Goal: Task Accomplishment & Management: Manage account settings

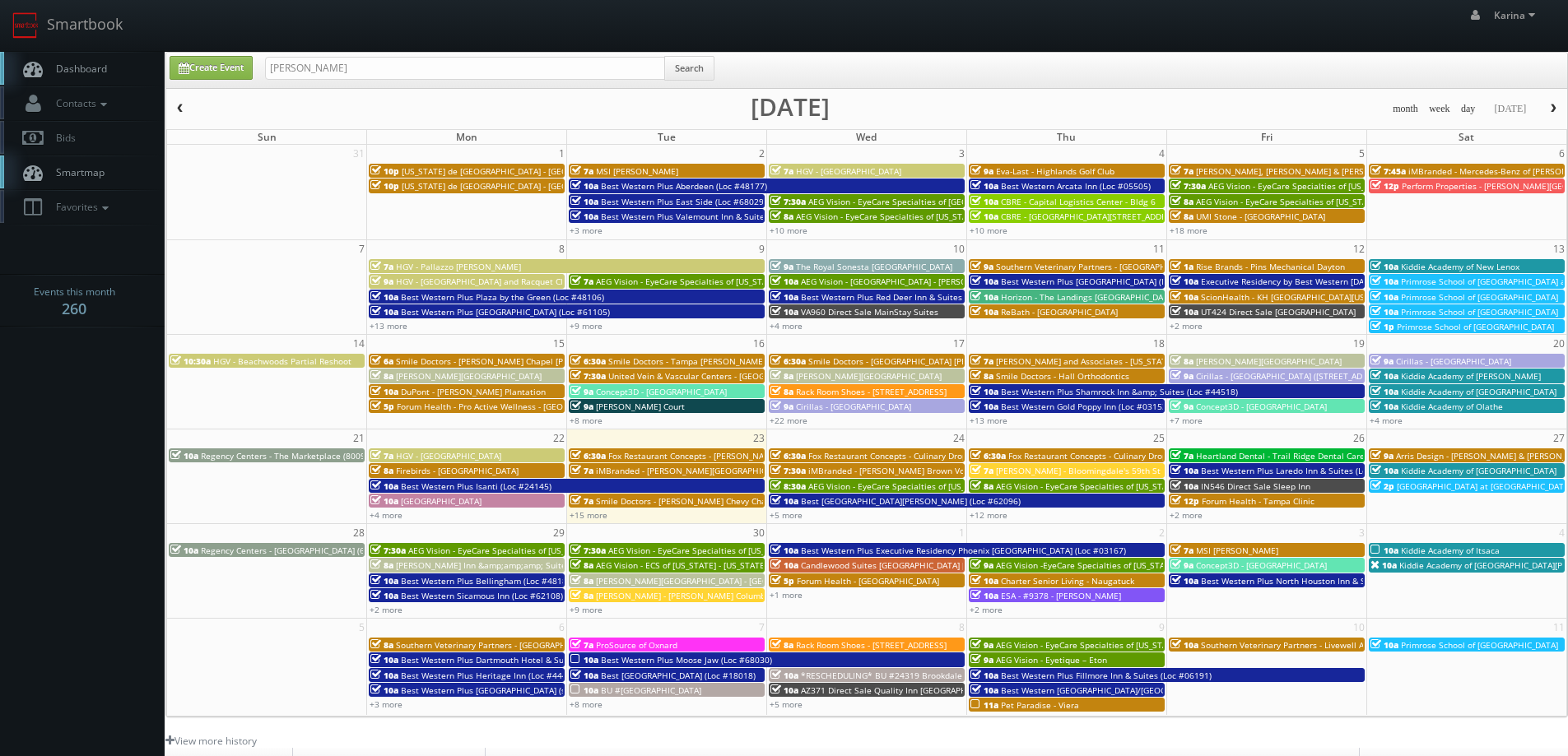
type input "bryan grant"
click at [671, 63] on button "Search" at bounding box center [689, 68] width 50 height 25
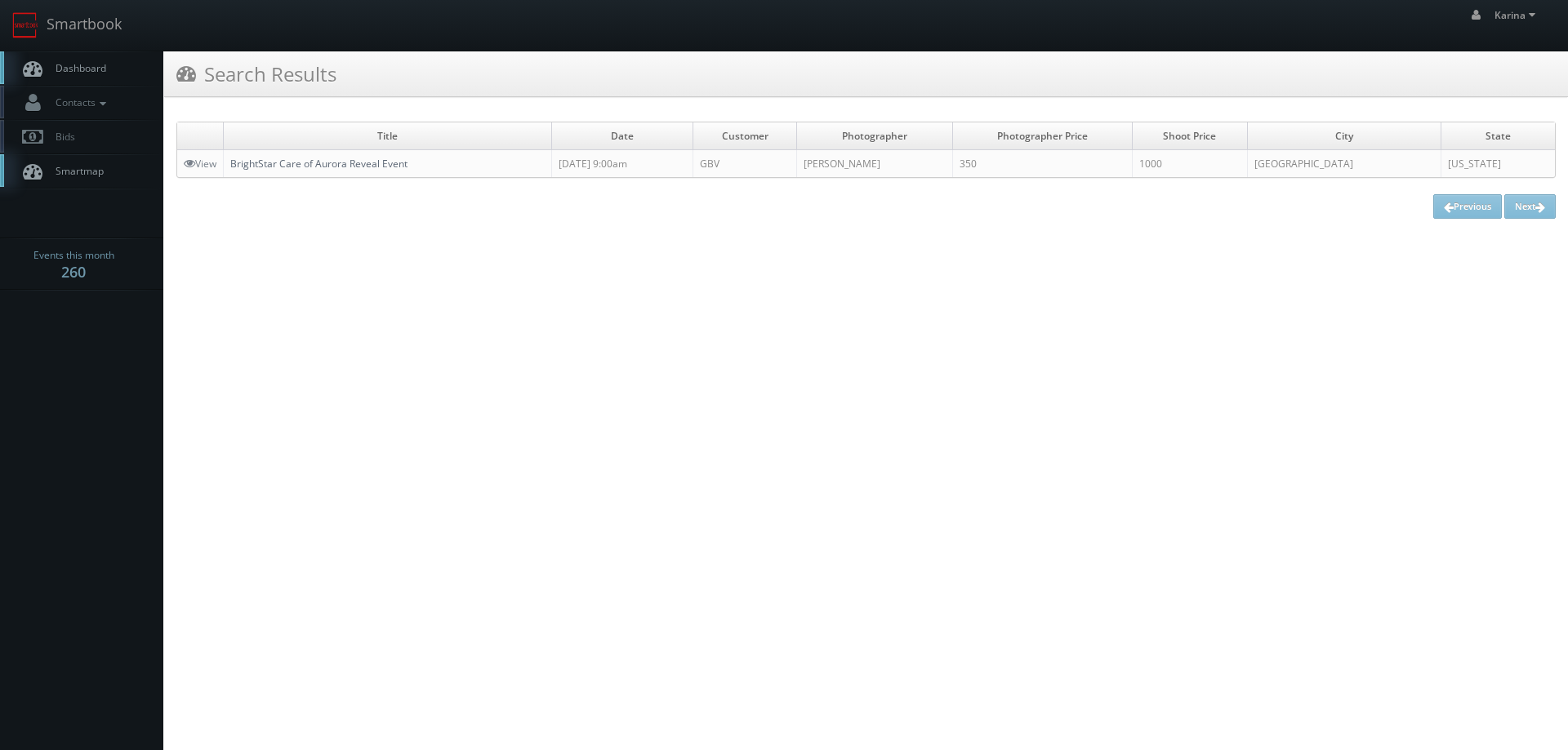
click at [308, 164] on link "BrightStar Care of Aurora Reveal Event" at bounding box center [318, 163] width 177 height 14
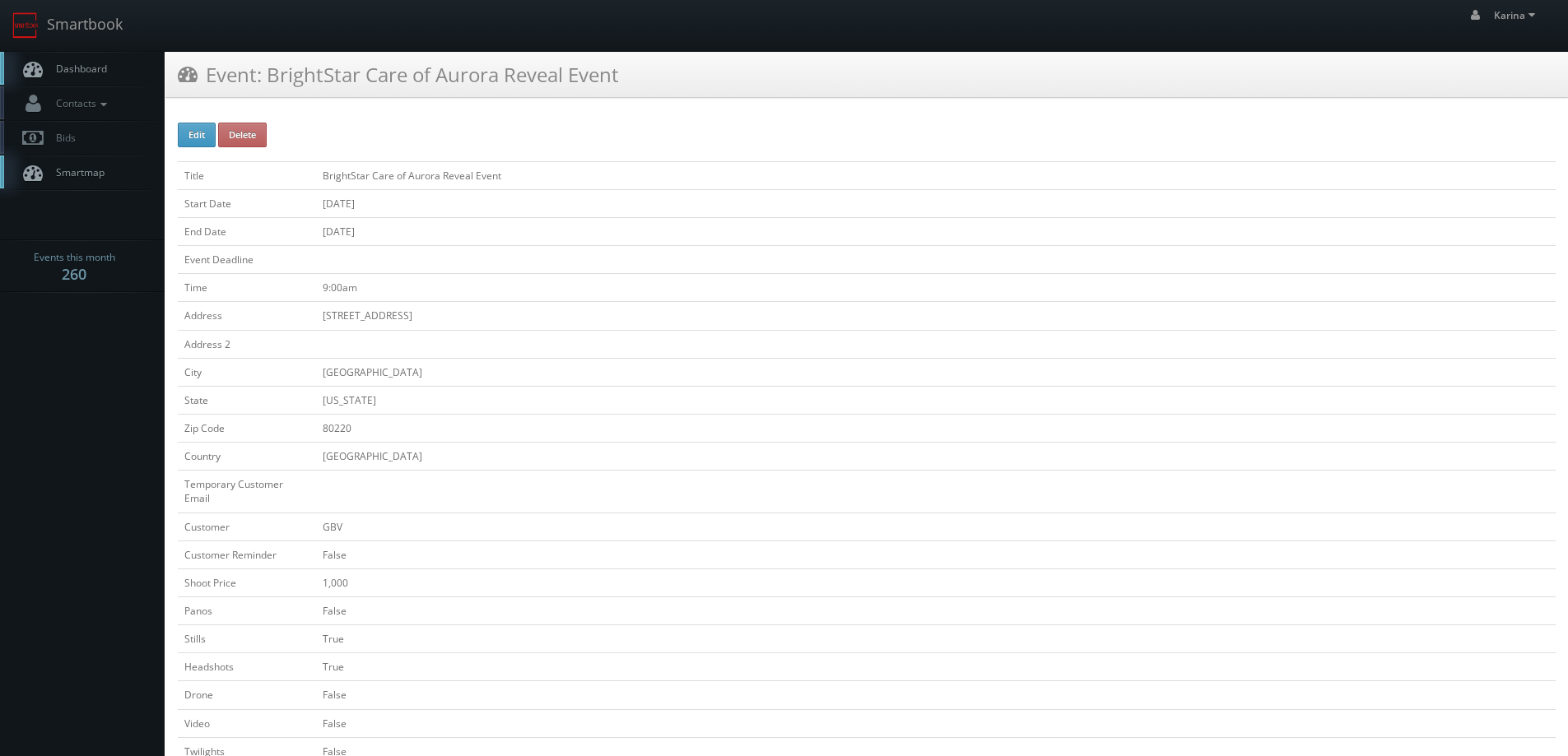
click at [58, 70] on span "Dashboard" at bounding box center [77, 68] width 59 height 14
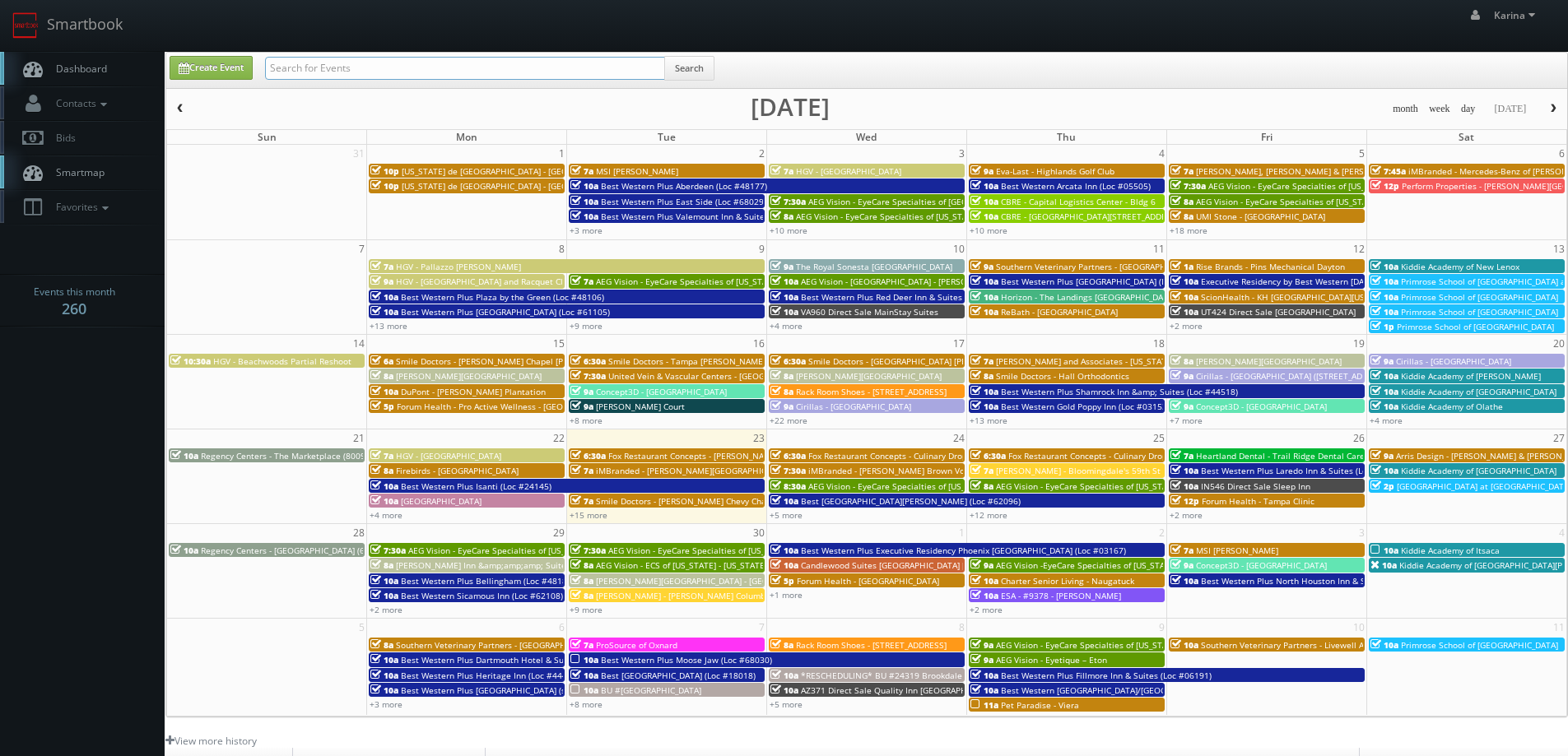
click at [394, 76] on input "text" at bounding box center [465, 68] width 400 height 23
type input "texas de brazil"
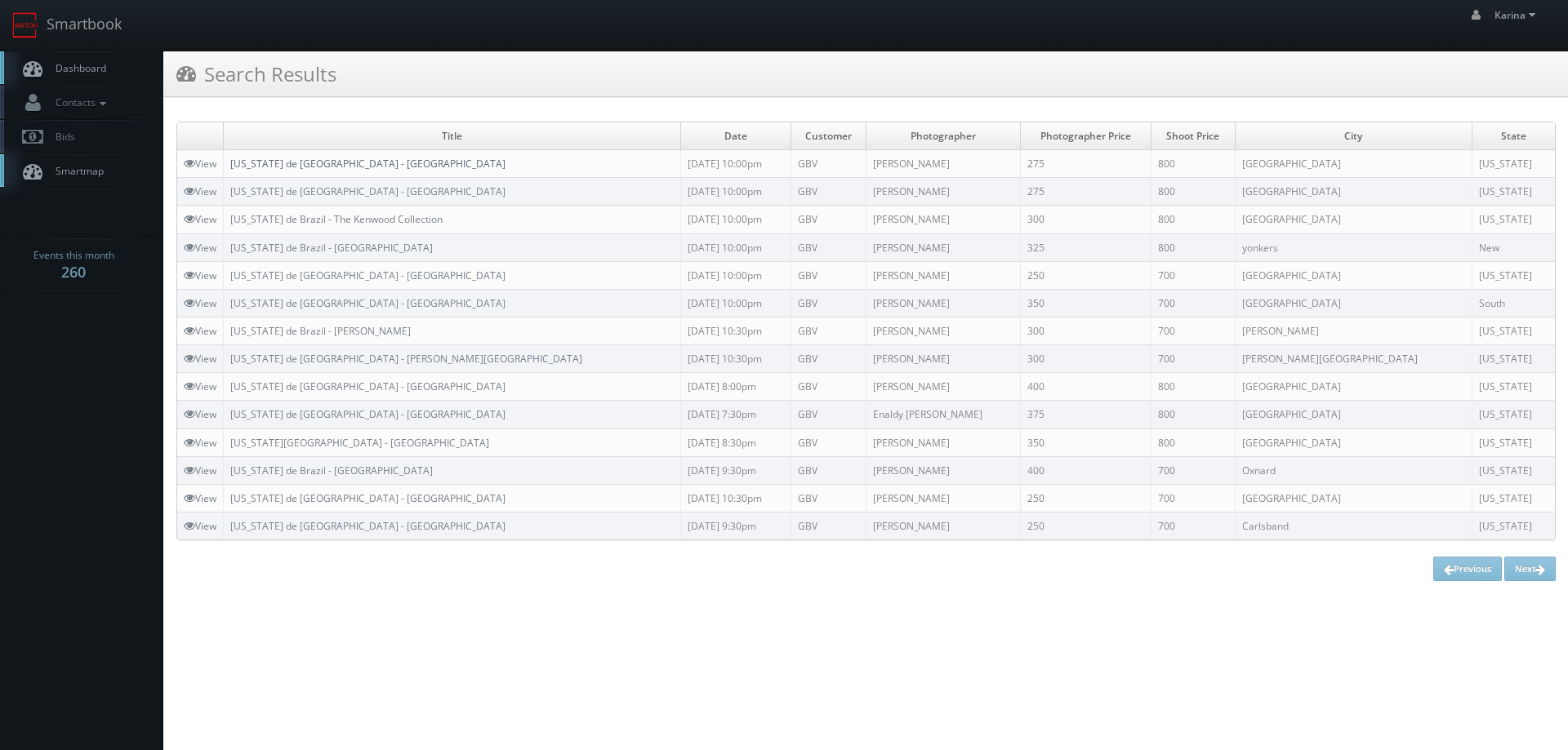
click at [339, 161] on link "[US_STATE] de [GEOGRAPHIC_DATA] - [GEOGRAPHIC_DATA]" at bounding box center [368, 163] width 275 height 14
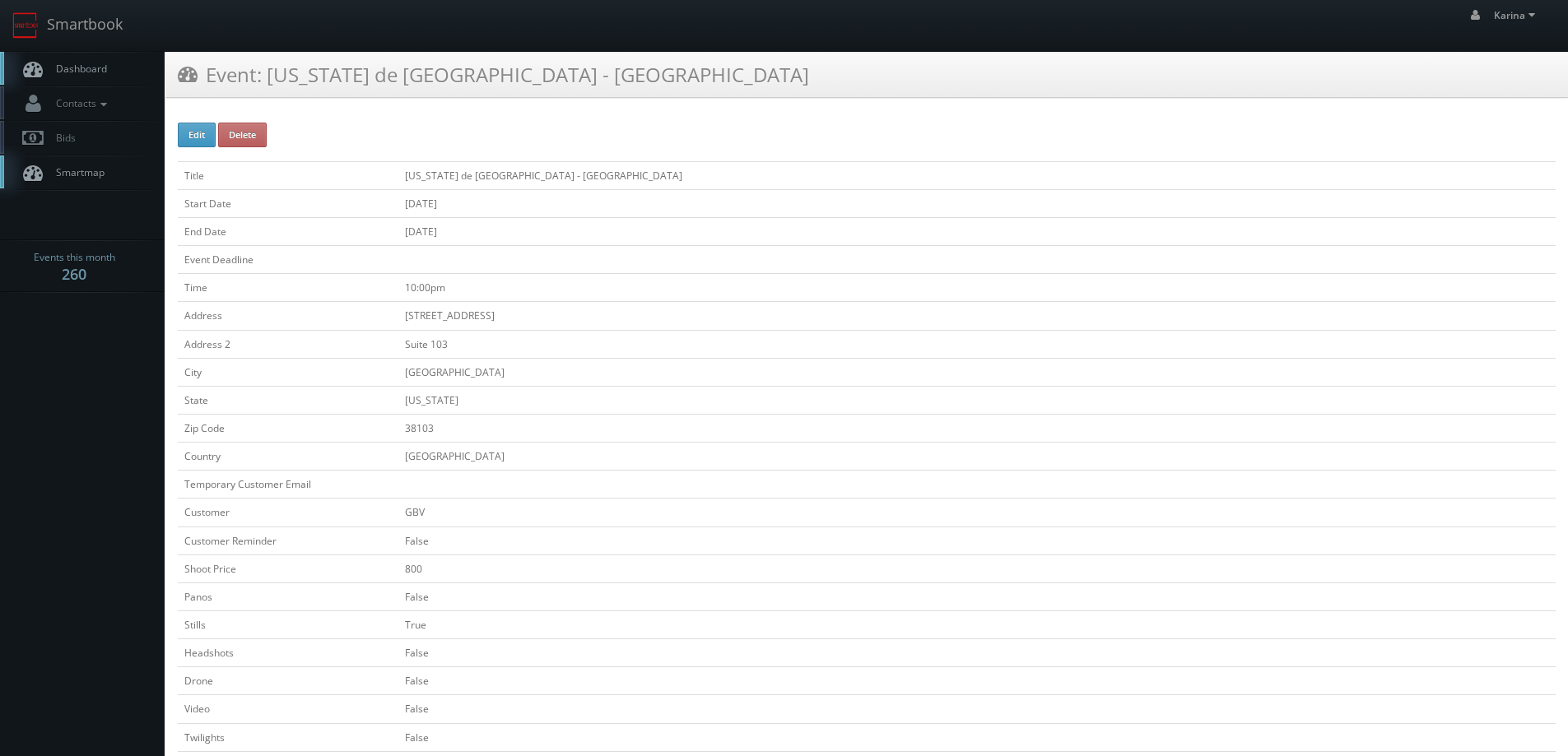
click at [65, 73] on span "Dashboard" at bounding box center [77, 68] width 59 height 14
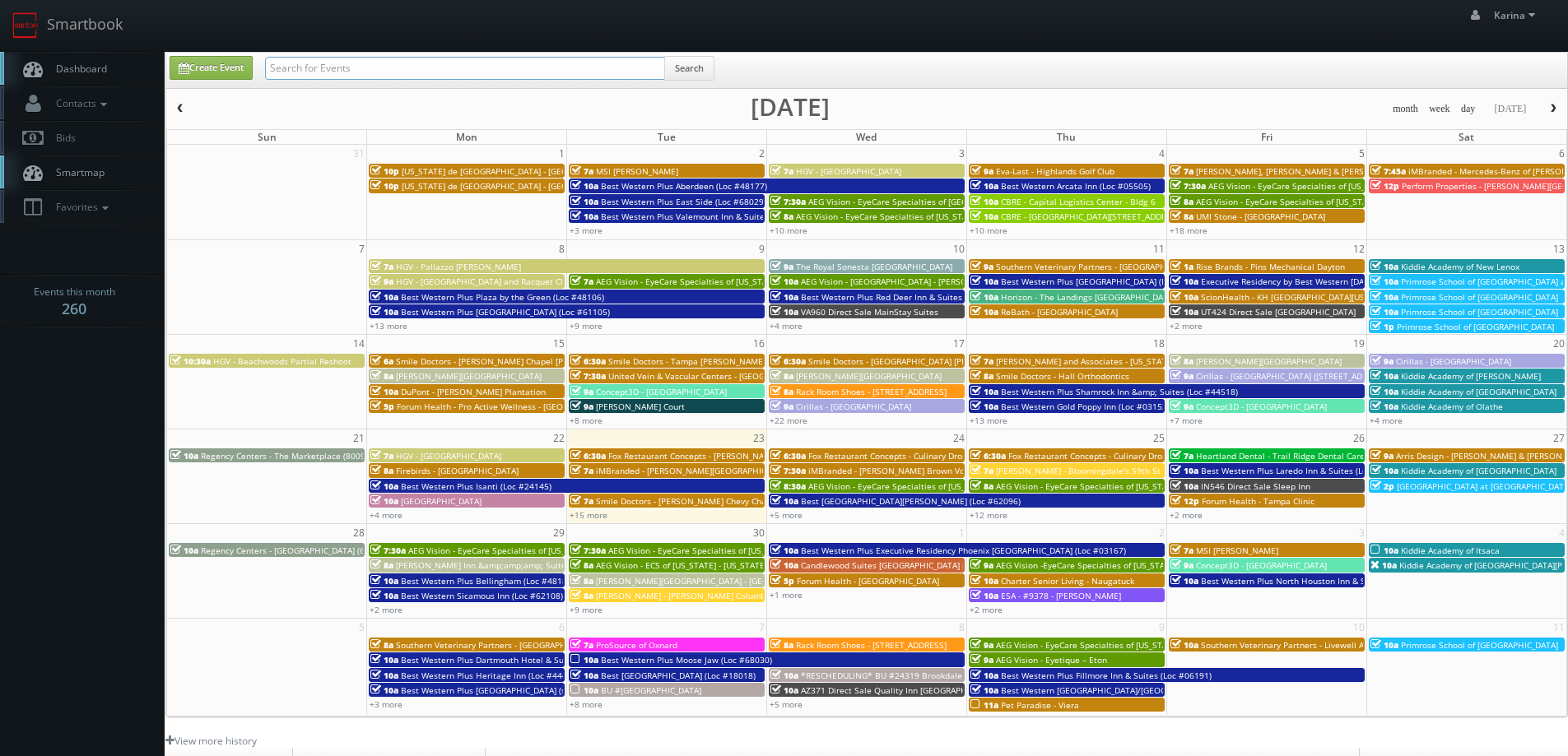
click at [342, 66] on input "text" at bounding box center [465, 68] width 400 height 23
type input "ga group"
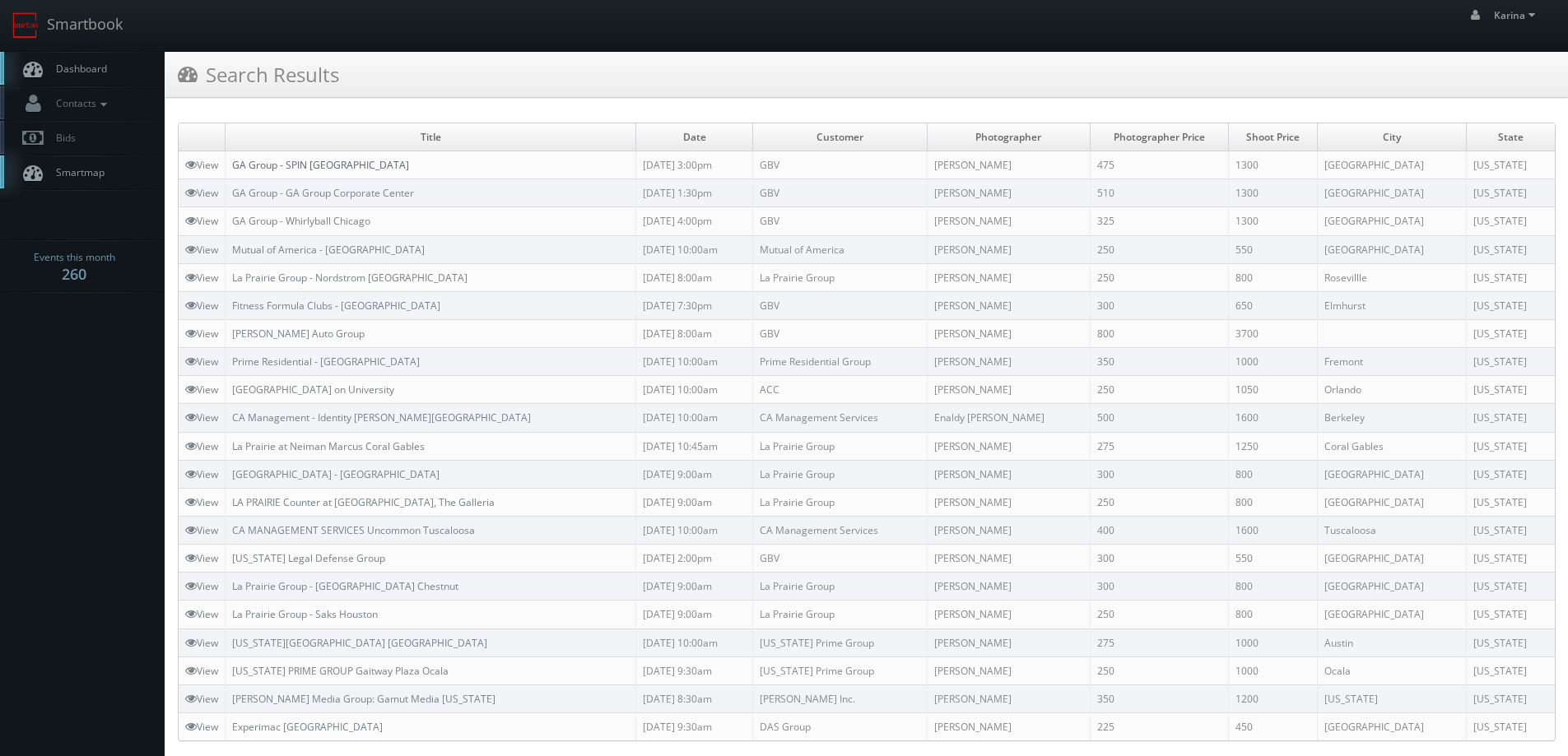
click at [306, 167] on link "GA Group - SPIN [GEOGRAPHIC_DATA]" at bounding box center [320, 164] width 177 height 14
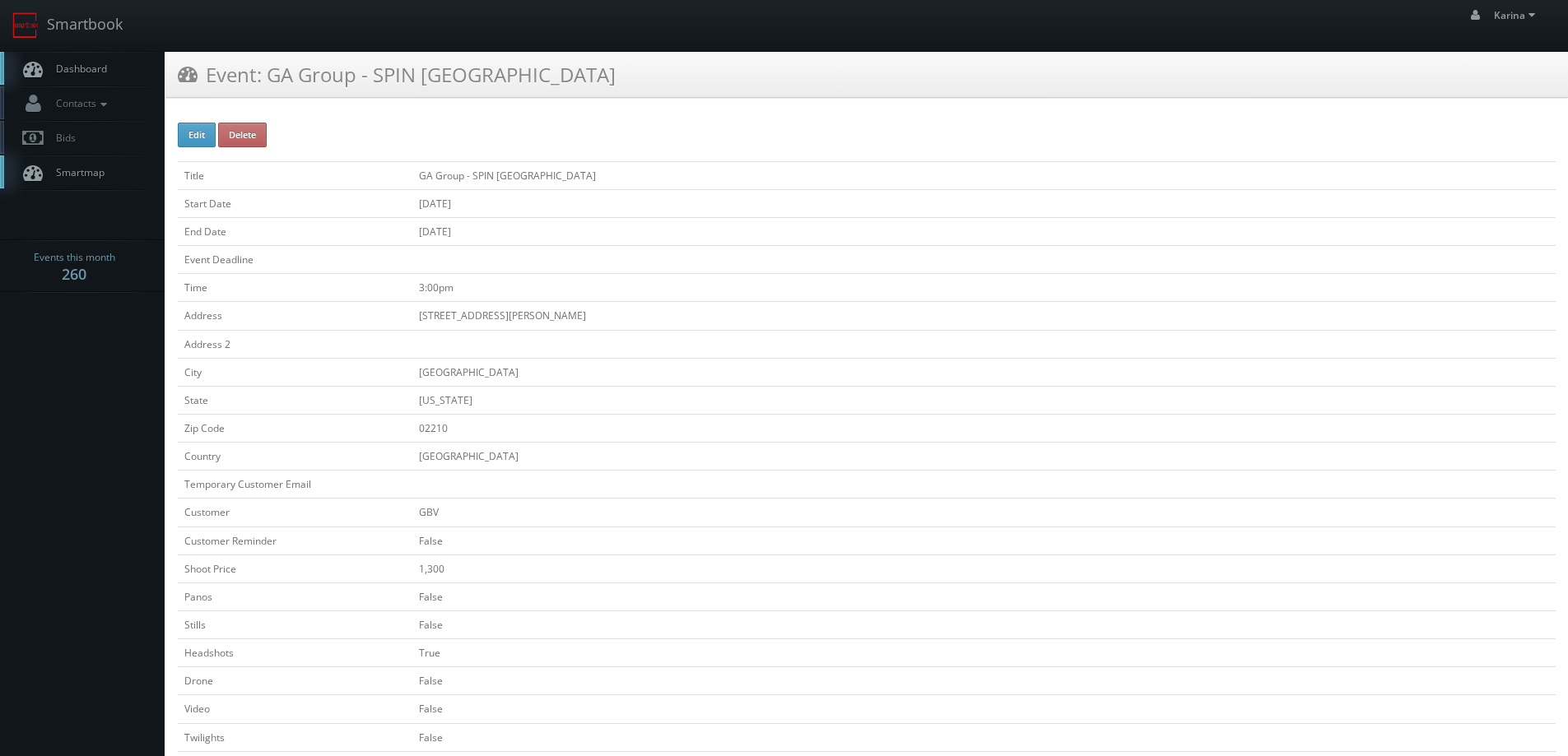
click at [102, 68] on span "Dashboard" at bounding box center [77, 68] width 59 height 14
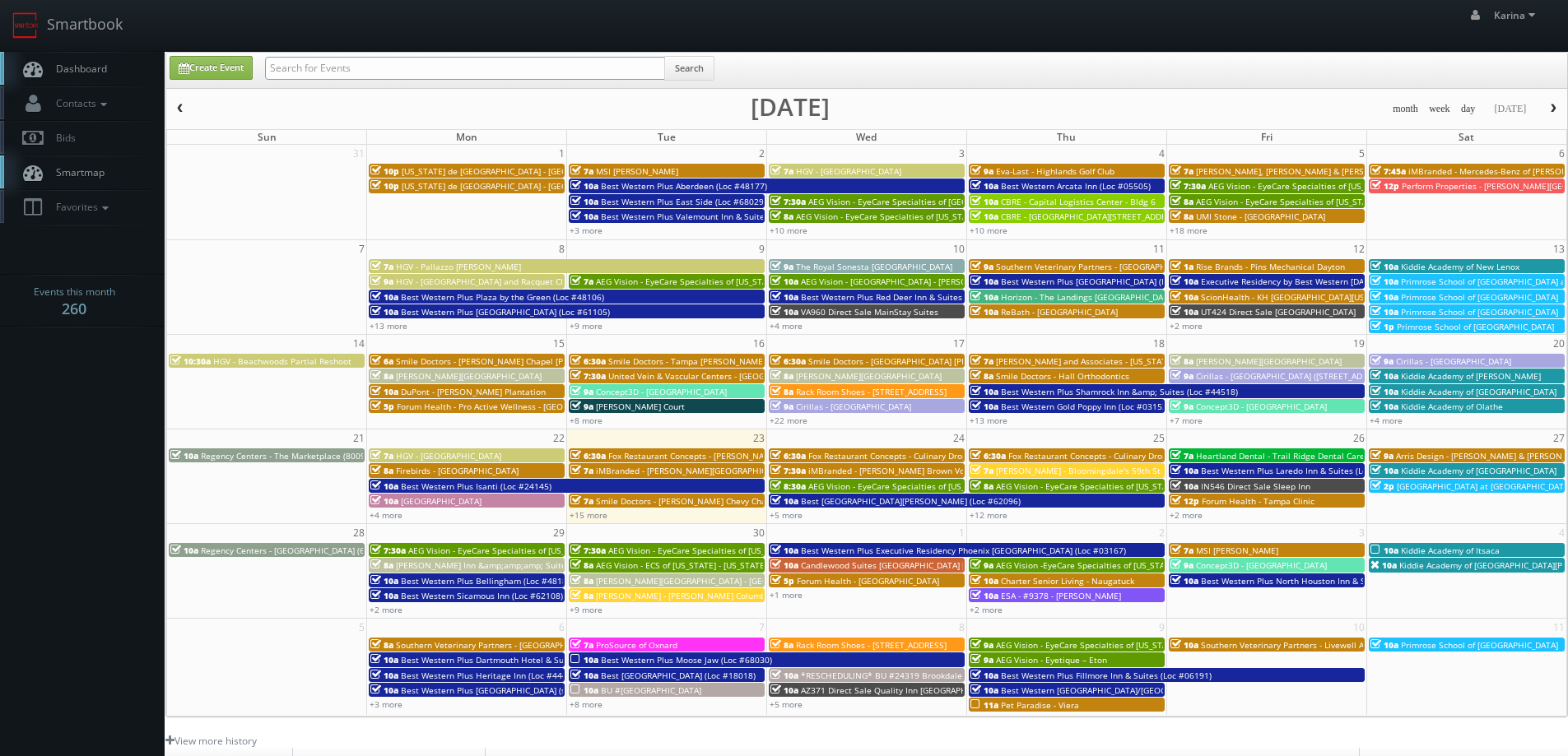
click at [409, 69] on input "text" at bounding box center [465, 68] width 400 height 23
type input "[PERSON_NAME]"
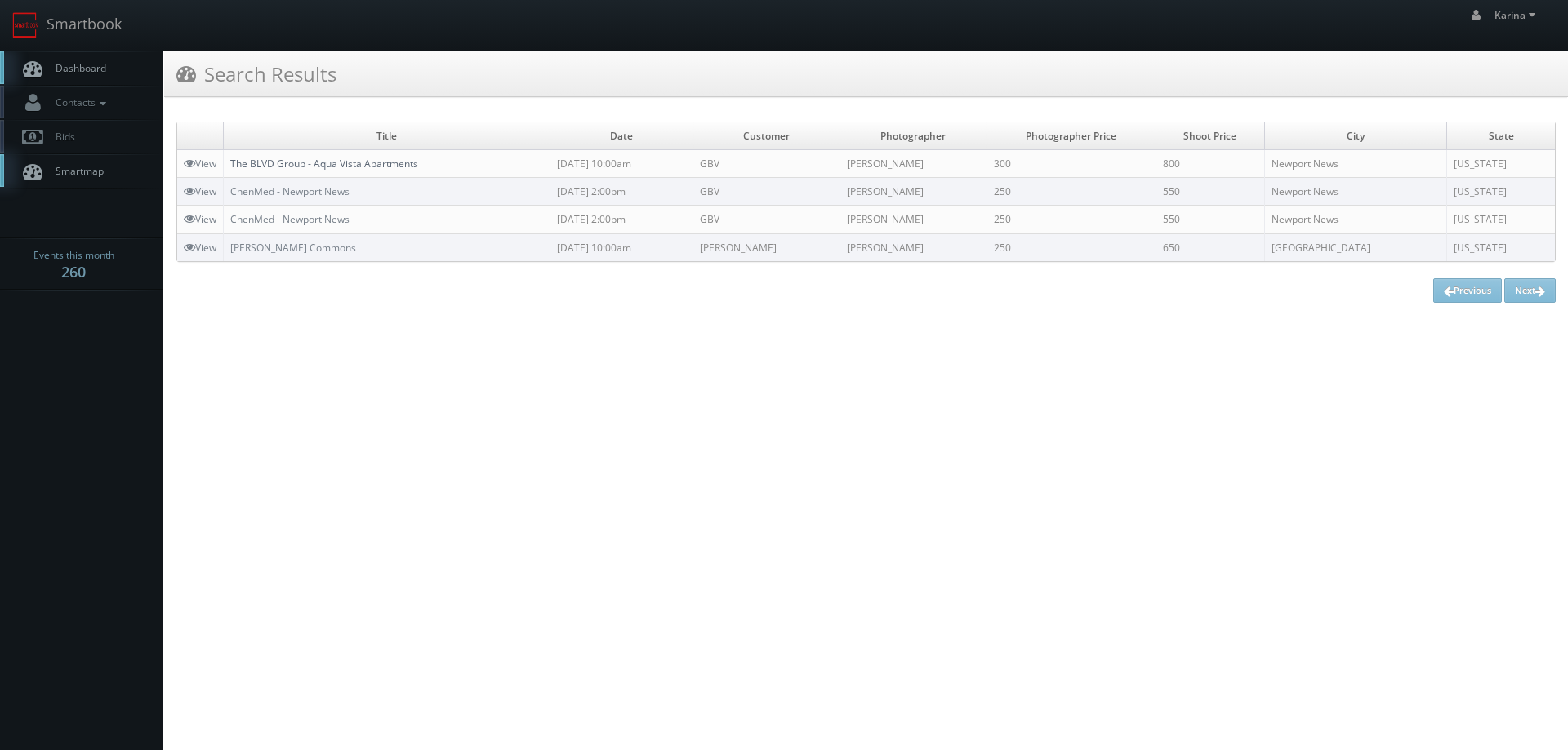
click at [358, 166] on link "The BLVD Group - Aqua Vista Apartments" at bounding box center [324, 163] width 188 height 14
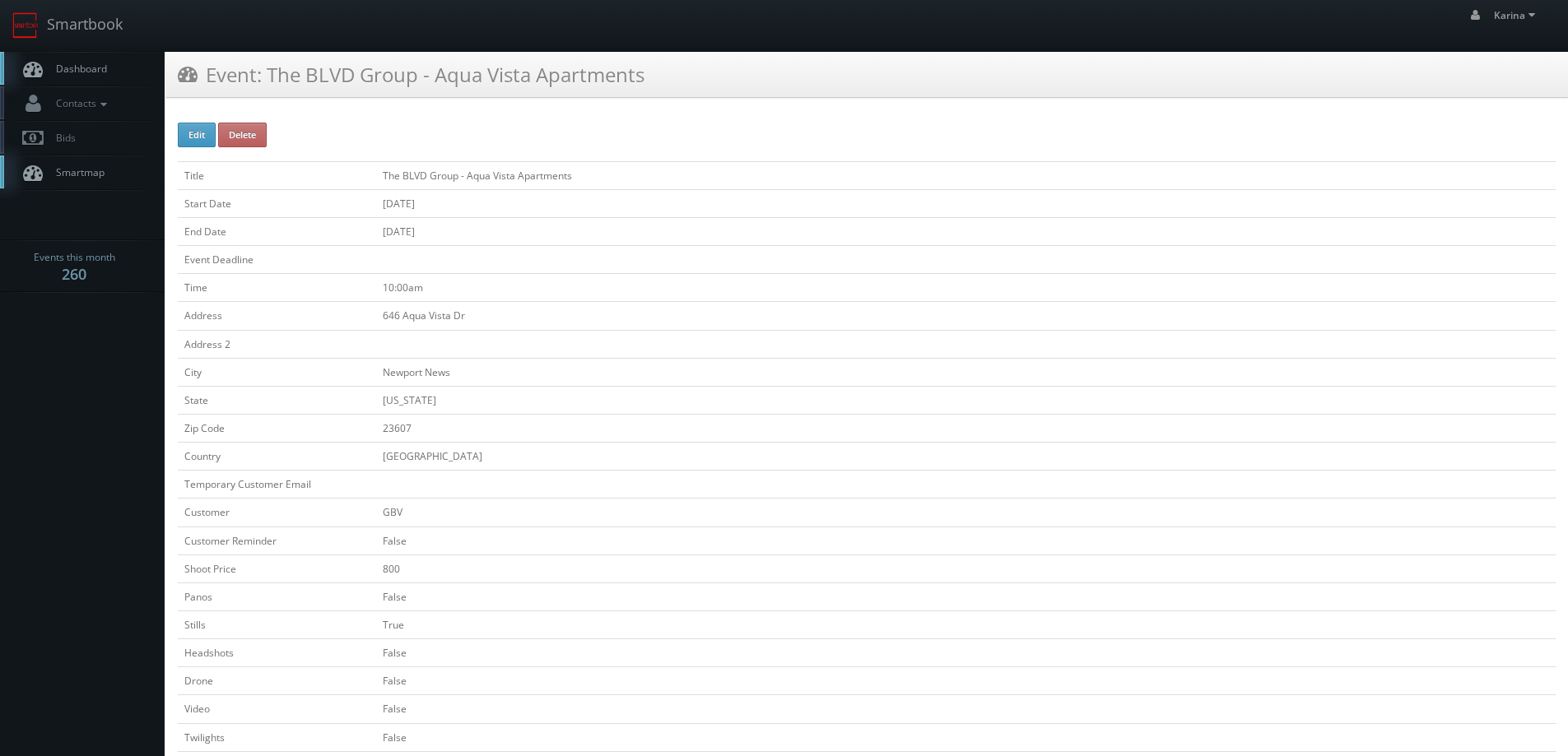
click at [81, 70] on span "Dashboard" at bounding box center [77, 68] width 59 height 14
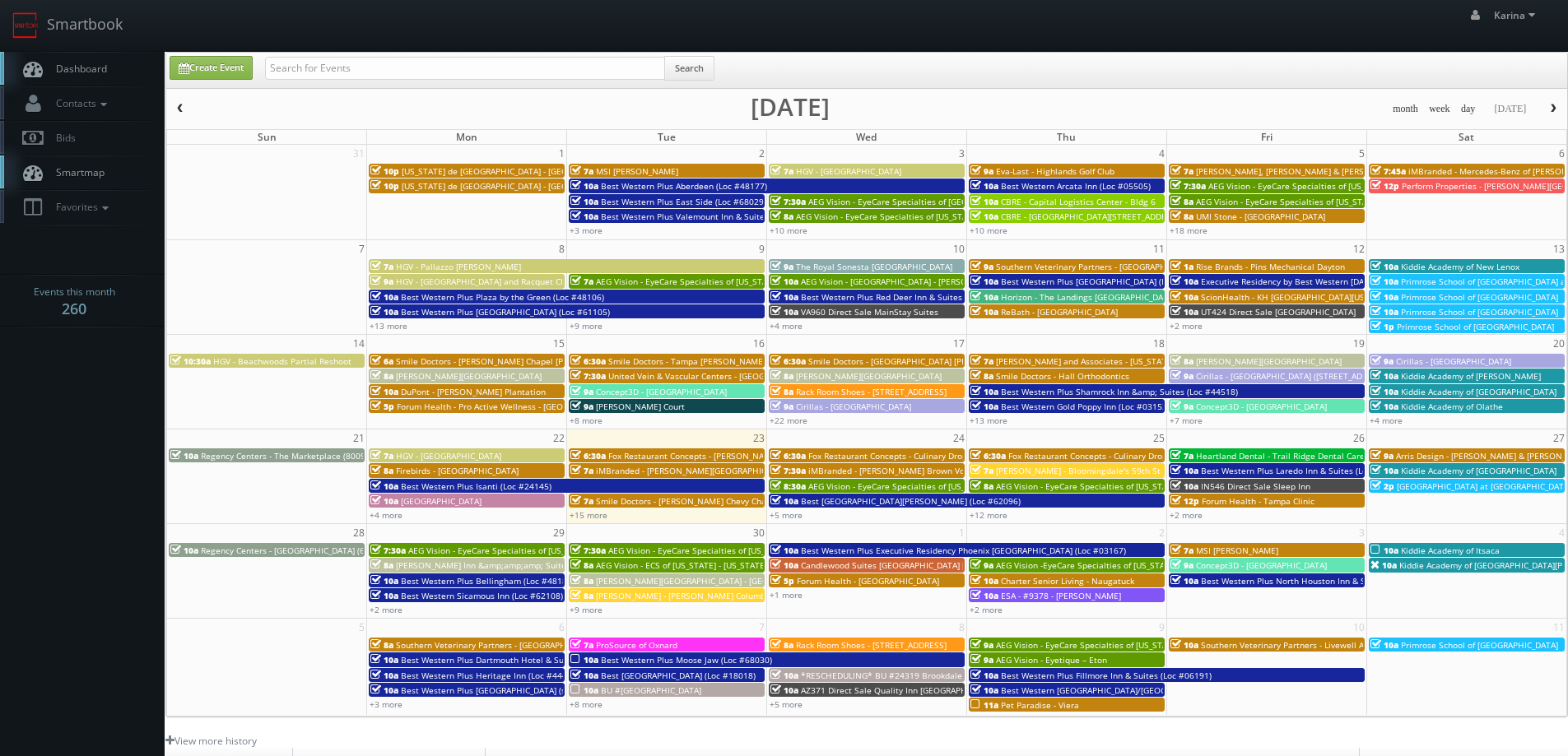
click at [73, 73] on span "Dashboard" at bounding box center [77, 68] width 59 height 14
click at [598, 512] on link "+15 more" at bounding box center [588, 515] width 38 height 11
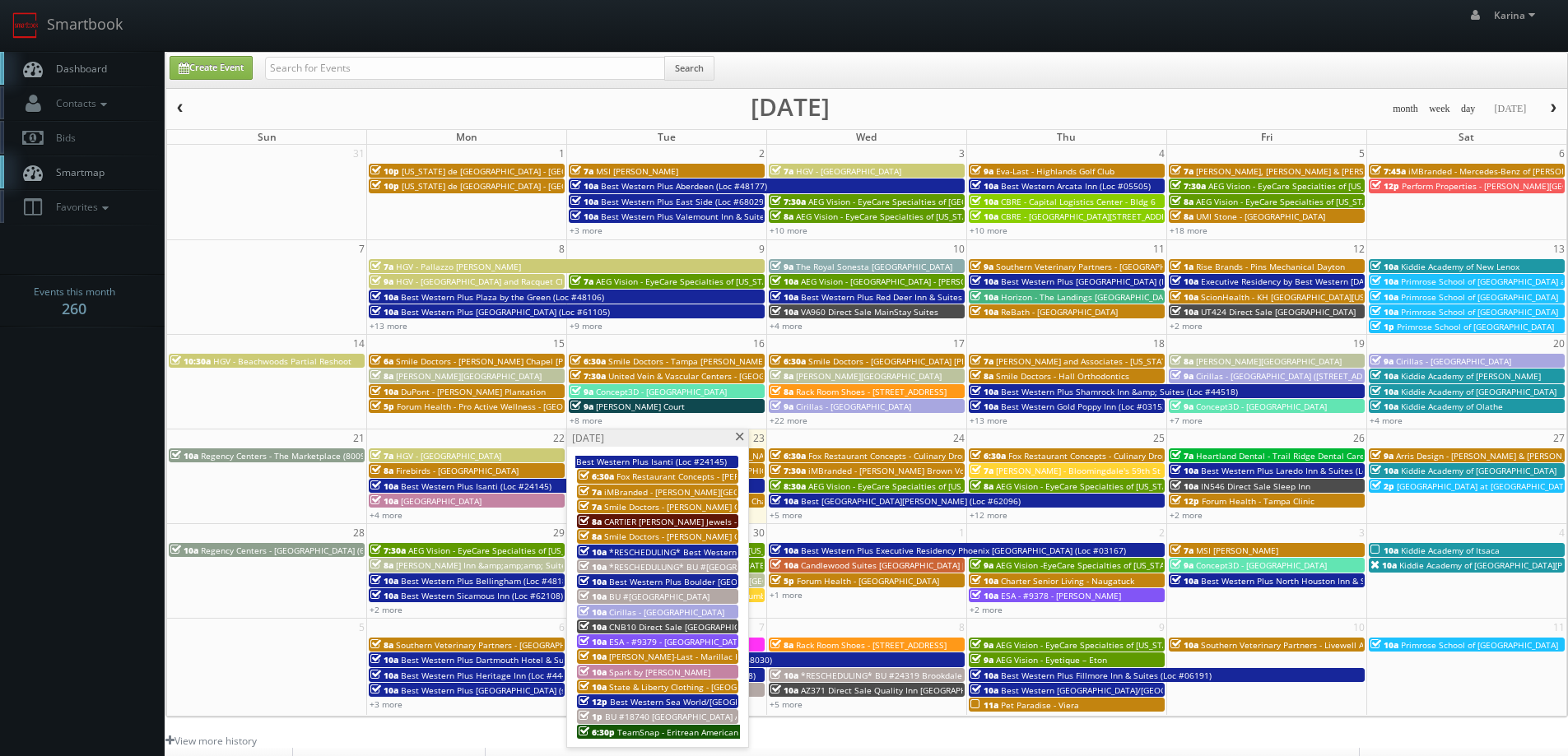
click at [666, 677] on span "Spark by [PERSON_NAME]" at bounding box center [659, 672] width 101 height 11
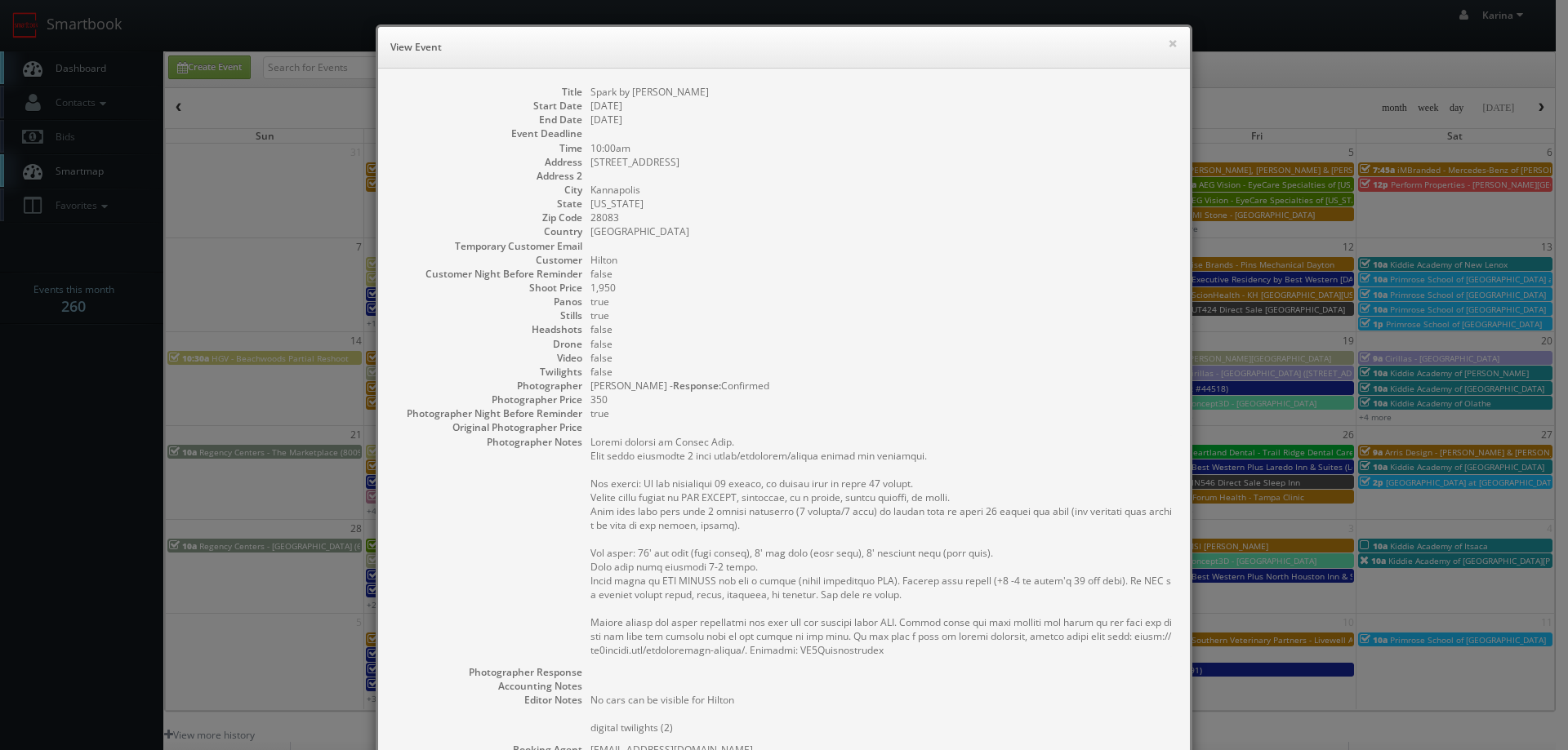
drag, startPoint x: 701, startPoint y: 91, endPoint x: 634, endPoint y: 93, distance: 67.0
click at [590, 96] on dd "Spark by [PERSON_NAME]" at bounding box center [881, 92] width 584 height 14
copy dd "Spark by [PERSON_NAME]"
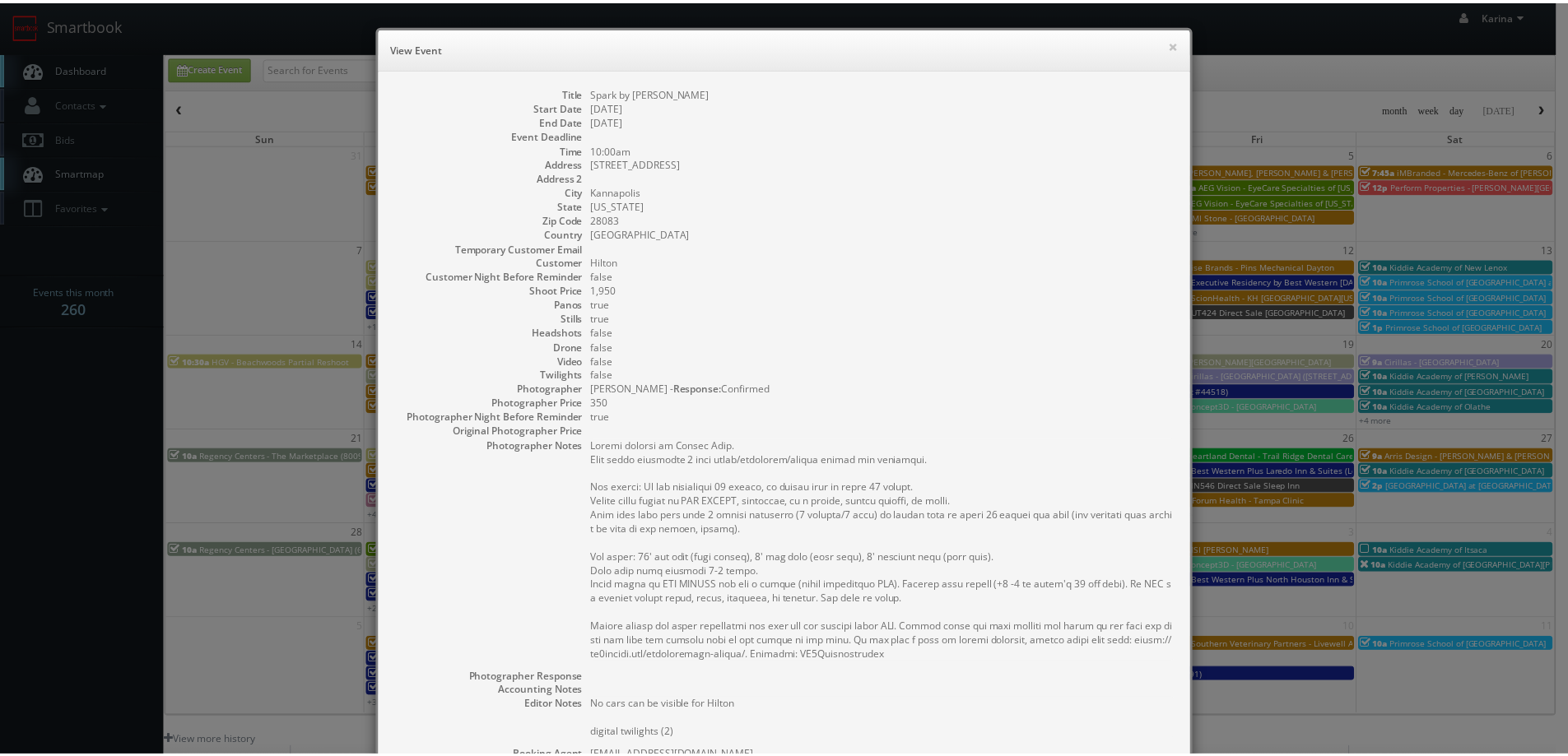
scroll to position [293, 0]
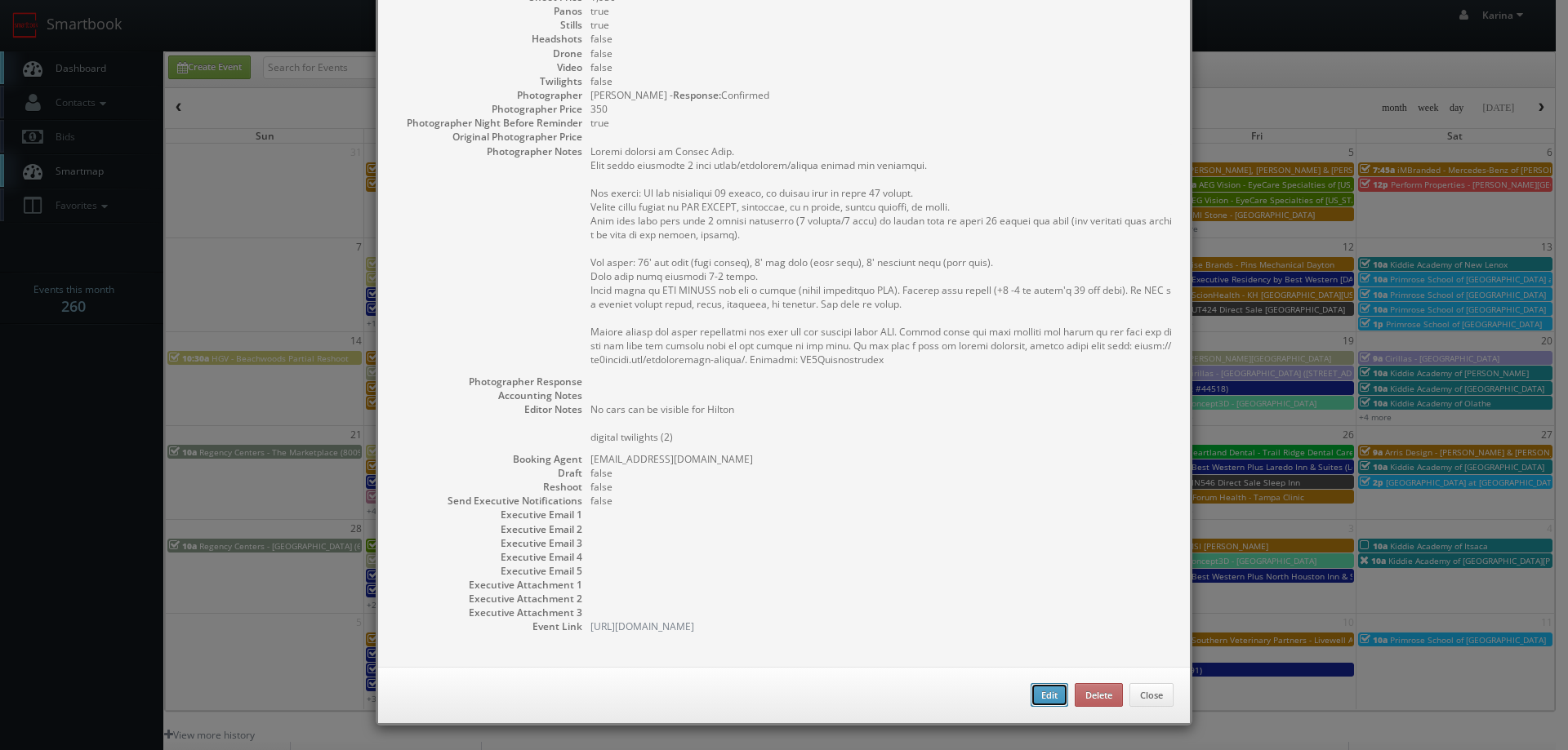
click at [1043, 687] on button "Edit" at bounding box center [1050, 696] width 37 height 24
type input "Spark by [PERSON_NAME]"
type input "3033 Cloverleaf Parkway"
type input "Kannapolis"
type input "28083"
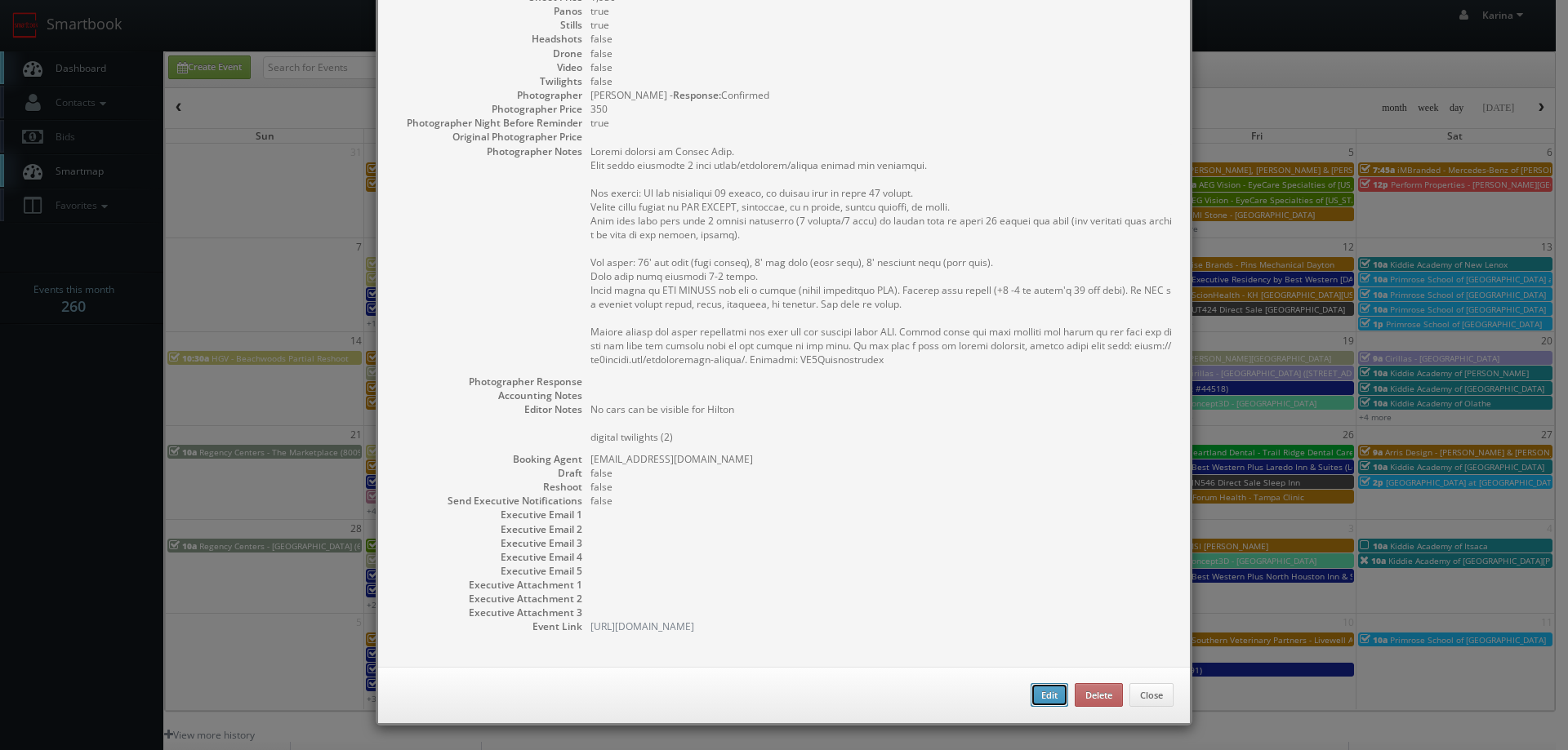
type input "1,950"
checkbox input "true"
type textarea "No cars can be visible for Hilton digital twilights (2)"
type input "09/23/2025"
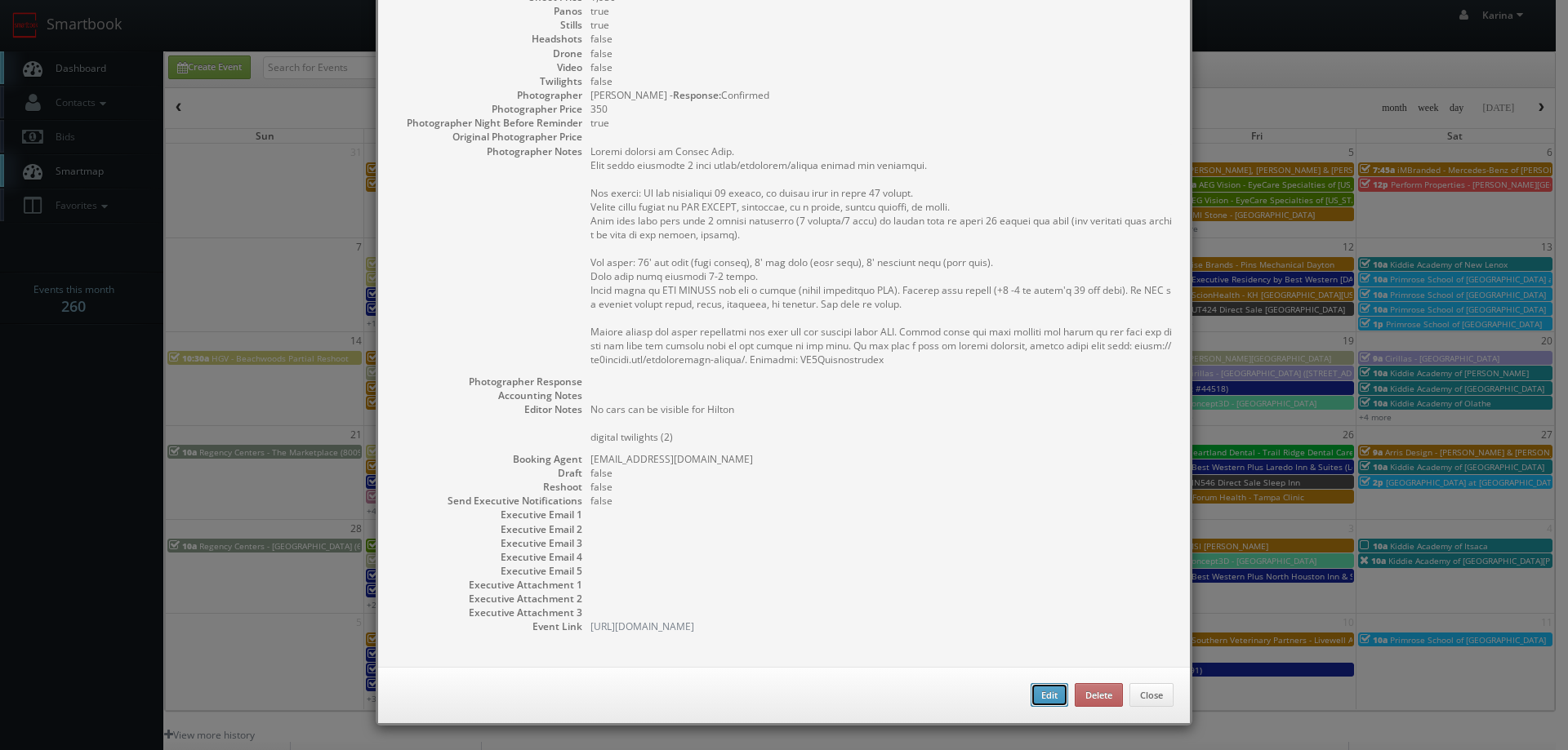
type input "09/23/2025"
type input "10:00am"
checkbox input "true"
type textarea "Onsite contact is Bhavna Shah. Full shoot including 5 room types/exteriors/comm…"
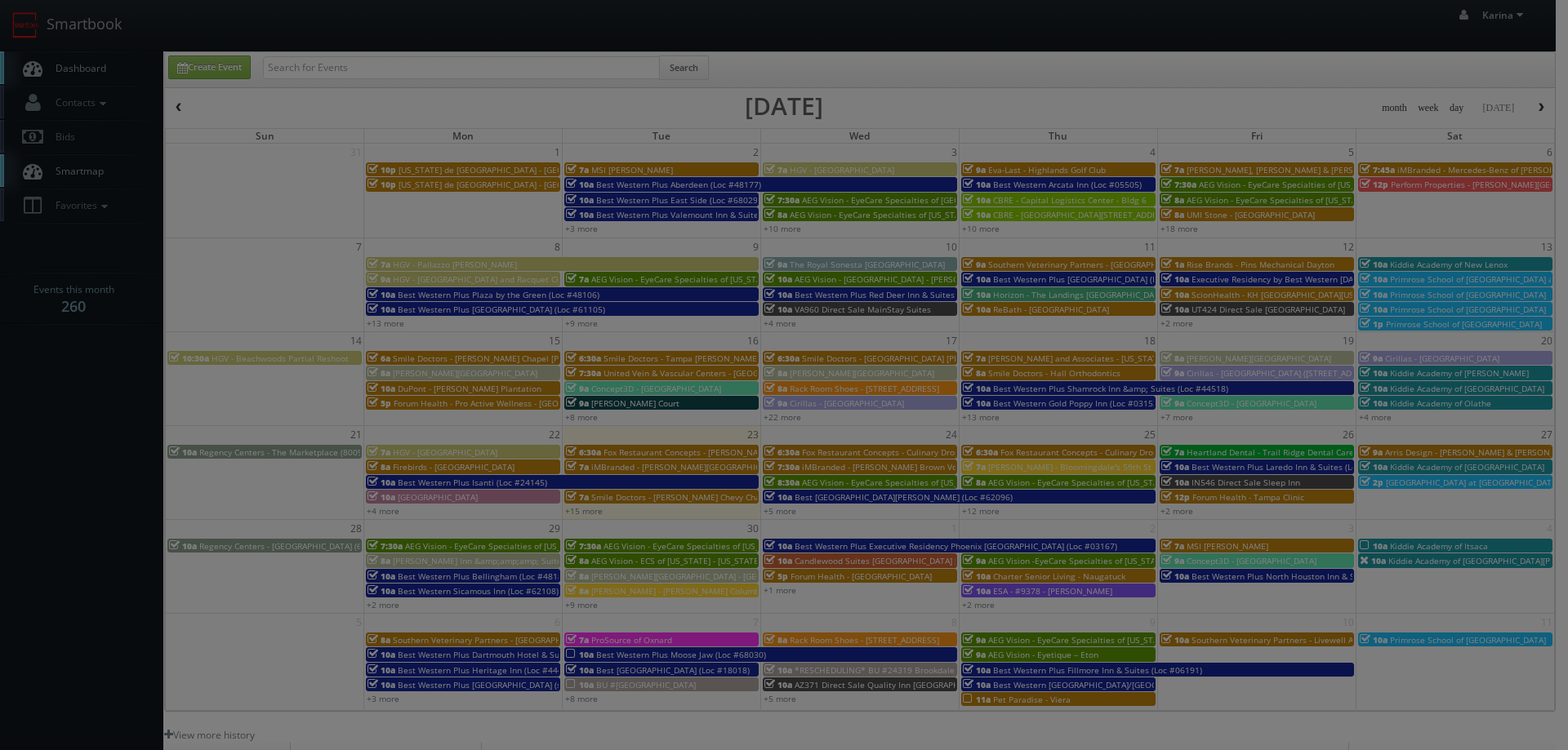
type input "1,950"
type input "350"
select select "cs3design360+school3specialty@gmail.com"
select select "townsendclay@yahoo.com"
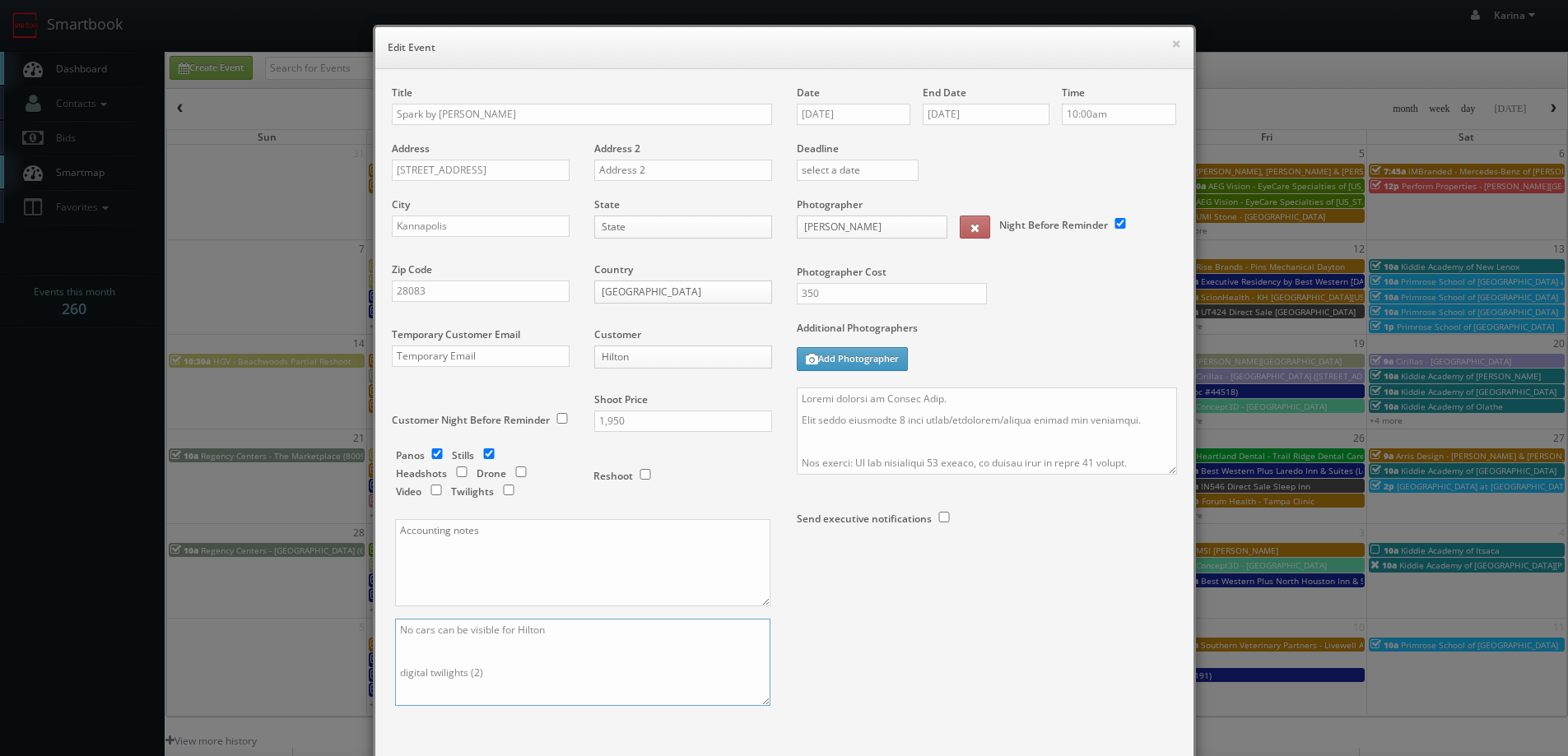
click at [495, 671] on textarea "No cars can be visible for Hilton digital twilights (2)" at bounding box center [583, 663] width 376 height 87
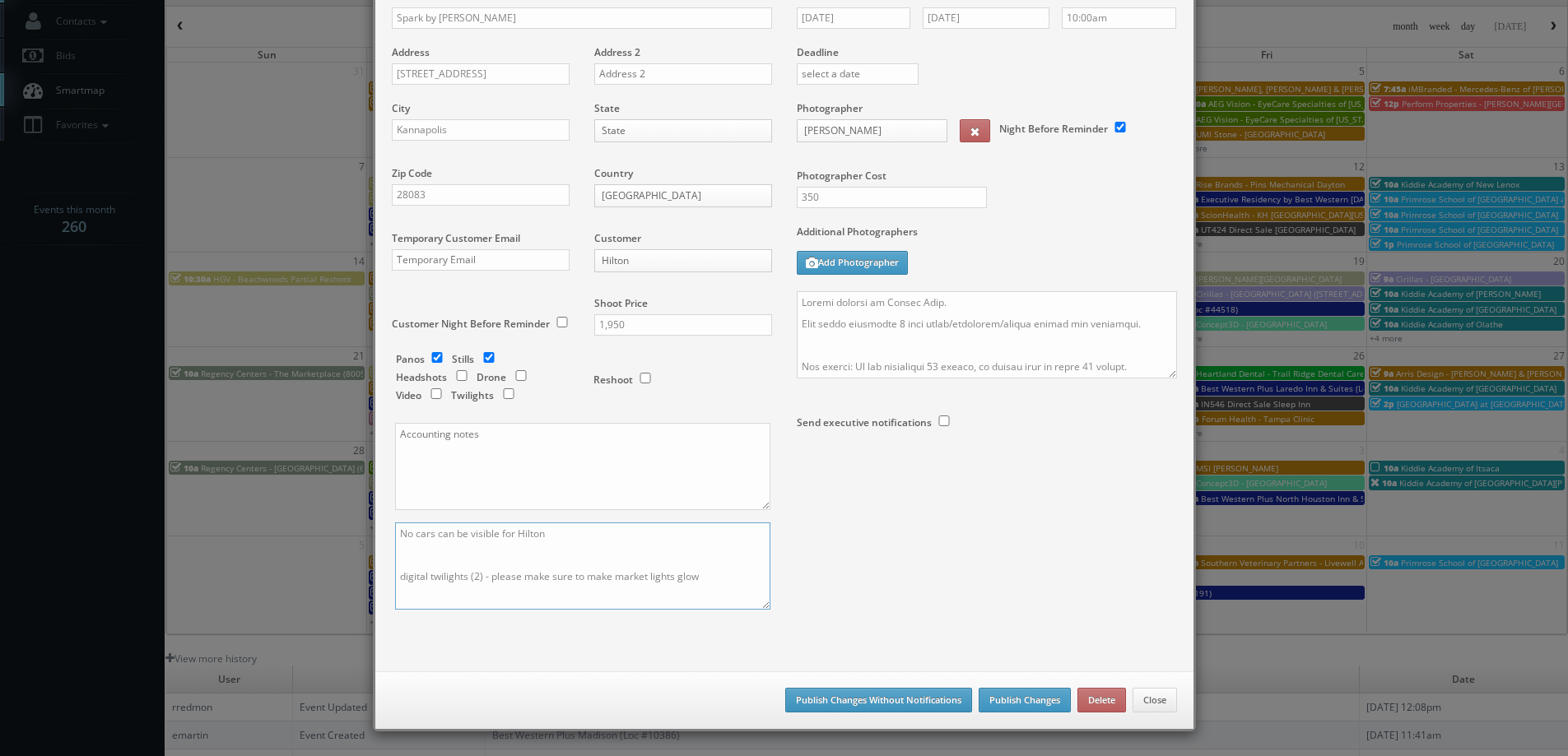
type textarea "No cars can be visible for Hilton digital twilights (2) - please make sure to m…"
click at [919, 700] on button "Publish Changes Without Notifications" at bounding box center [879, 700] width 187 height 25
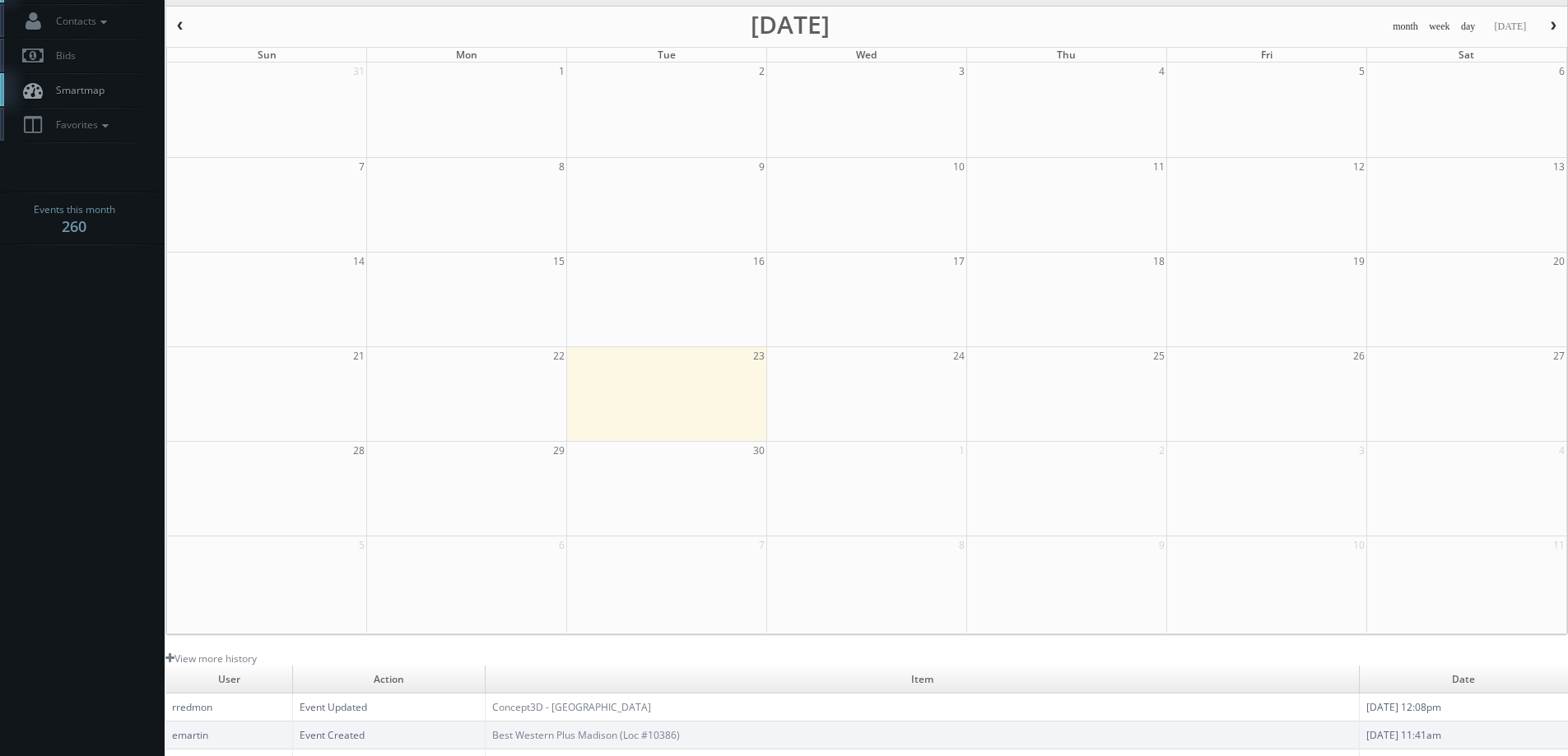
scroll to position [0, 0]
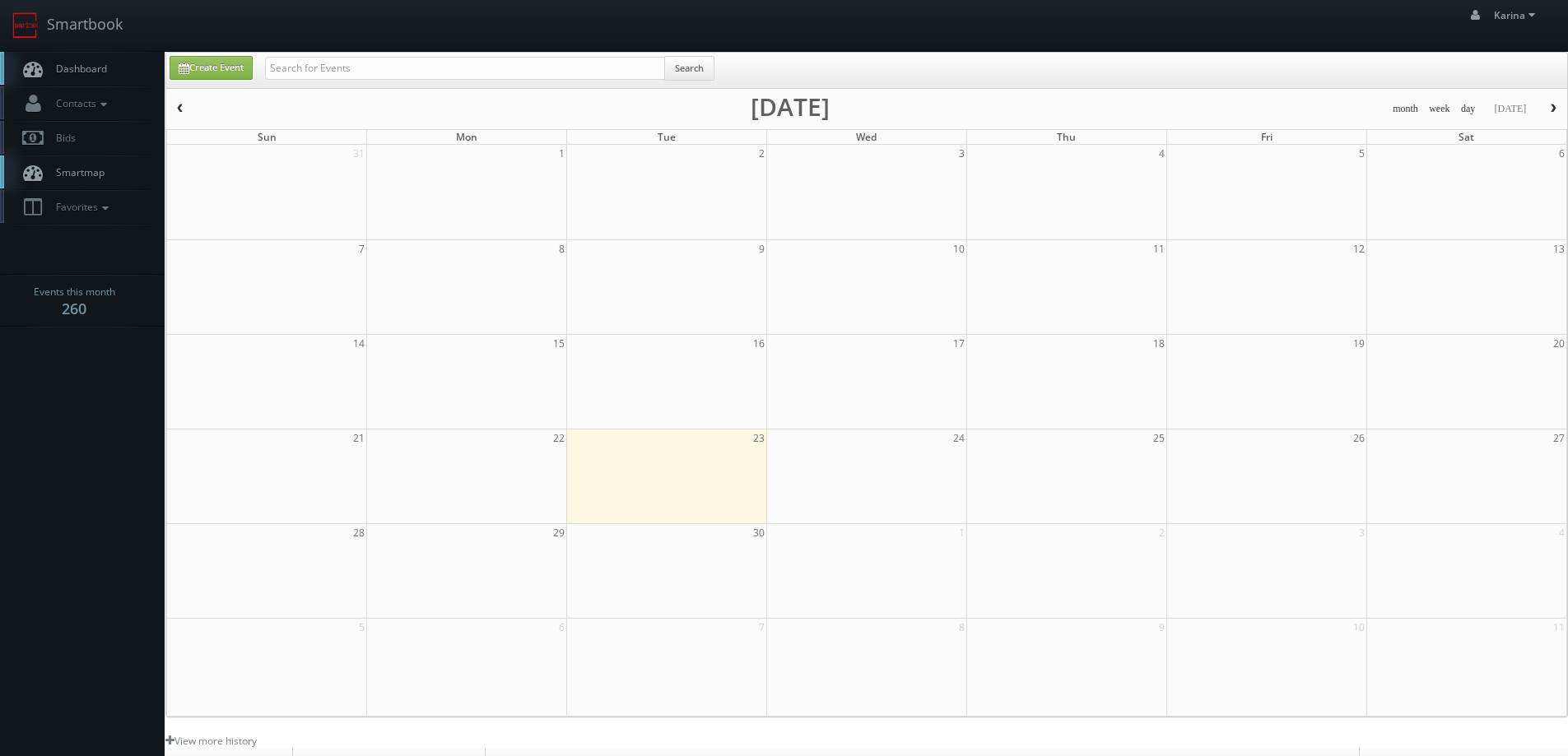
click at [108, 422] on body "Smartbook Toggle Side Navigation Toggle Top Navigation [PERSON_NAME] [PERSON_NA…" at bounding box center [784, 528] width 1568 height 1056
click at [98, 64] on span "Dashboard" at bounding box center [77, 68] width 59 height 14
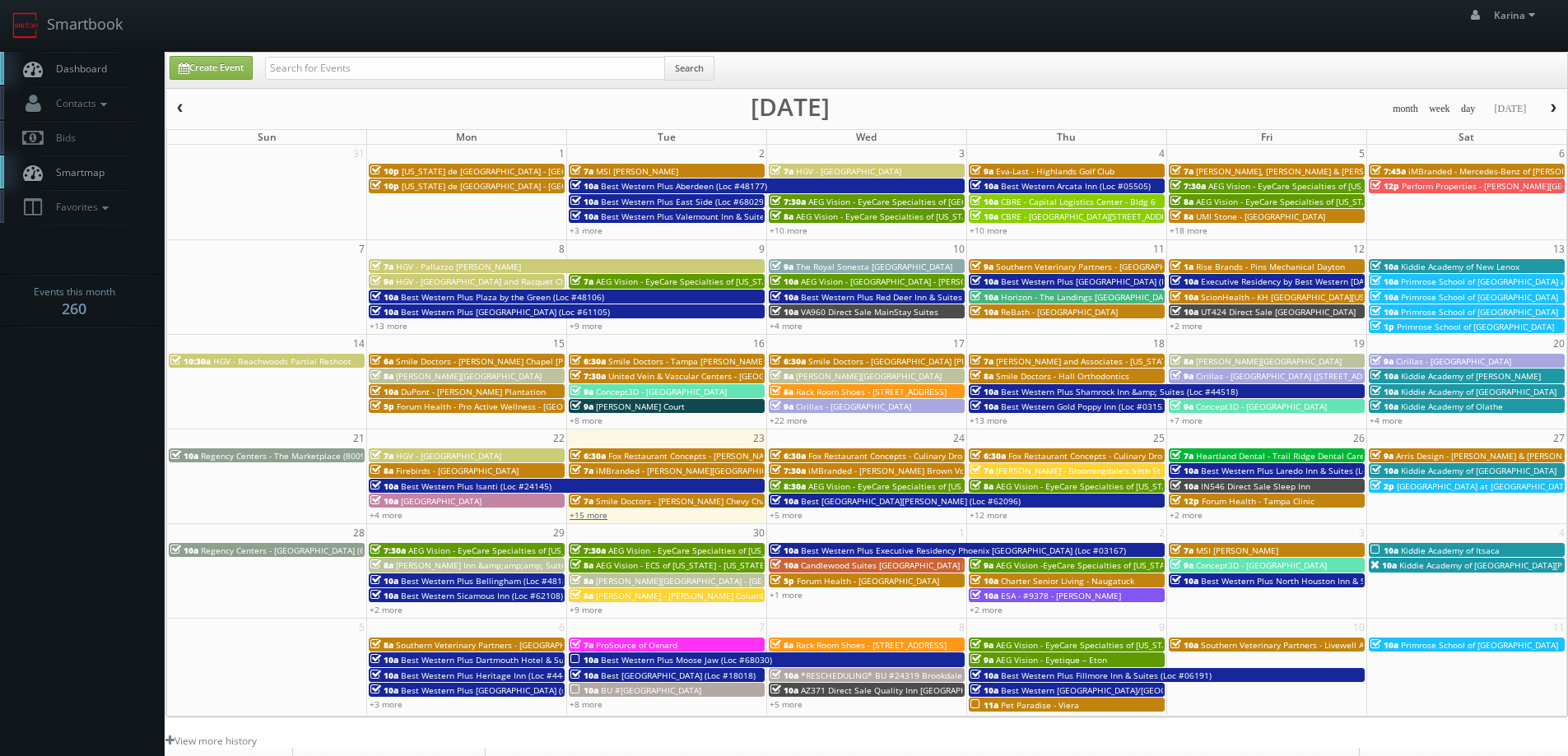
click at [577, 515] on link "+15 more" at bounding box center [588, 515] width 38 height 11
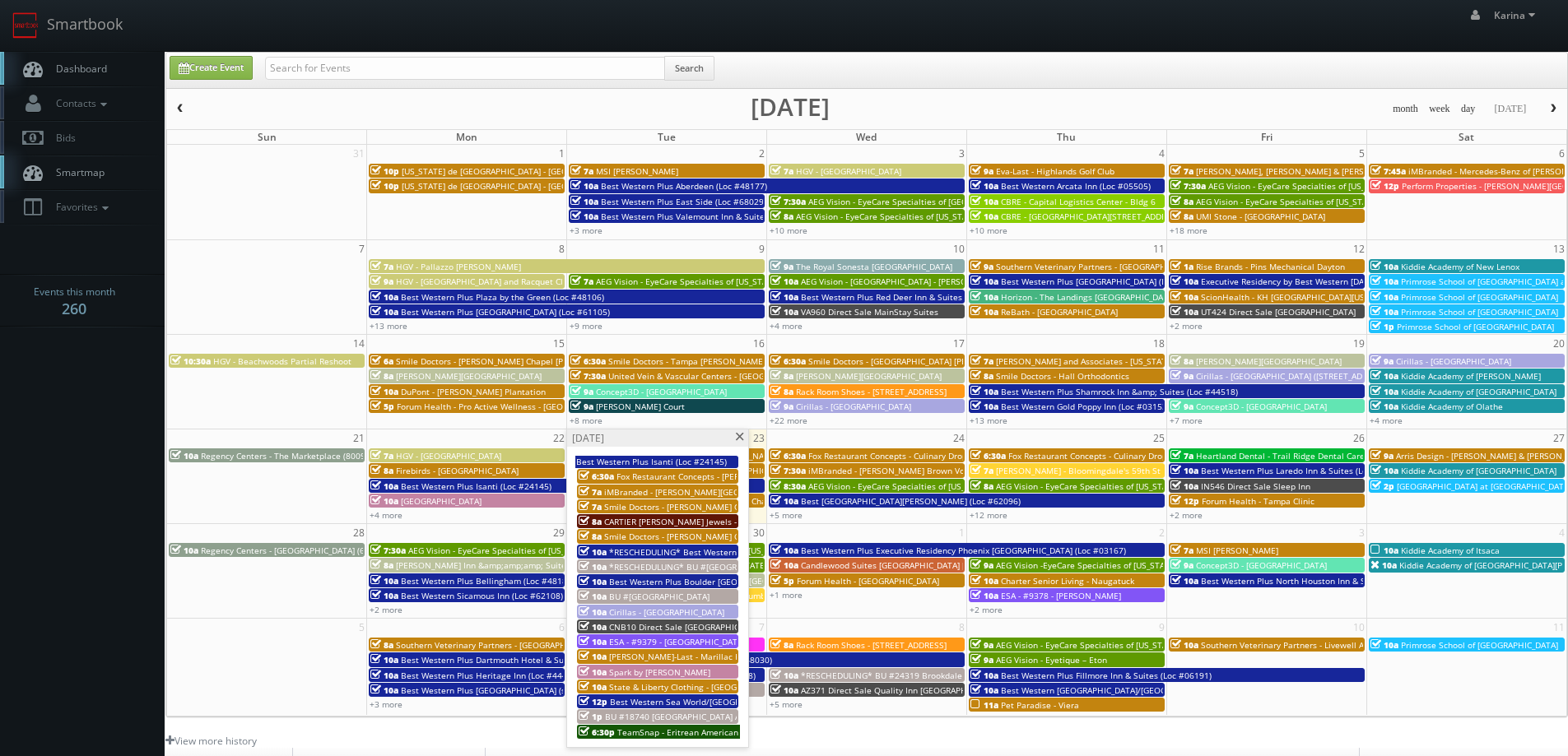
click at [686, 538] on span "Smile Doctors - [PERSON_NAME] Orthodontics" at bounding box center [695, 536] width 182 height 11
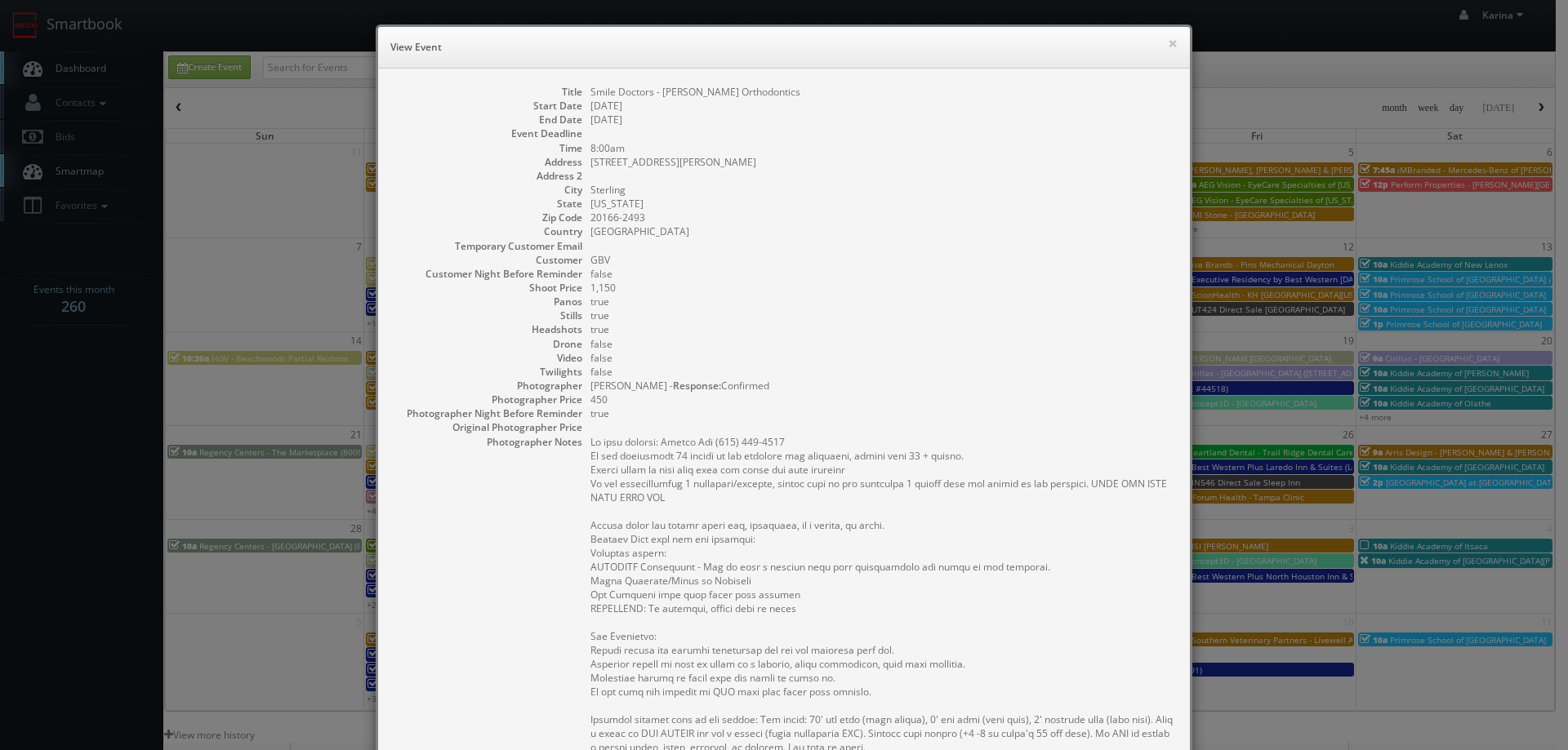
click at [1161, 44] on h6 "View Event" at bounding box center [784, 47] width 788 height 16
click at [1168, 44] on button "×" at bounding box center [1173, 43] width 9 height 11
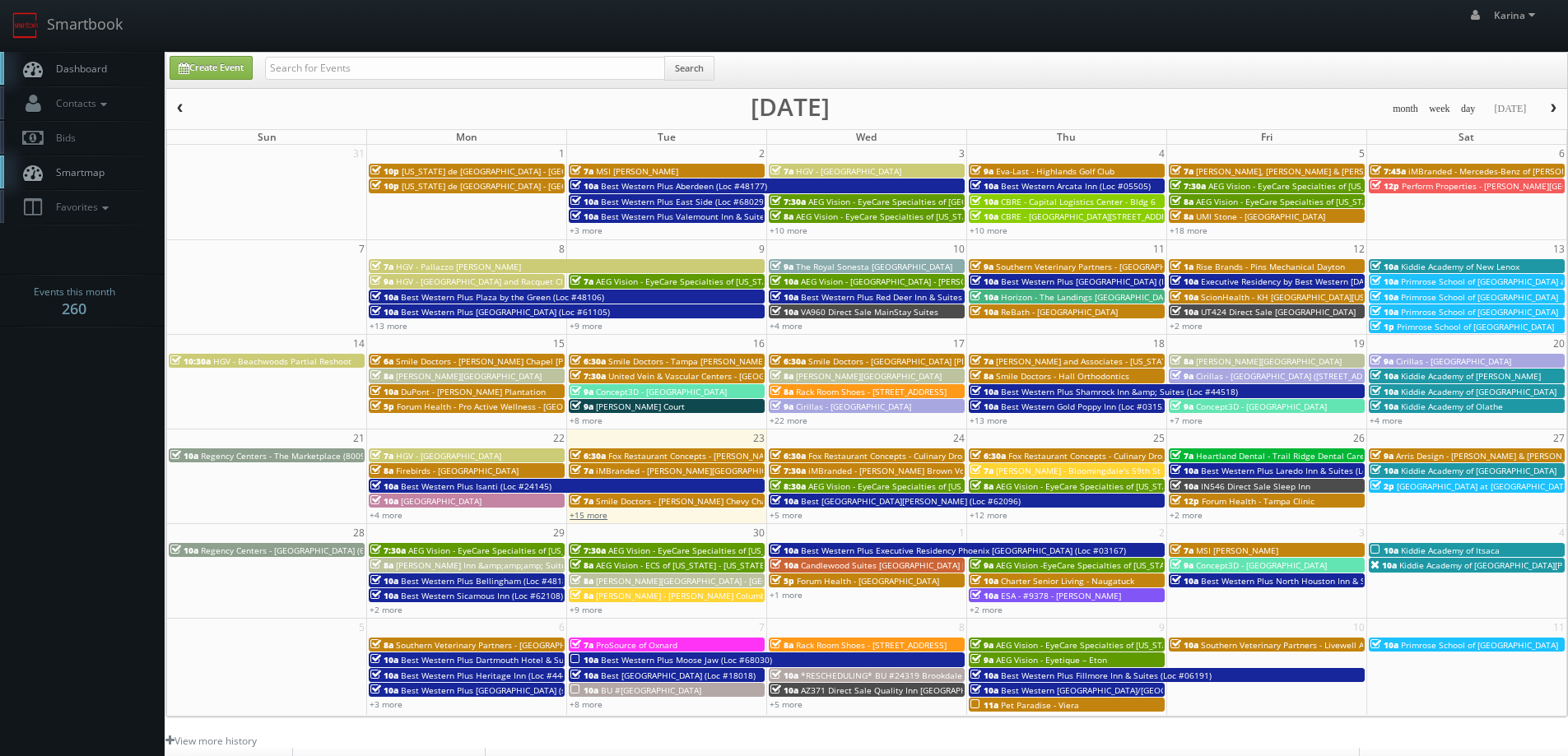
click at [599, 511] on link "+15 more" at bounding box center [588, 515] width 38 height 11
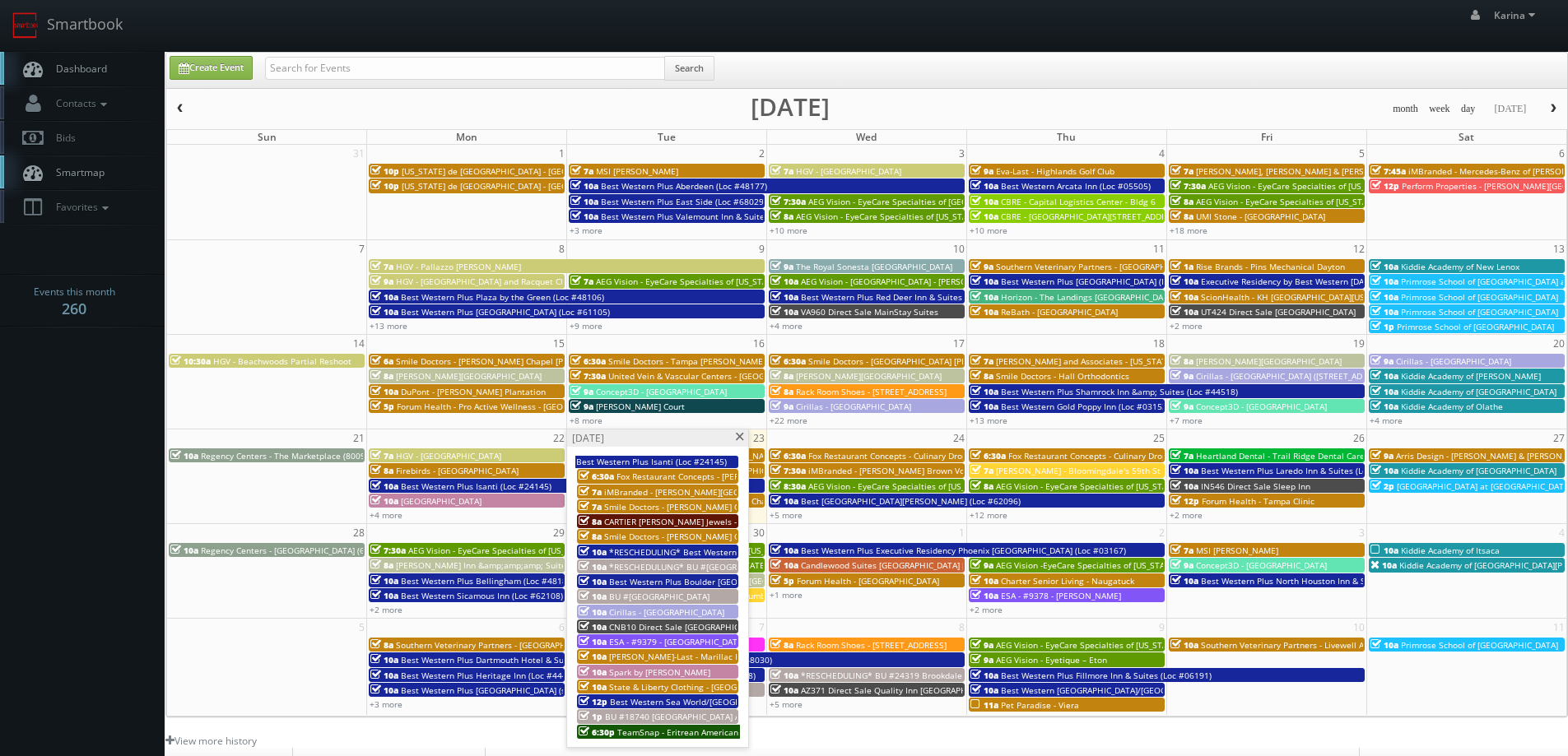
click at [697, 715] on span "BU #18740 [GEOGRAPHIC_DATA] AL" at bounding box center [674, 716] width 139 height 11
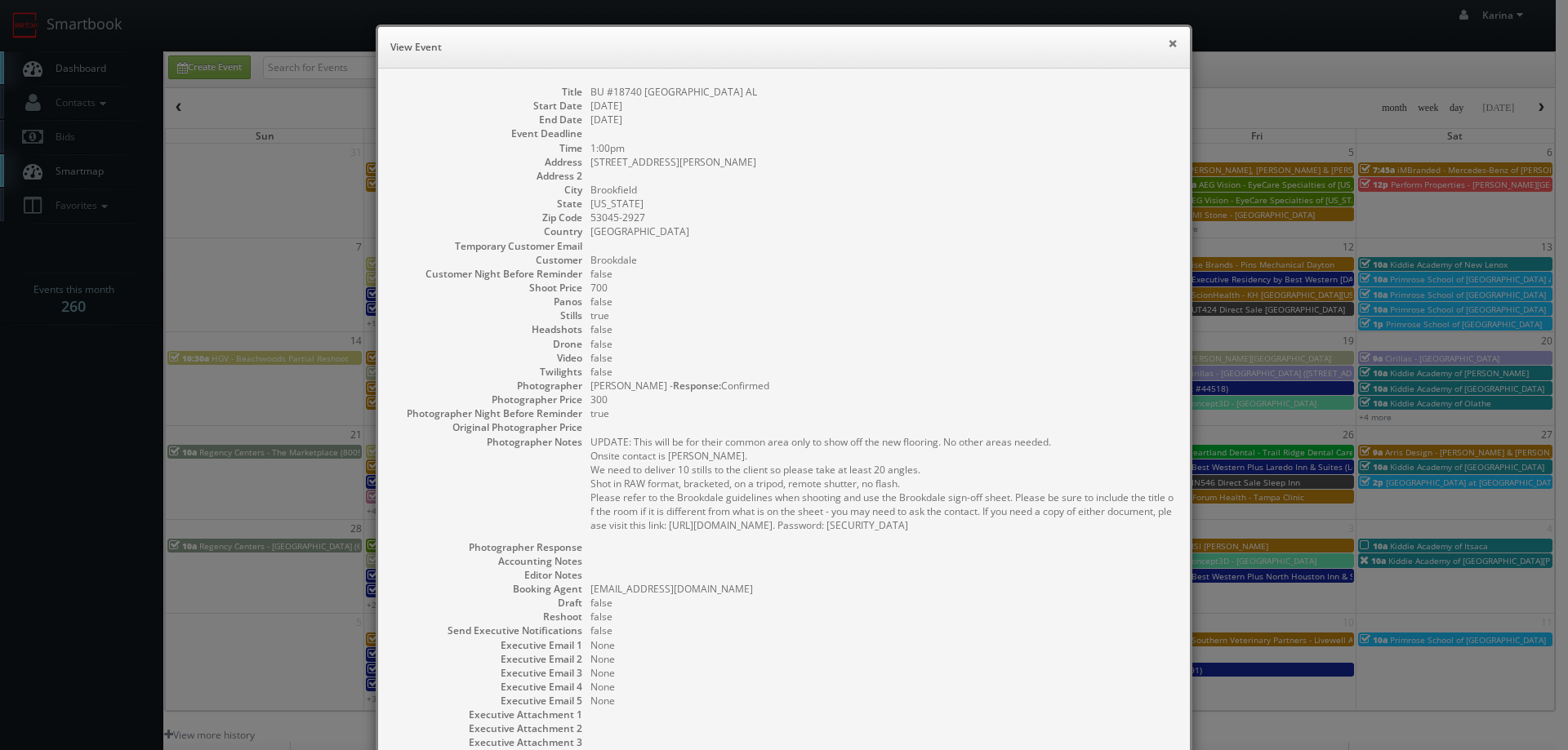
click at [1168, 47] on button "×" at bounding box center [1173, 43] width 9 height 11
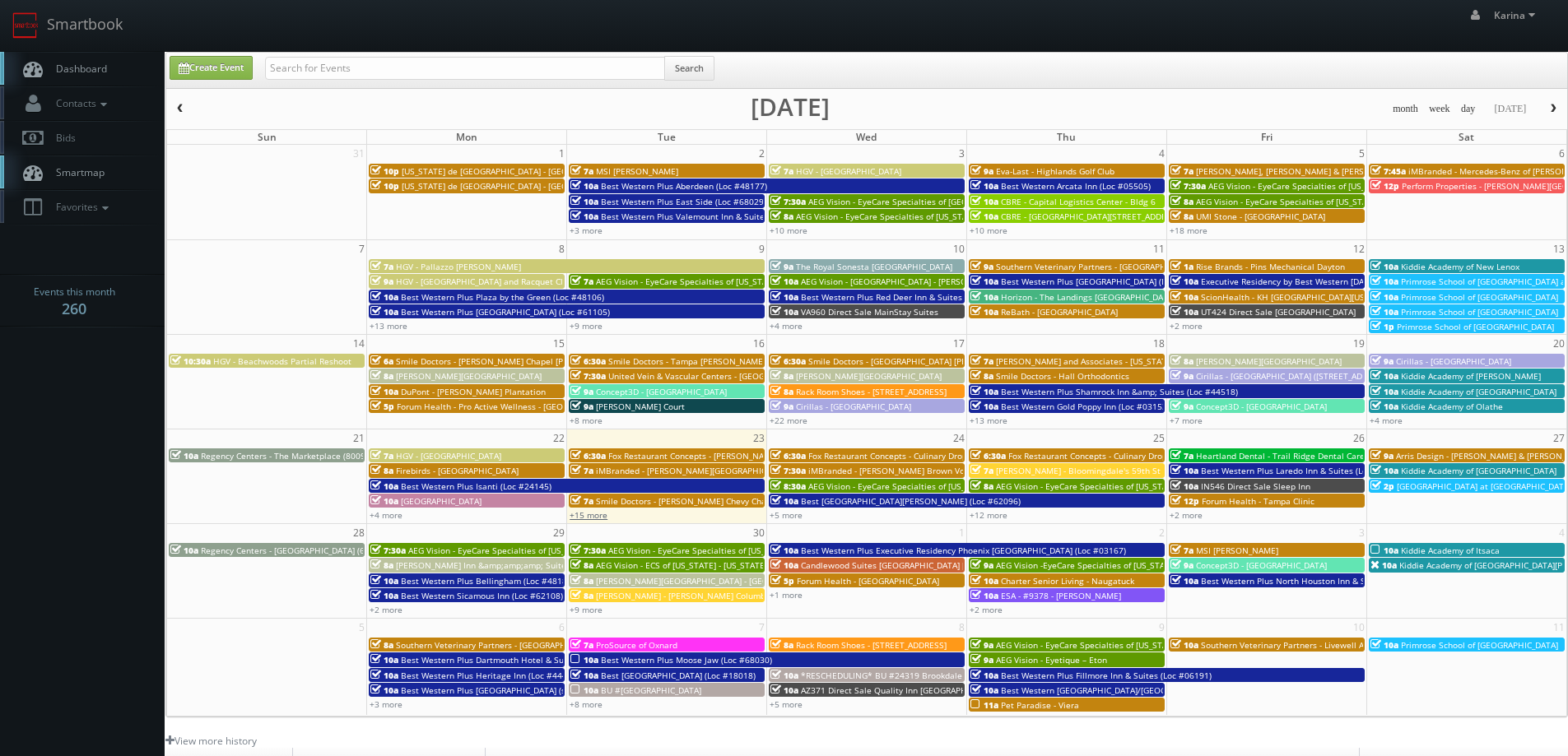
click at [600, 518] on link "+15 more" at bounding box center [588, 515] width 38 height 11
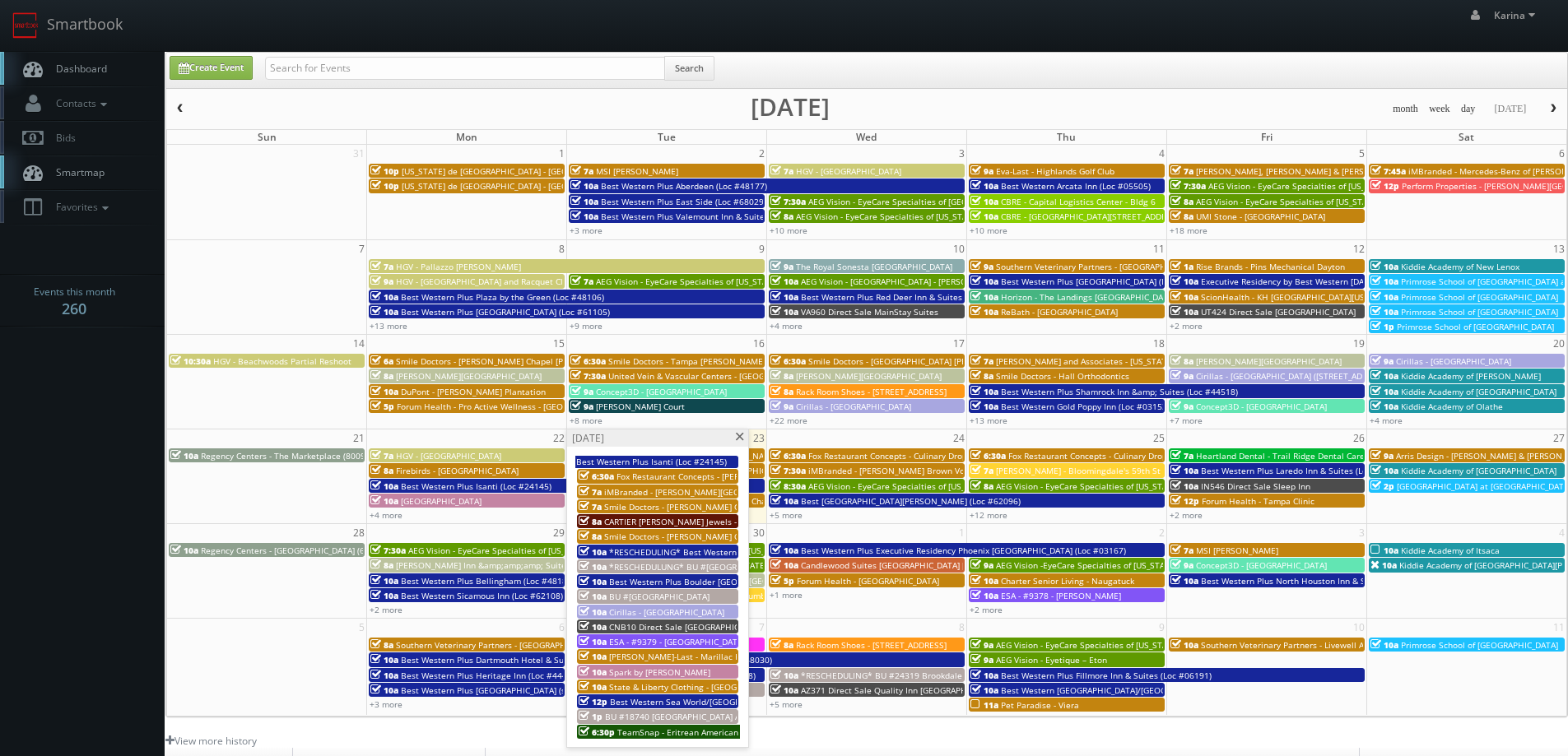
click at [632, 731] on span "TeamSnap - Eritrean American Youth Sports Association Of [US_STATE] (EriStars S…" at bounding box center [801, 732] width 369 height 11
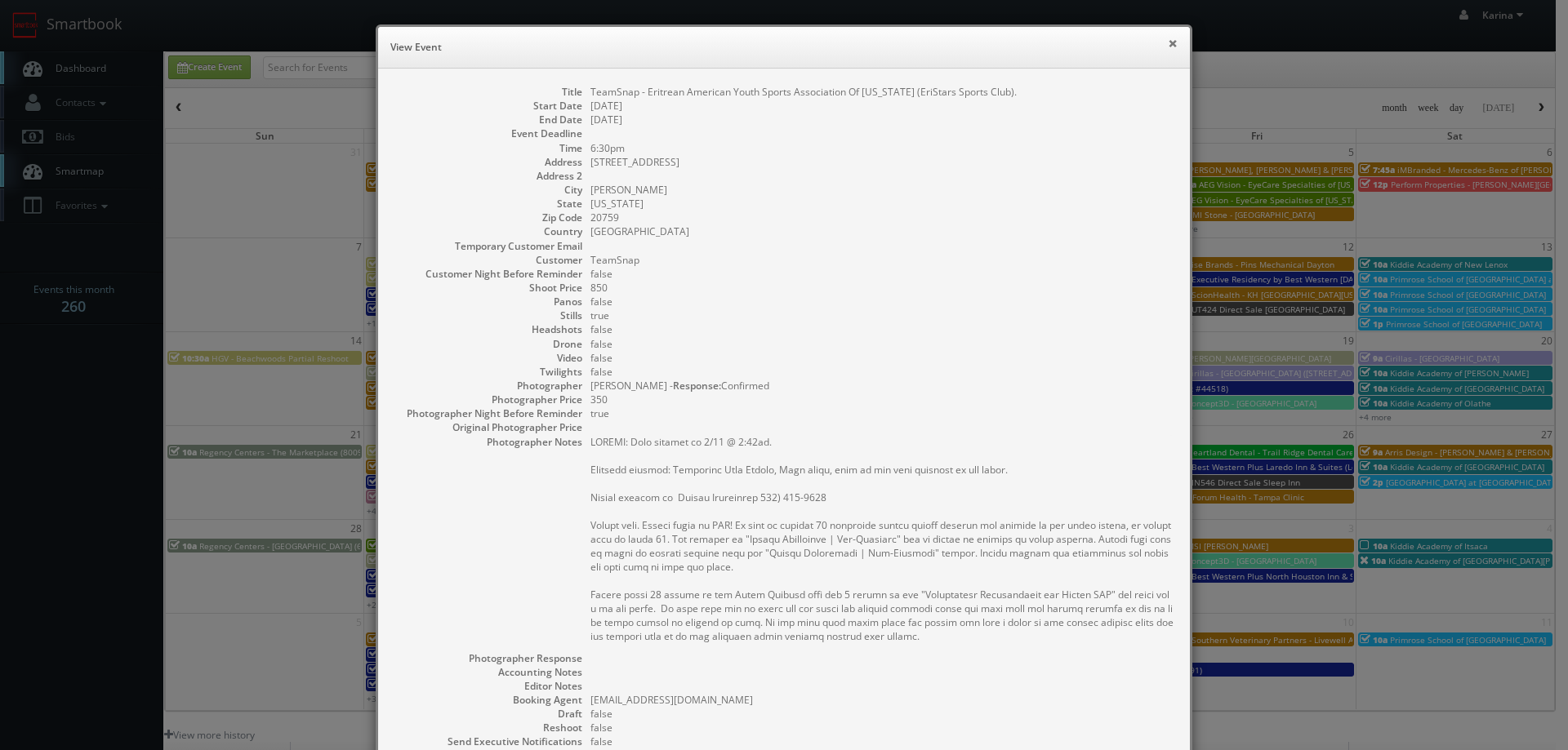
click at [1168, 45] on button "×" at bounding box center [1173, 43] width 9 height 11
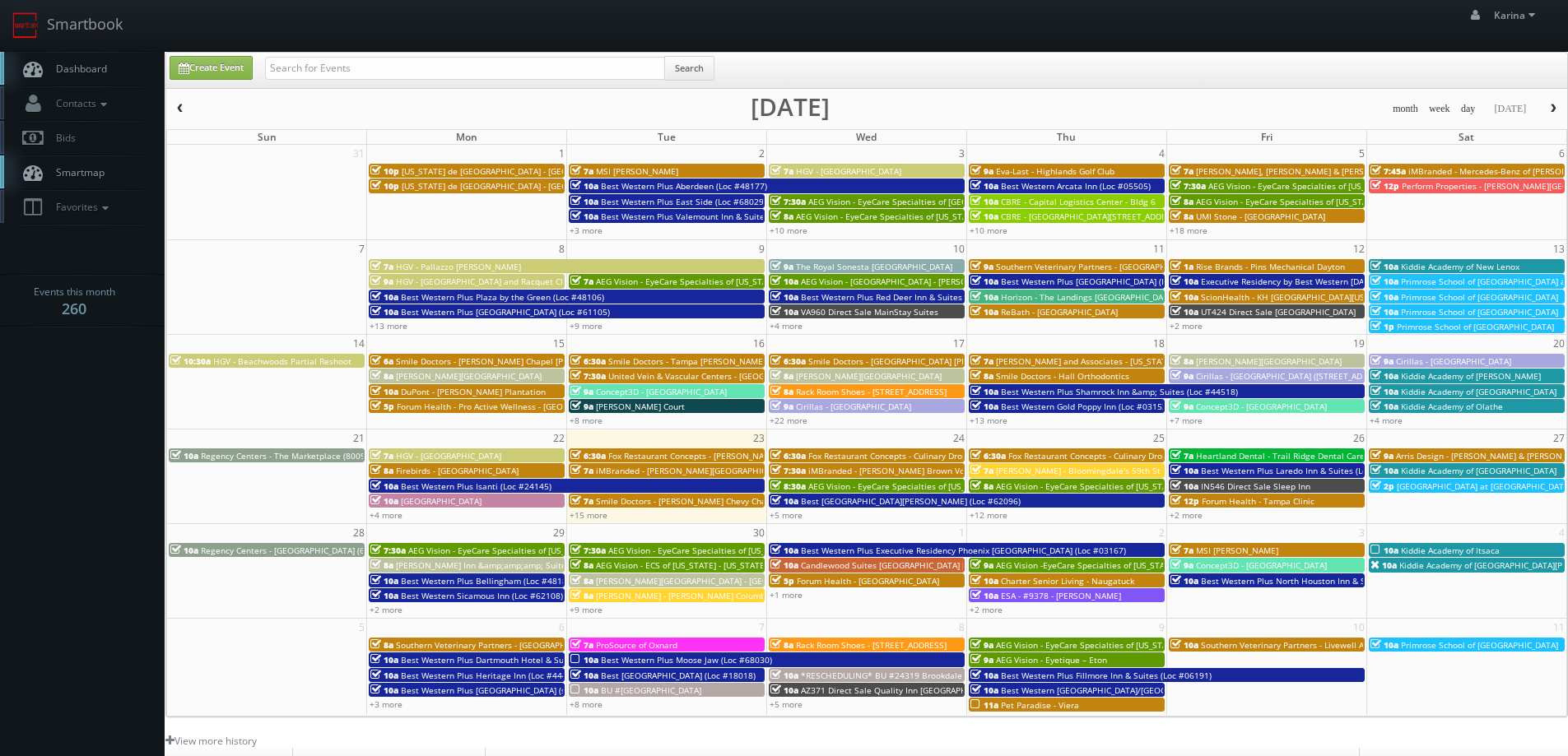
click at [76, 69] on span "Dashboard" at bounding box center [77, 68] width 59 height 14
click at [837, 395] on span "Rack Room Shoes - [STREET_ADDRESS]" at bounding box center [871, 392] width 151 height 11
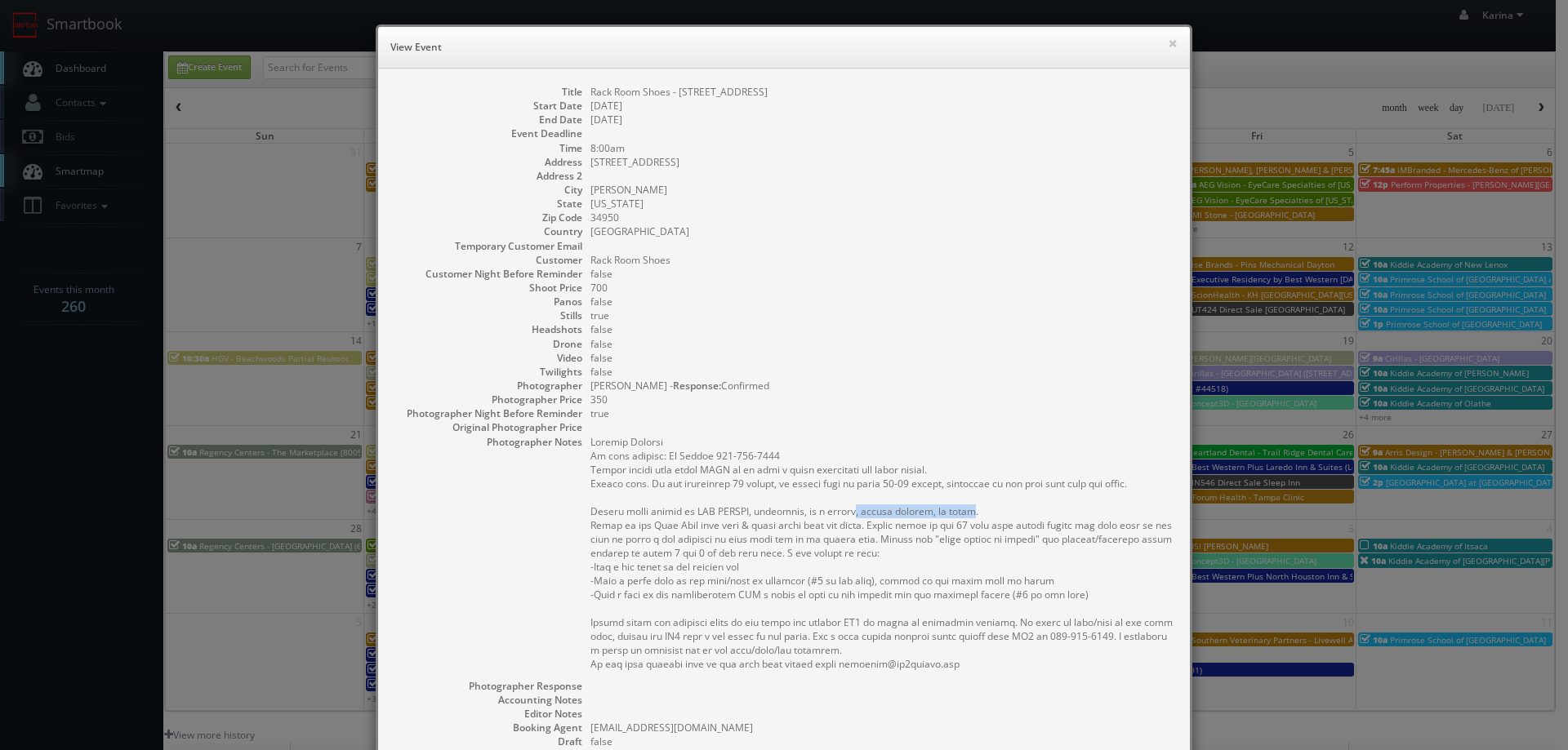
drag, startPoint x: 977, startPoint y: 507, endPoint x: 859, endPoint y: 511, distance: 118.1
click at [859, 511] on pre at bounding box center [881, 553] width 584 height 236
click at [1171, 41] on button "×" at bounding box center [1173, 43] width 9 height 11
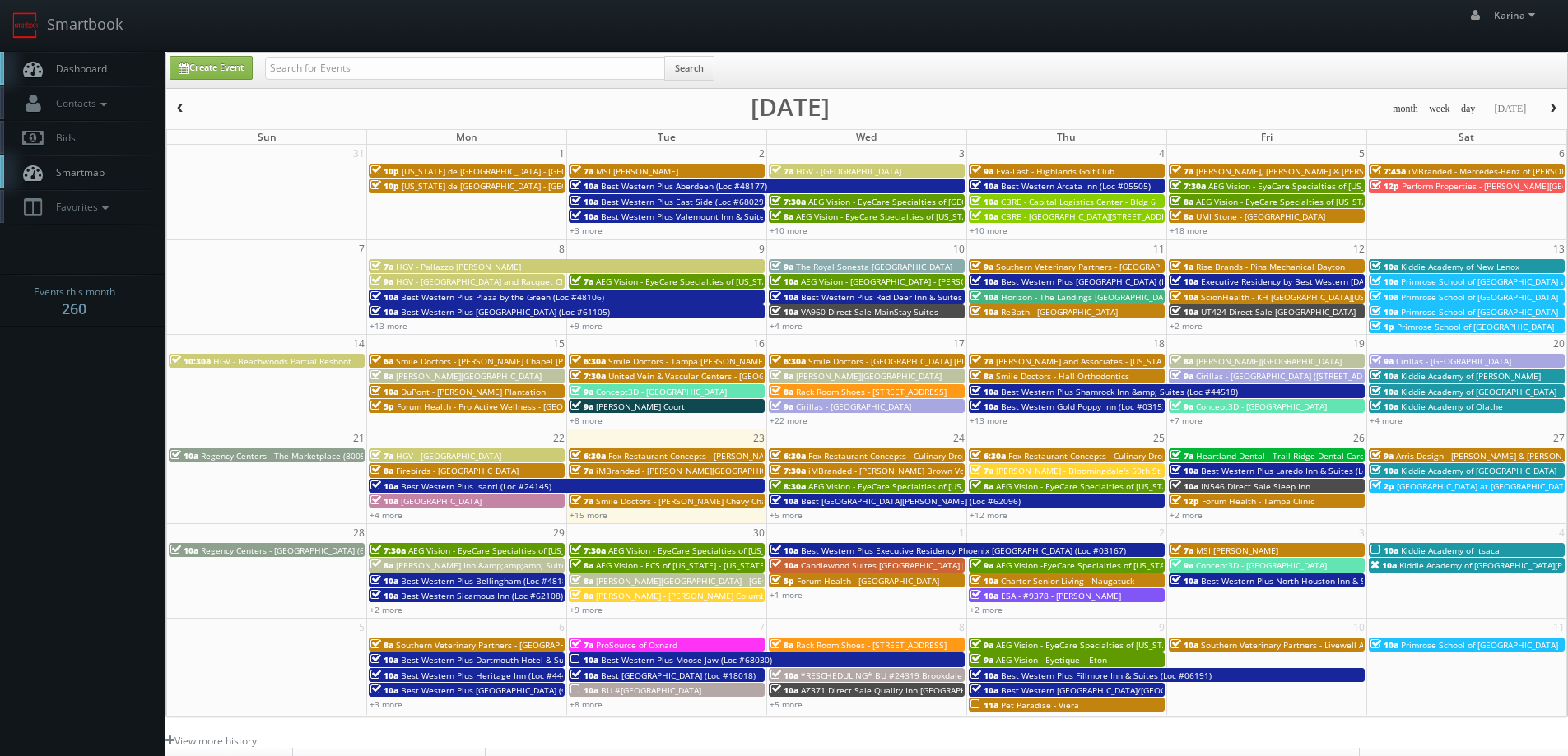
click at [71, 73] on span "Dashboard" at bounding box center [77, 68] width 59 height 14
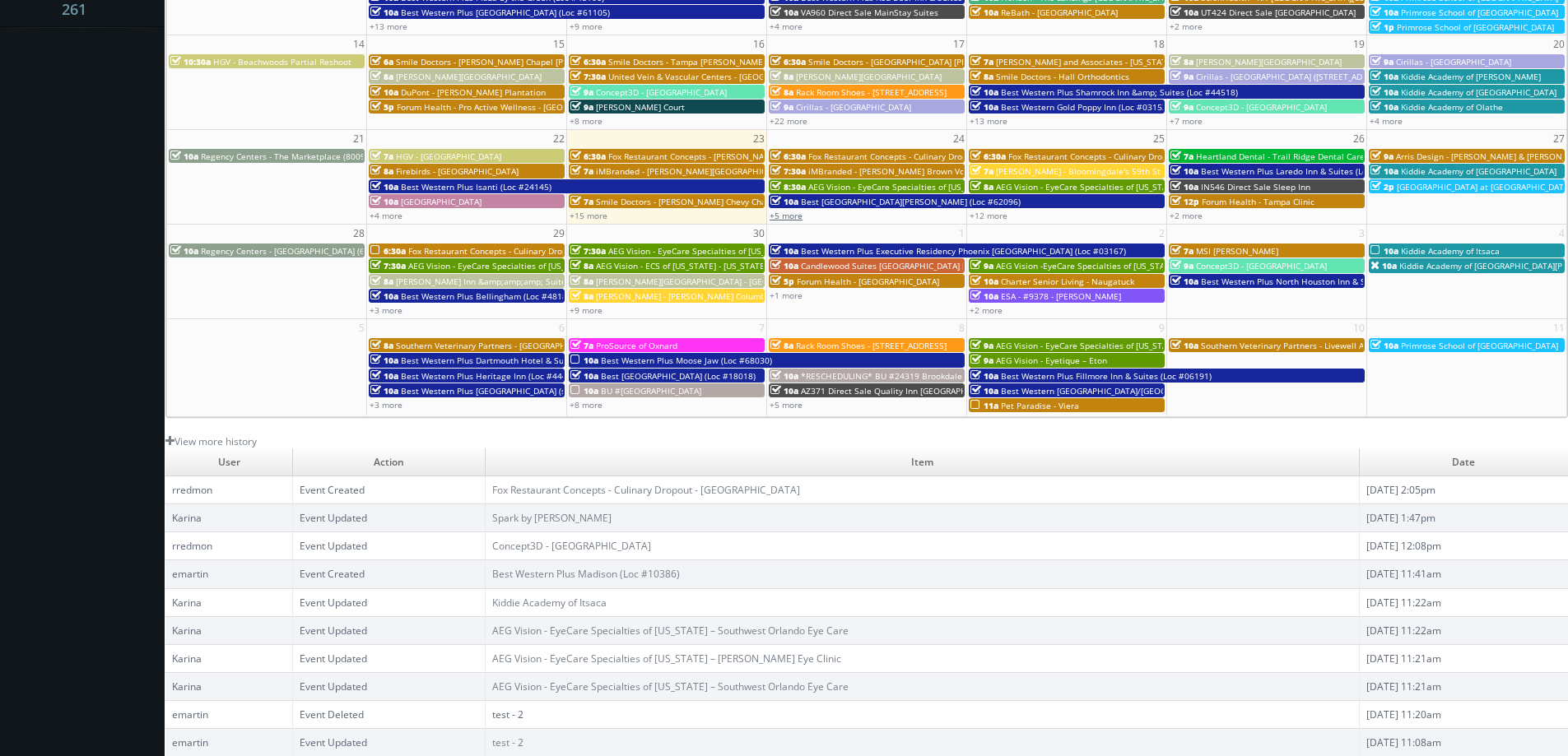
click at [785, 216] on link "+5 more" at bounding box center [785, 215] width 33 height 11
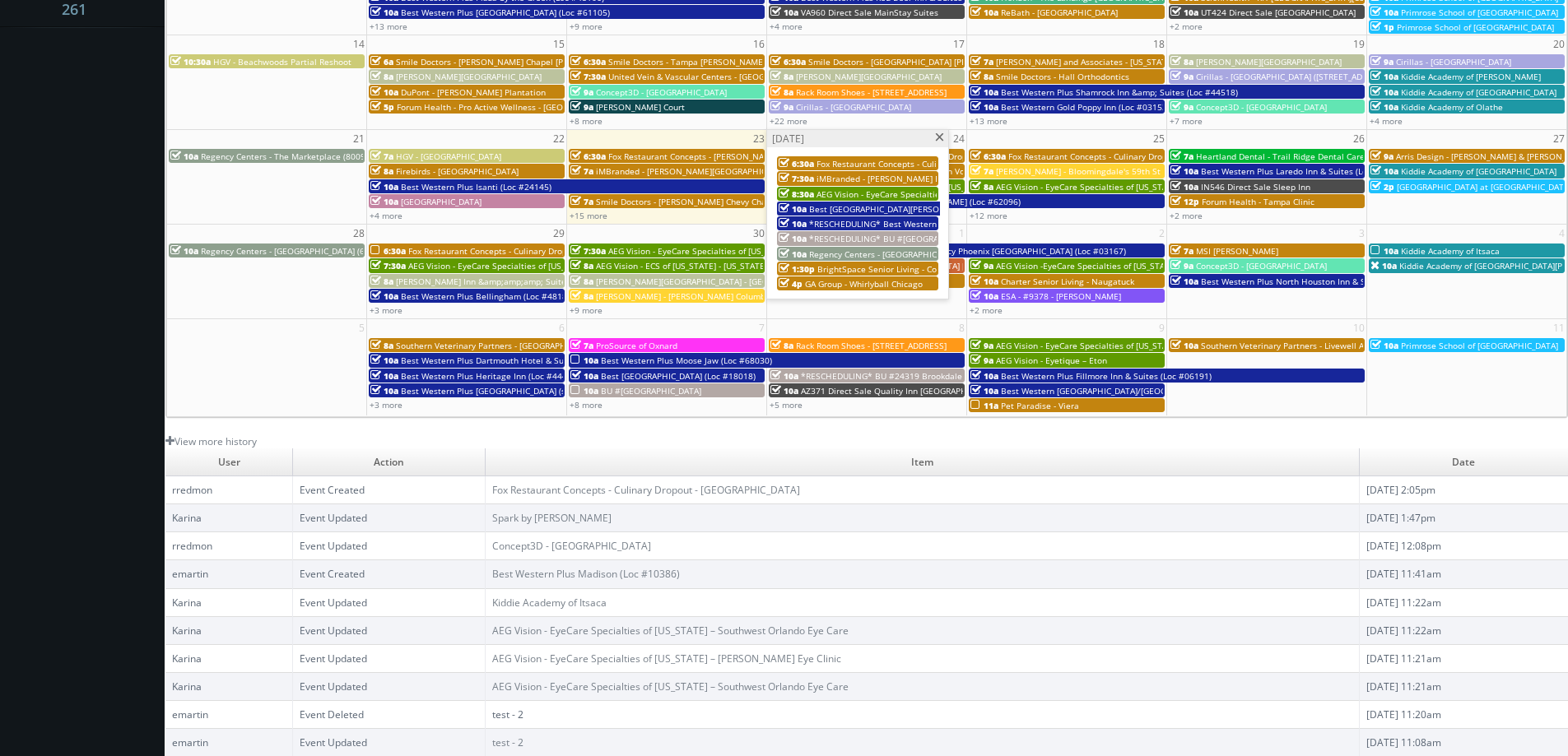
click at [867, 284] on span "GA Group - Whirlyball Chicago" at bounding box center [864, 284] width 118 height 11
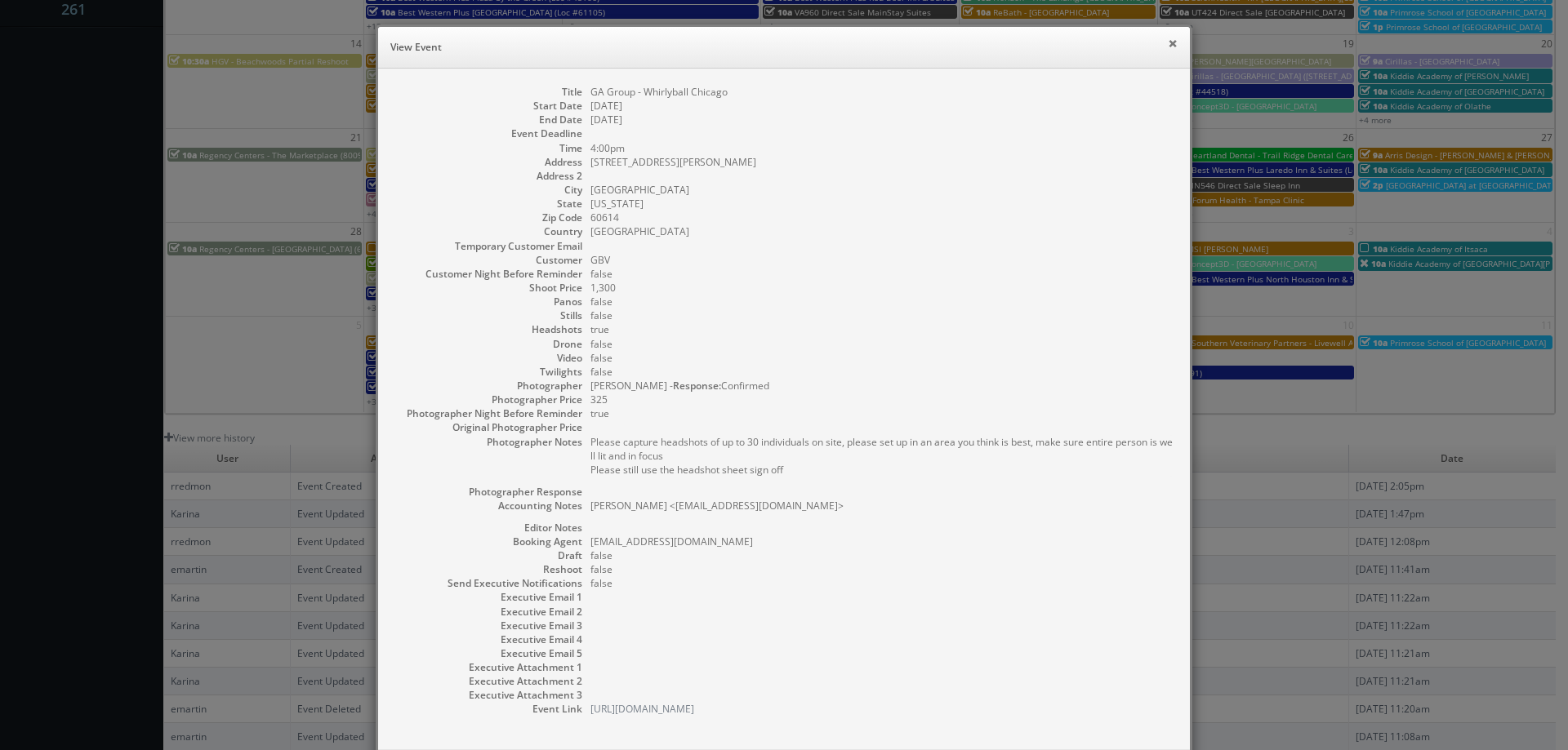
click at [1168, 48] on button "×" at bounding box center [1173, 43] width 9 height 11
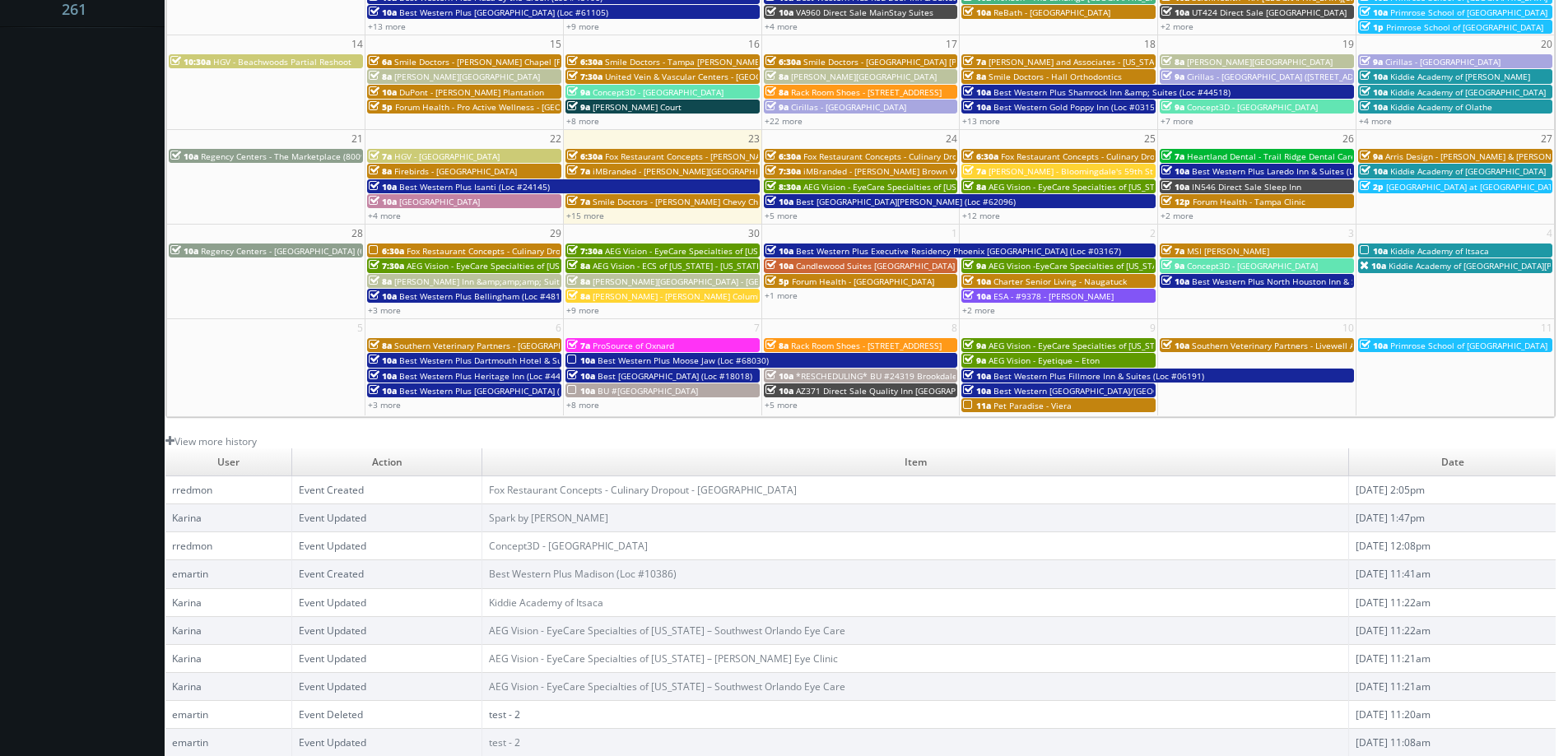
scroll to position [0, 0]
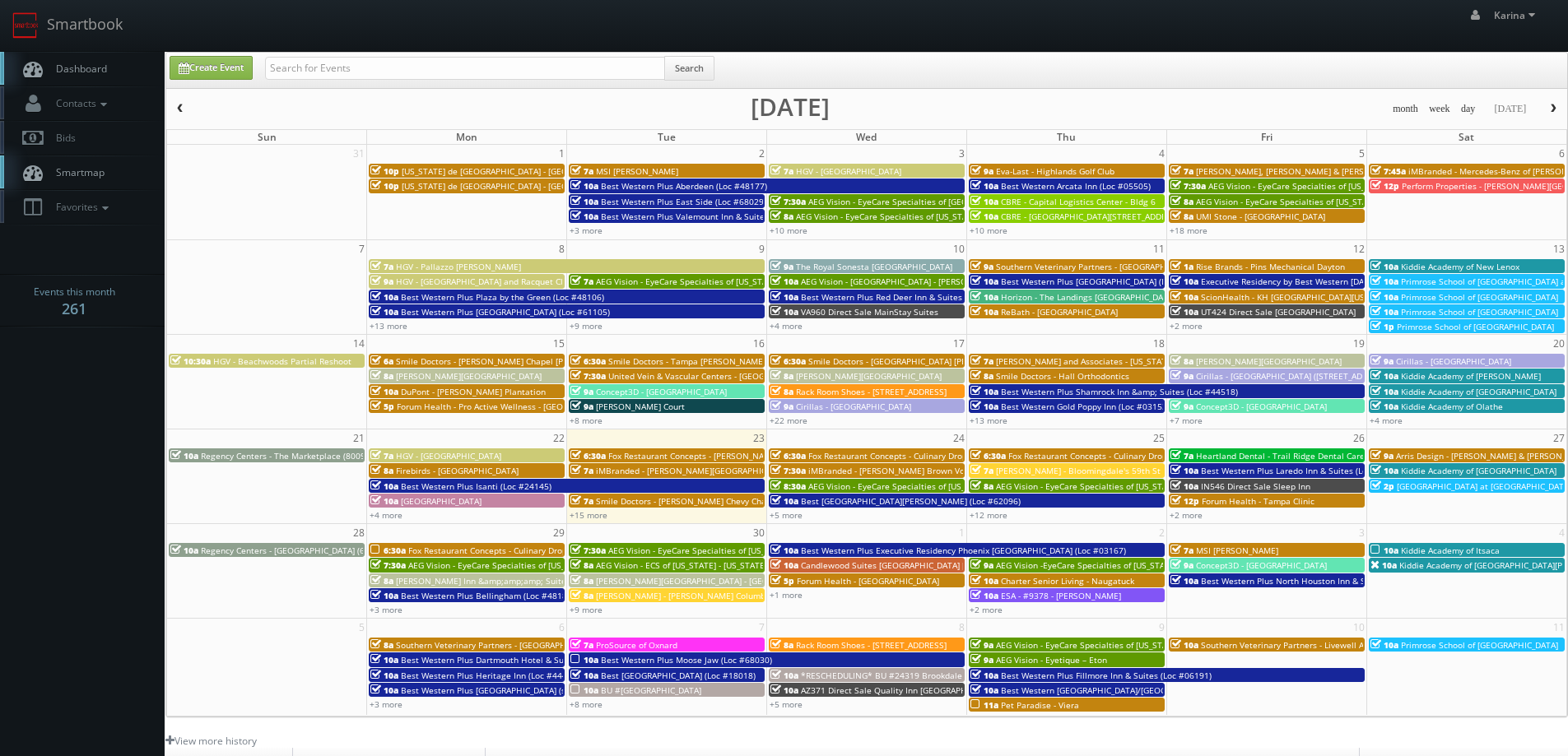
click at [87, 65] on span "Dashboard" at bounding box center [77, 68] width 59 height 14
click at [100, 394] on body "Smartbook Toggle Side Navigation Toggle Top Navigation [PERSON_NAME] [PERSON_NA…" at bounding box center [784, 528] width 1568 height 1056
click at [93, 68] on span "Dashboard" at bounding box center [77, 68] width 59 height 14
click at [92, 67] on span "Dashboard" at bounding box center [77, 68] width 59 height 14
click at [784, 509] on div "+5 more" at bounding box center [867, 514] width 199 height 14
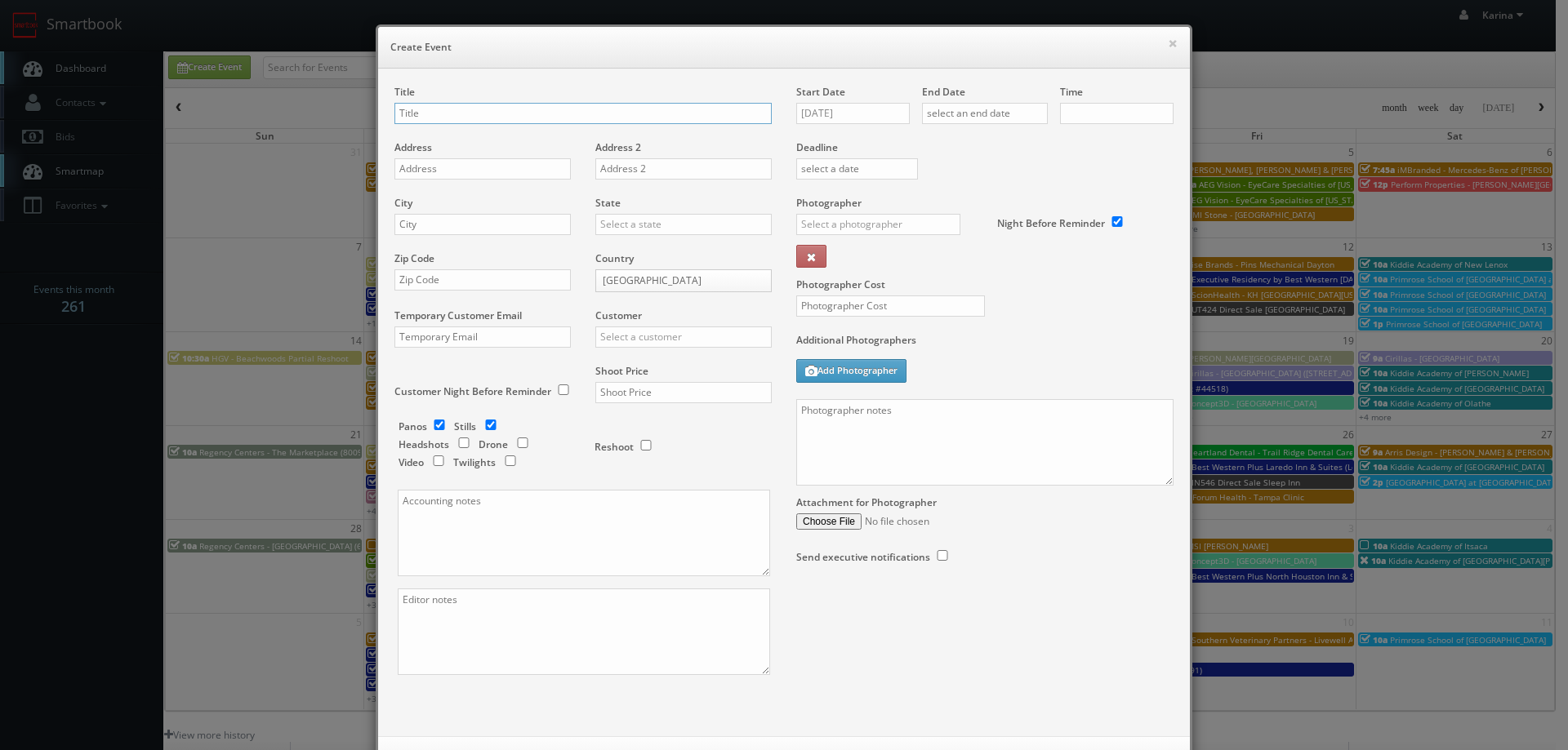
checkbox input "true"
type input "10:00am"
checkbox input "true"
click at [1168, 43] on button "×" at bounding box center [1173, 43] width 9 height 11
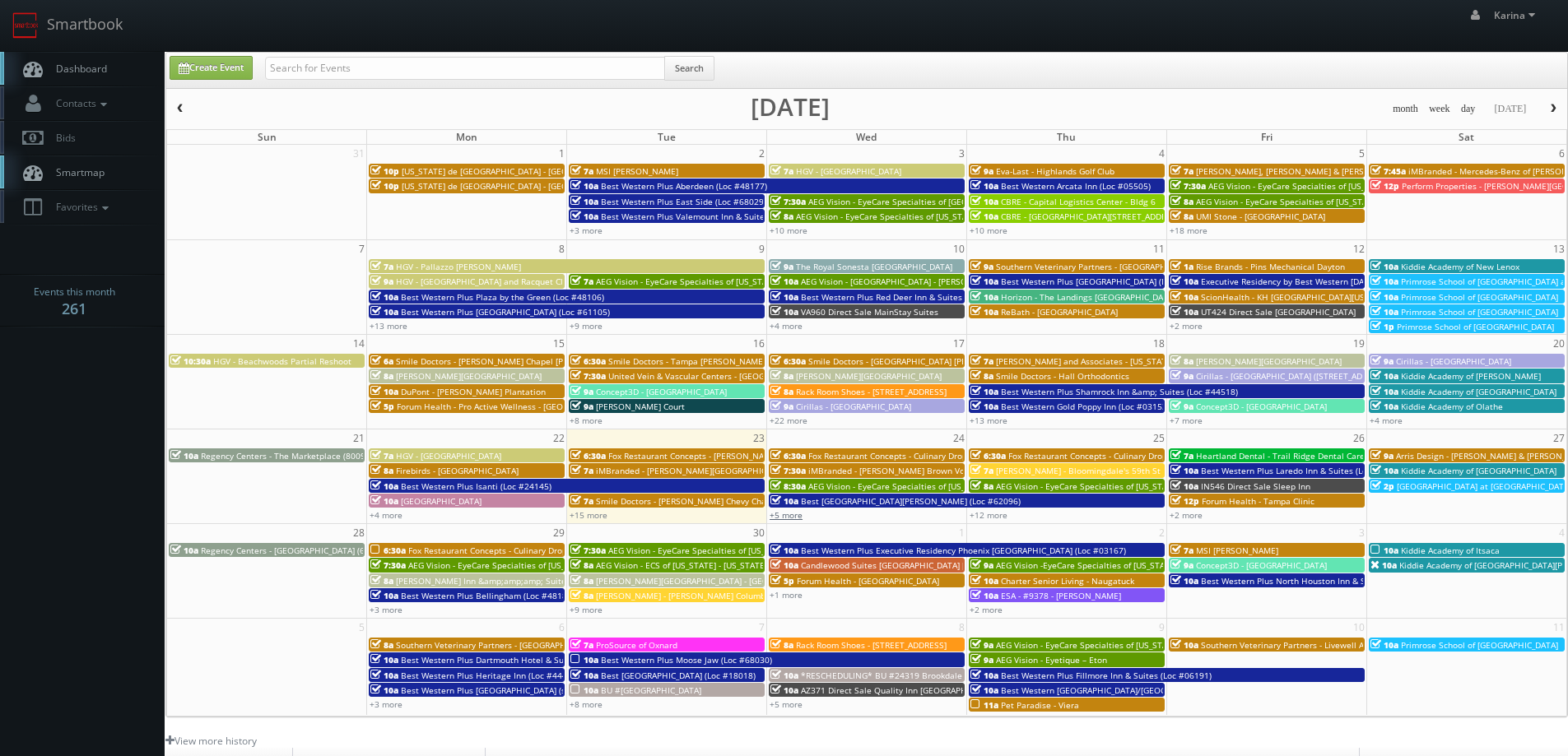
click at [787, 518] on link "+5 more" at bounding box center [785, 515] width 33 height 11
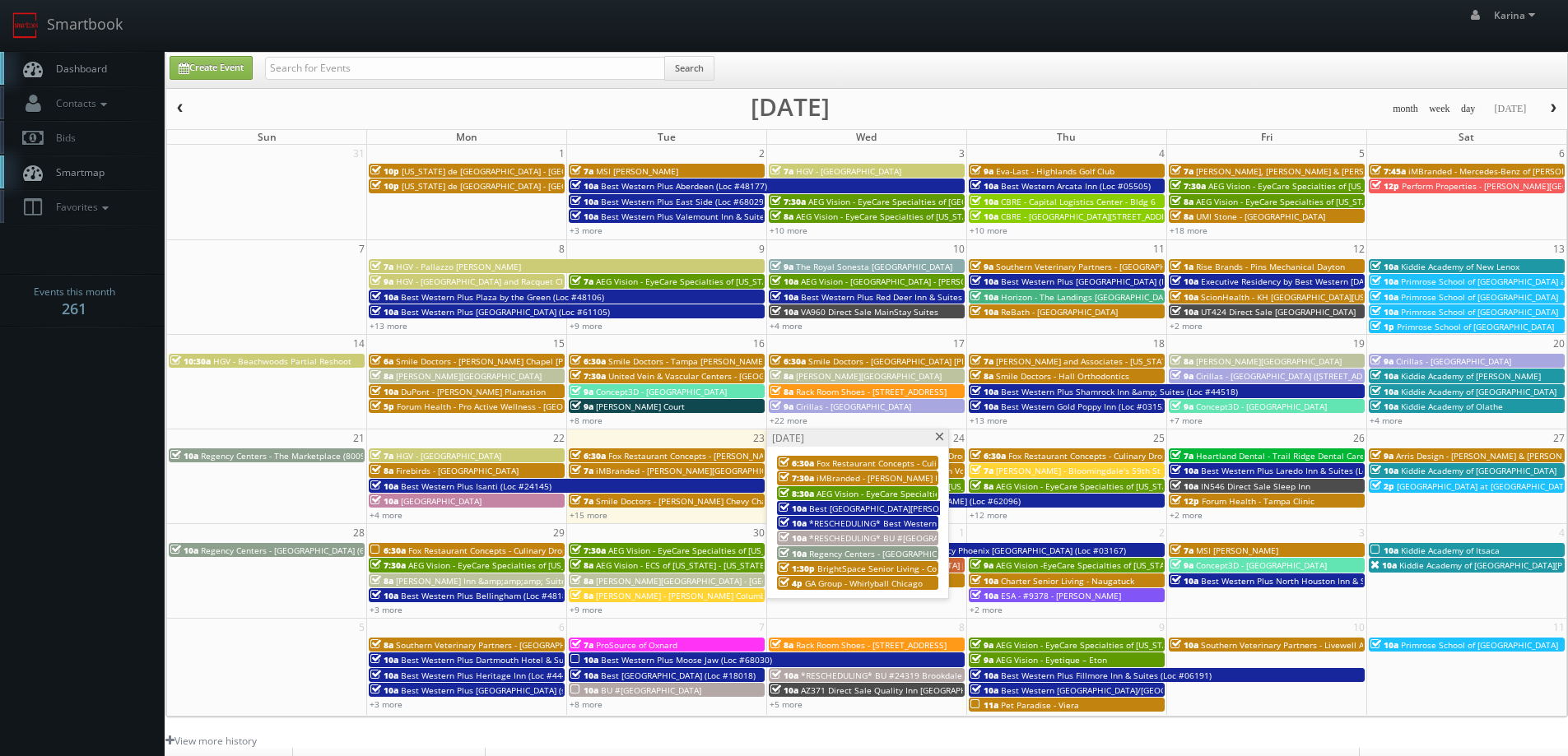
click at [838, 585] on span "GA Group - Whirlyball Chicago" at bounding box center [864, 583] width 118 height 11
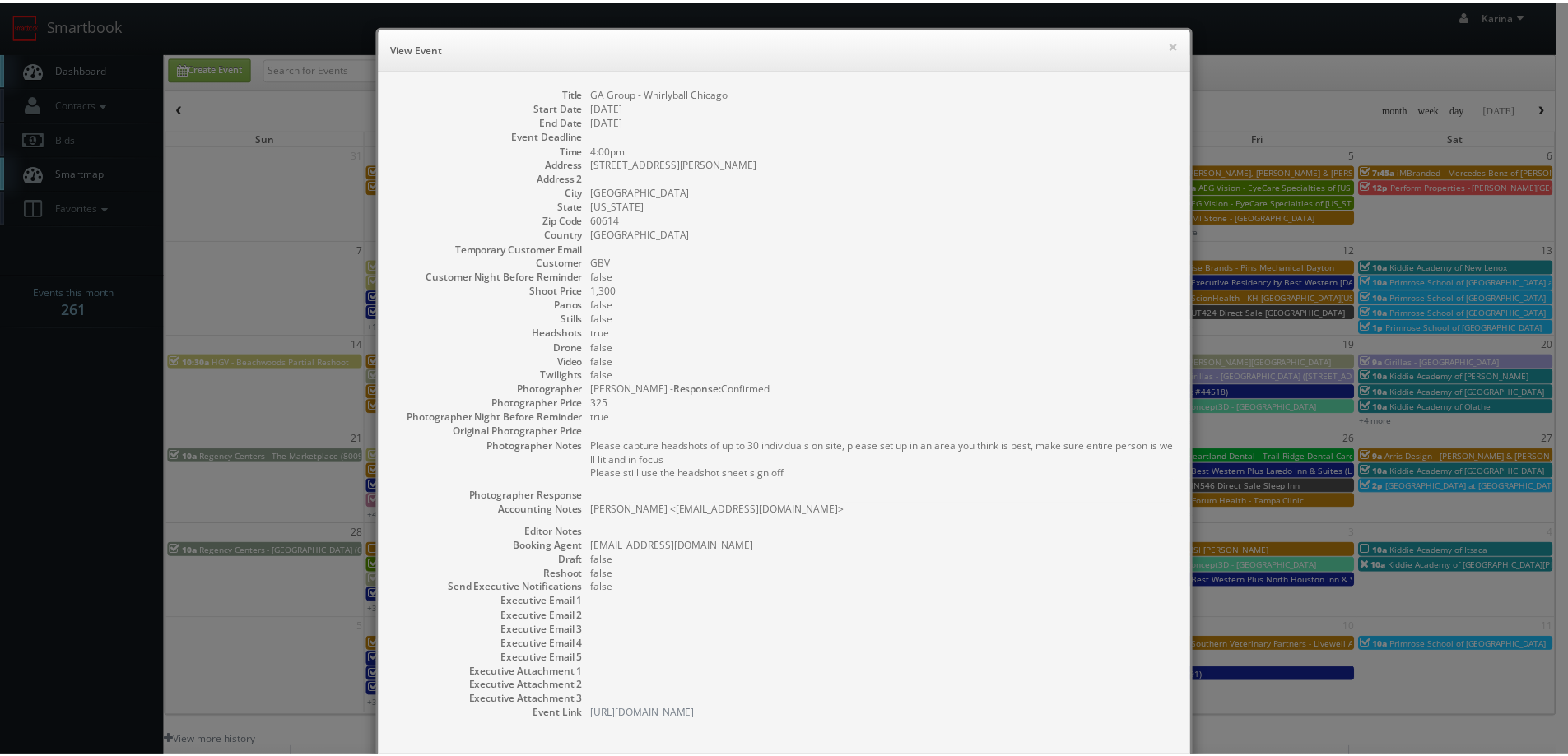
scroll to position [83, 0]
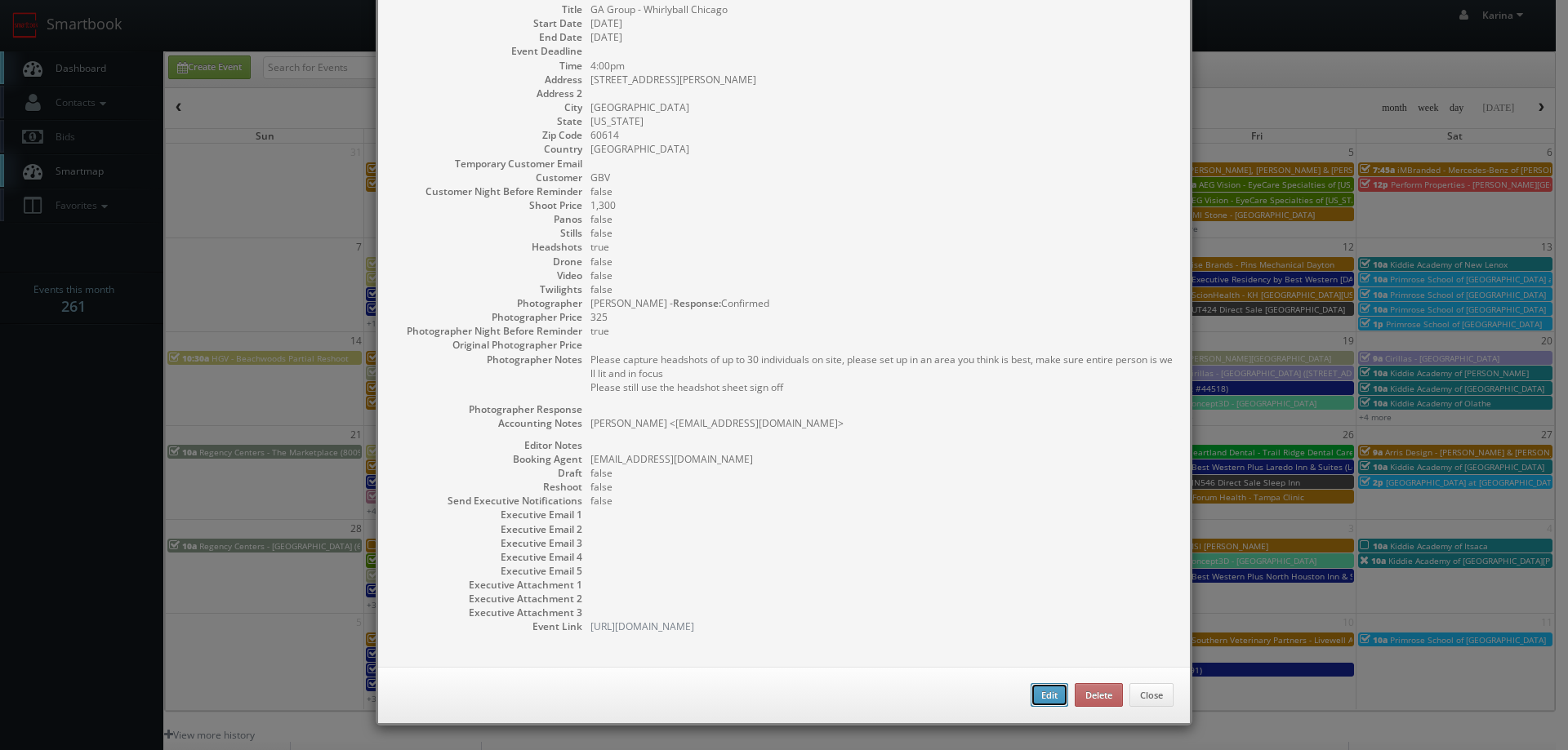
click at [1057, 692] on button "Edit" at bounding box center [1050, 696] width 37 height 24
type input "GA Group - Whirlyball Chicago"
type input "[STREET_ADDRESS][PERSON_NAME]"
type input "[GEOGRAPHIC_DATA]"
type input "60614"
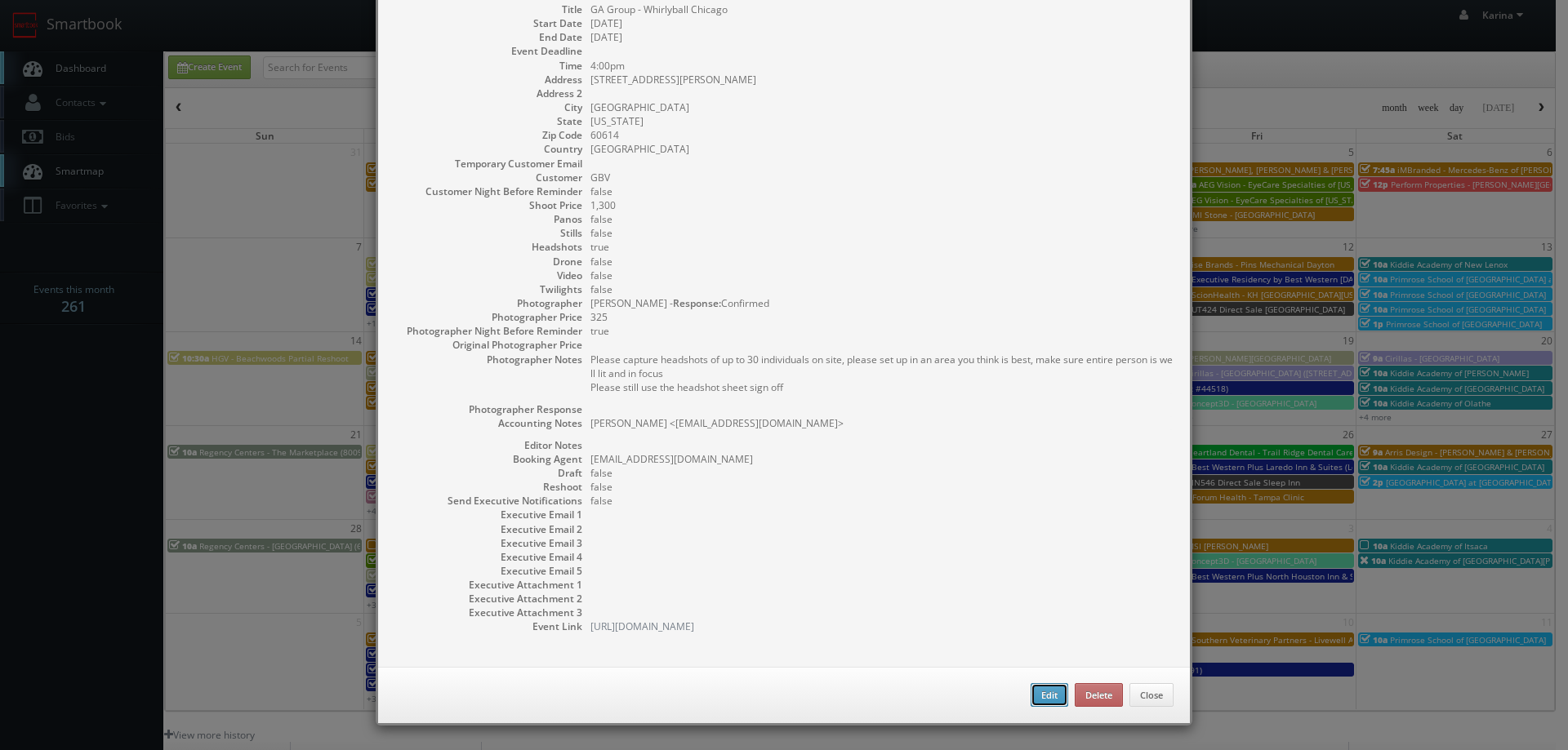
type input "1,300"
checkbox input "true"
type textarea "[PERSON_NAME] <[EMAIL_ADDRESS][DOMAIN_NAME]>"
type input "[DATE]"
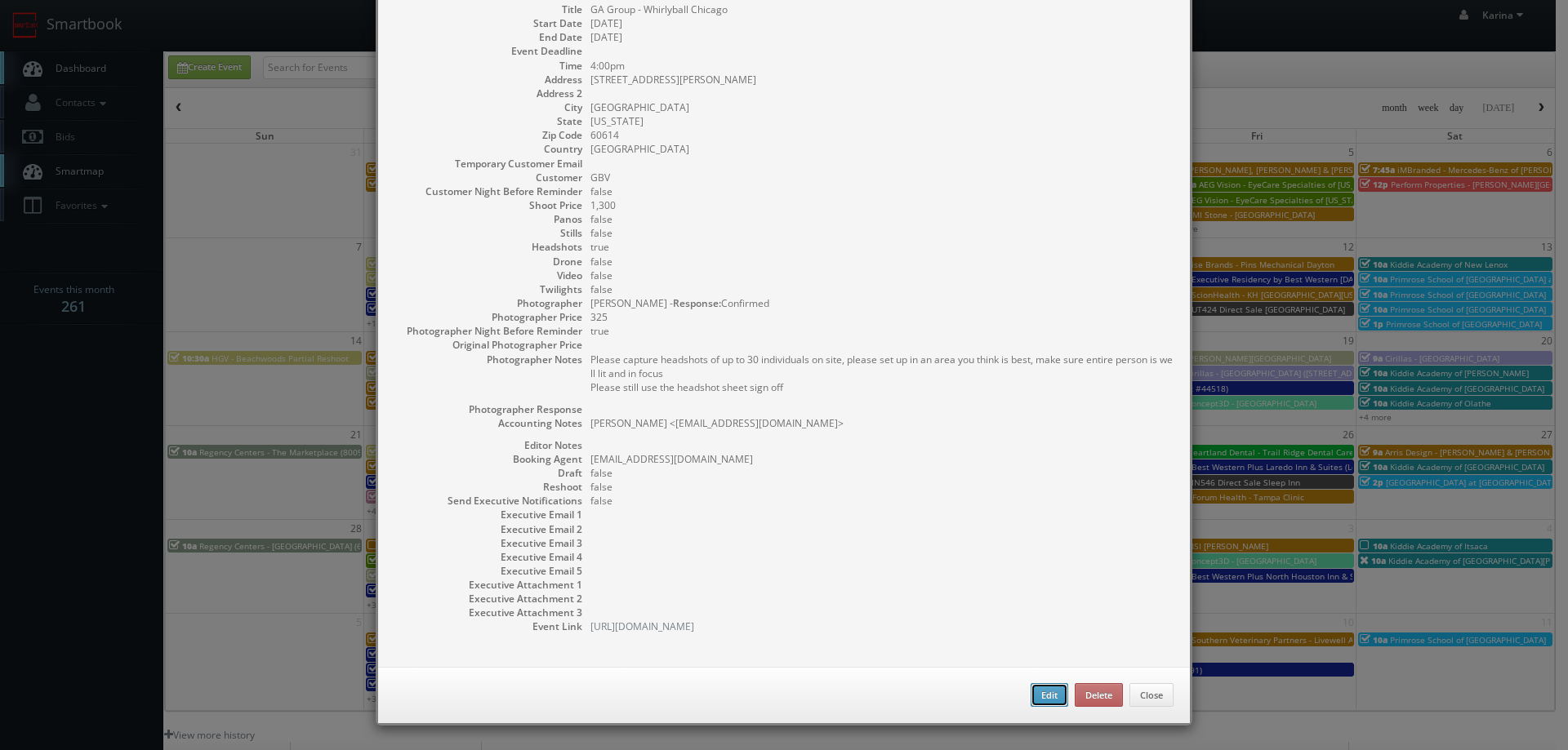
type input "4:00pm"
checkbox input "true"
type textarea "Please capture headshots of up to 30 individuals on site, please set up in an a…"
select select "[US_STATE]"
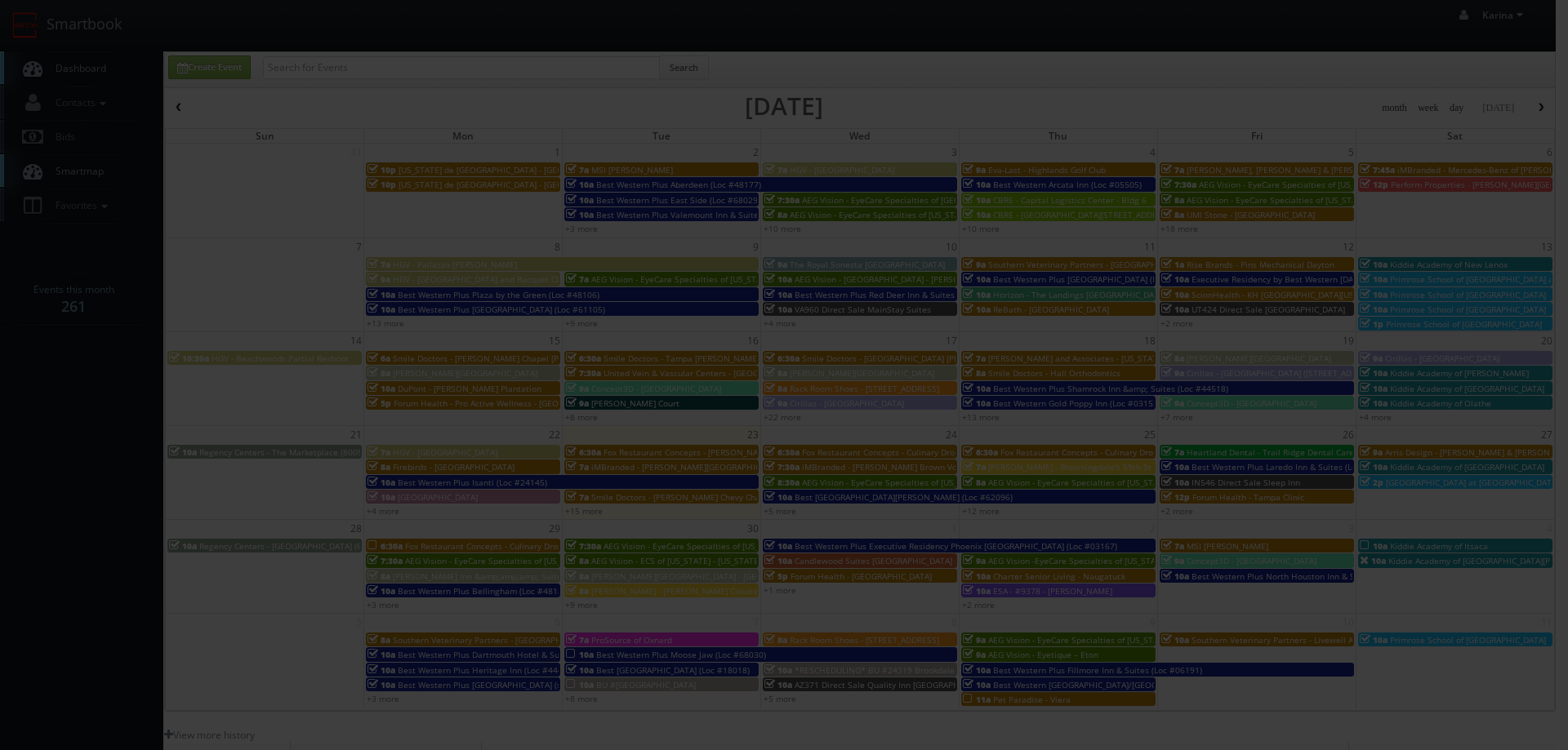
type input "1,300"
type input "325"
select select "[EMAIL_ADDRESS][DOMAIN_NAME]"
select select "[PERSON_NAME][EMAIL_ADDRESS][PERSON_NAME][DOMAIN_NAME]"
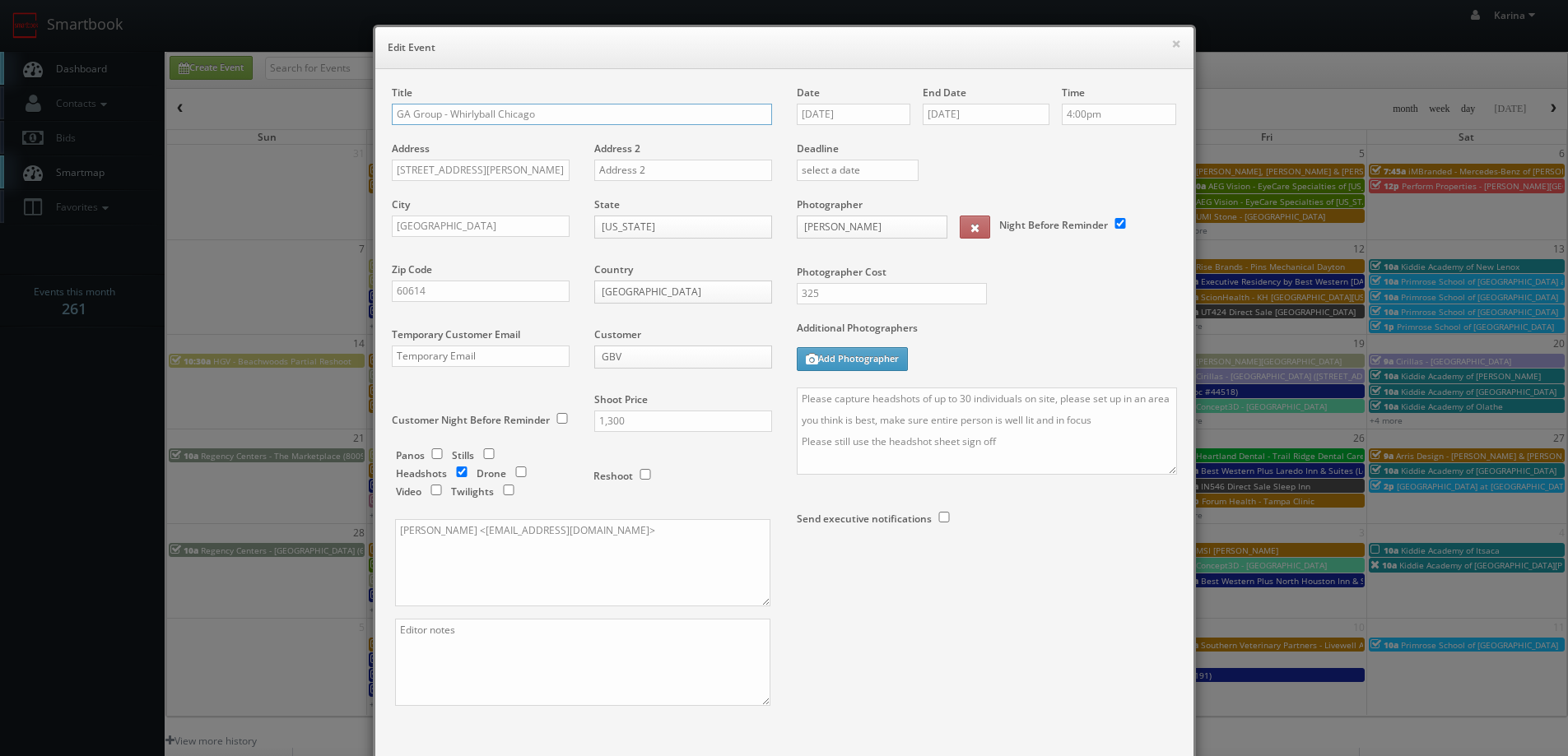
click at [392, 111] on input "GA Group - Whirlyball Chicago" at bounding box center [582, 114] width 380 height 22
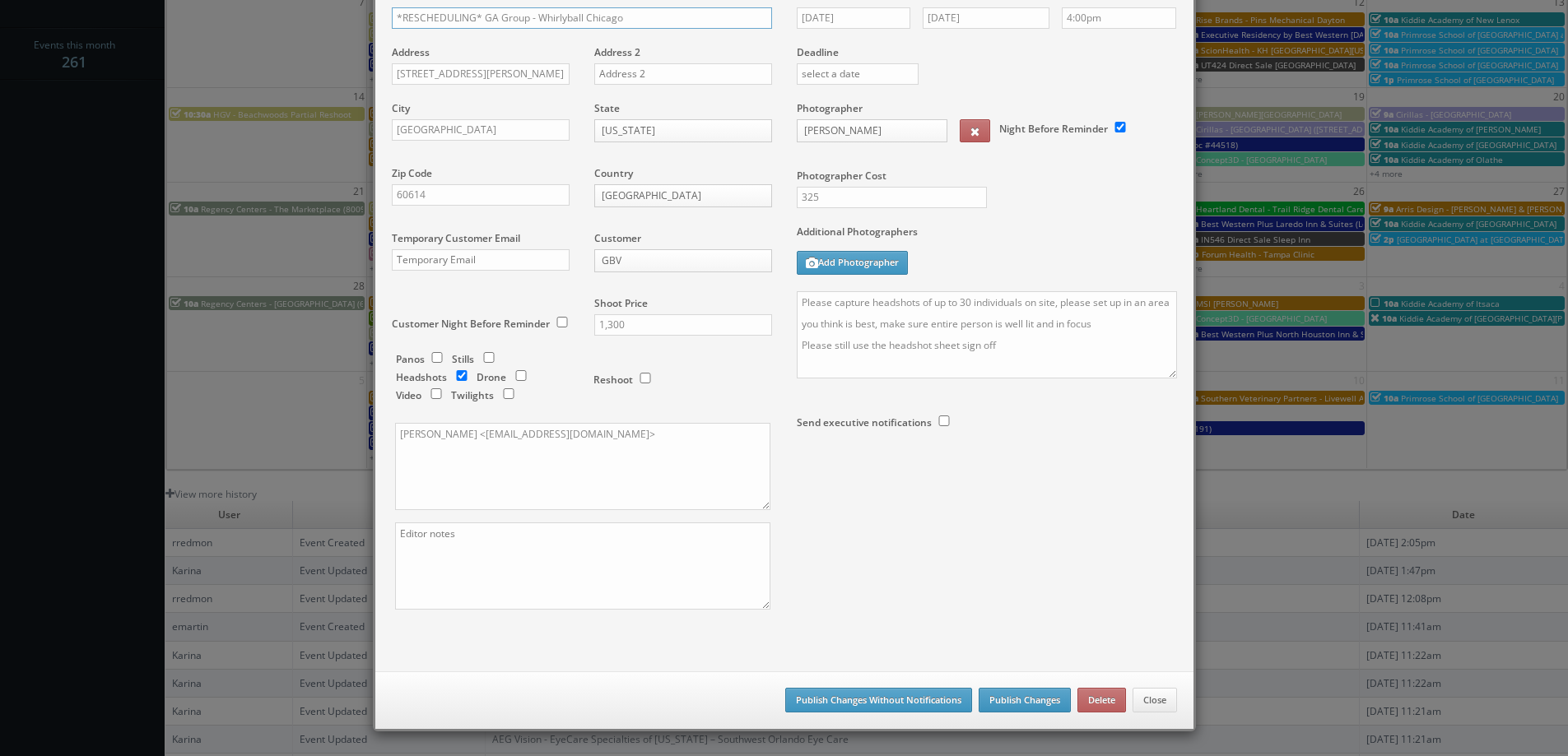
type input "*RESCHEDULING* GA Group - Whirlyball Chicago"
click at [1003, 697] on button "Publish Changes" at bounding box center [1025, 700] width 93 height 25
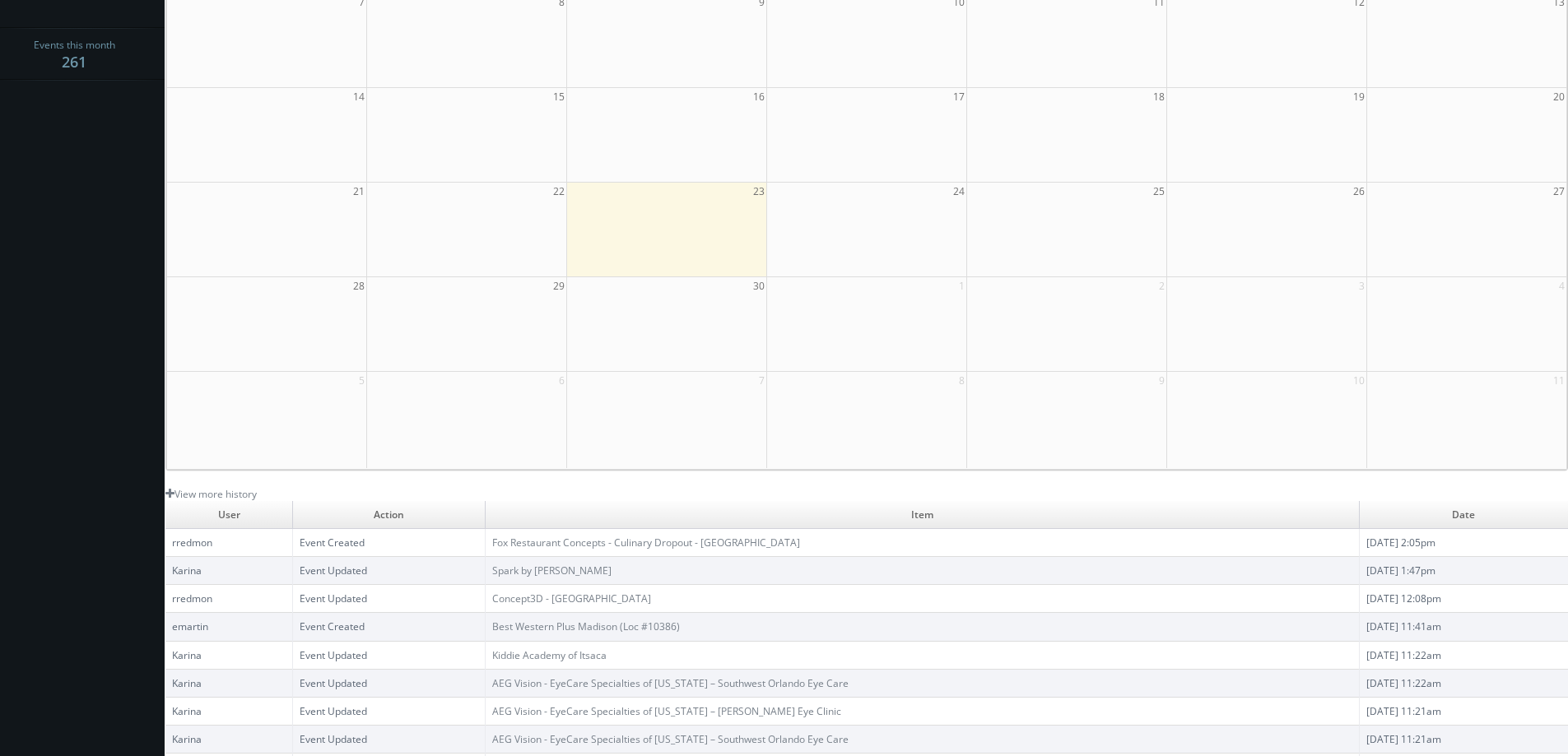
scroll to position [0, 0]
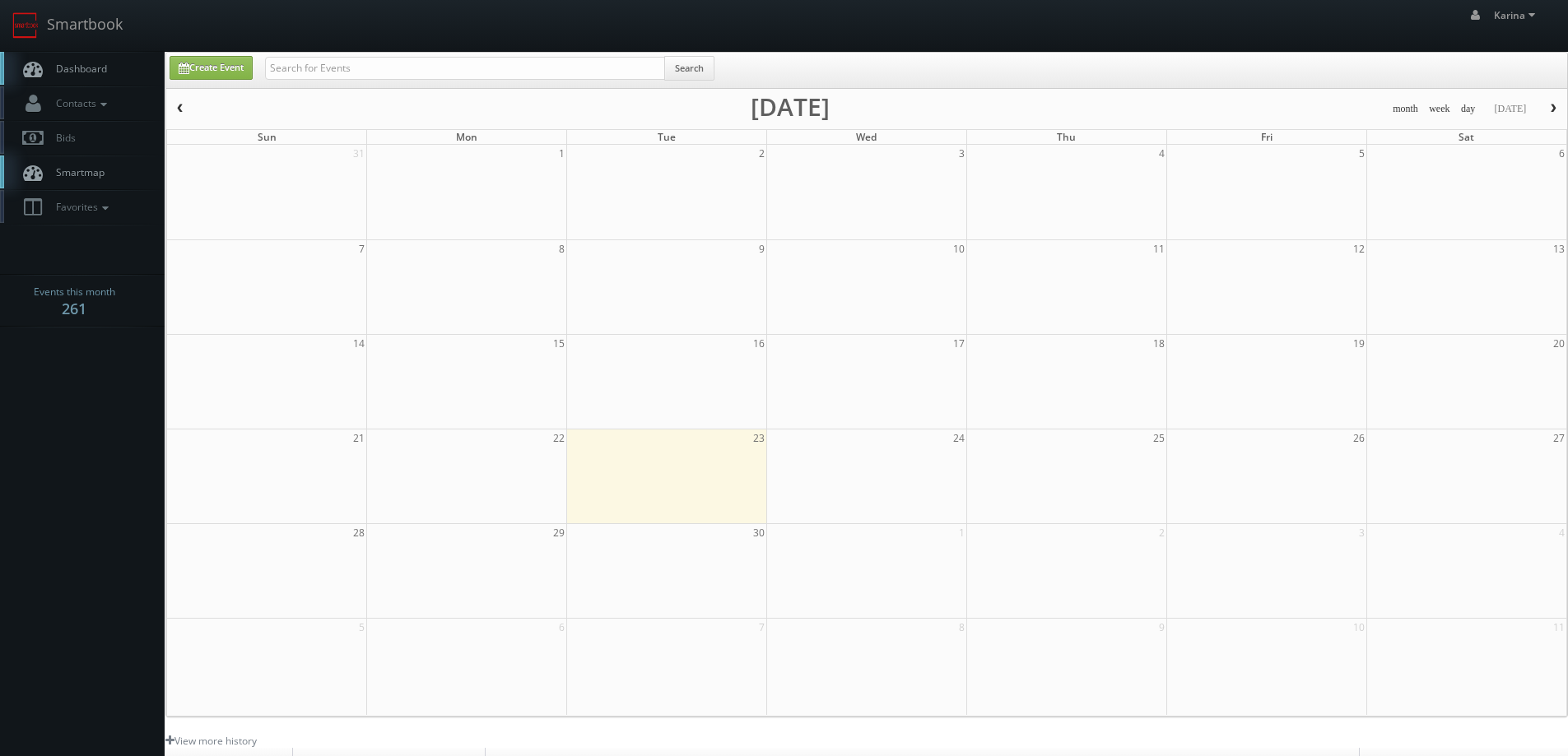
click at [85, 71] on span "Dashboard" at bounding box center [77, 68] width 59 height 14
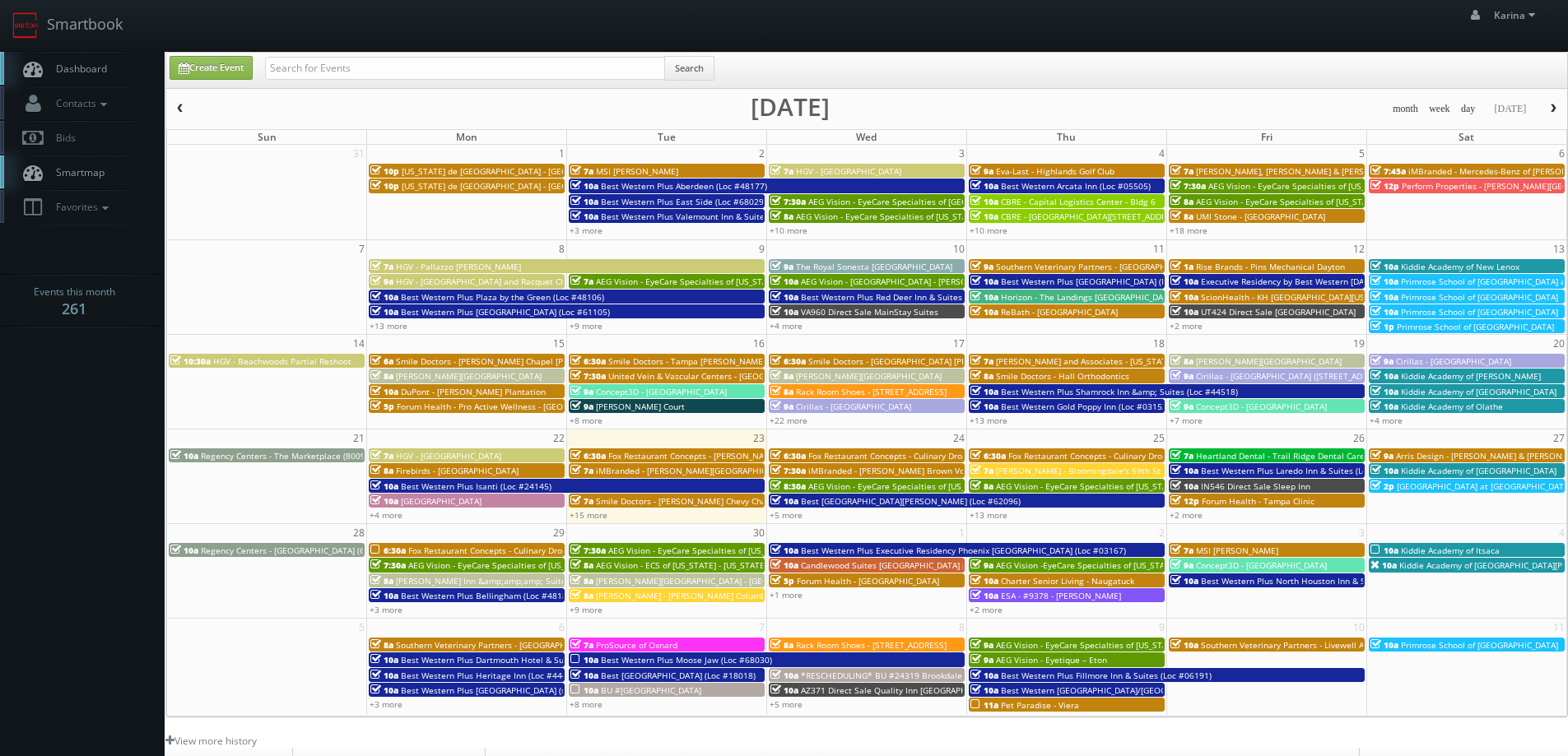
click at [118, 67] on link "Dashboard" at bounding box center [82, 69] width 164 height 34
click at [99, 79] on link "Dashboard" at bounding box center [82, 69] width 164 height 34
click at [95, 69] on span "Dashboard" at bounding box center [77, 68] width 59 height 14
click at [596, 519] on link "+15 more" at bounding box center [588, 515] width 38 height 11
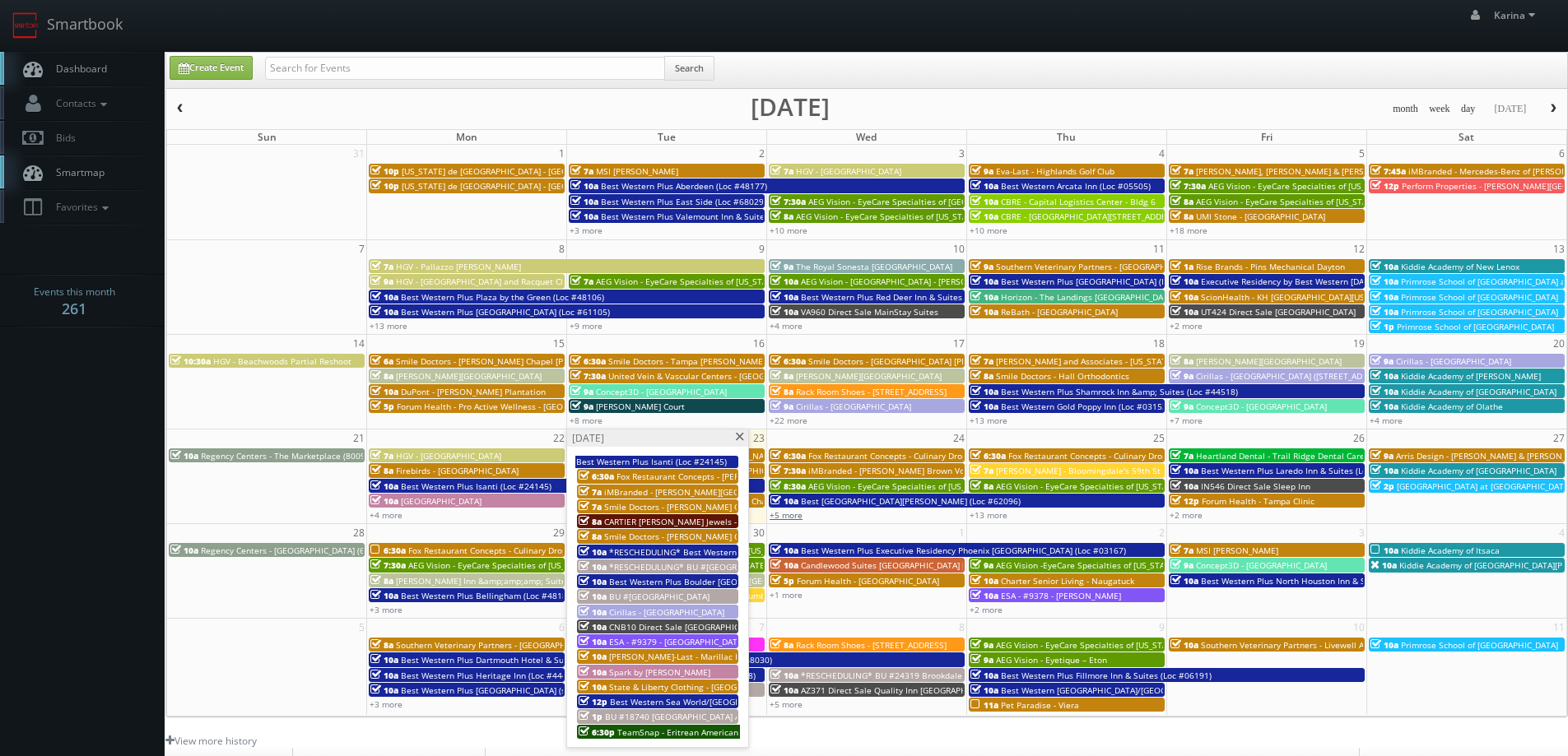
click at [793, 518] on link "+5 more" at bounding box center [785, 515] width 33 height 11
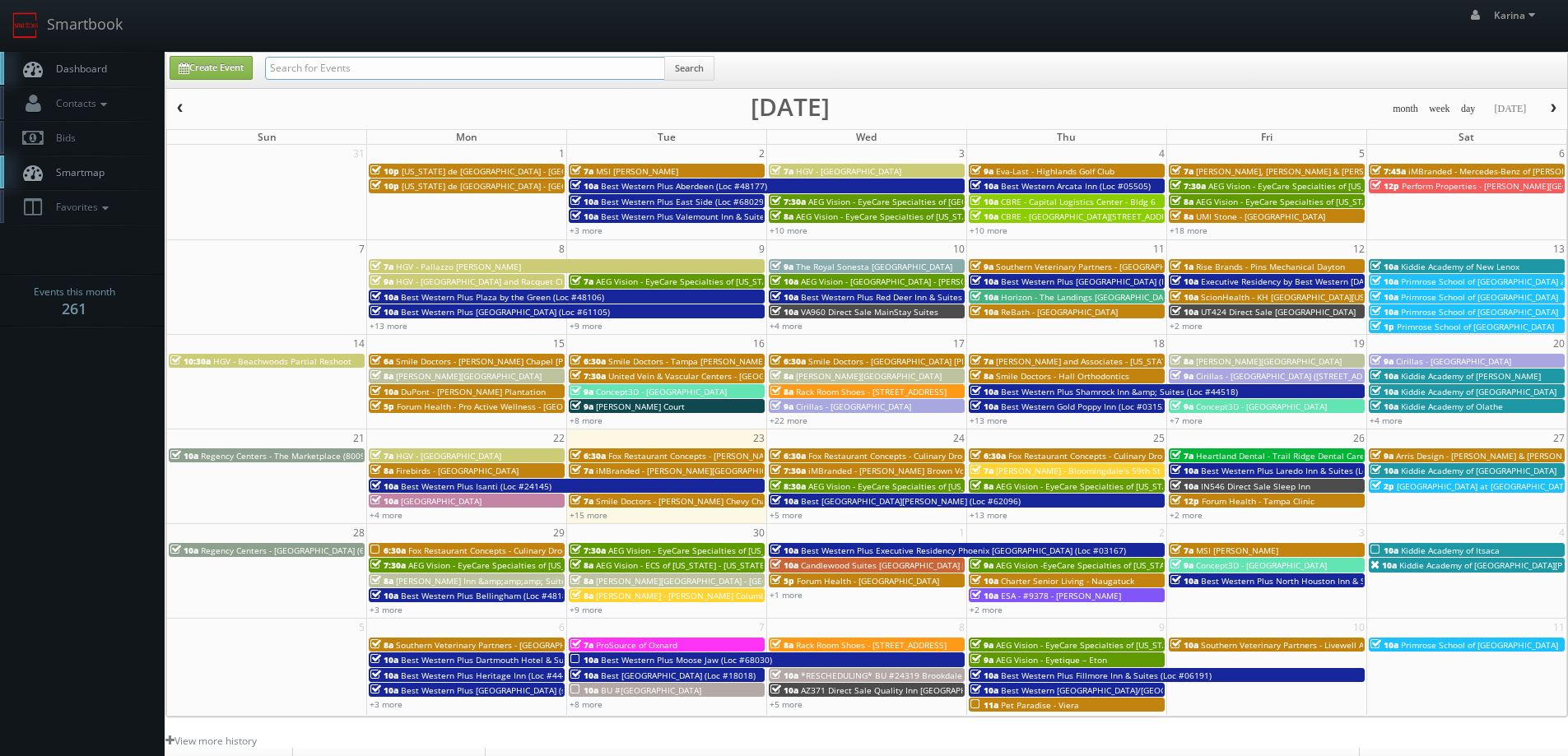
click at [359, 74] on input "text" at bounding box center [465, 68] width 400 height 23
type input "[PERSON_NAME]"
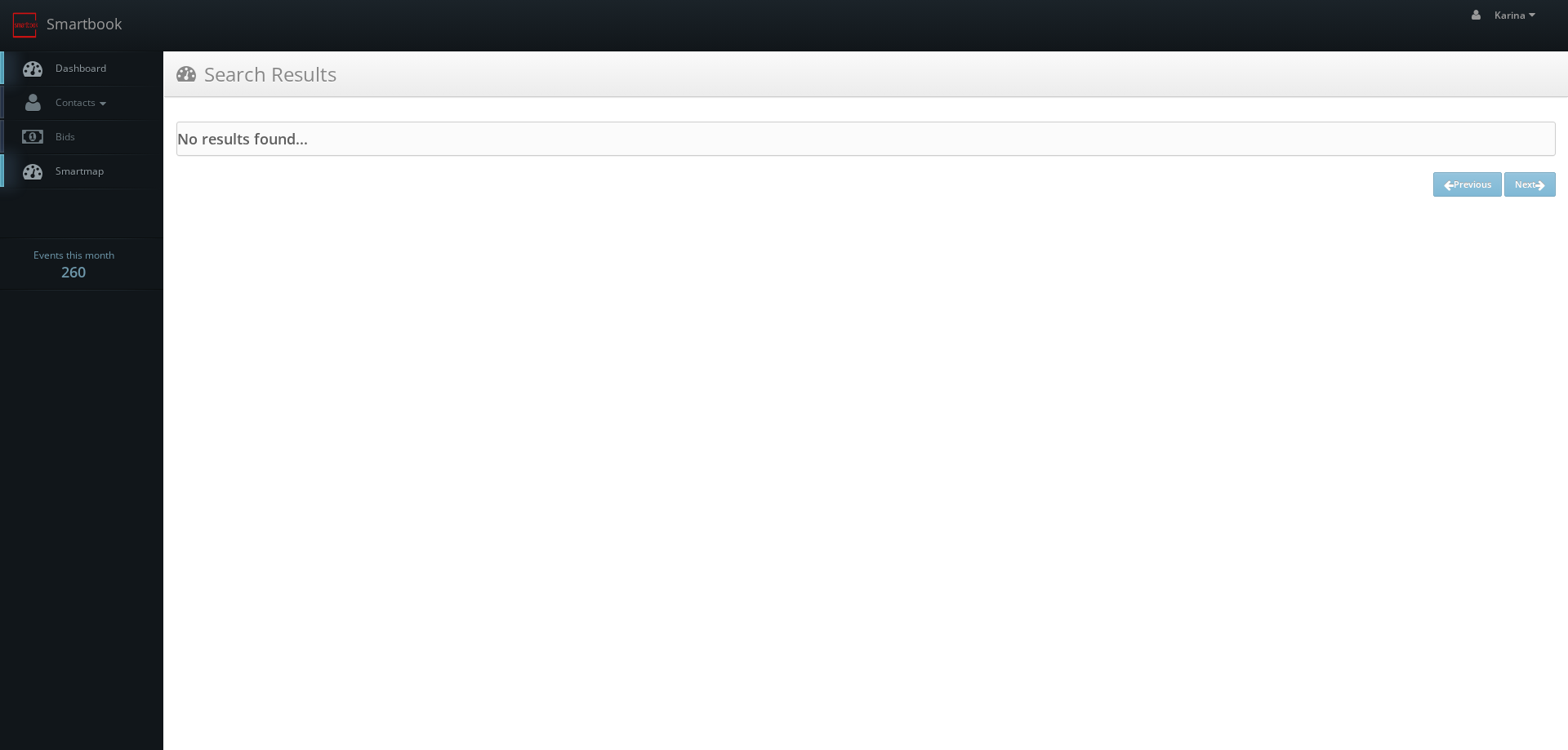
click at [103, 71] on span "Dashboard" at bounding box center [77, 67] width 59 height 14
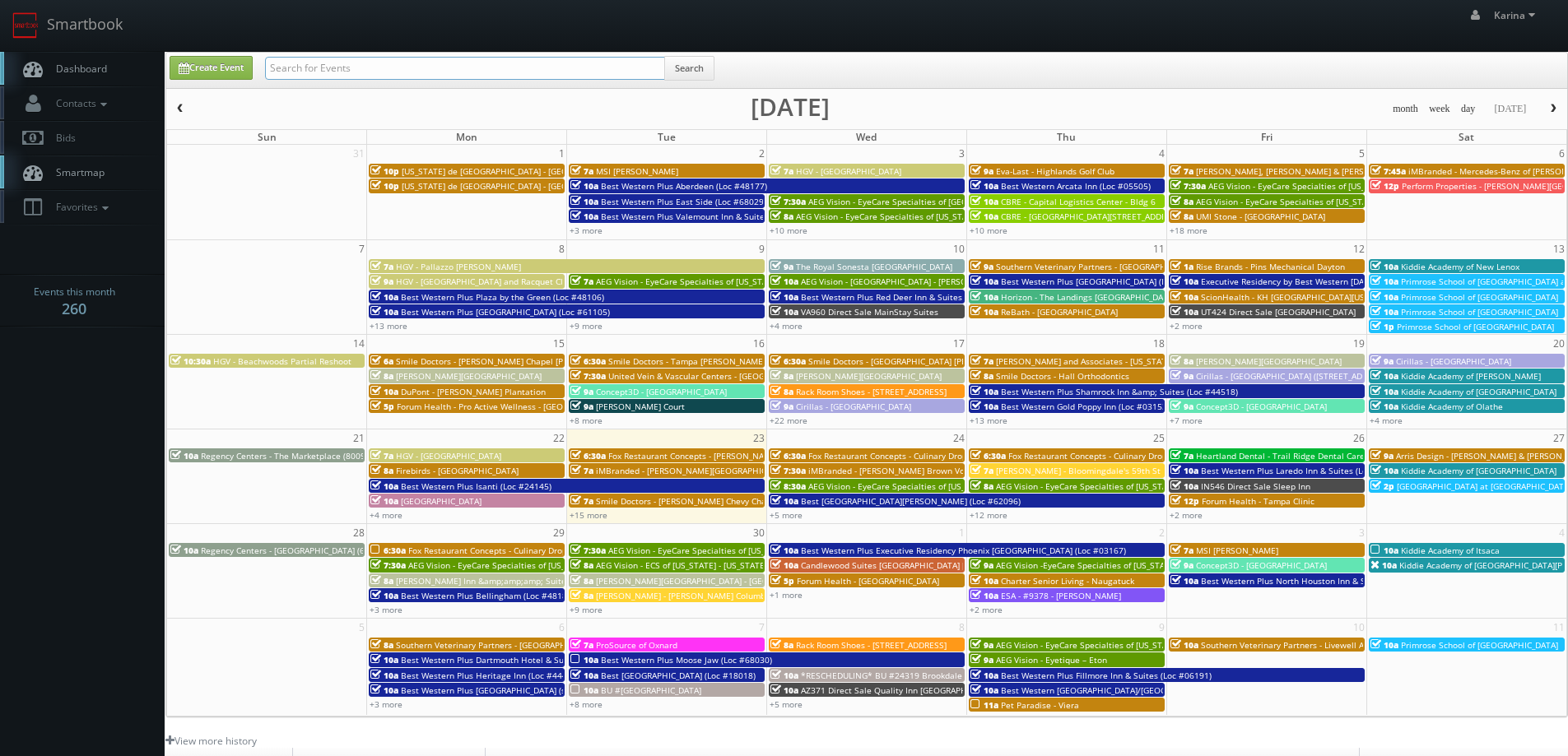
click at [323, 76] on input "text" at bounding box center [465, 68] width 400 height 23
type input "karina"
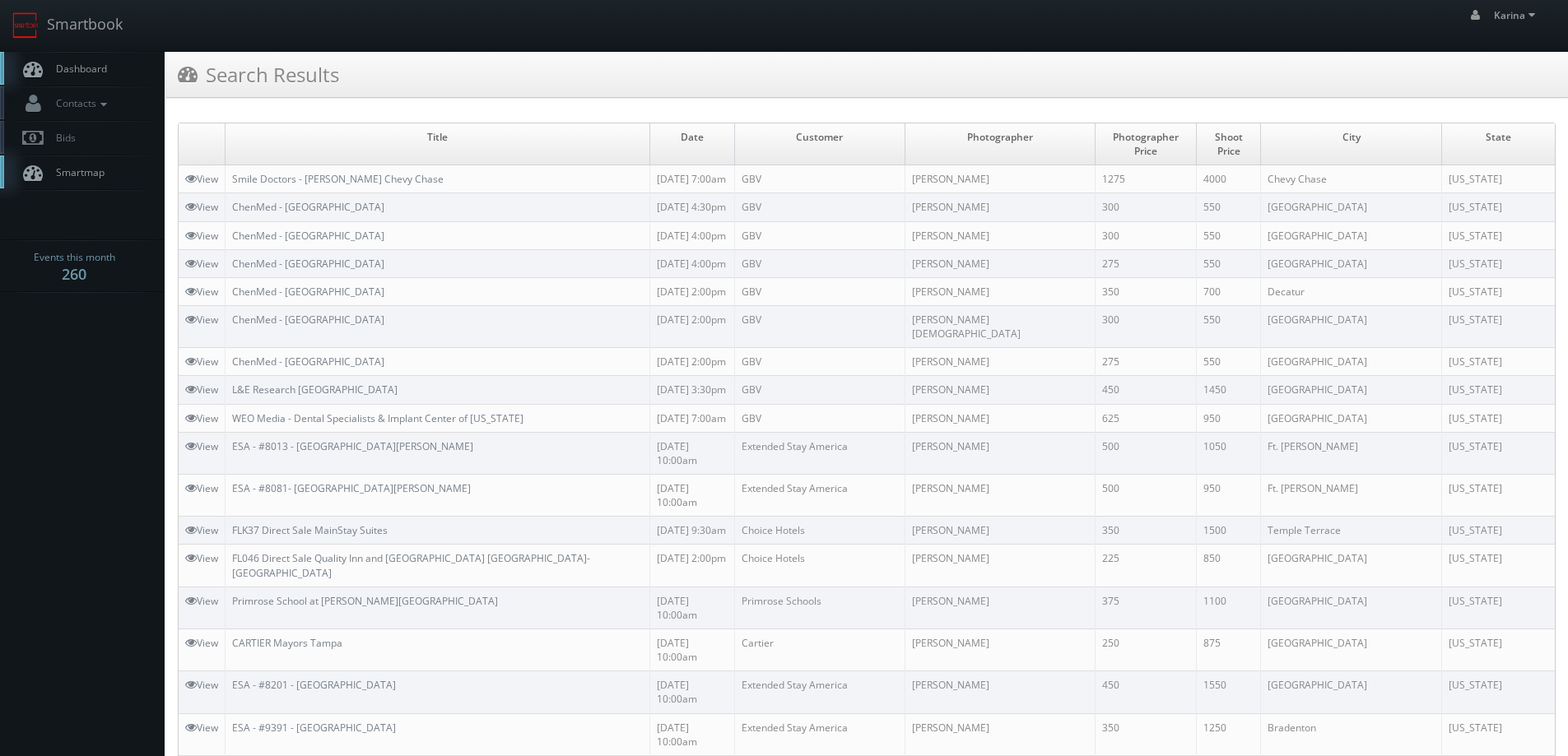
click at [75, 65] on span "Dashboard" at bounding box center [77, 68] width 59 height 14
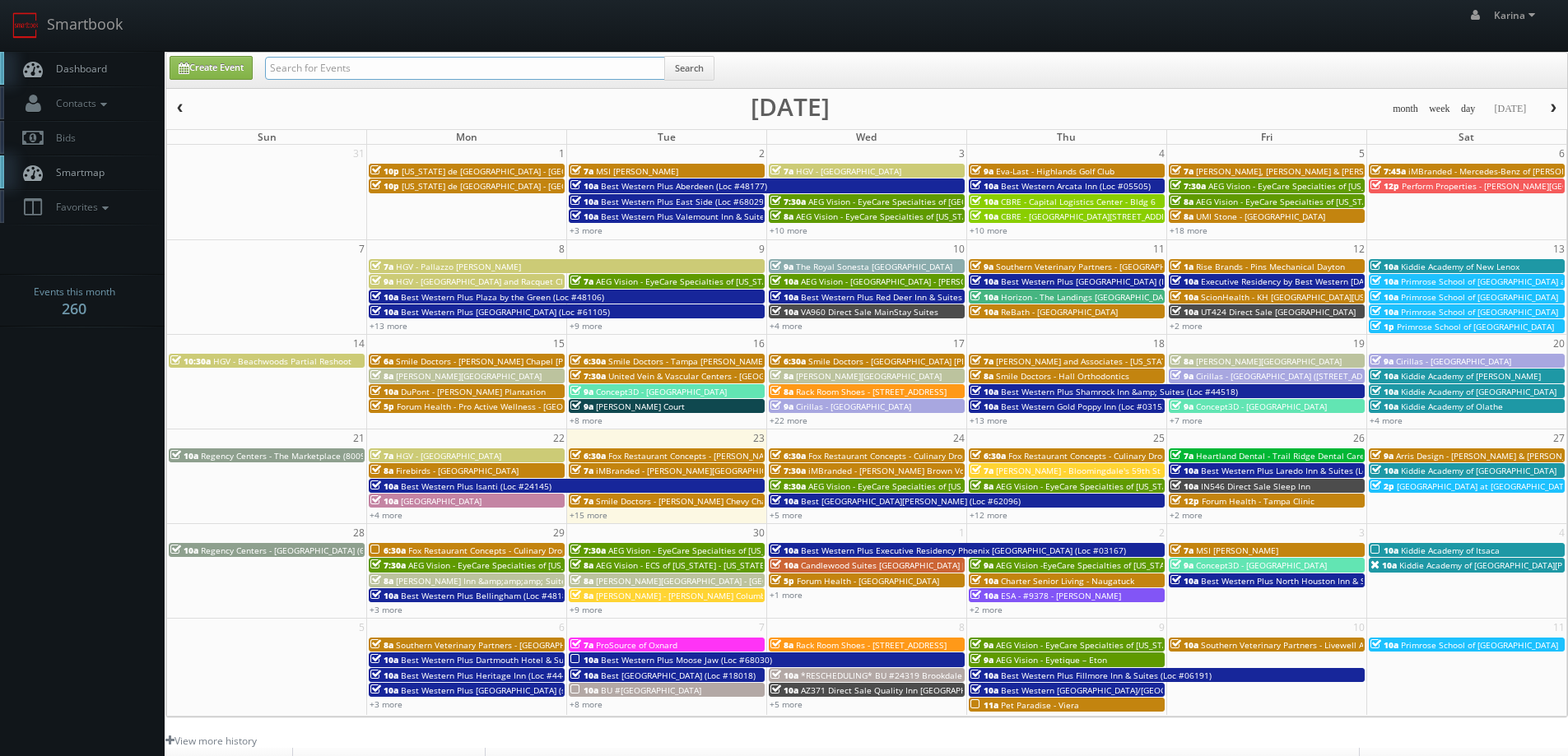
click at [332, 69] on input "text" at bounding box center [465, 68] width 400 height 23
type input "[PERSON_NAME]"
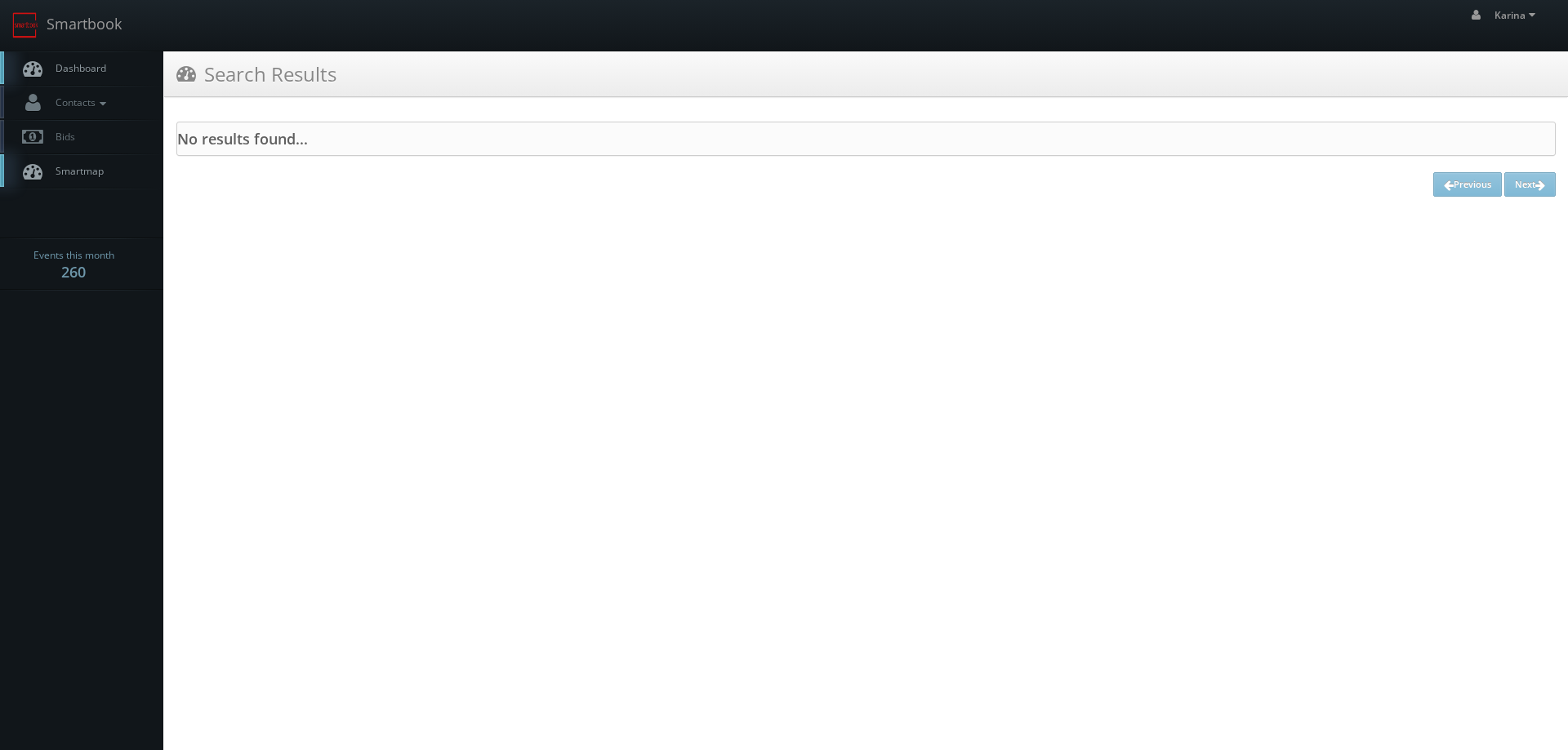
click at [85, 72] on span "Dashboard" at bounding box center [77, 67] width 59 height 14
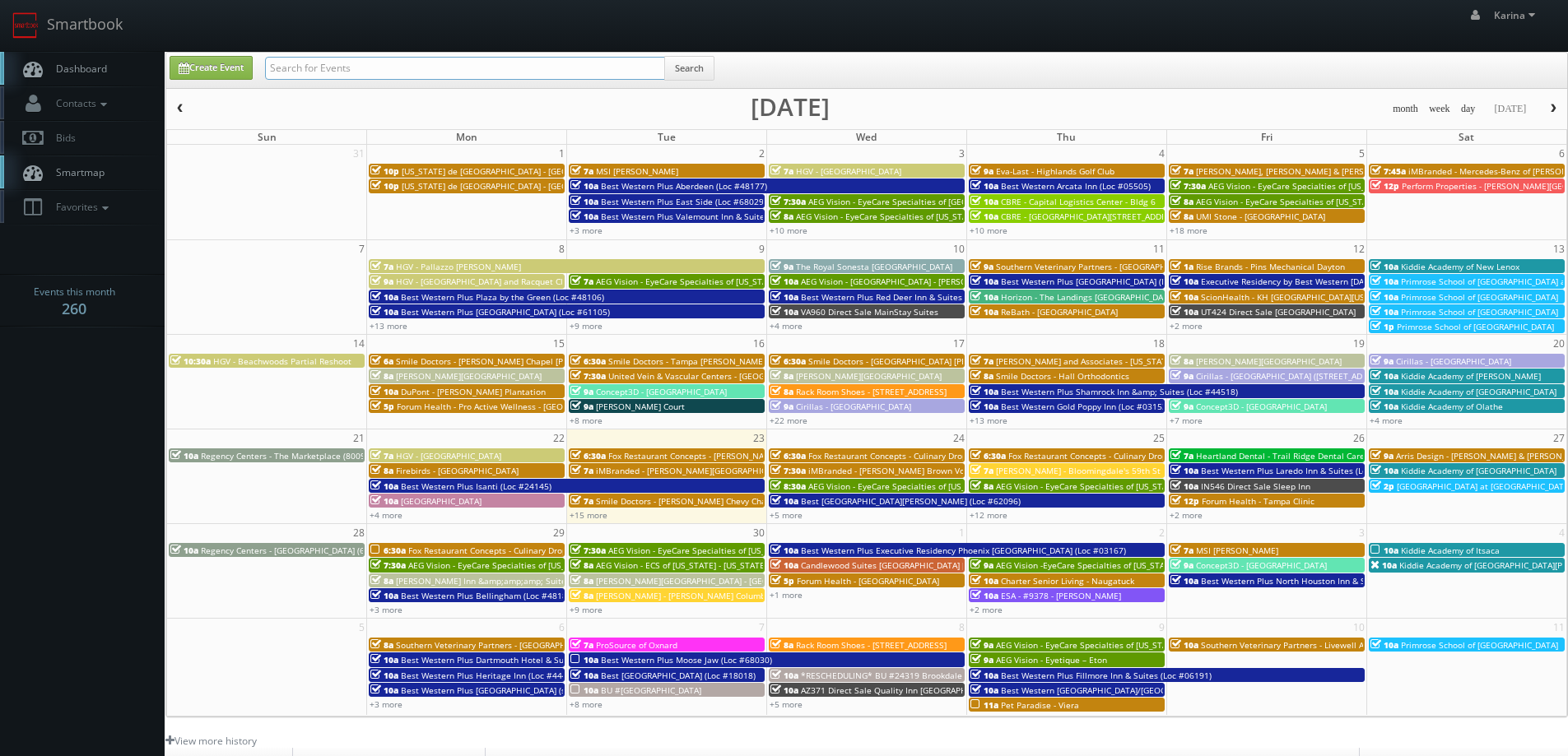
click at [370, 75] on input "text" at bounding box center [465, 68] width 400 height 23
type input "karina kleeberg"
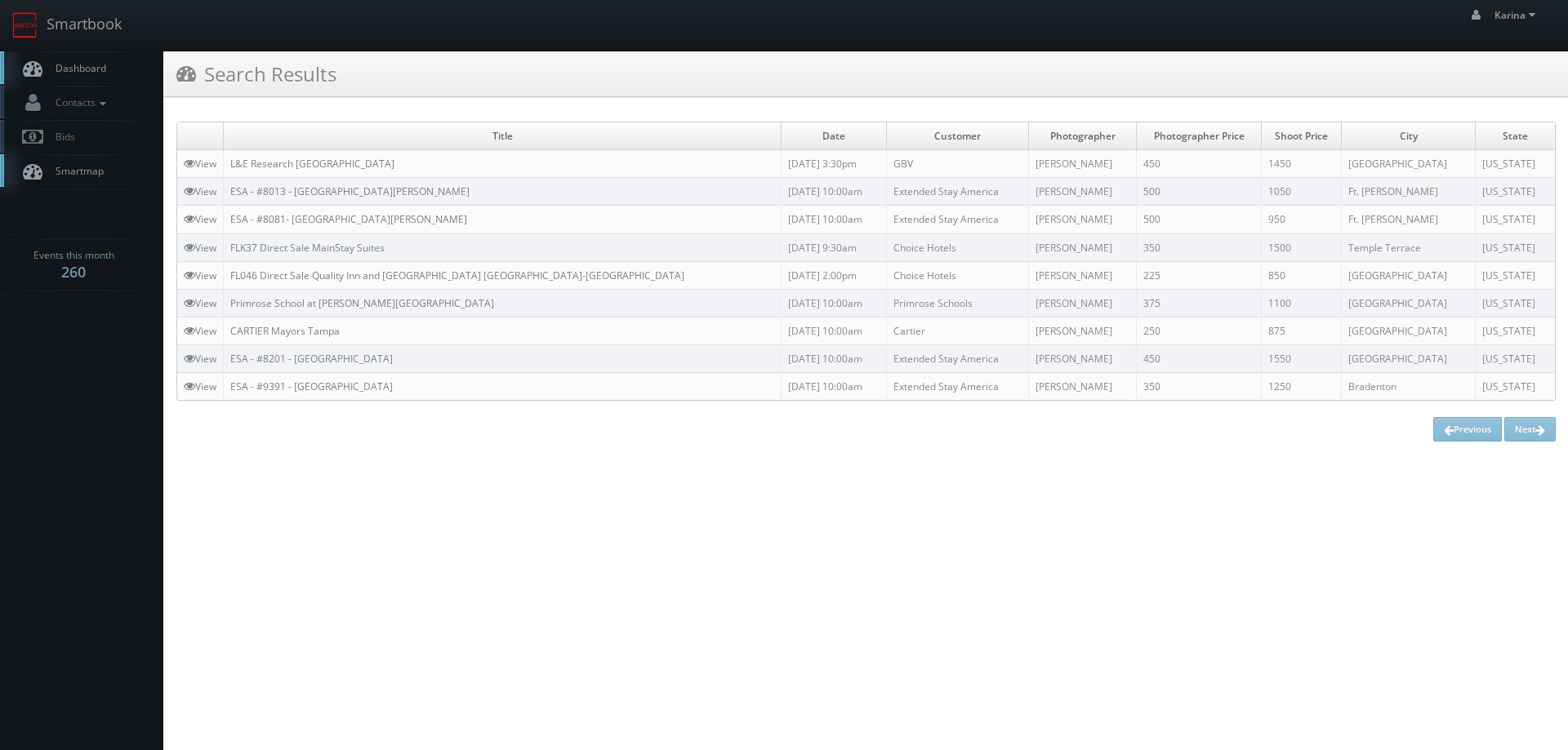
click at [84, 67] on span "Dashboard" at bounding box center [77, 67] width 59 height 14
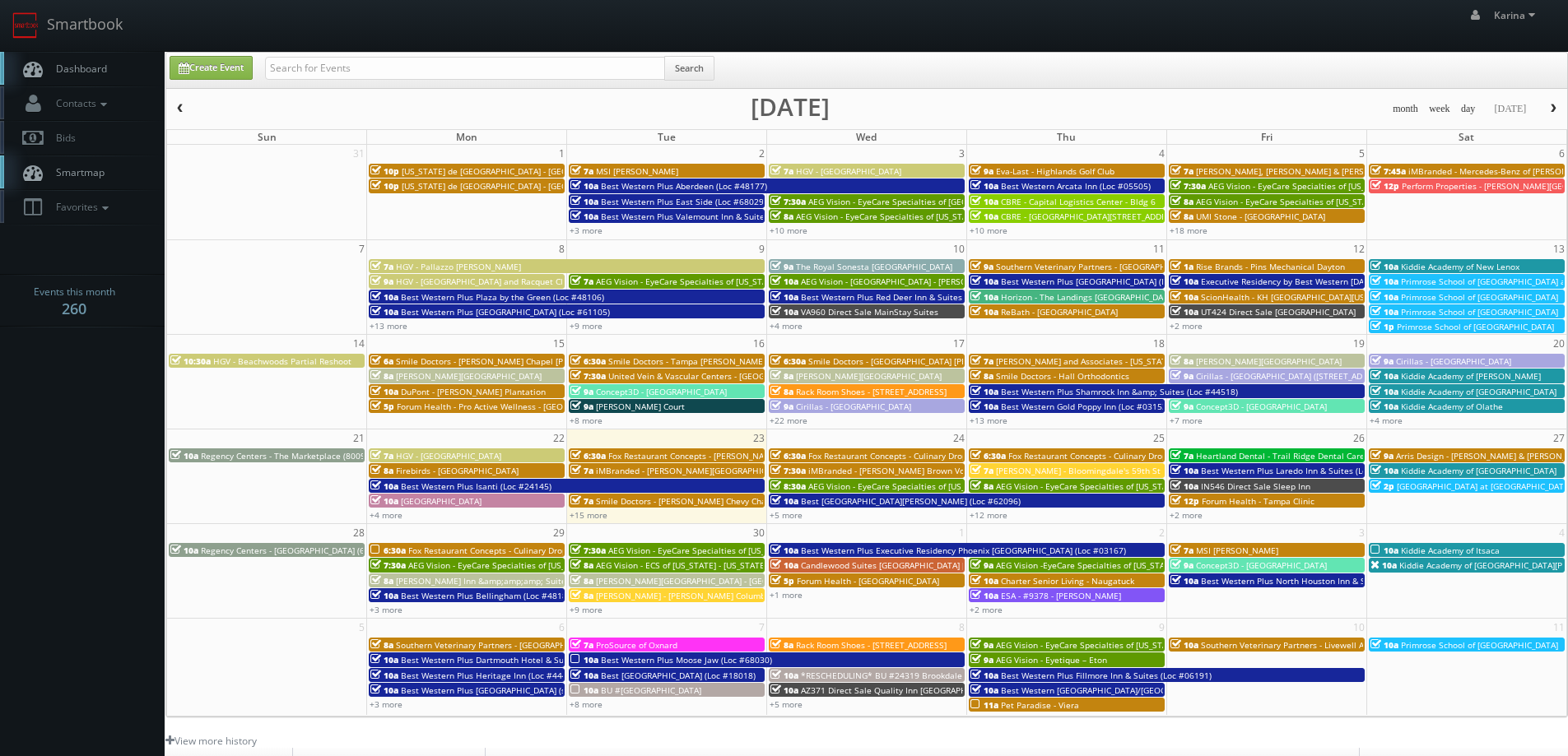
click at [88, 64] on span "Dashboard" at bounding box center [77, 68] width 59 height 14
click at [85, 56] on link "Dashboard" at bounding box center [82, 69] width 164 height 34
click at [97, 68] on span "Dashboard" at bounding box center [77, 68] width 59 height 14
click at [87, 413] on body "Smartbook Toggle Side Navigation Toggle Top Navigation Karina Karina Profile Lo…" at bounding box center [784, 528] width 1568 height 1056
click at [87, 76] on link "Dashboard" at bounding box center [82, 69] width 164 height 34
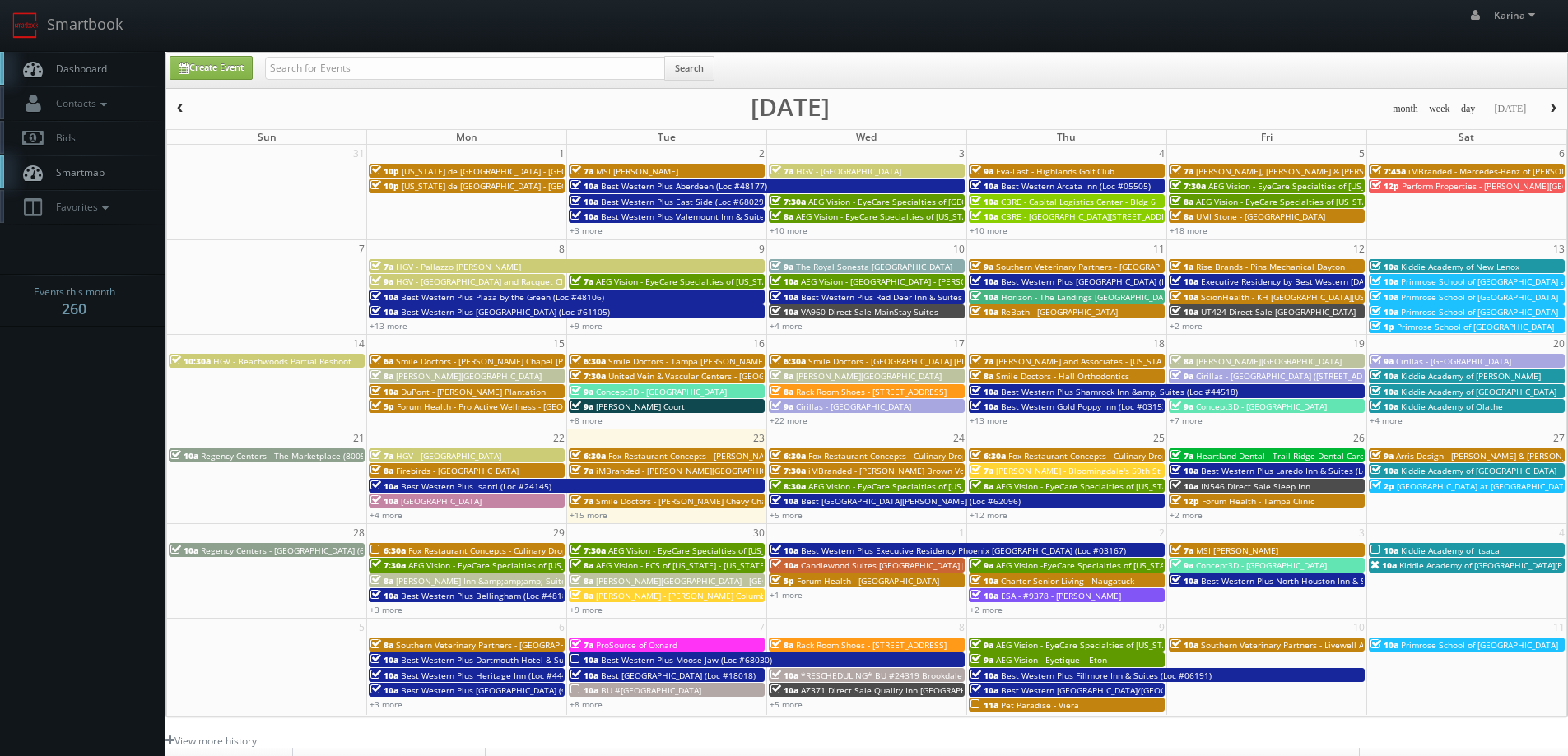
click at [59, 441] on body "Smartbook Toggle Side Navigation Toggle Top Navigation [PERSON_NAME] [PERSON_NA…" at bounding box center [784, 528] width 1568 height 1056
click at [100, 507] on body "Smartbook Toggle Side Navigation Toggle Top Navigation [PERSON_NAME] [PERSON_NA…" at bounding box center [784, 528] width 1568 height 1056
click at [104, 402] on body "Smartbook Toggle Side Navigation Toggle Top Navigation [PERSON_NAME] [PERSON_NA…" at bounding box center [784, 528] width 1568 height 1056
click at [76, 75] on span "Dashboard" at bounding box center [77, 68] width 59 height 14
click at [88, 65] on span "Dashboard" at bounding box center [77, 68] width 59 height 14
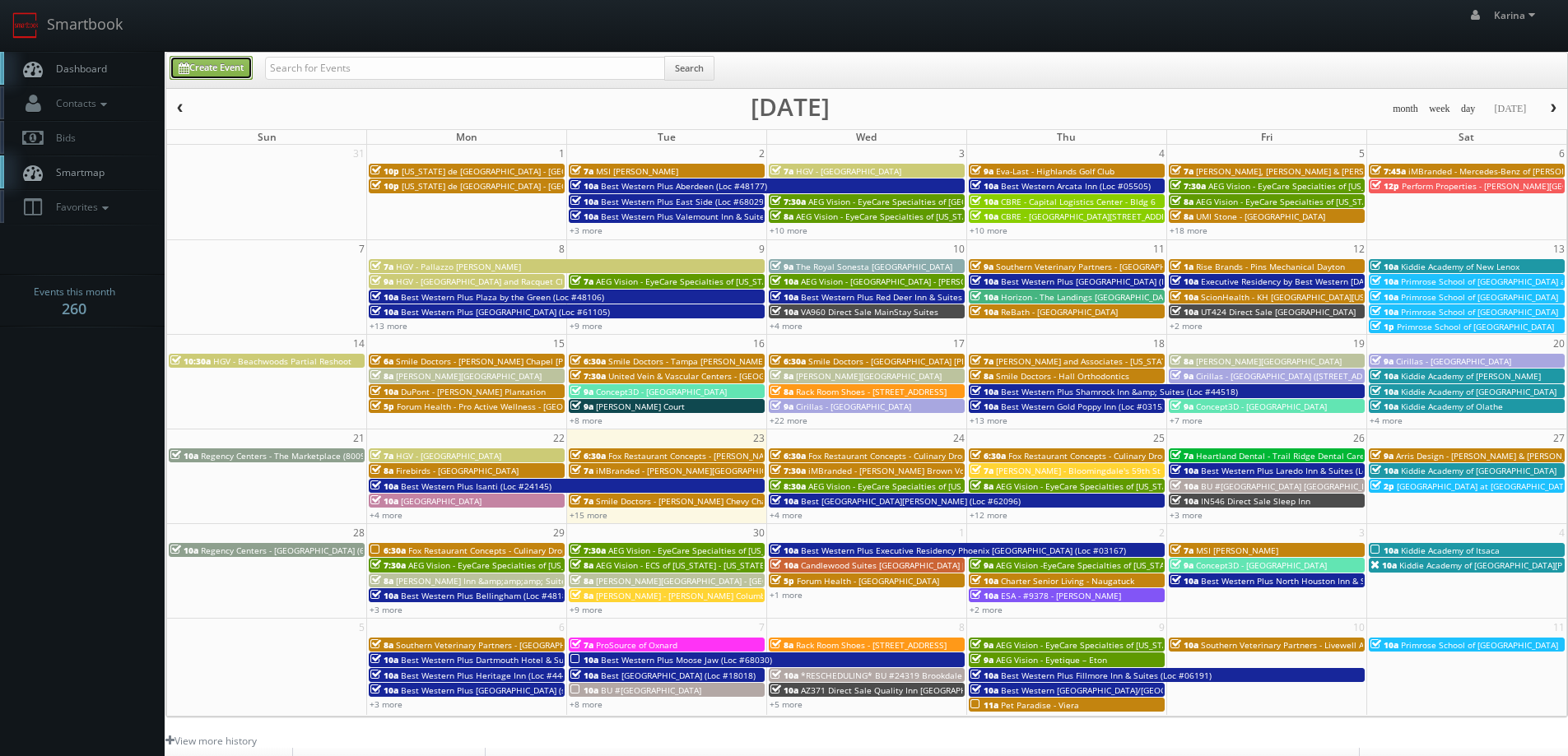
click at [244, 62] on link "Create Event" at bounding box center [211, 67] width 83 height 24
type input "09/23/2025"
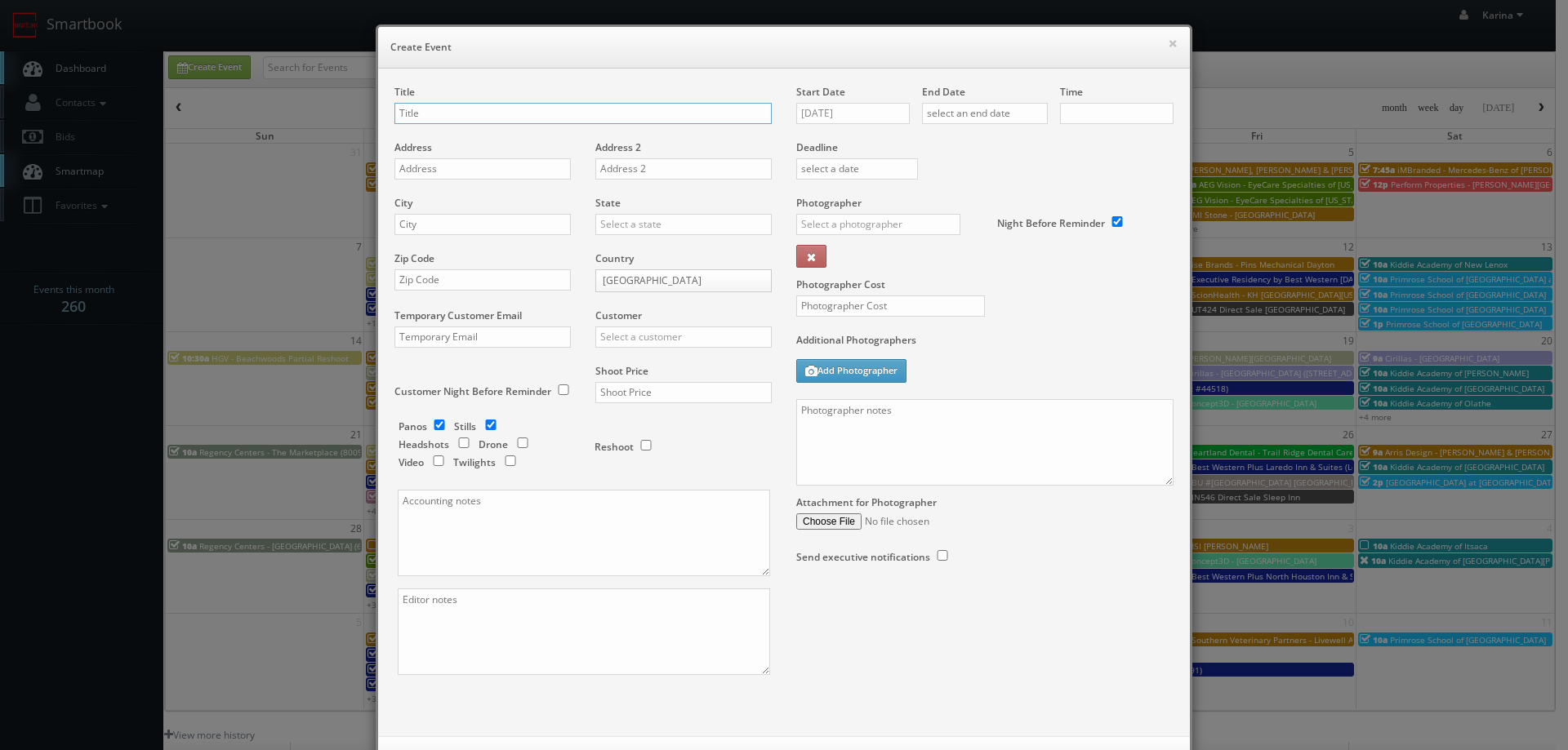
checkbox input "true"
type input "10:00am"
checkbox input "true"
type input "[US_STATE] de [GEOGRAPHIC_DATA] - [GEOGRAPHIC_DATA]"
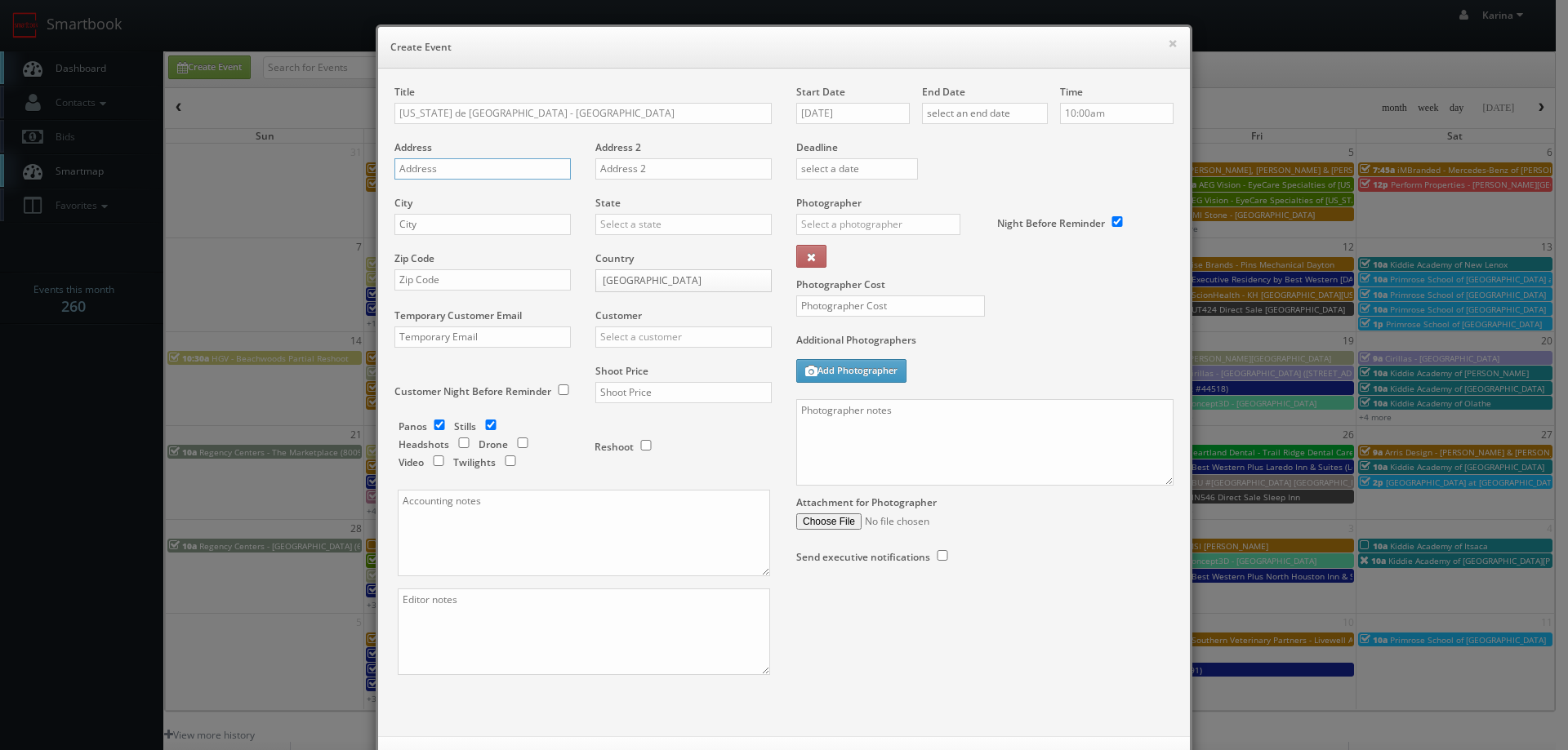
click at [413, 167] on input "text" at bounding box center [482, 169] width 176 height 22
paste input "8390 Northfield Boulevard suite 1800"
type input "8390 Northfield Boulevard suite 1800"
click at [416, 227] on input "text" at bounding box center [482, 224] width 176 height 22
type input "Denver"
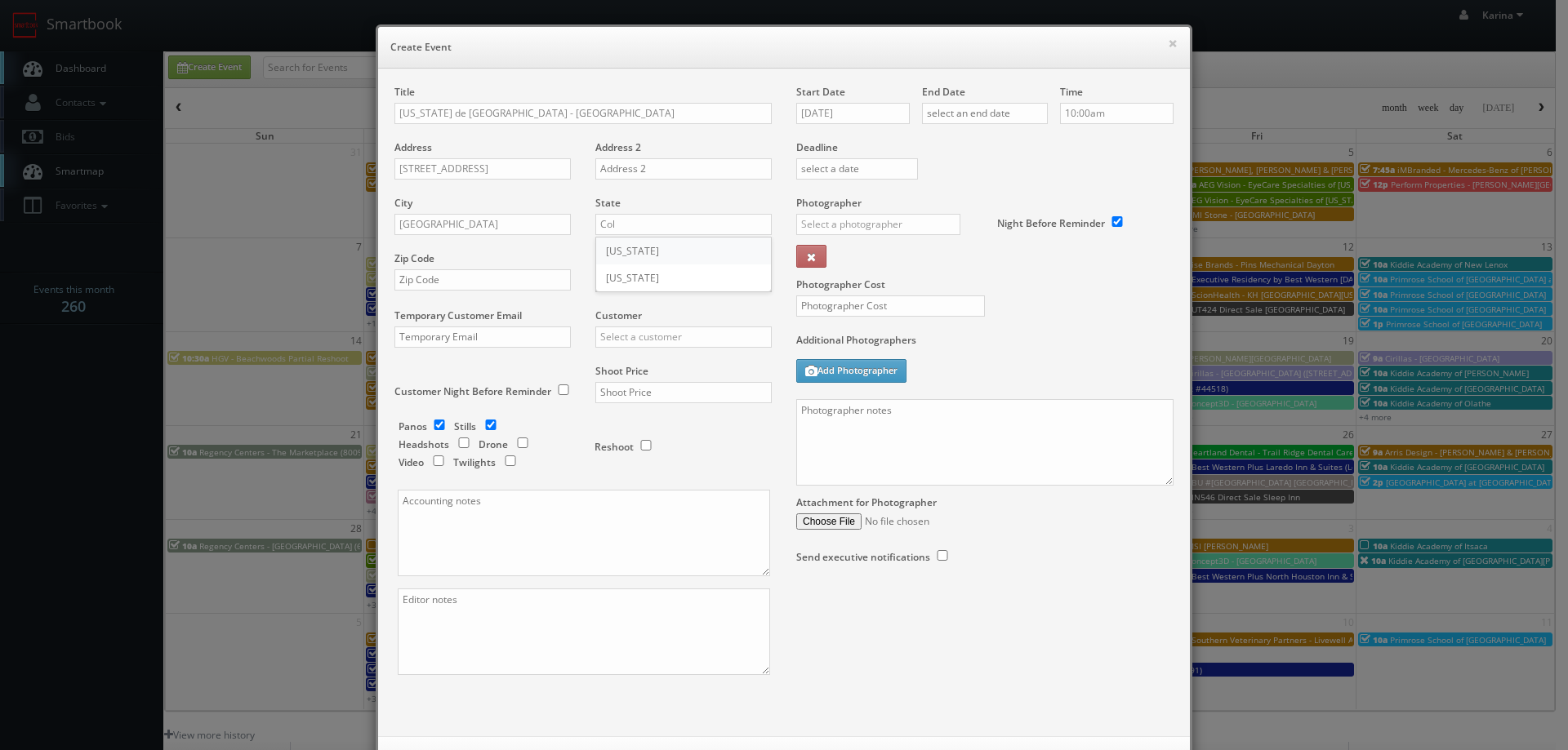
click at [629, 249] on div "[US_STATE]" at bounding box center [684, 251] width 175 height 27
type input "[US_STATE]"
click at [451, 285] on input "text" at bounding box center [482, 280] width 176 height 22
type input "80238"
click at [623, 330] on input "text" at bounding box center [684, 337] width 176 height 22
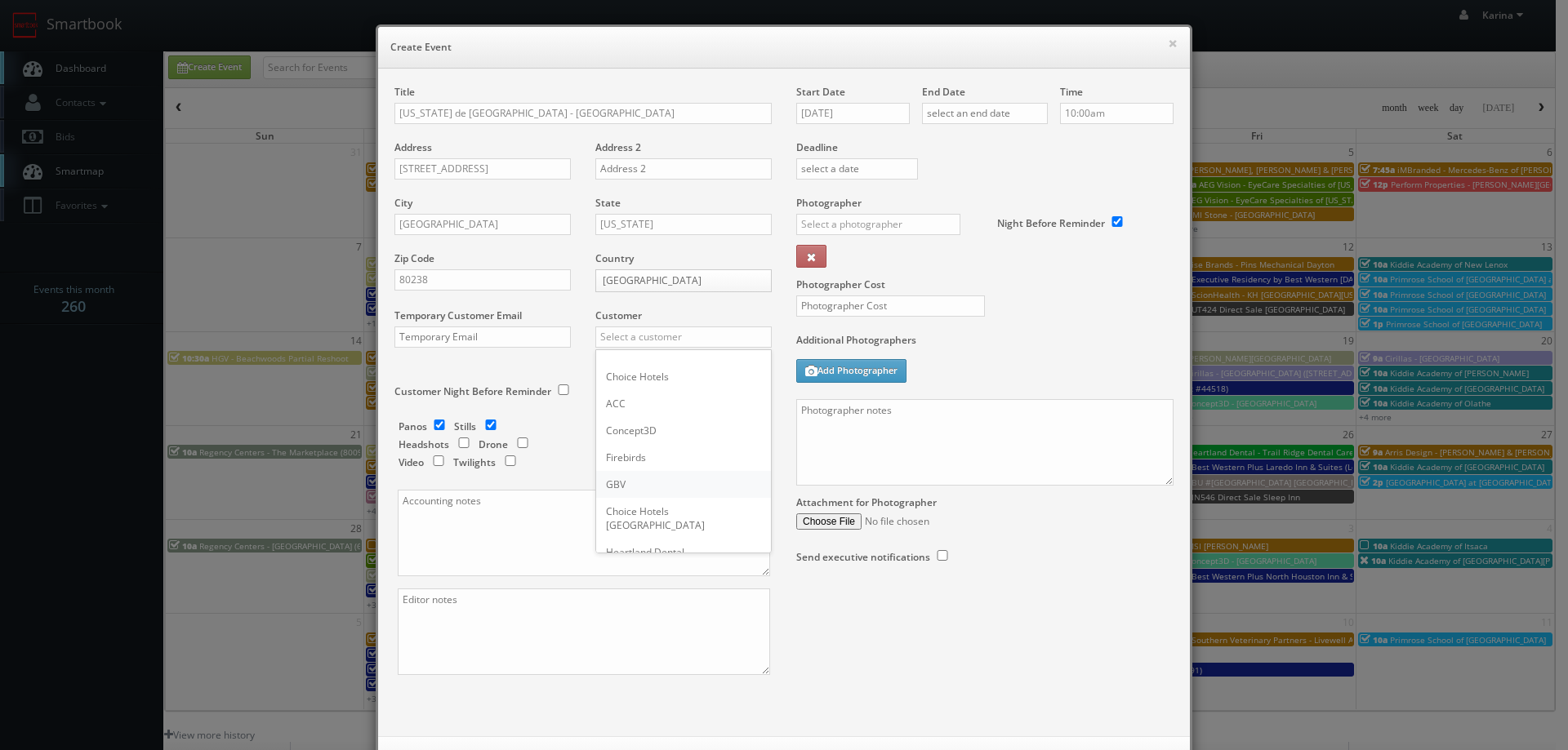
click at [616, 480] on div "GBV" at bounding box center [684, 484] width 175 height 27
type input "GBV"
click at [645, 387] on input "text" at bounding box center [684, 392] width 176 height 22
type input "800"
click at [431, 427] on input "checkbox" at bounding box center [439, 424] width 24 height 10
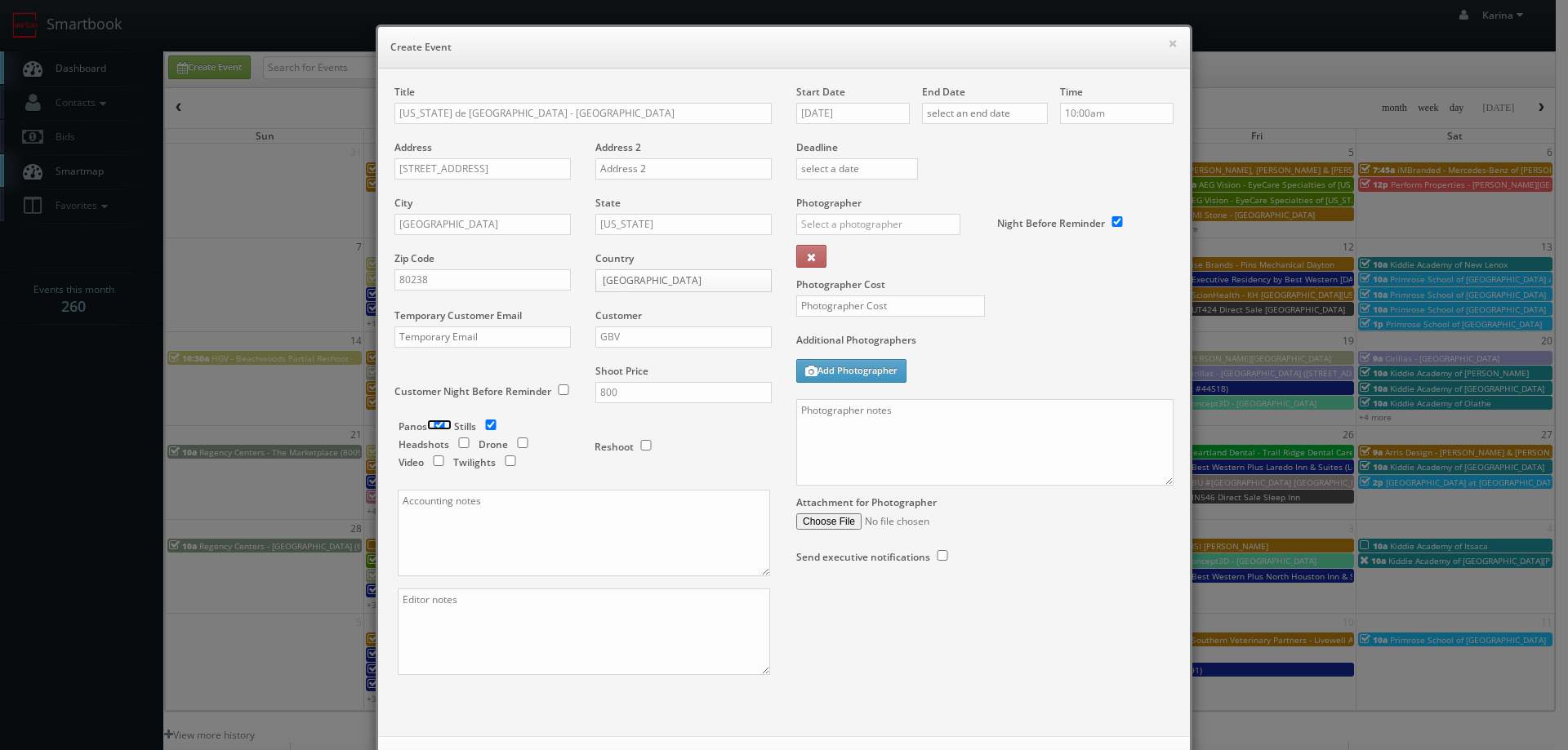
checkbox input "false"
click at [511, 532] on textarea at bounding box center [584, 533] width 373 height 86
paste textarea "Hannah Thompson <HannahThompson@texasdebrazil.com>"
type textarea "Hannah Thompson <HannahThompson@texasdebrazil.com>"
click at [865, 120] on input "09/23/2025" at bounding box center [852, 113] width 113 height 22
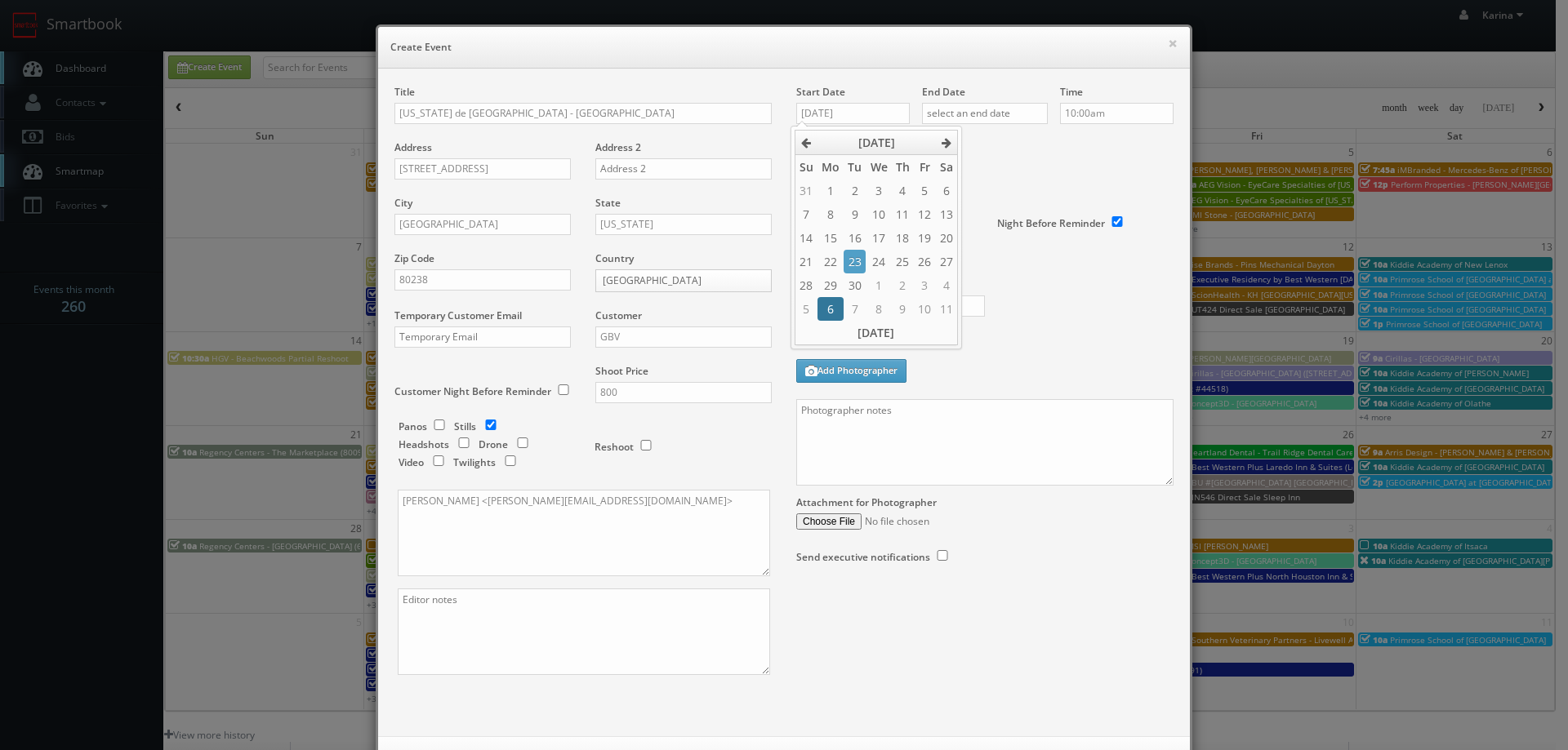
click at [832, 312] on td "6" at bounding box center [831, 308] width 26 height 23
type input "10/06/2025"
click at [980, 112] on input "text" at bounding box center [985, 113] width 126 height 22
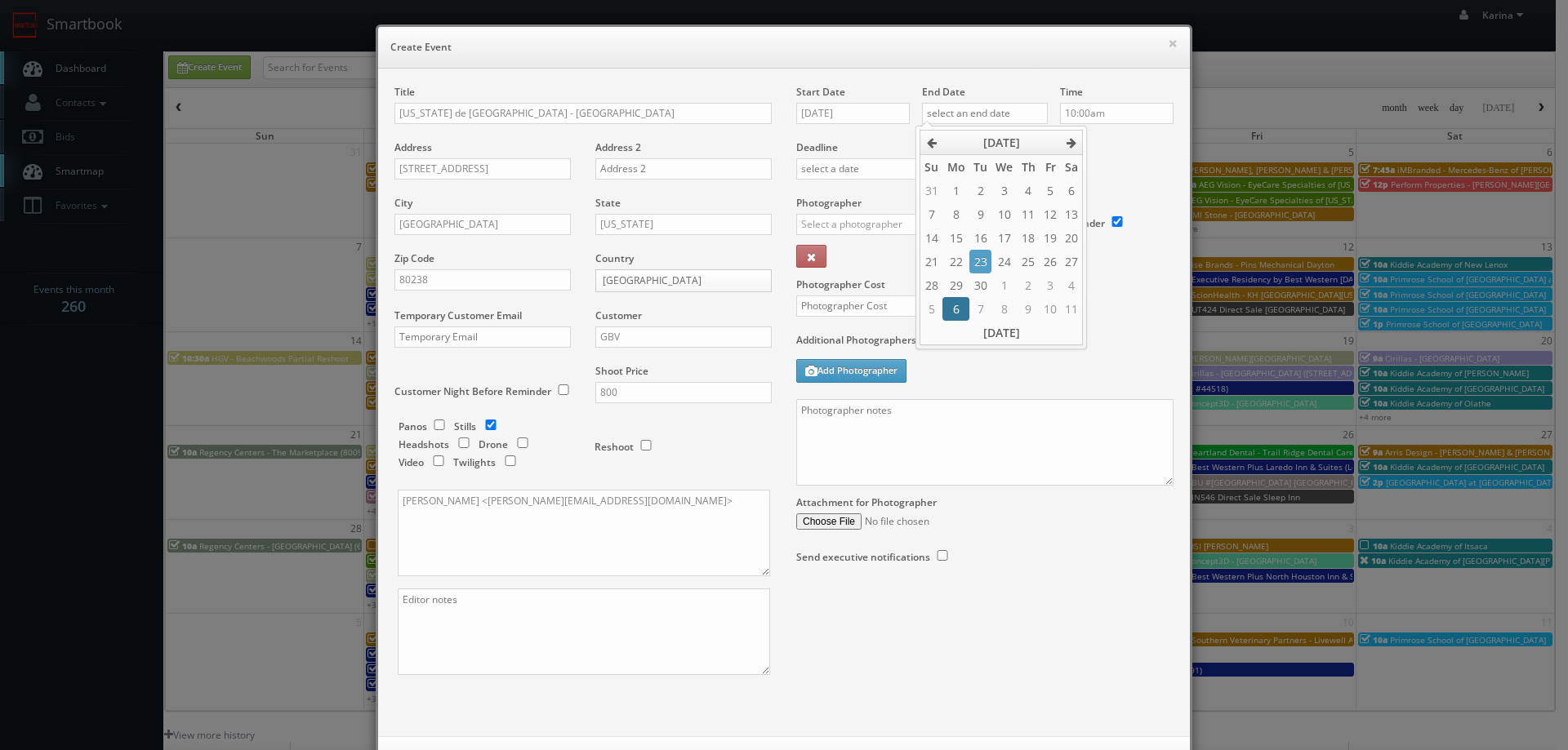
click at [955, 312] on td "6" at bounding box center [955, 308] width 26 height 23
type input "10/06/2025"
click at [1099, 120] on input "10:00am" at bounding box center [1117, 113] width 113 height 22
type input "10:00pm"
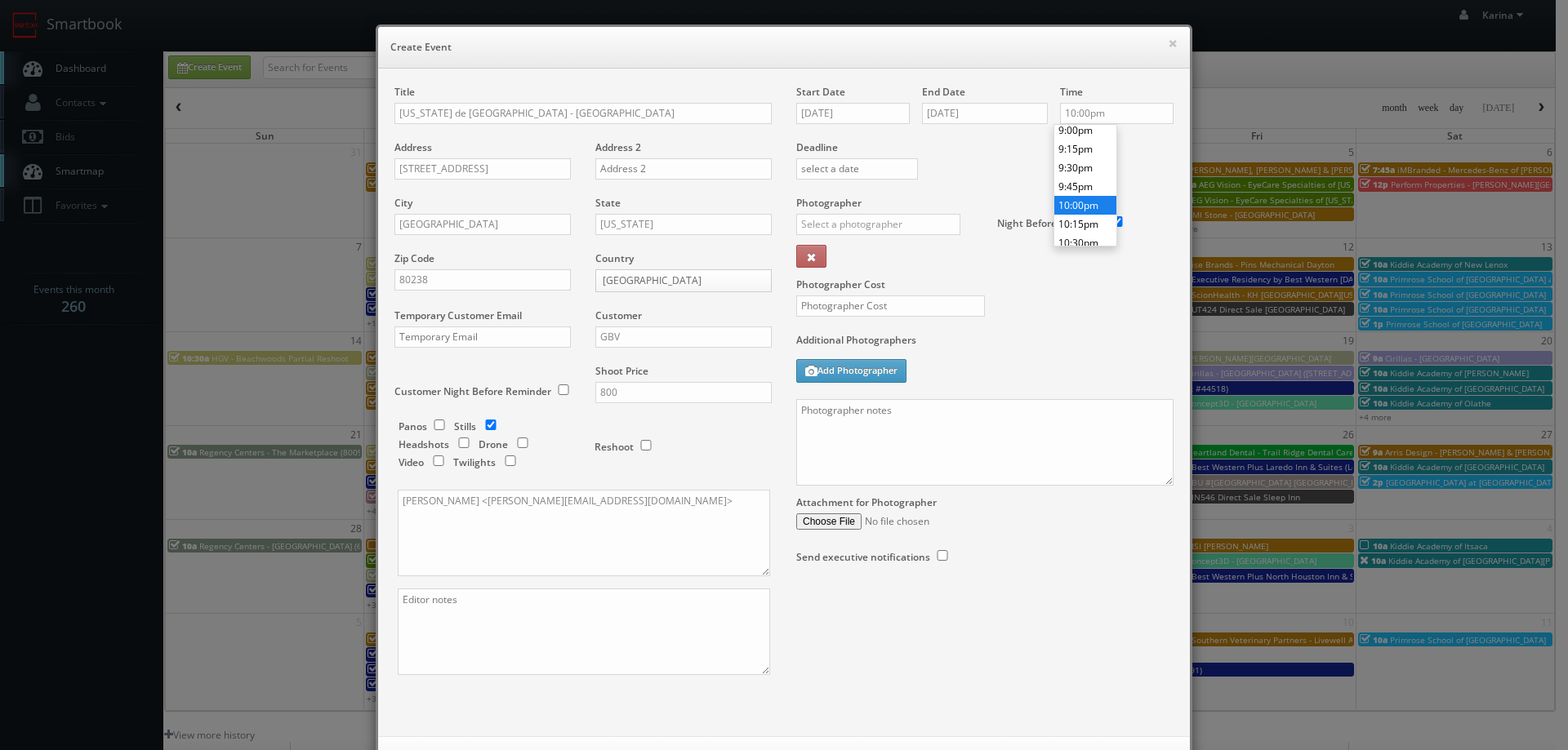
click at [1091, 202] on li "10:00pm" at bounding box center [1086, 205] width 62 height 19
click at [871, 227] on input "text" at bounding box center [878, 224] width 164 height 22
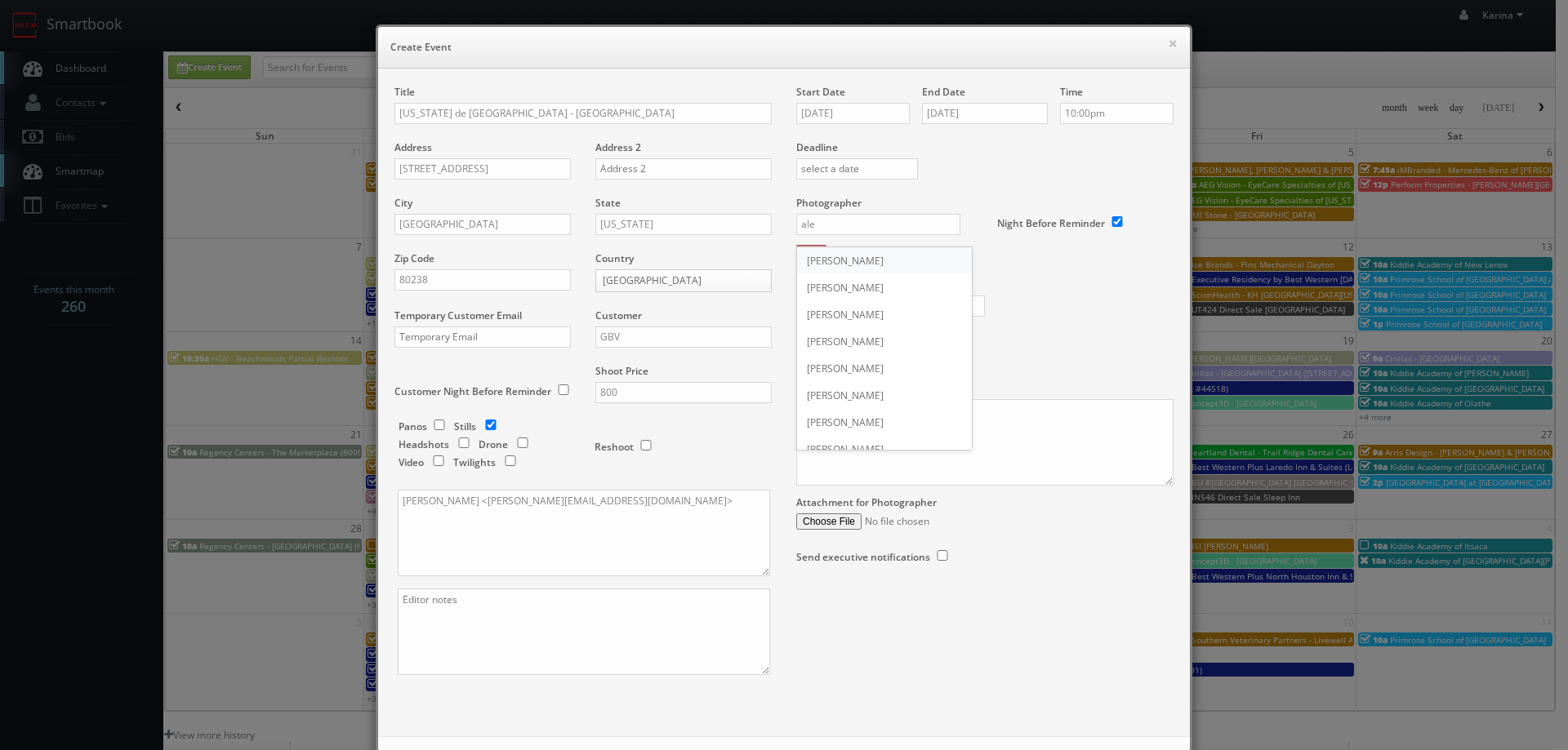
click at [880, 269] on div "Alexandra Quinn" at bounding box center [884, 260] width 175 height 27
type input "Alexandra Quinn"
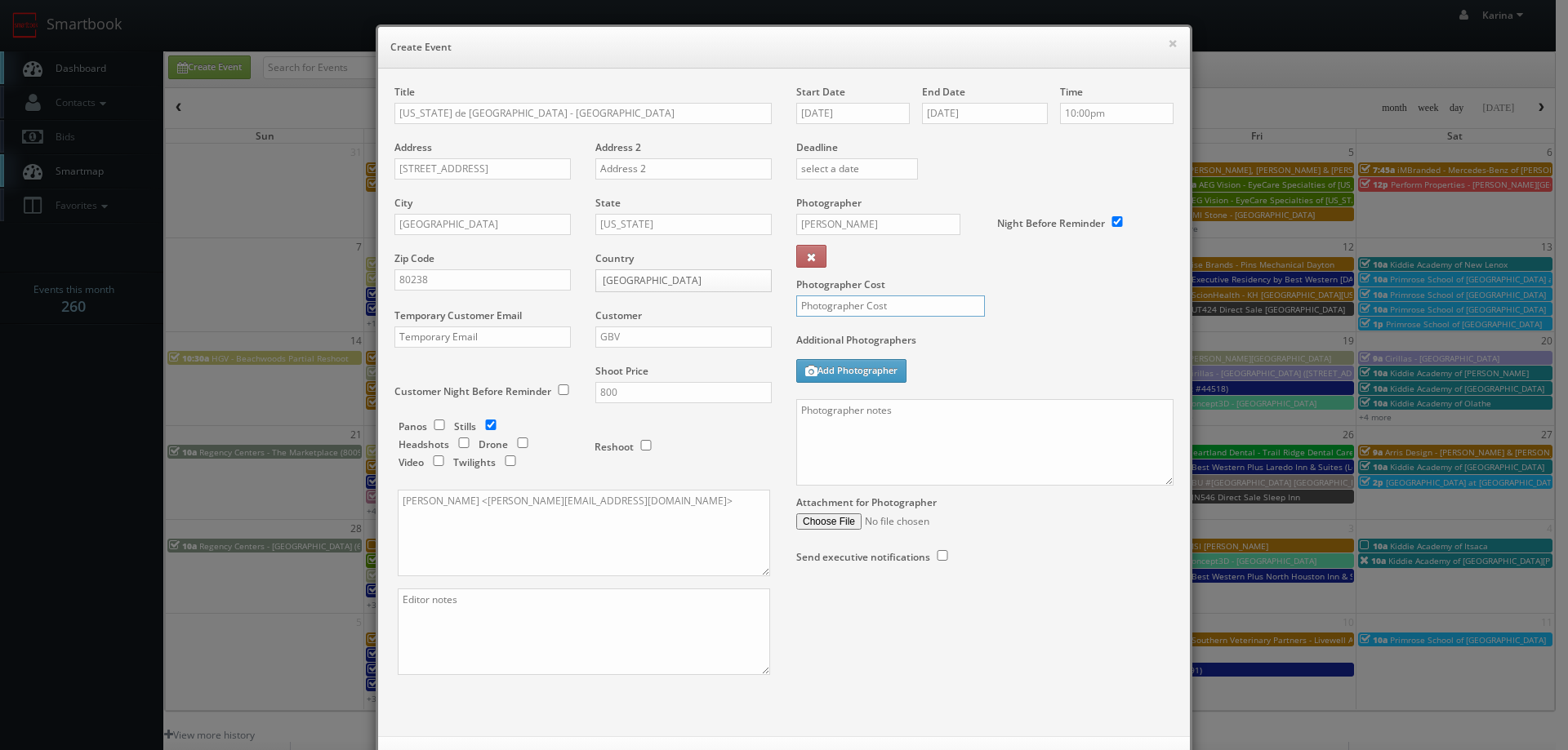
click at [862, 313] on input "text" at bounding box center [890, 306] width 188 height 22
type input "300"
paste textarea "We will deliver 15 stills, so please take at least 30 angles to choose from, sh…"
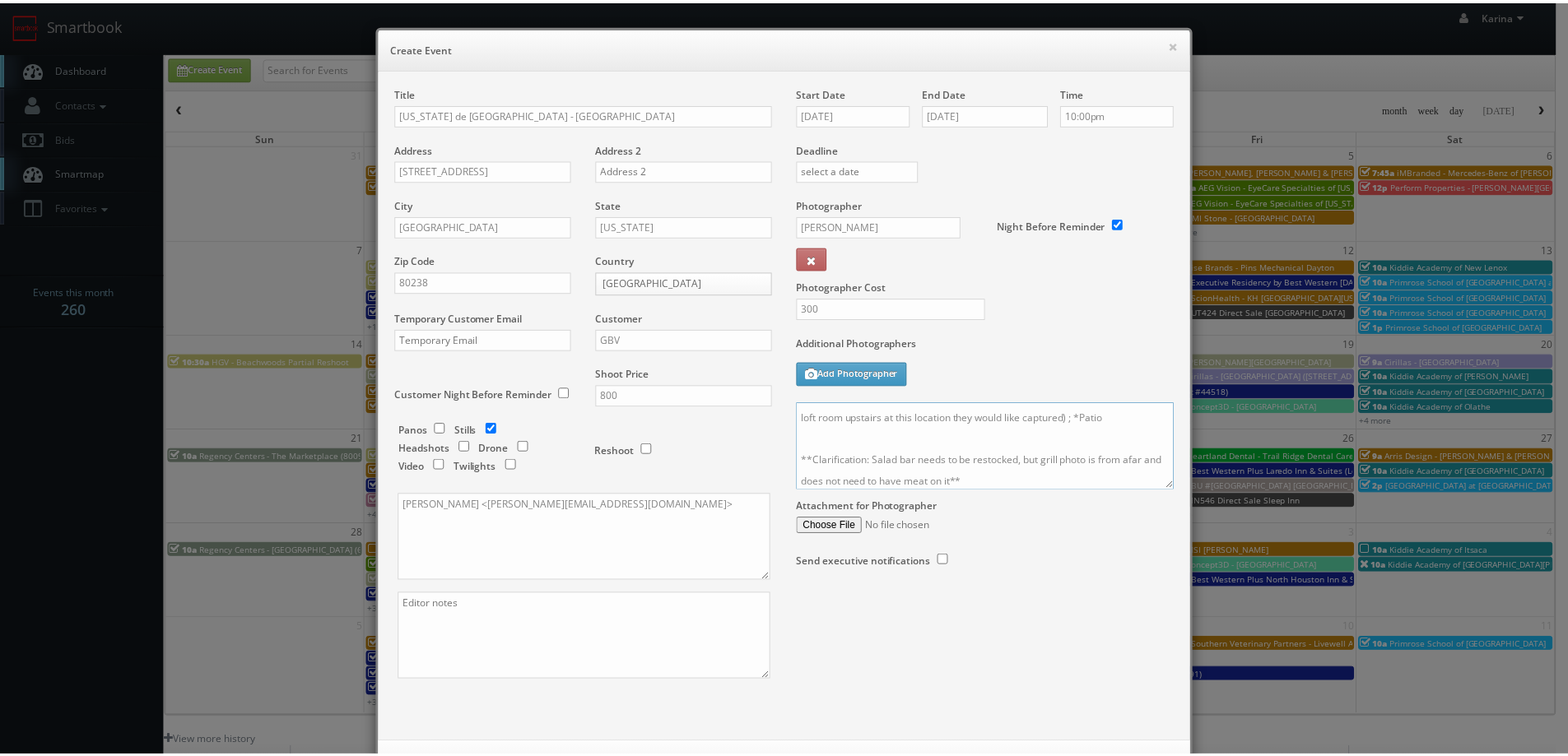
scroll to position [71, 0]
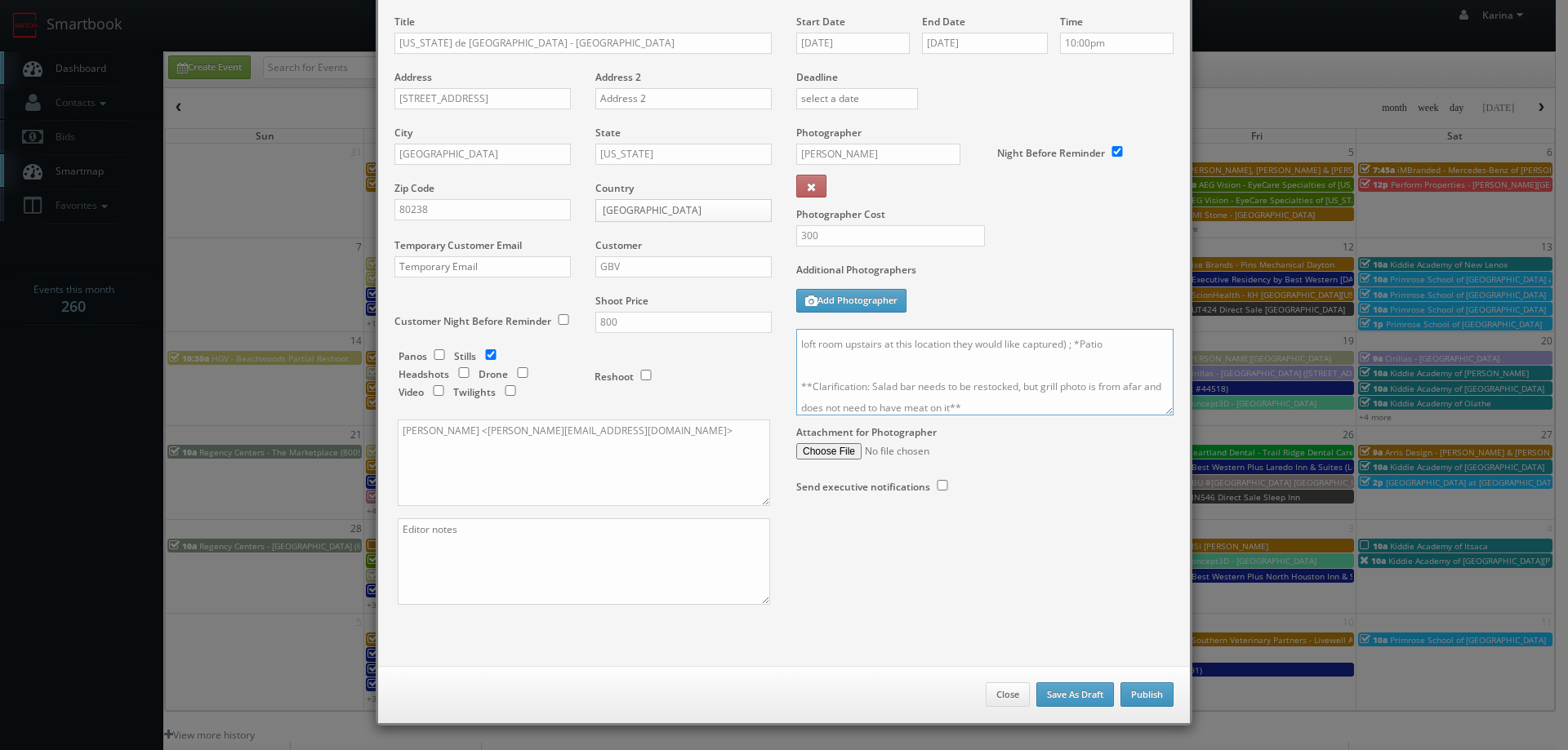
type textarea "We will deliver 15 stills, so please take at least 30 angles to choose from, sh…"
click at [1133, 690] on button "Publish" at bounding box center [1146, 695] width 53 height 24
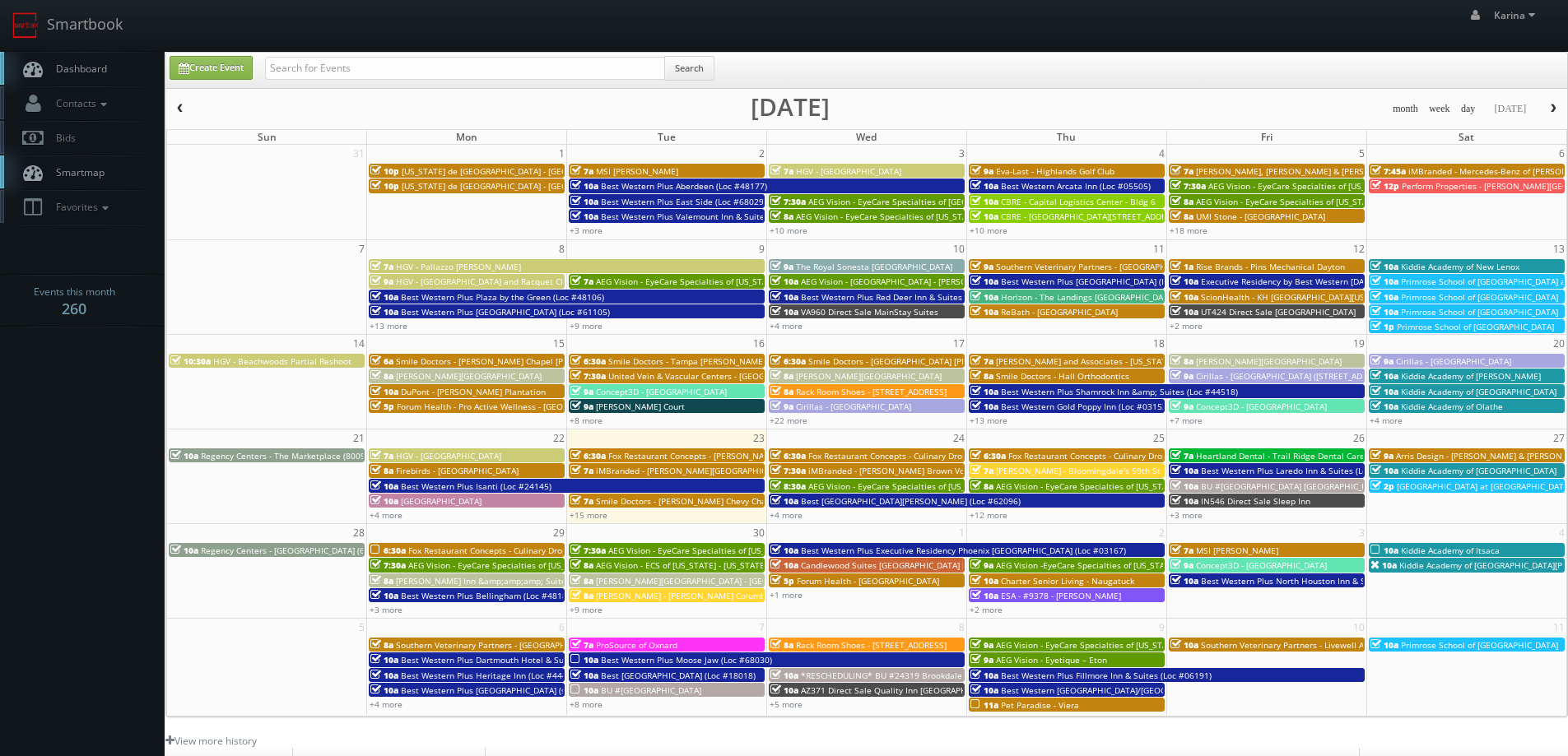
click at [91, 68] on span "Dashboard" at bounding box center [77, 68] width 59 height 14
click at [469, 186] on span "[US_STATE] de [GEOGRAPHIC_DATA] - [GEOGRAPHIC_DATA]" at bounding box center [515, 186] width 228 height 11
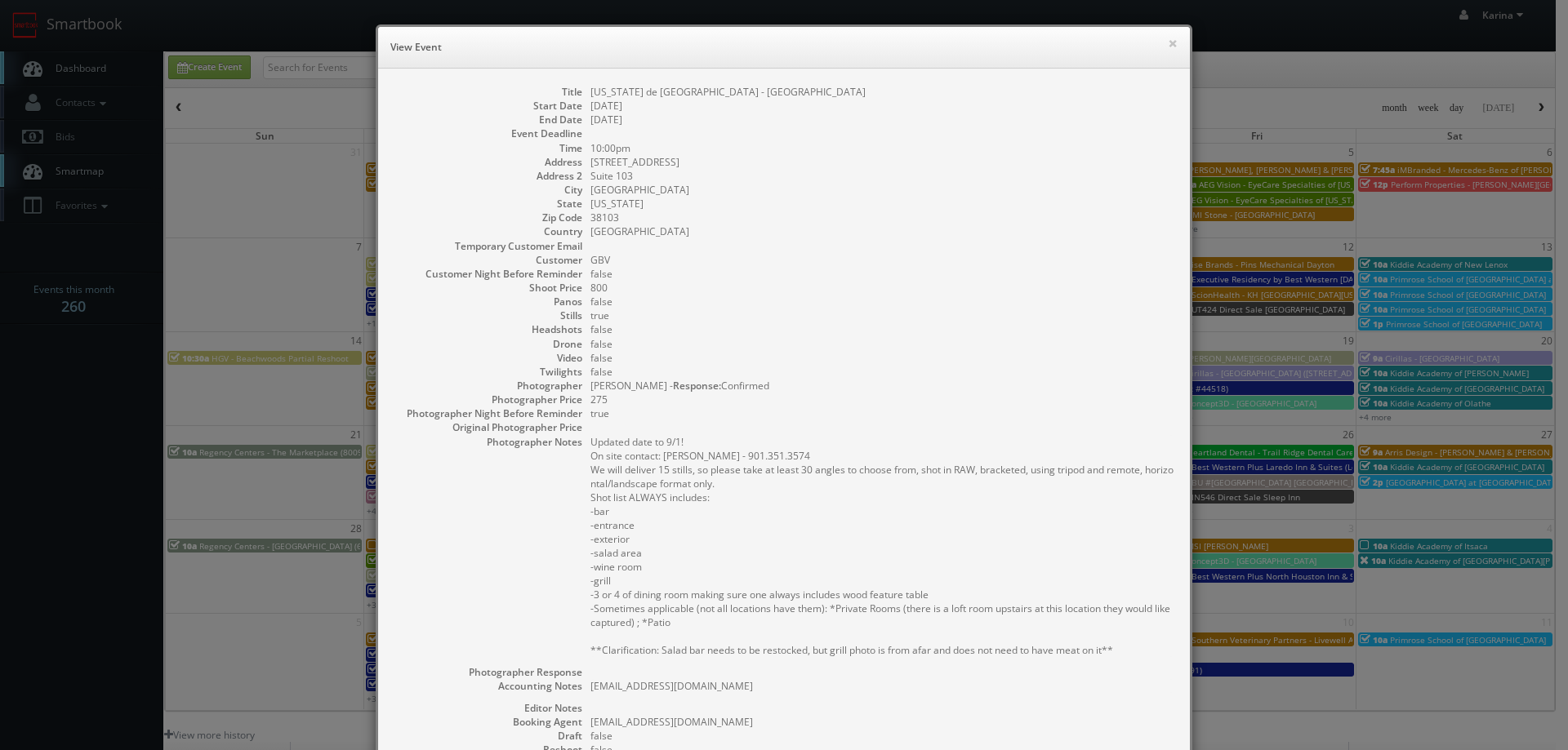
drag, startPoint x: 1113, startPoint y: 648, endPoint x: 585, endPoint y: 468, distance: 557.8
click at [590, 468] on pre "Updated date to 9/1! On site contact: Kevin McGoldrick - 901.351.3574 We will d…" at bounding box center [881, 546] width 584 height 222
copy pre "We will deliver 15 stills, so please take at least 30 angles to choose from, sh…"
click at [834, 310] on dd "true" at bounding box center [881, 316] width 584 height 14
click at [1168, 41] on button "×" at bounding box center [1173, 43] width 9 height 11
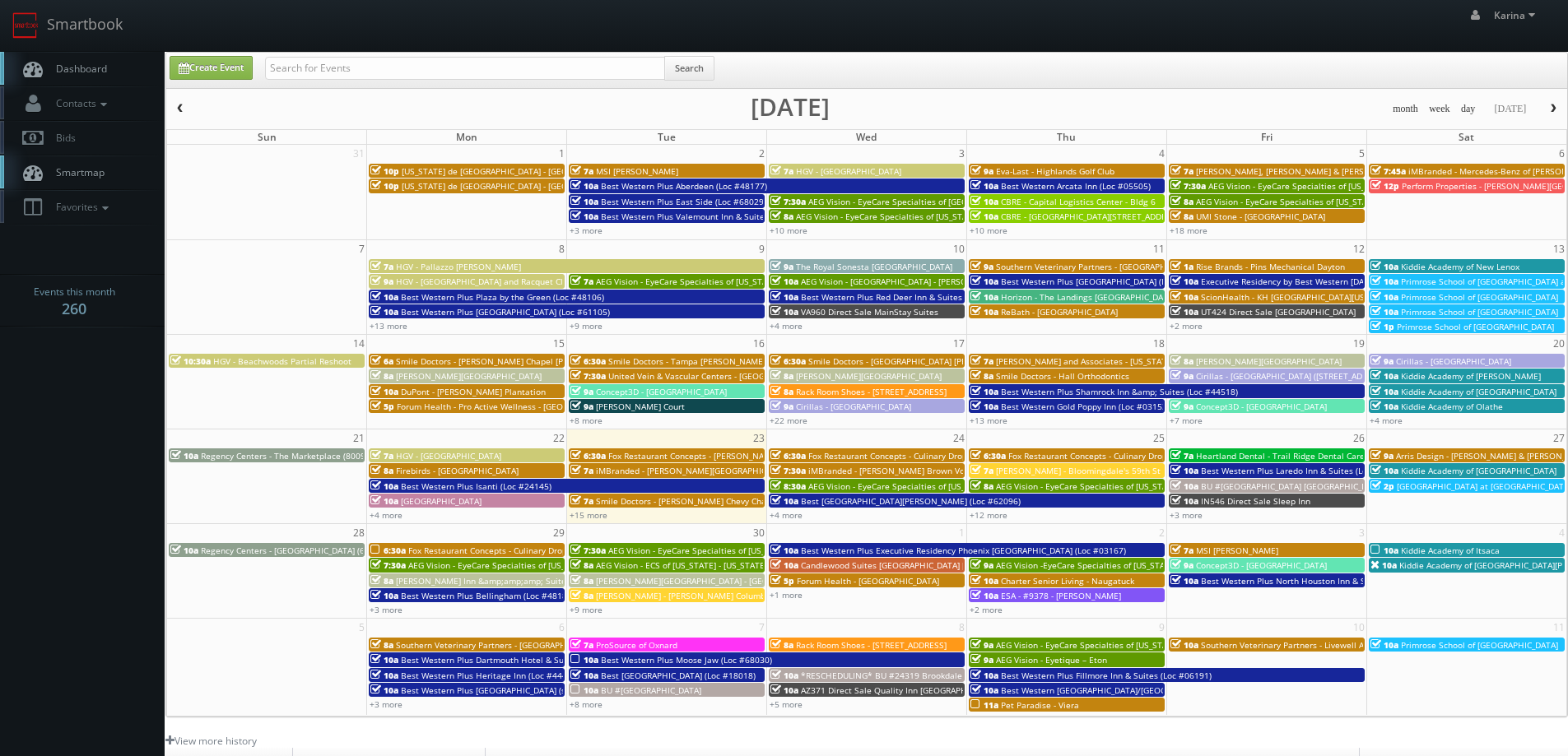
click at [65, 428] on body "Smartbook Toggle Side Navigation Toggle Top Navigation Karina Karina Profile Lo…" at bounding box center [784, 528] width 1568 height 1056
click at [112, 67] on link "Dashboard" at bounding box center [82, 69] width 164 height 34
click at [79, 73] on span "Dashboard" at bounding box center [77, 68] width 59 height 14
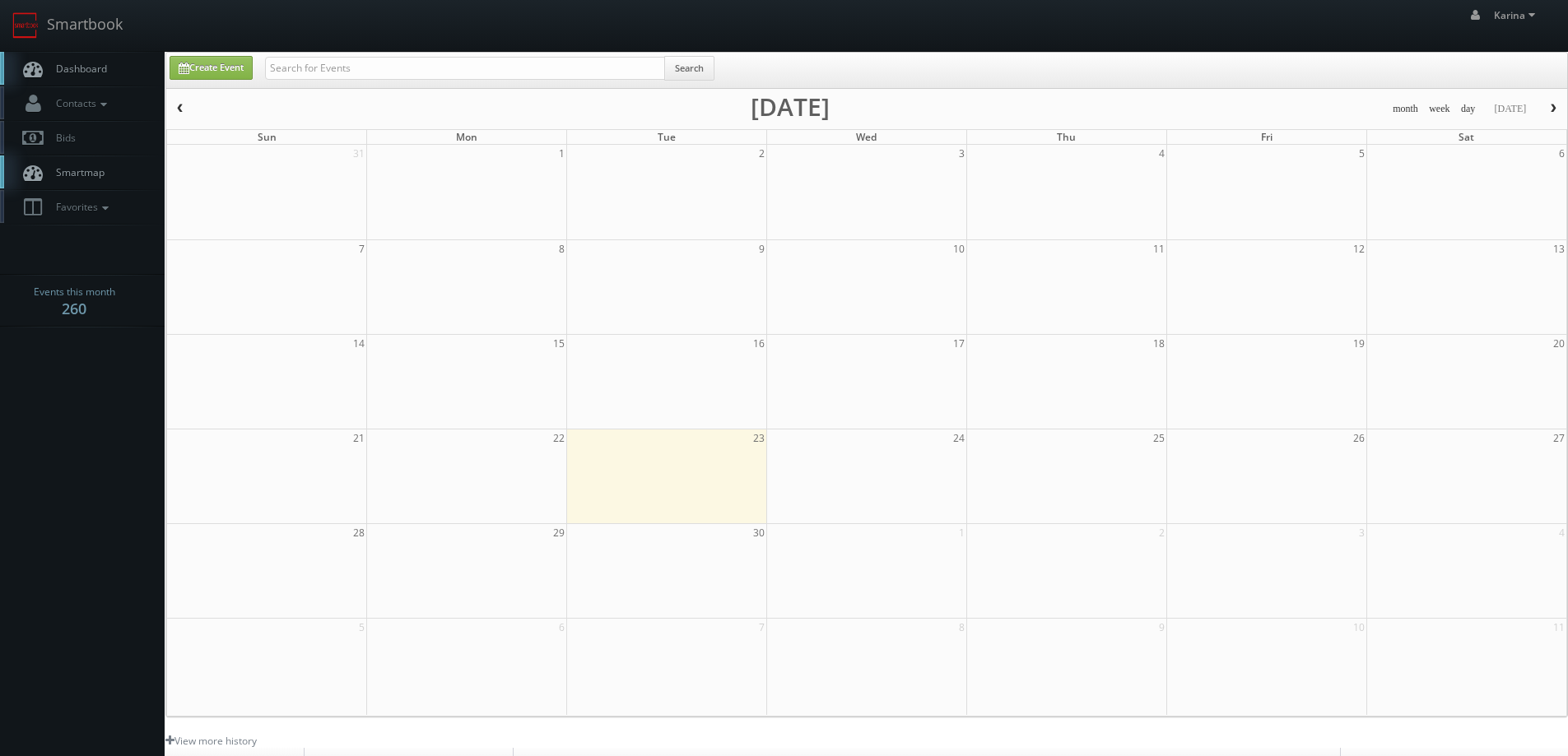
click at [100, 67] on span "Dashboard" at bounding box center [77, 68] width 59 height 14
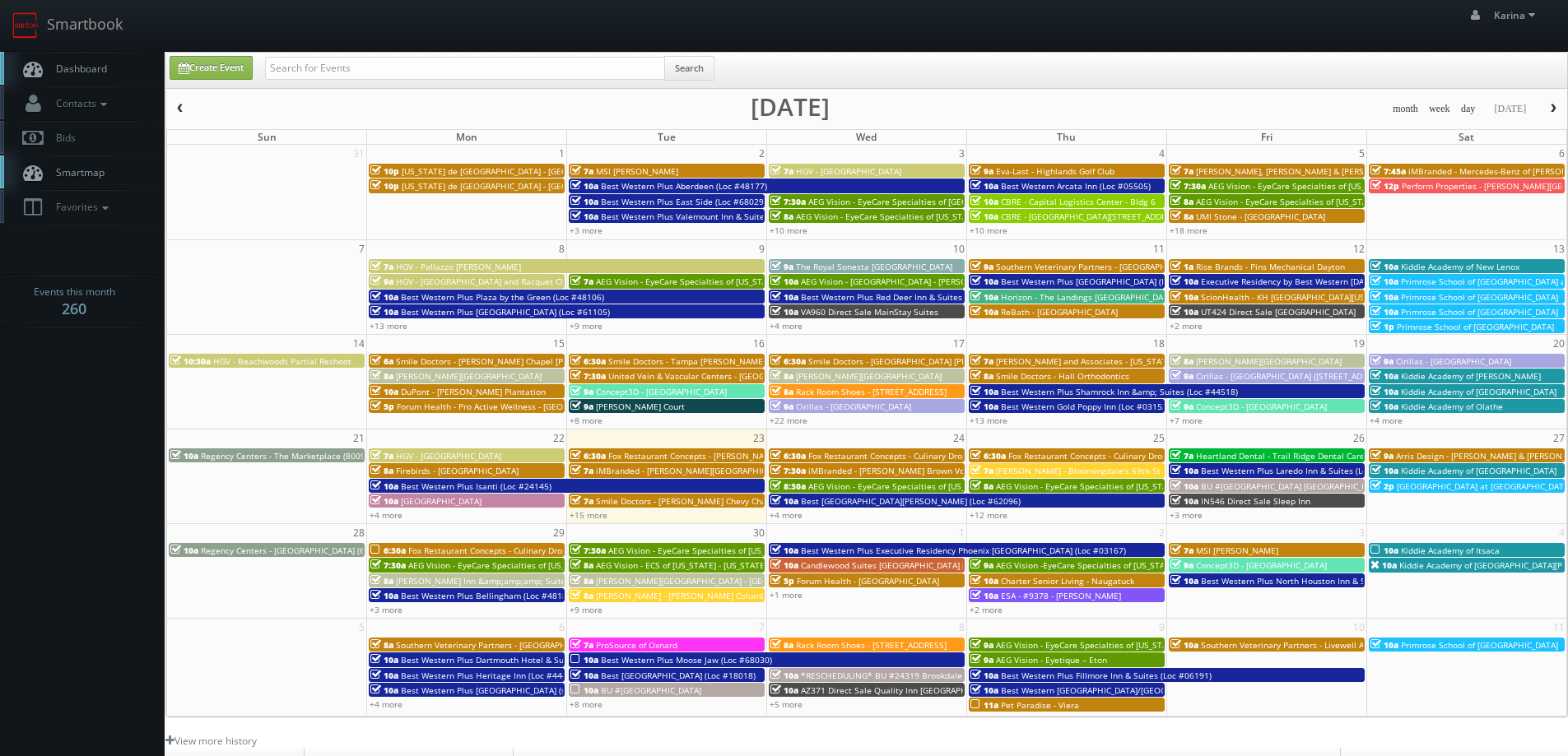
click at [1551, 111] on span "button" at bounding box center [1553, 109] width 11 height 9
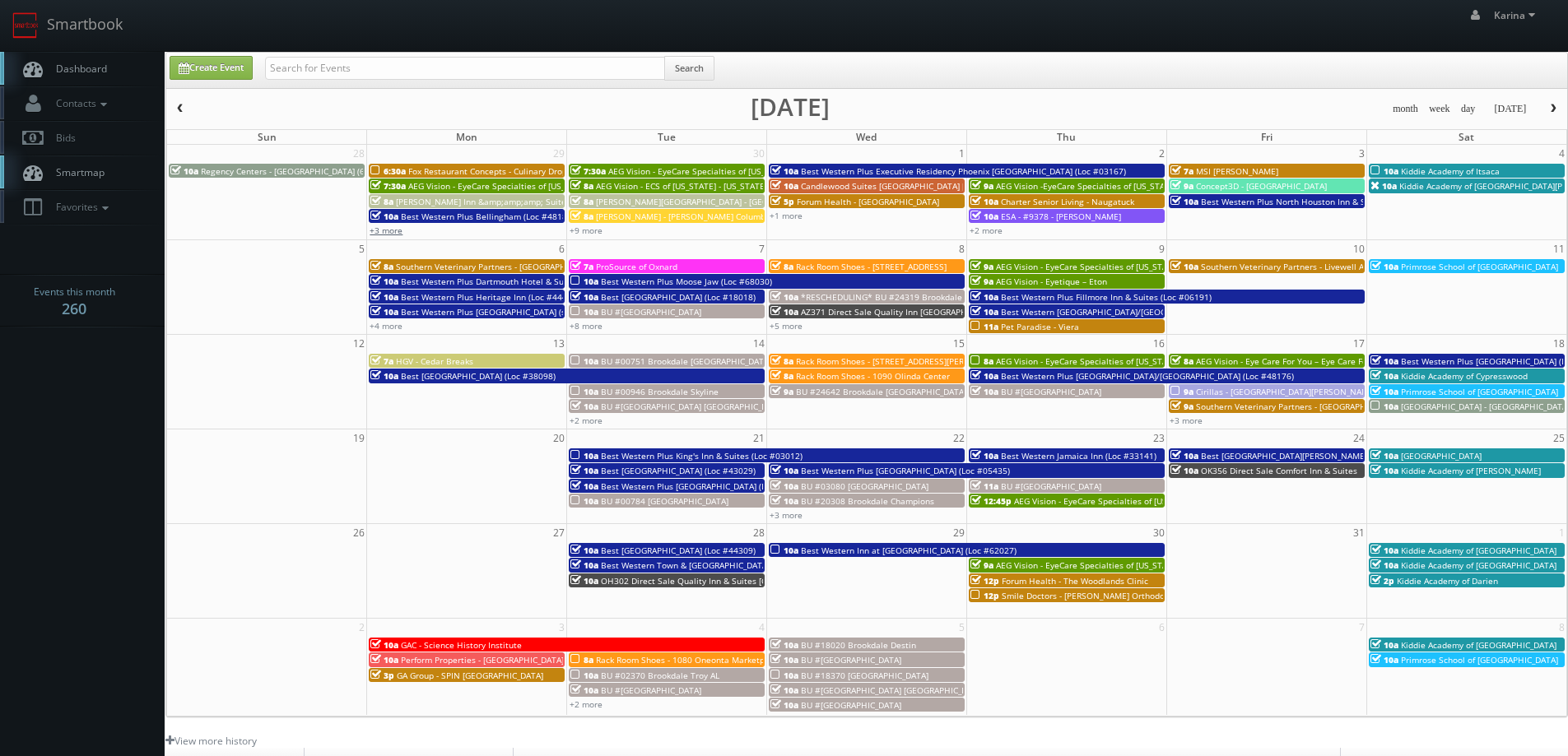
click at [384, 233] on link "+3 more" at bounding box center [386, 230] width 33 height 11
click at [318, 287] on td at bounding box center [267, 295] width 200 height 76
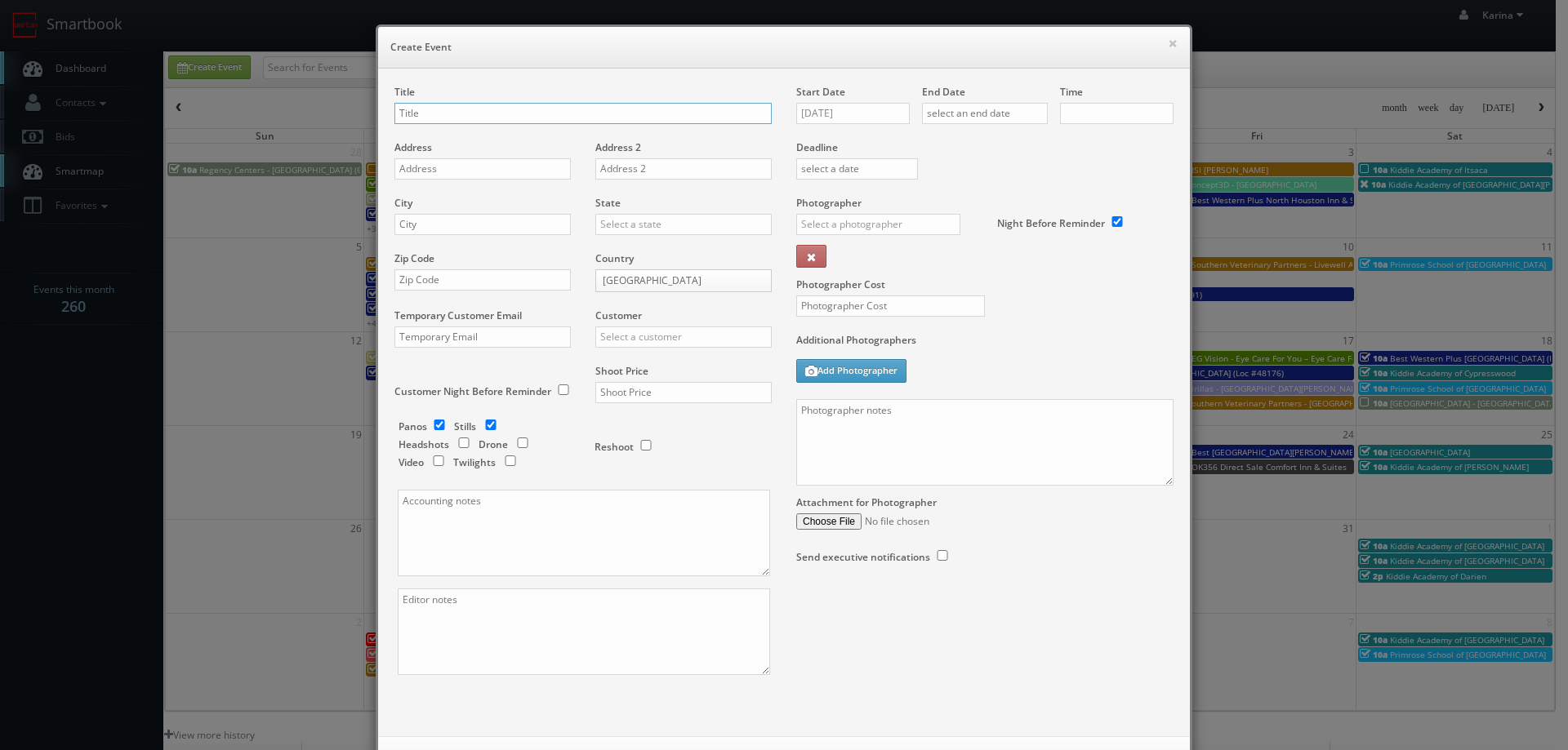
checkbox input "true"
type input "10:00am"
checkbox input "true"
click at [1170, 38] on button "×" at bounding box center [1173, 43] width 9 height 11
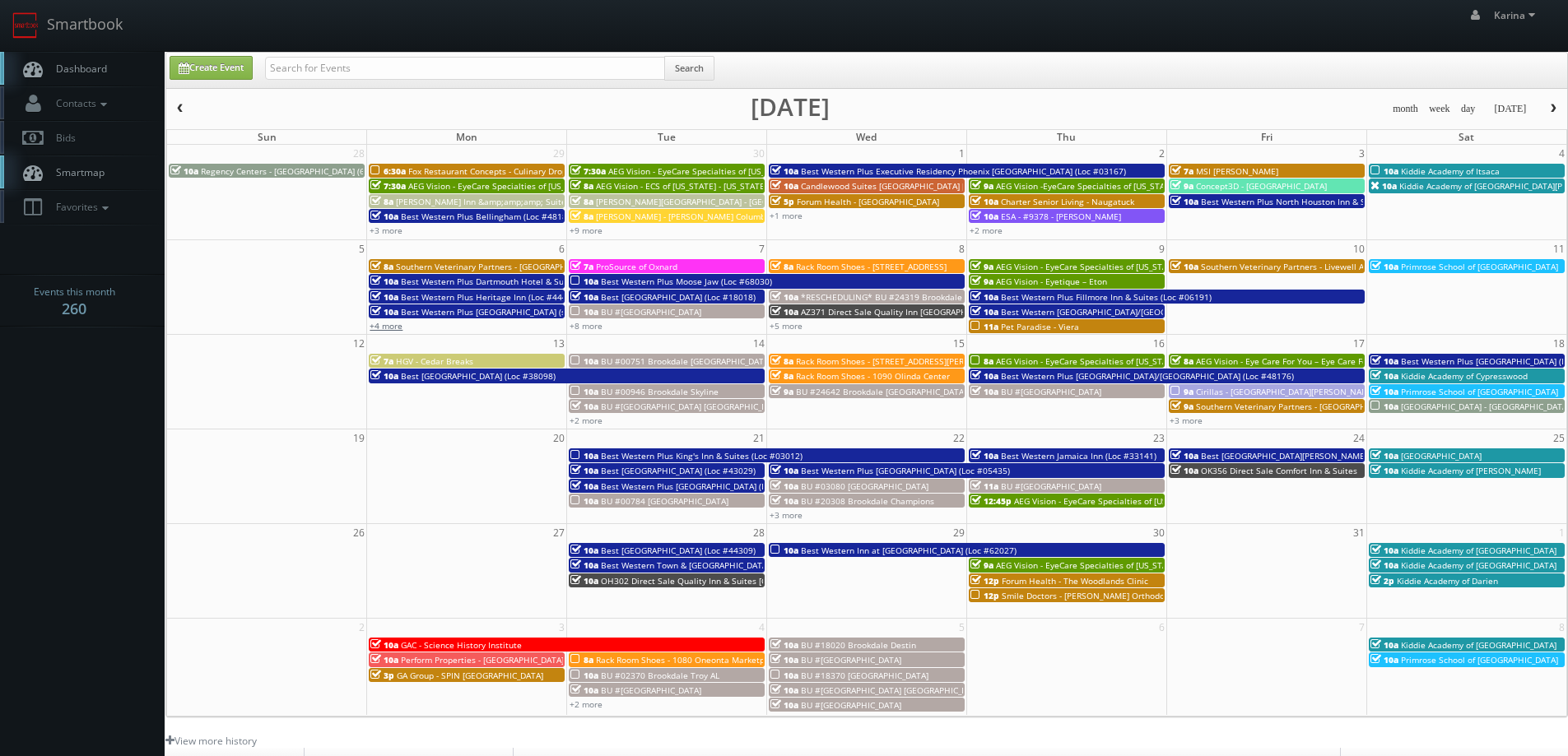
click at [382, 328] on link "+4 more" at bounding box center [386, 326] width 33 height 11
click at [93, 74] on span "Dashboard" at bounding box center [77, 68] width 59 height 14
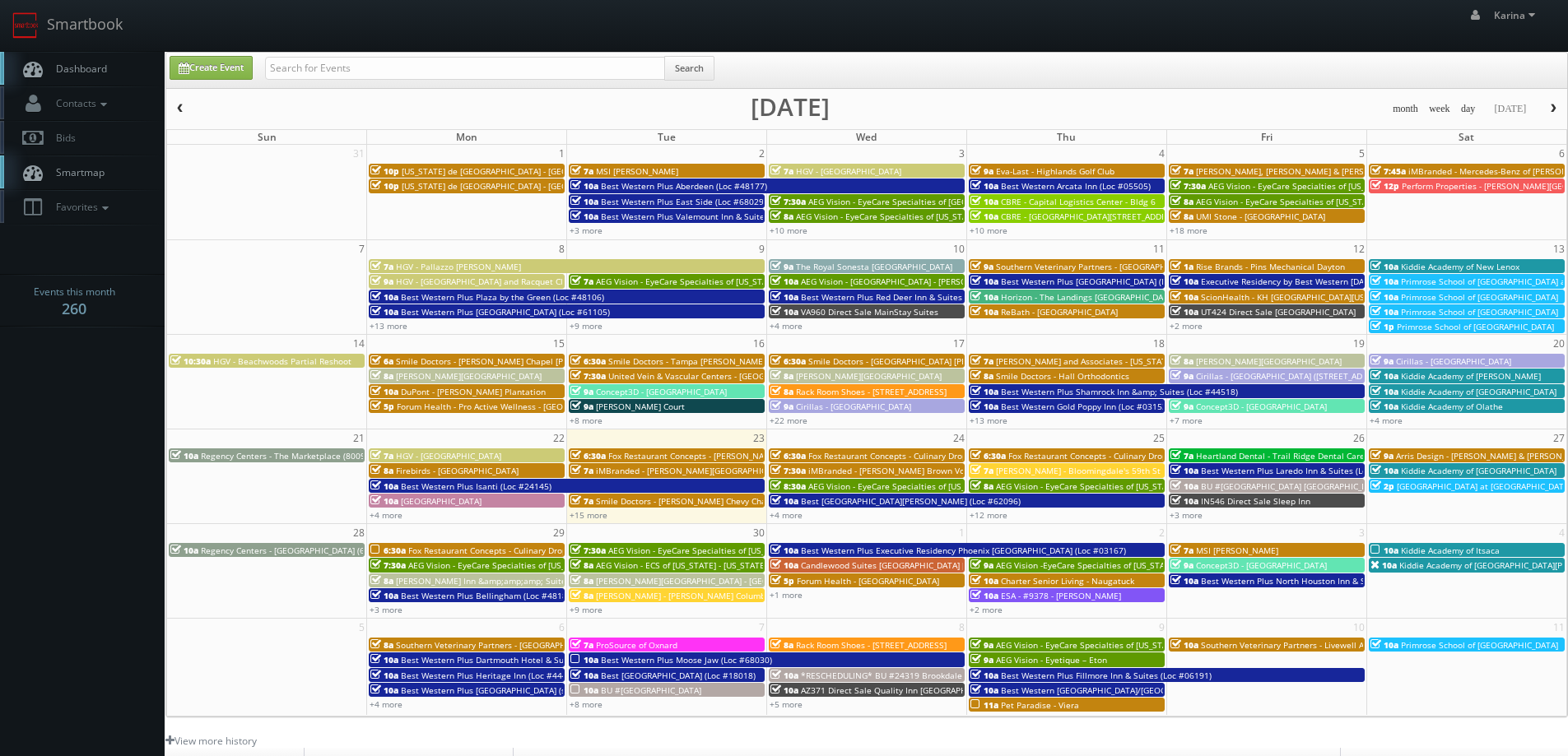
click at [110, 404] on body "Smartbook Toggle Side Navigation Toggle Top Navigation [PERSON_NAME] [PERSON_NA…" at bounding box center [784, 528] width 1568 height 1056
click at [85, 76] on link "Dashboard" at bounding box center [82, 69] width 164 height 34
click at [80, 378] on body "Smartbook Toggle Side Navigation Toggle Top Navigation Karina Karina Profile Lo…" at bounding box center [784, 528] width 1568 height 1056
click at [108, 72] on link "Dashboard" at bounding box center [82, 69] width 164 height 34
click at [126, 402] on body "Smartbook Toggle Side Navigation Toggle Top Navigation [PERSON_NAME] [PERSON_NA…" at bounding box center [784, 528] width 1568 height 1056
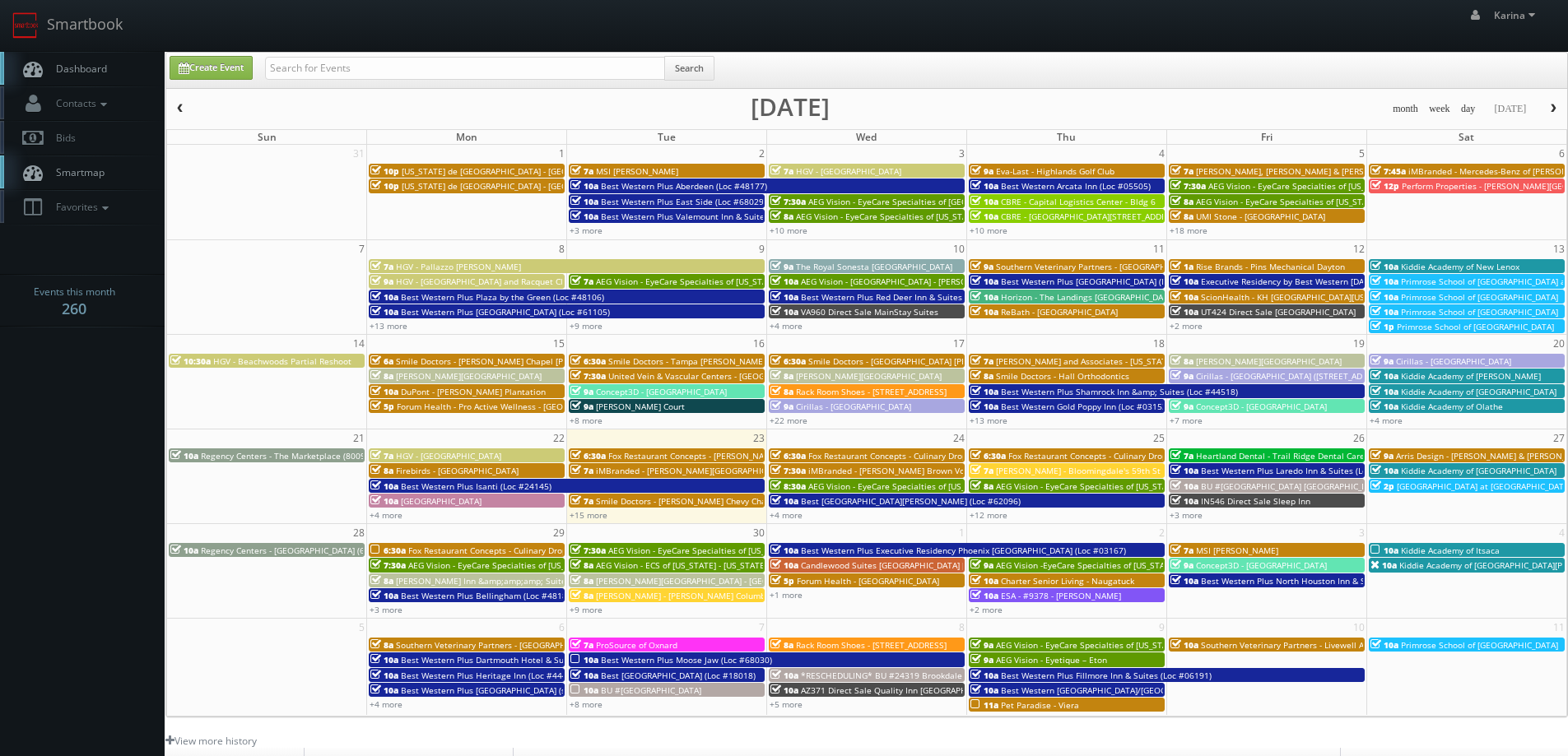
click at [95, 63] on span "Dashboard" at bounding box center [77, 68] width 59 height 14
click at [590, 422] on link "+8 more" at bounding box center [585, 421] width 33 height 11
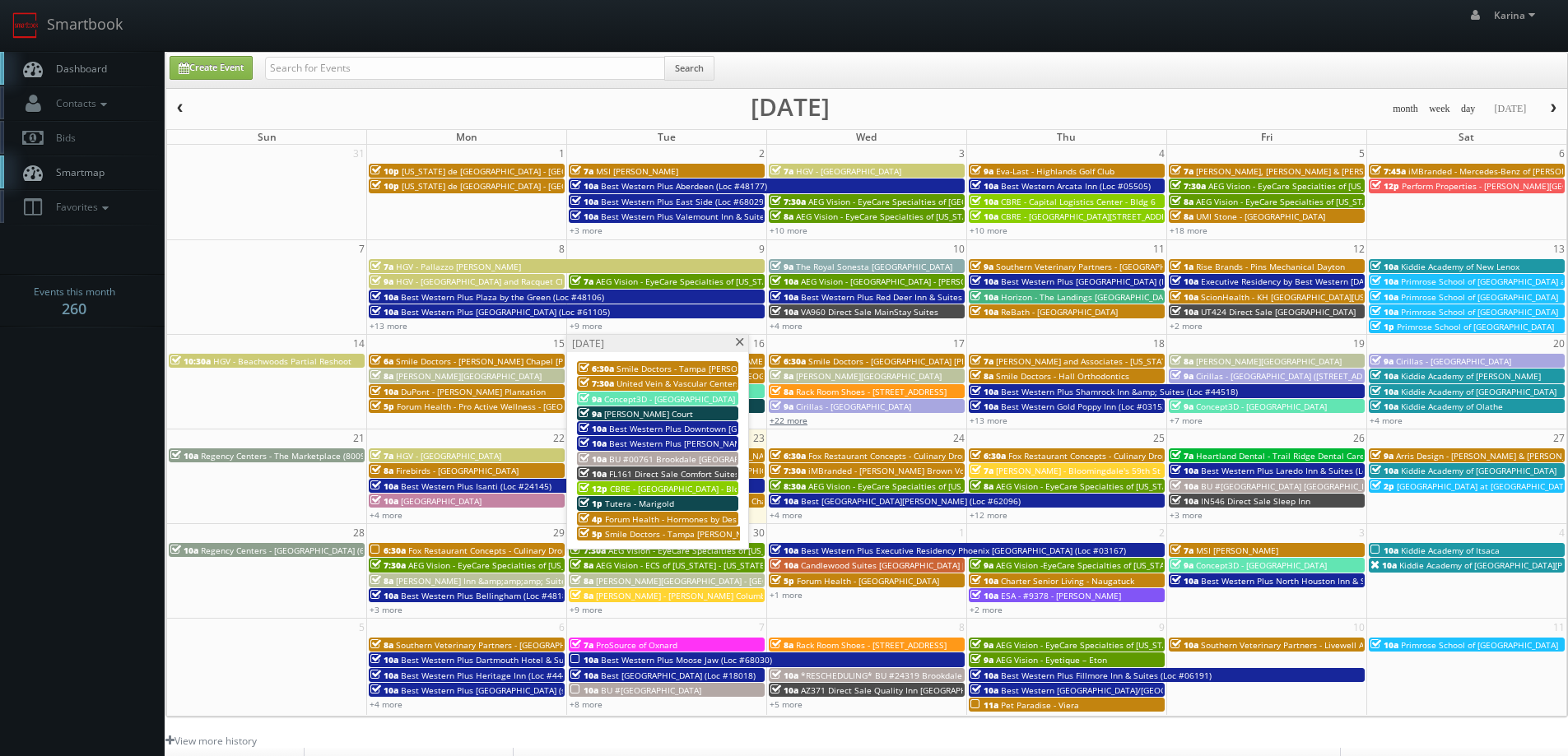
click at [798, 419] on link "+22 more" at bounding box center [788, 421] width 38 height 11
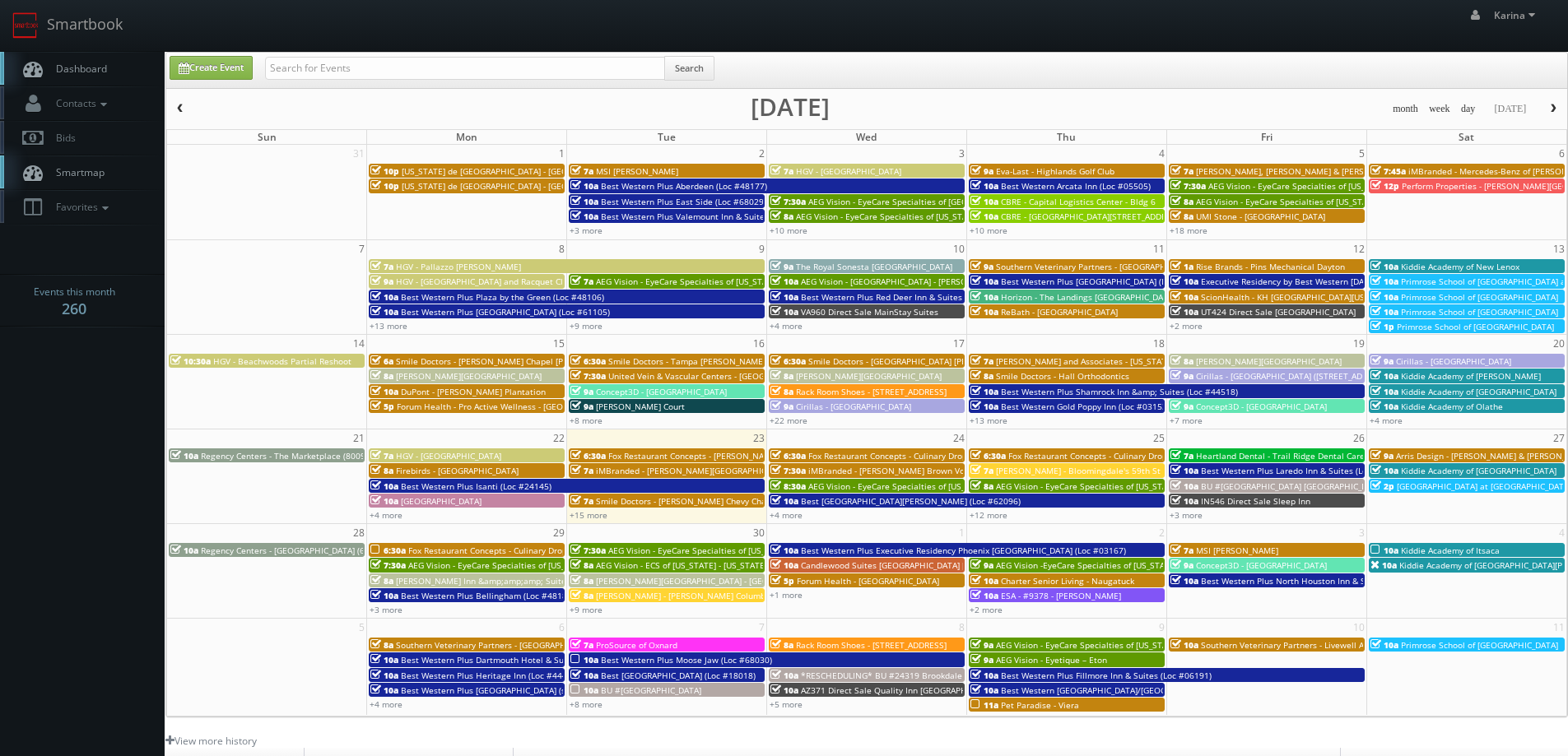
click at [1026, 524] on td "2" at bounding box center [1067, 532] width 200 height 18
type input "09/25/2025"
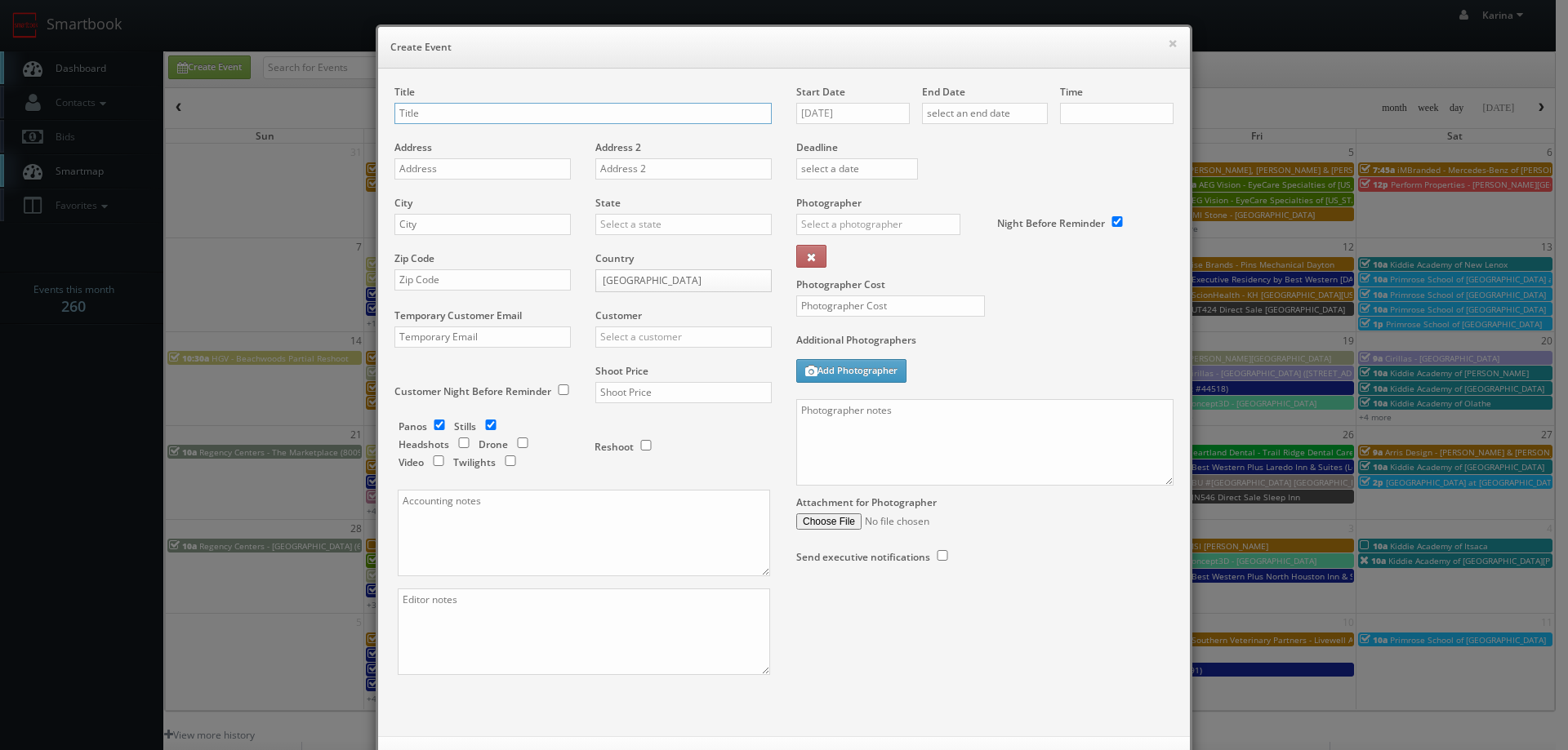
checkbox input "true"
type input "10:00am"
checkbox input "true"
click at [1168, 42] on button "×" at bounding box center [1173, 43] width 9 height 11
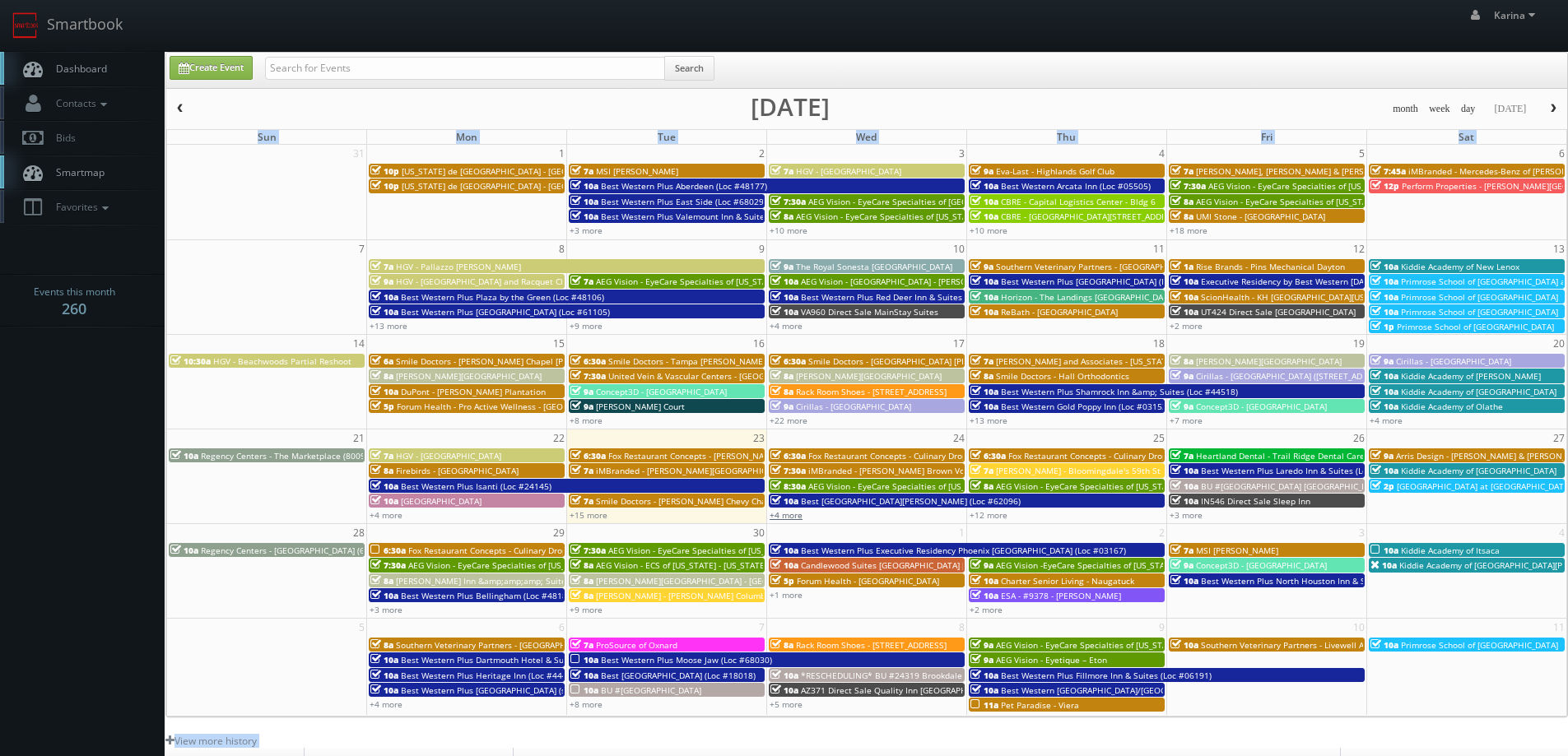
click at [795, 516] on link "+4 more" at bounding box center [785, 515] width 33 height 11
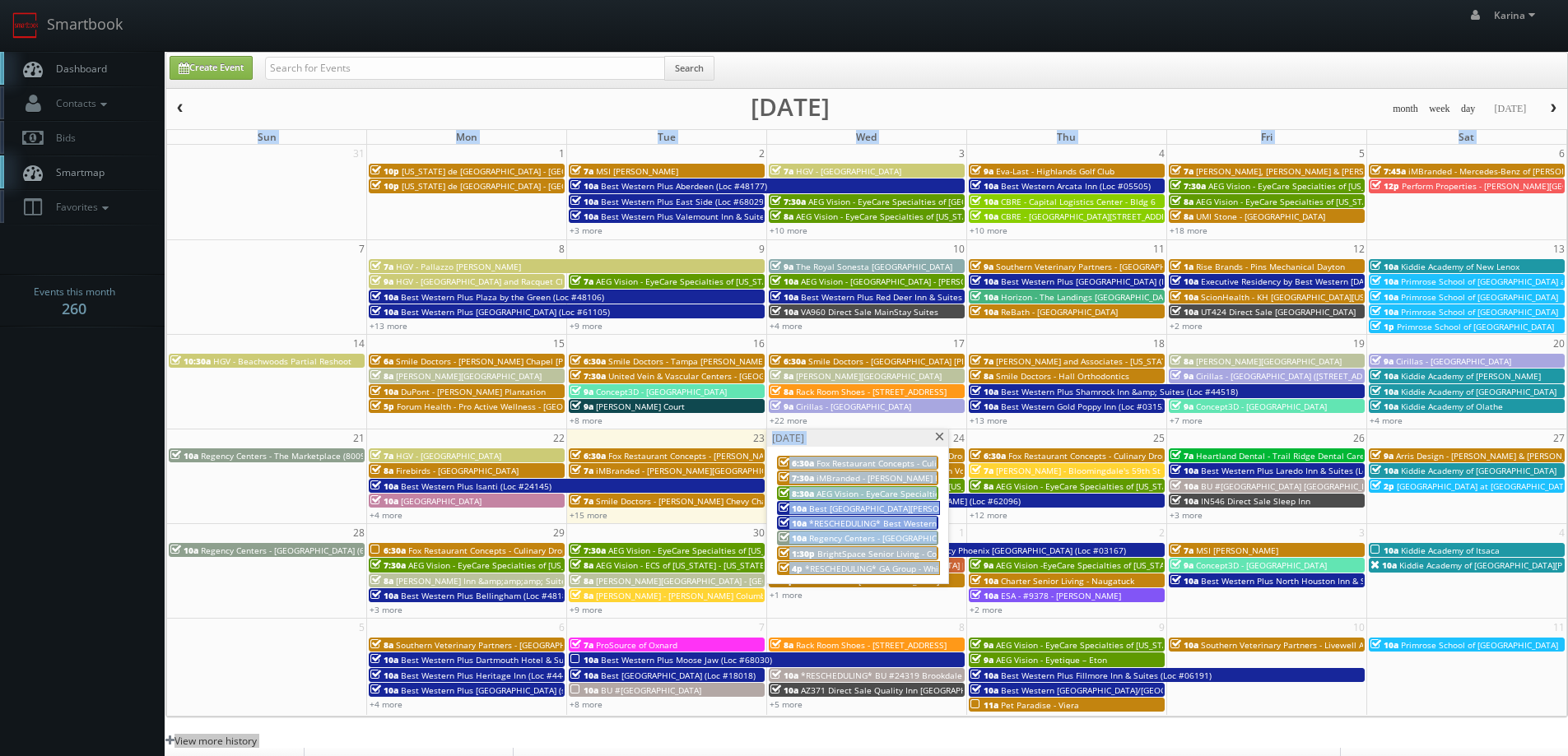
click at [940, 437] on span at bounding box center [939, 438] width 10 height 9
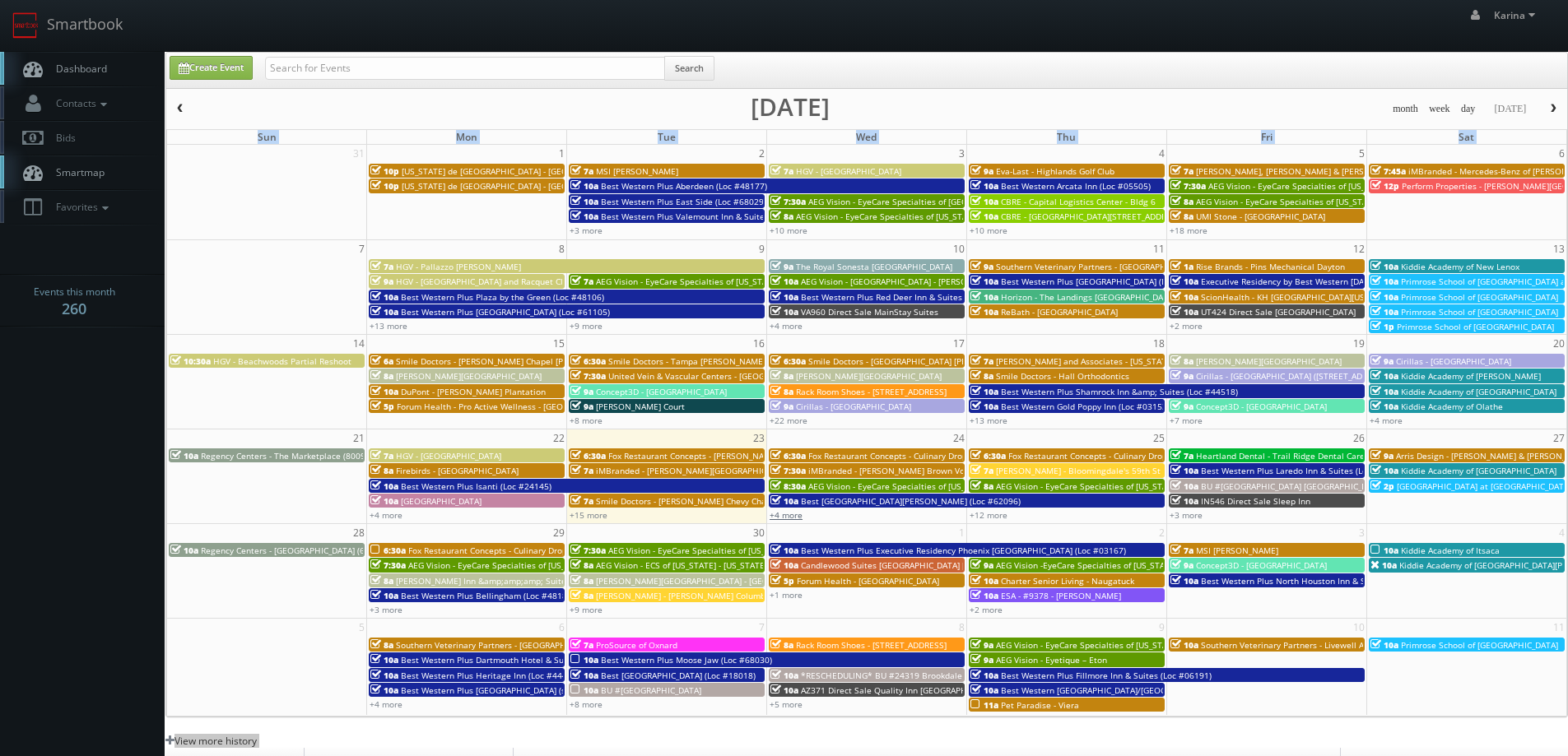
click at [786, 516] on link "+4 more" at bounding box center [785, 515] width 33 height 11
click at [238, 608] on td "10a Regency Centers - Corral Hollow (63020)" at bounding box center [267, 579] width 200 height 75
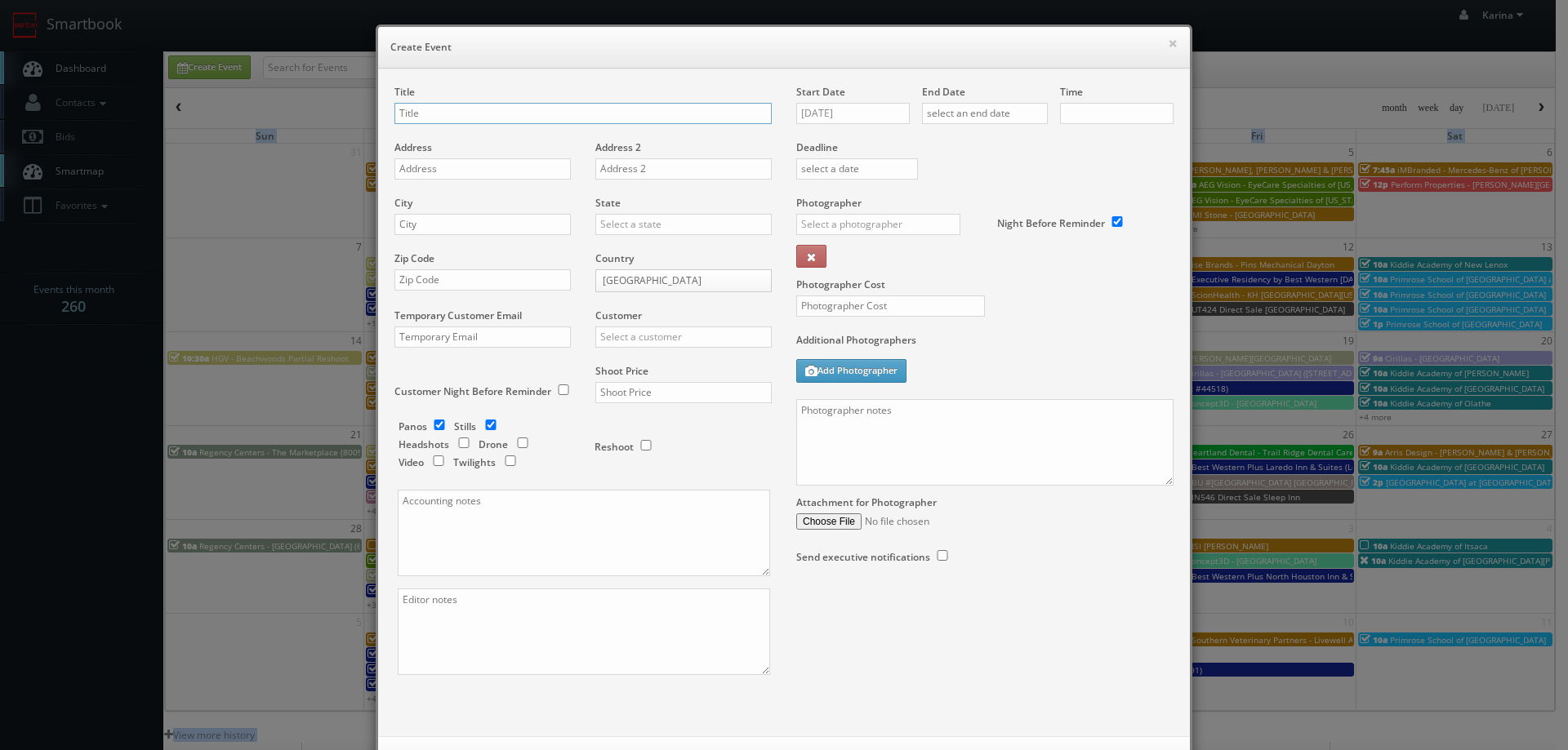
type input "10:00am"
checkbox input "true"
click at [1168, 41] on button "×" at bounding box center [1173, 43] width 9 height 11
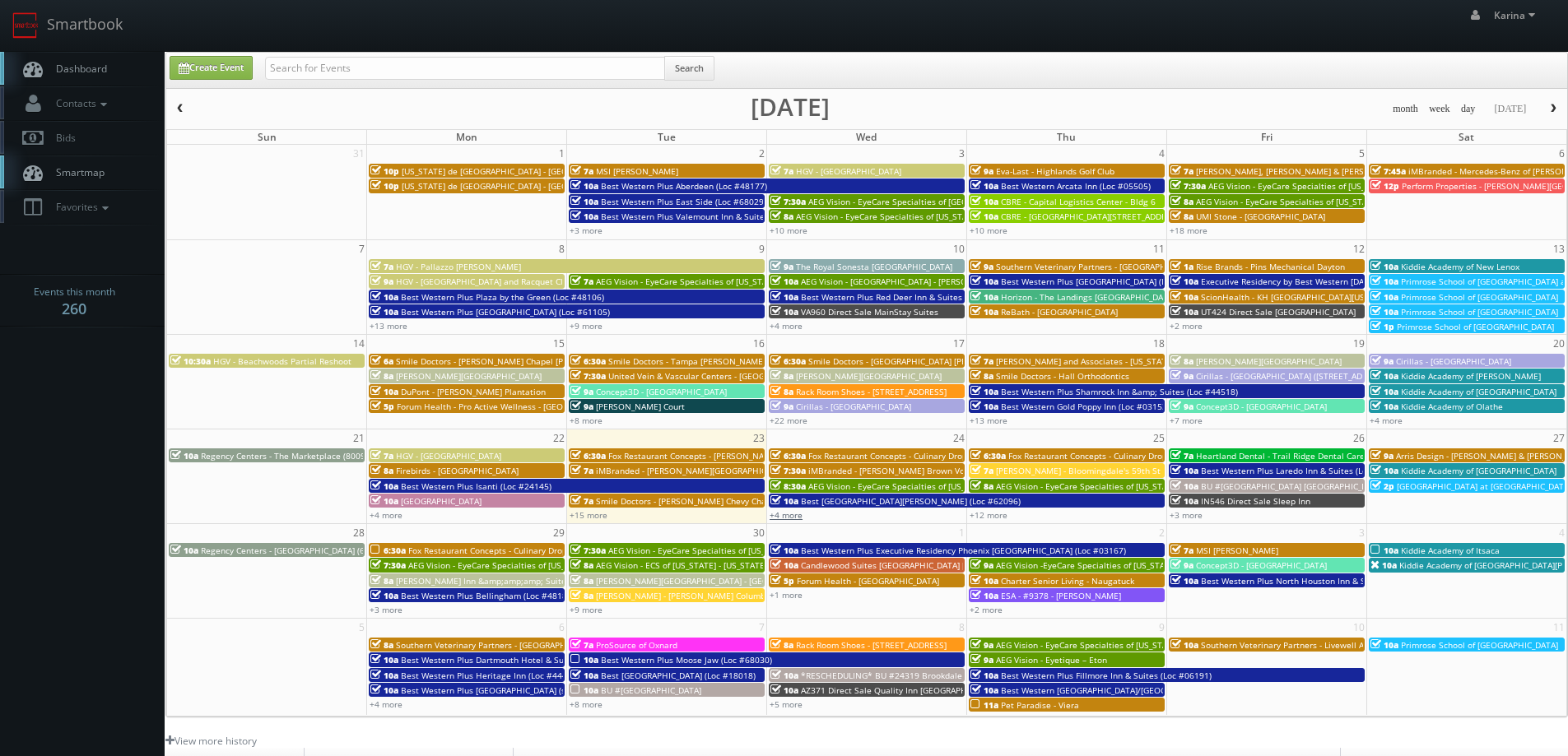
click at [796, 517] on link "+4 more" at bounding box center [785, 515] width 33 height 11
click at [78, 62] on span "Dashboard" at bounding box center [77, 68] width 59 height 14
click at [101, 367] on body "Smartbook Toggle Side Navigation Toggle Top Navigation [PERSON_NAME] [PERSON_NA…" at bounding box center [784, 528] width 1568 height 1056
click at [110, 64] on link "Dashboard" at bounding box center [82, 69] width 164 height 34
click at [93, 74] on span "Dashboard" at bounding box center [77, 68] width 59 height 14
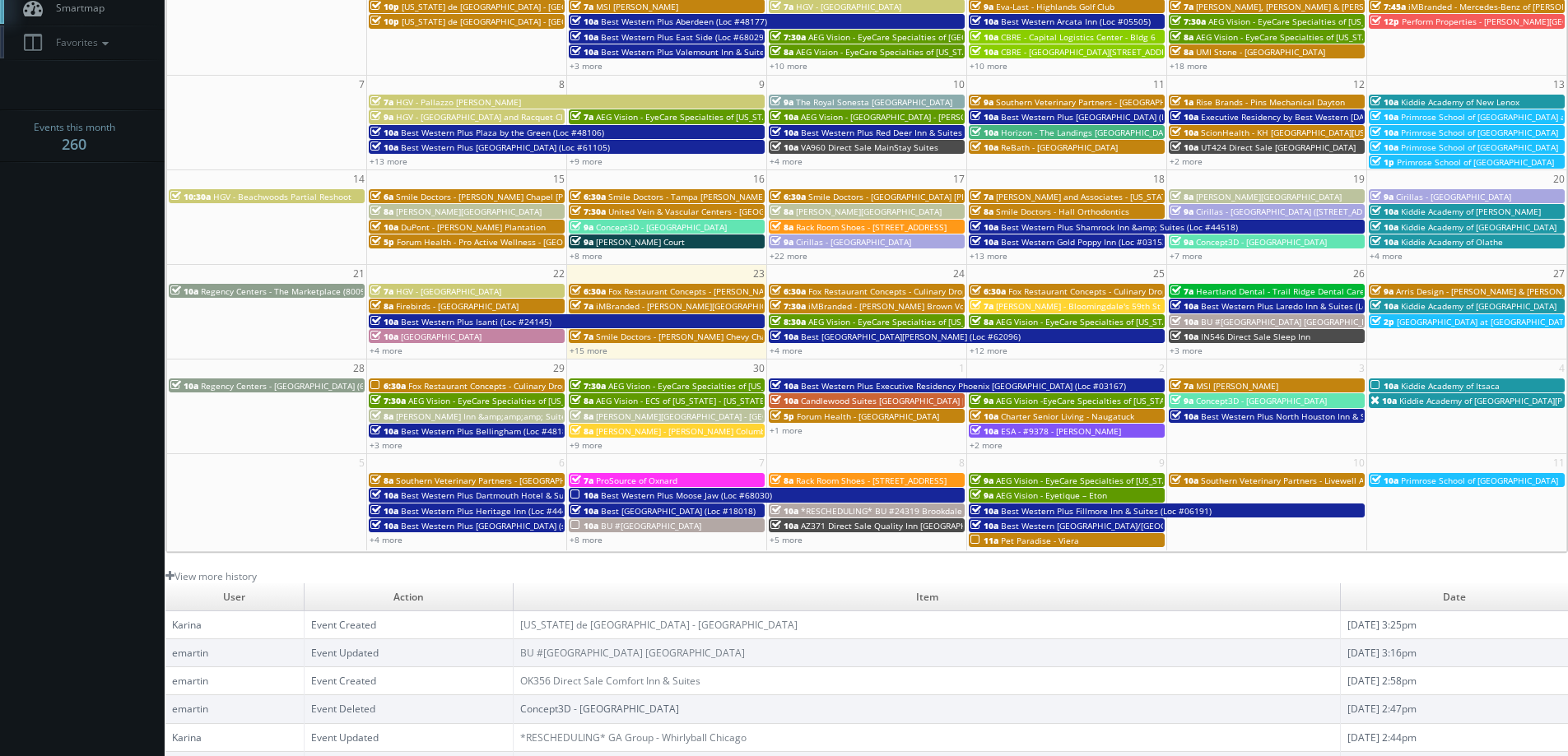
scroll to position [247, 0]
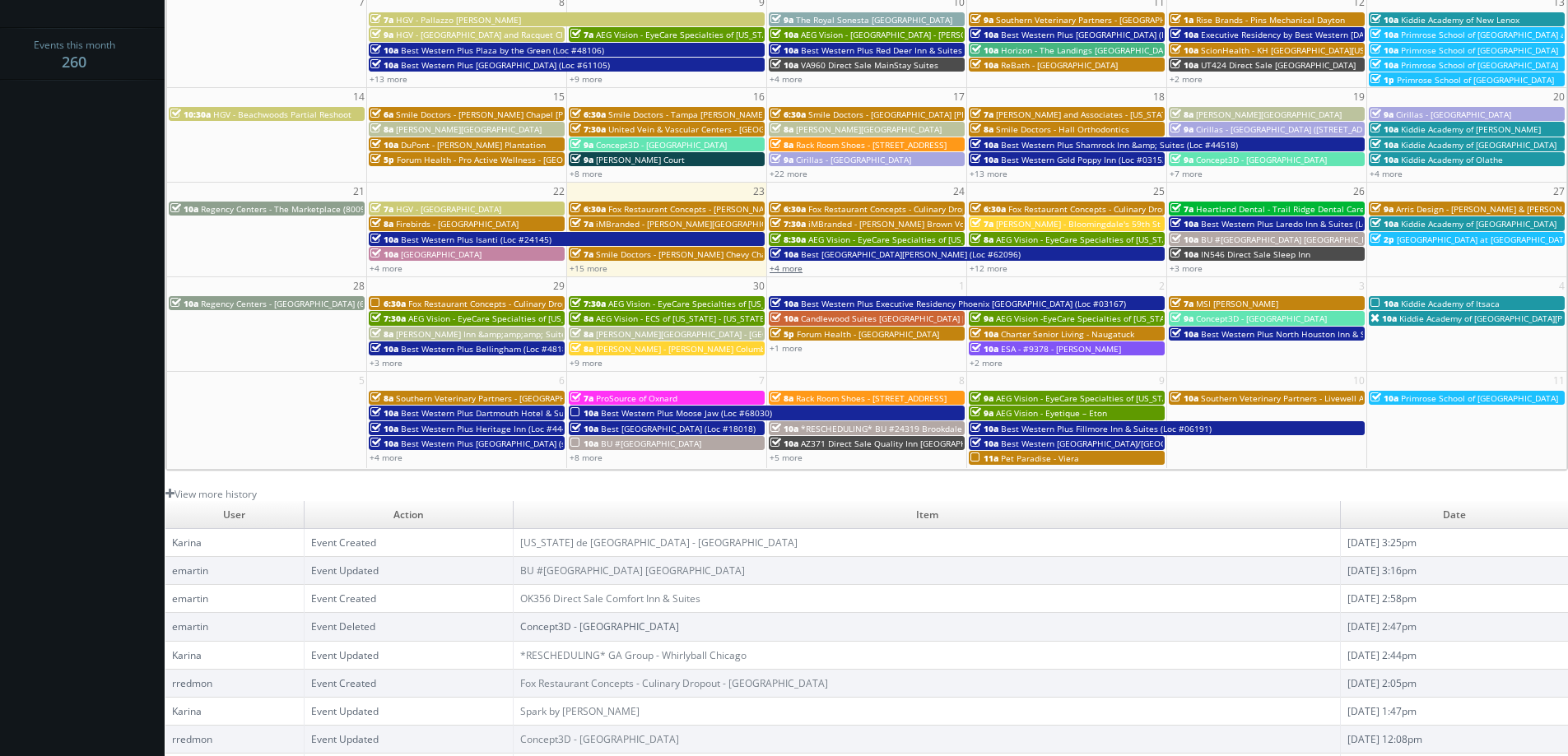
click at [799, 267] on link "+4 more" at bounding box center [785, 268] width 33 height 11
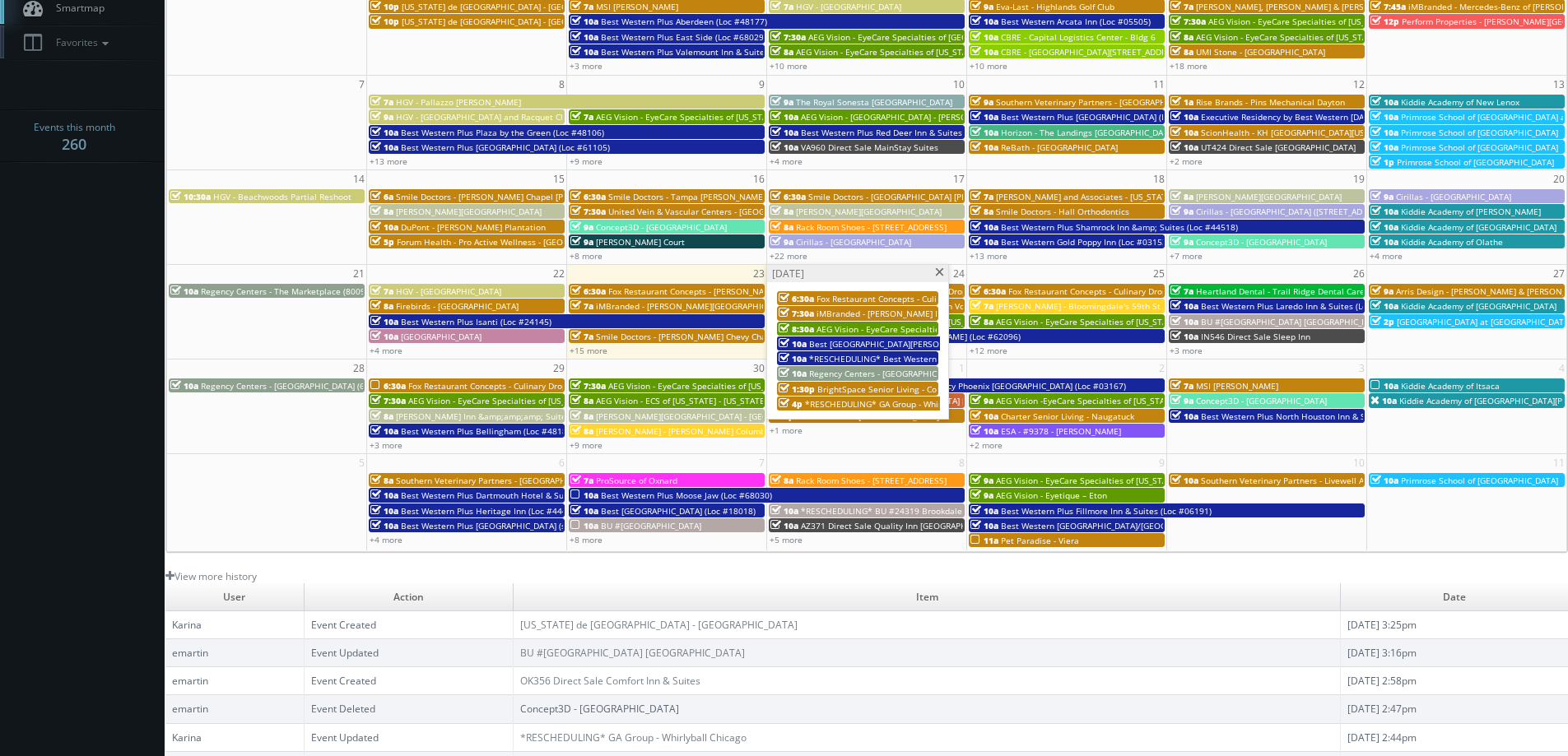
scroll to position [0, 0]
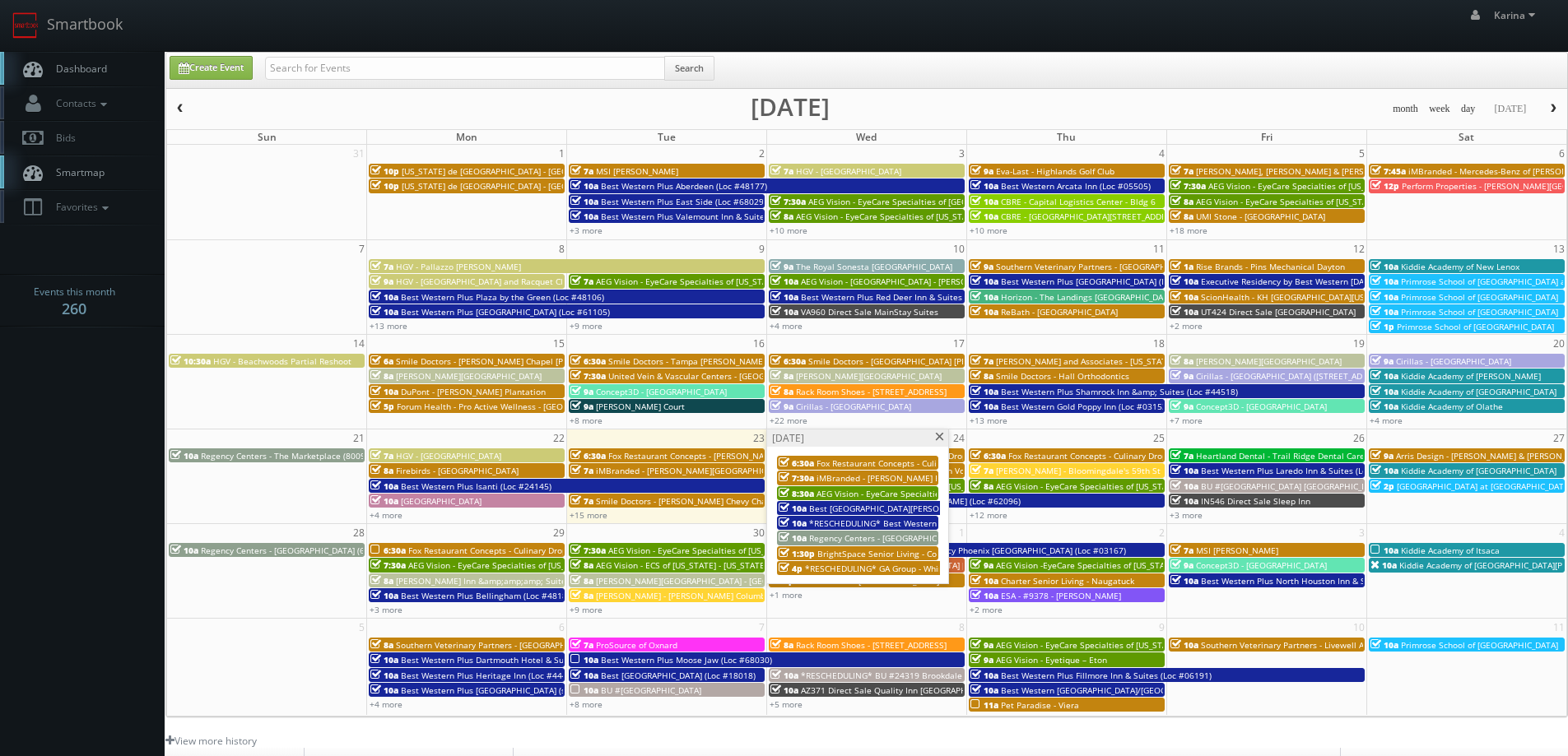
click at [84, 68] on span "Dashboard" at bounding box center [77, 68] width 59 height 14
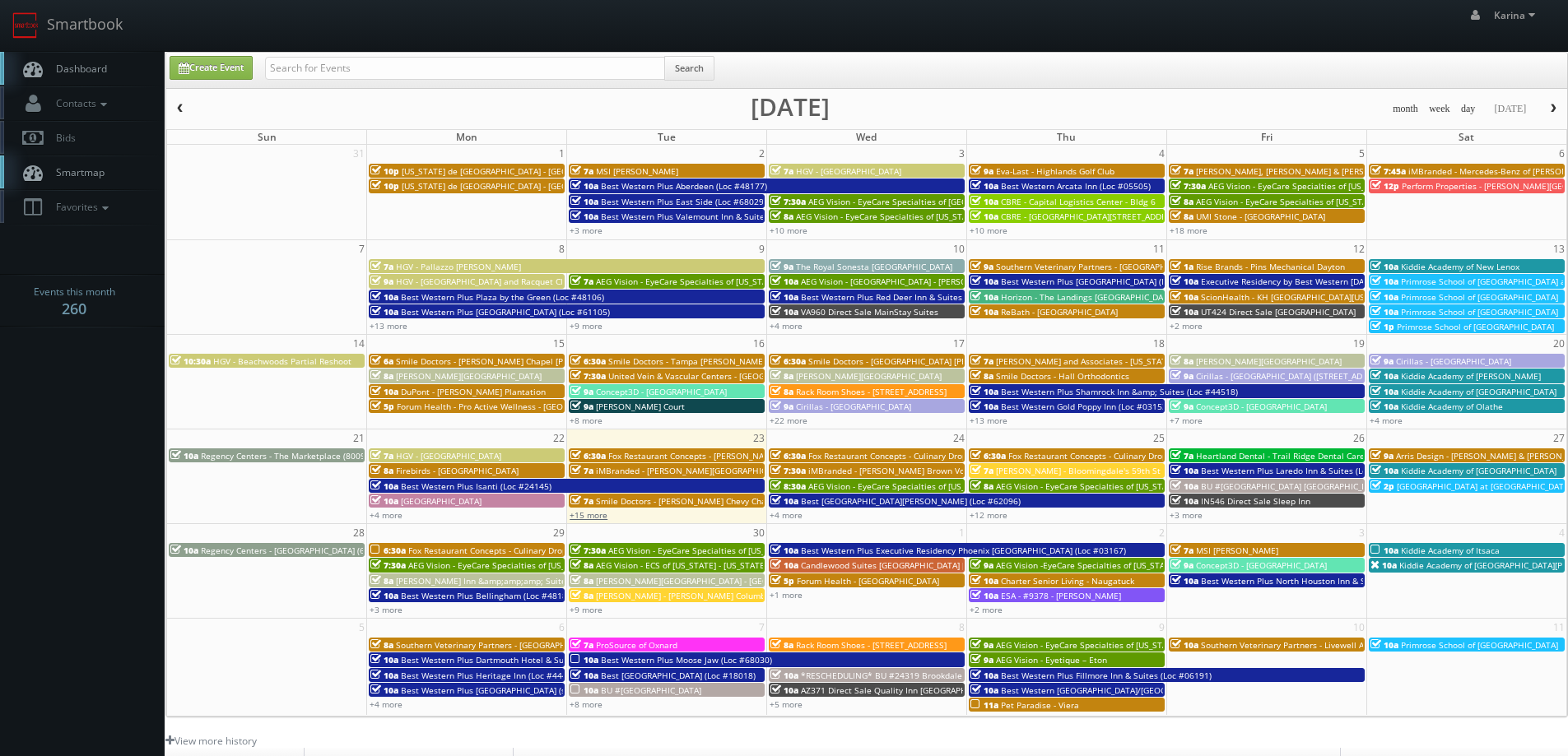
click at [582, 518] on link "+15 more" at bounding box center [588, 515] width 38 height 11
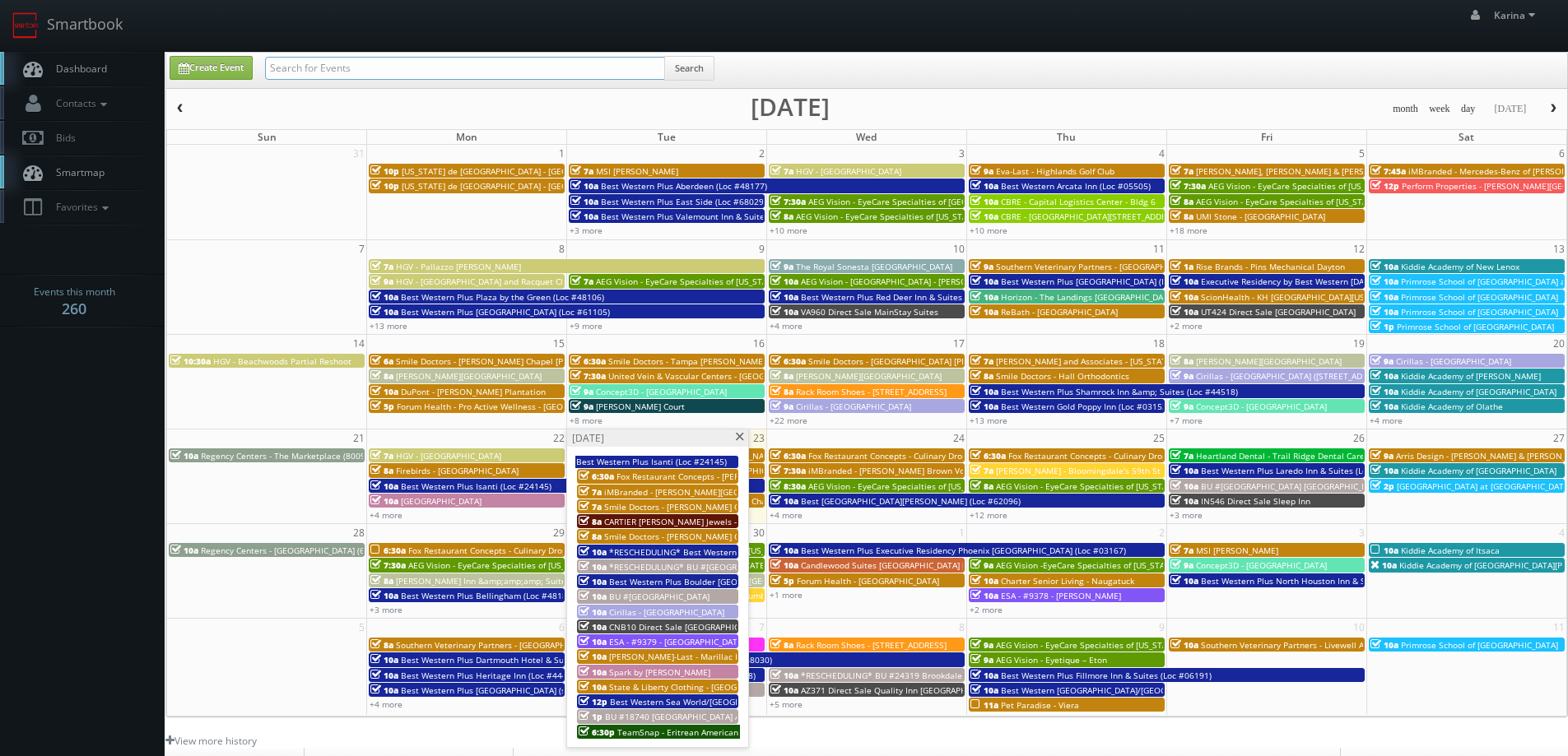
click at [318, 70] on input "text" at bounding box center [465, 68] width 400 height 23
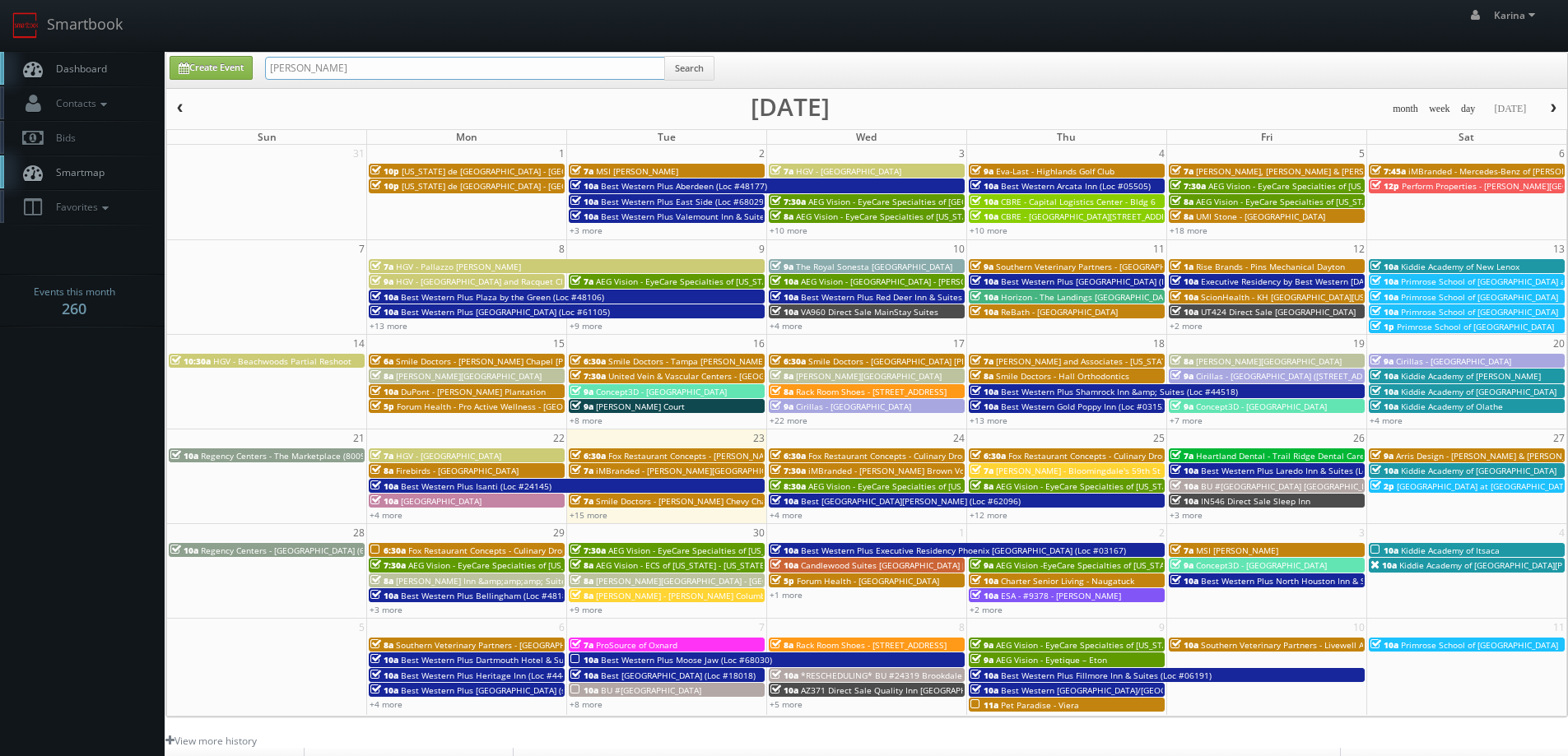
type input "stephen kane"
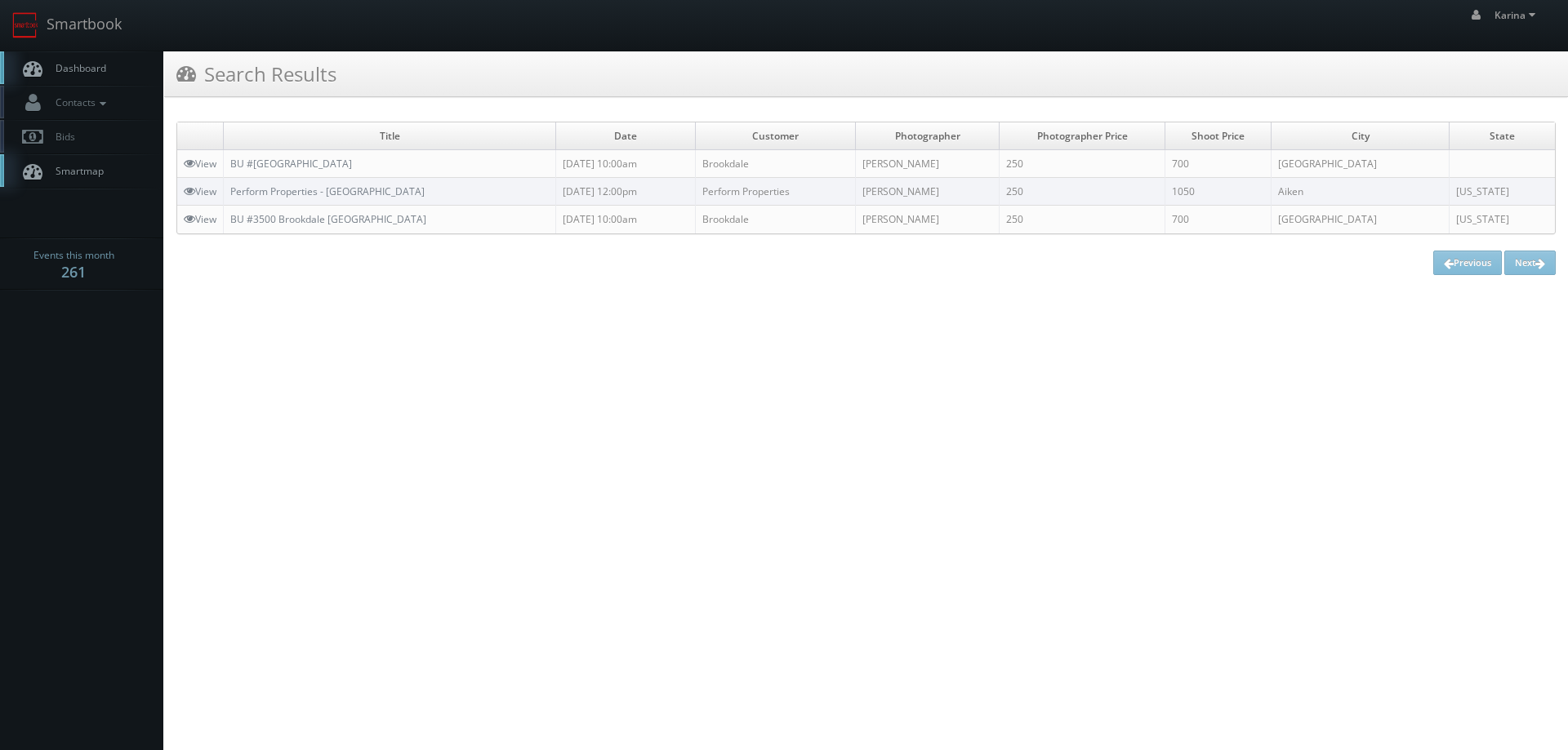
click at [83, 66] on span "Dashboard" at bounding box center [77, 67] width 59 height 14
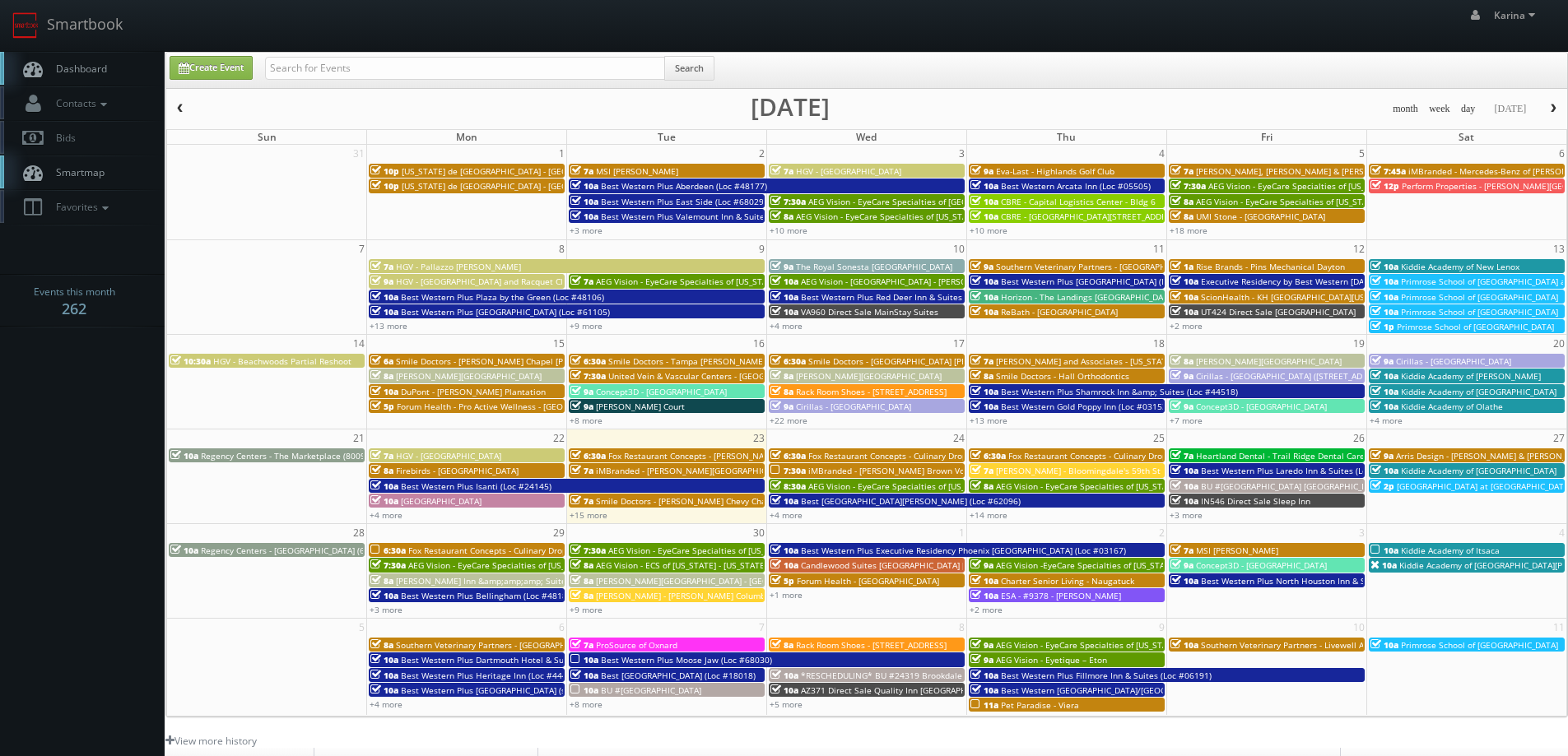
click at [81, 65] on span "Dashboard" at bounding box center [77, 68] width 59 height 14
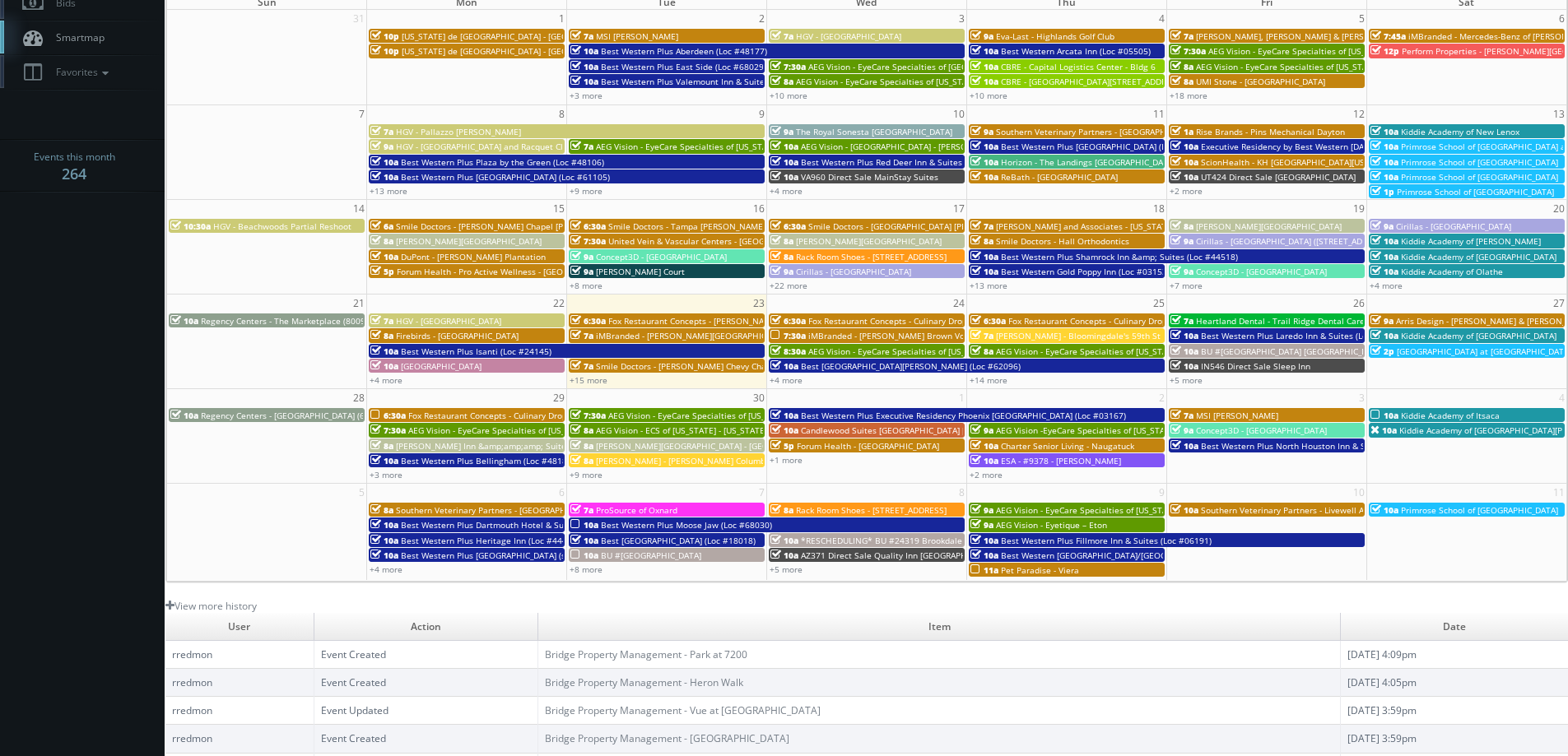
scroll to position [53, 0]
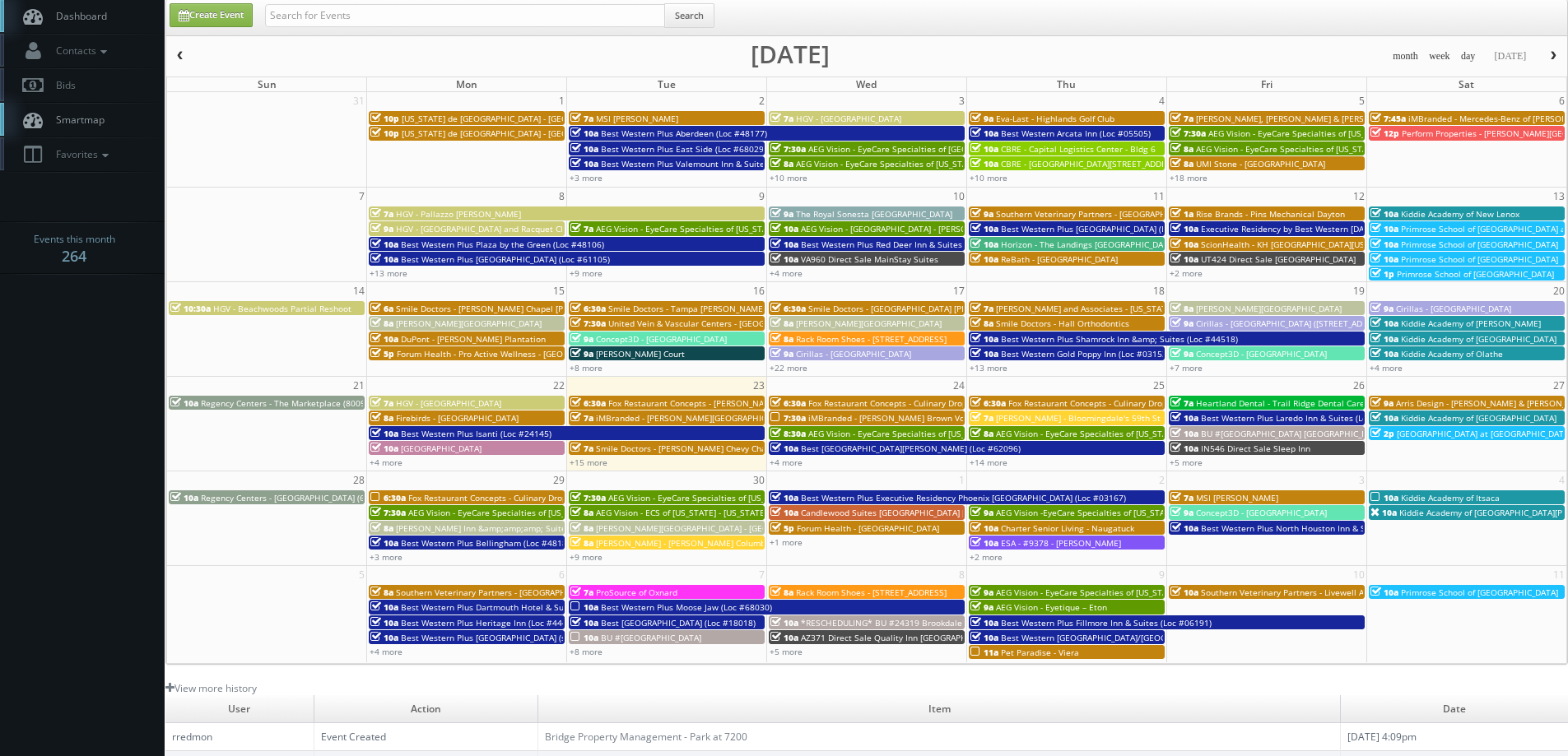
click at [1544, 55] on button "button" at bounding box center [1554, 57] width 28 height 21
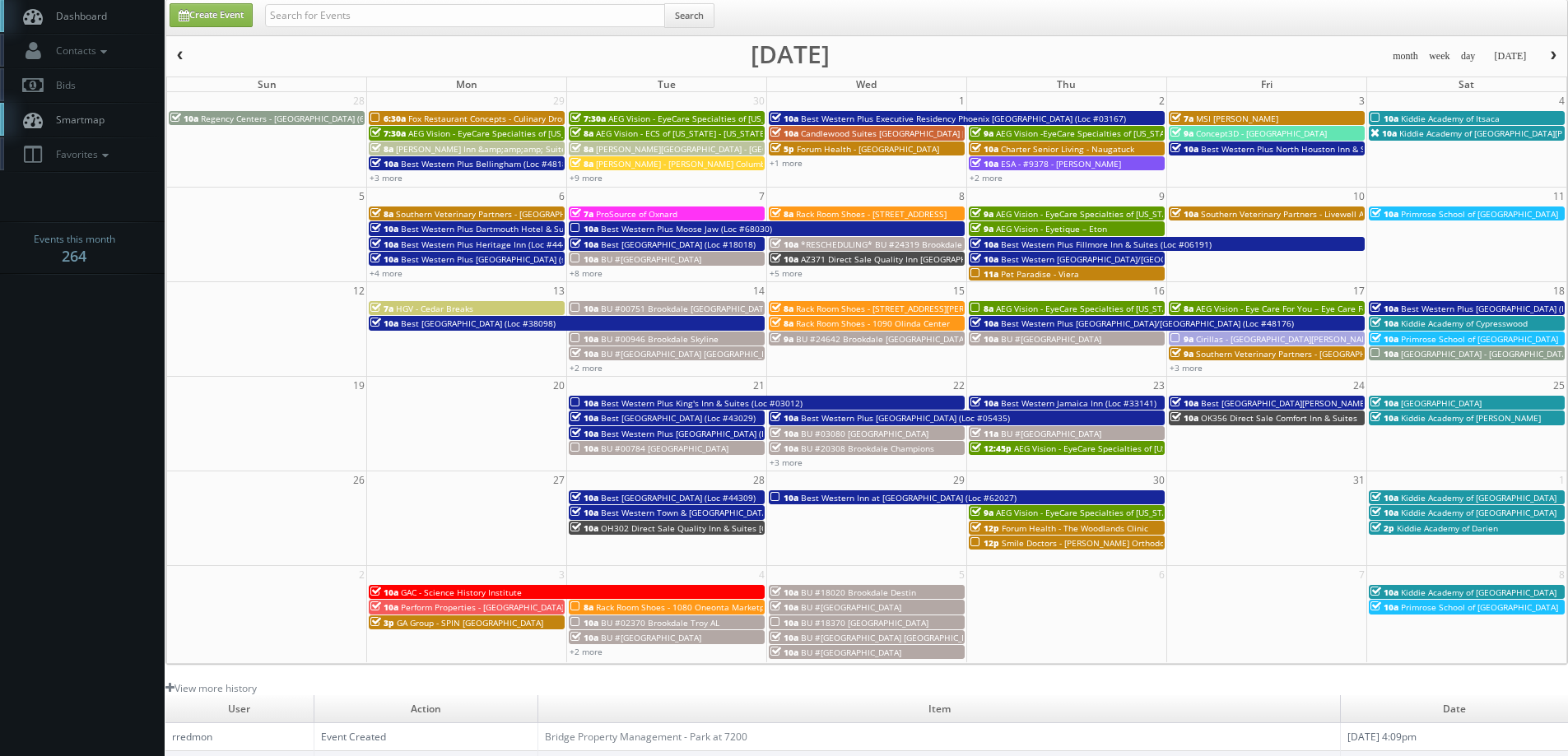
scroll to position [0, 0]
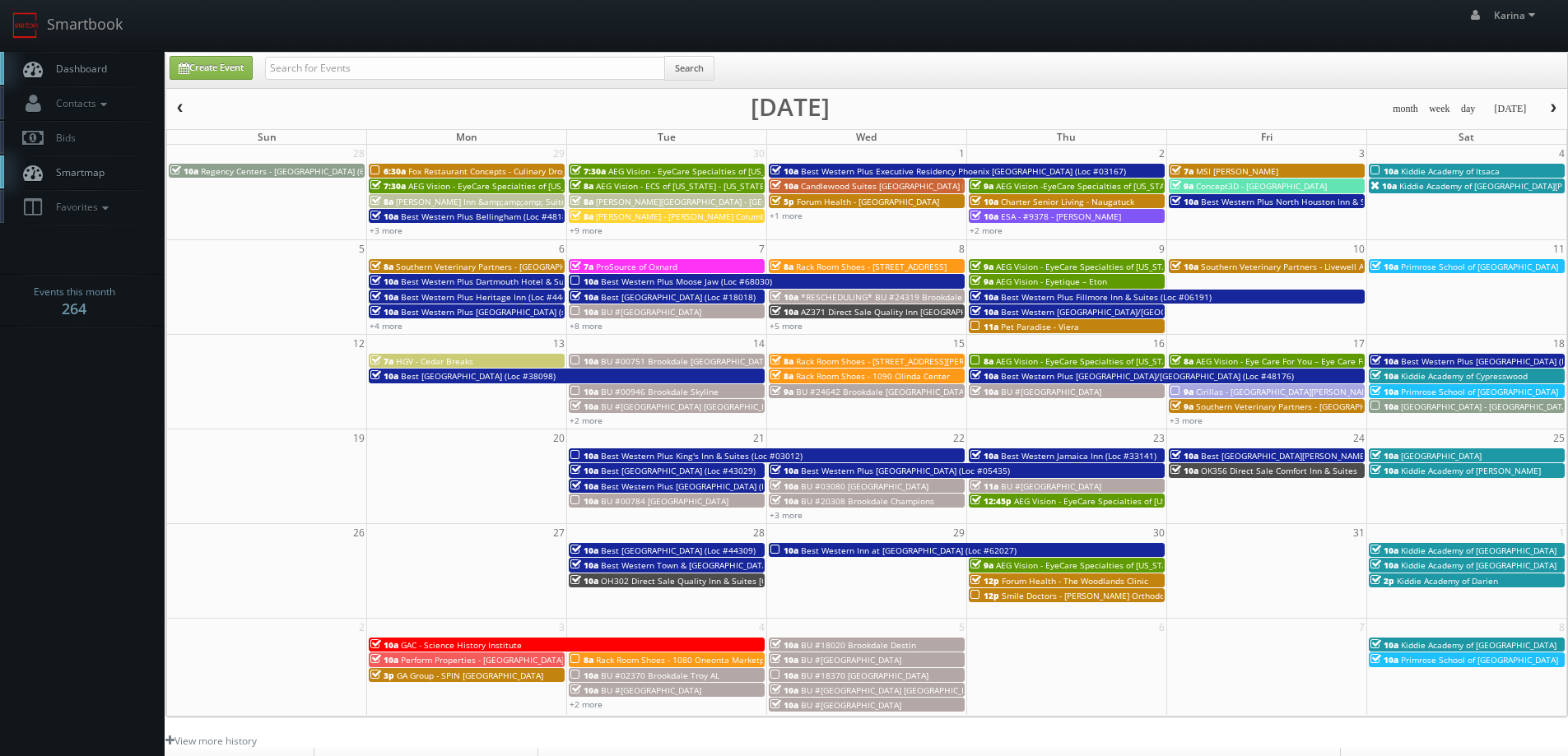
click at [188, 112] on button "button" at bounding box center [180, 109] width 28 height 21
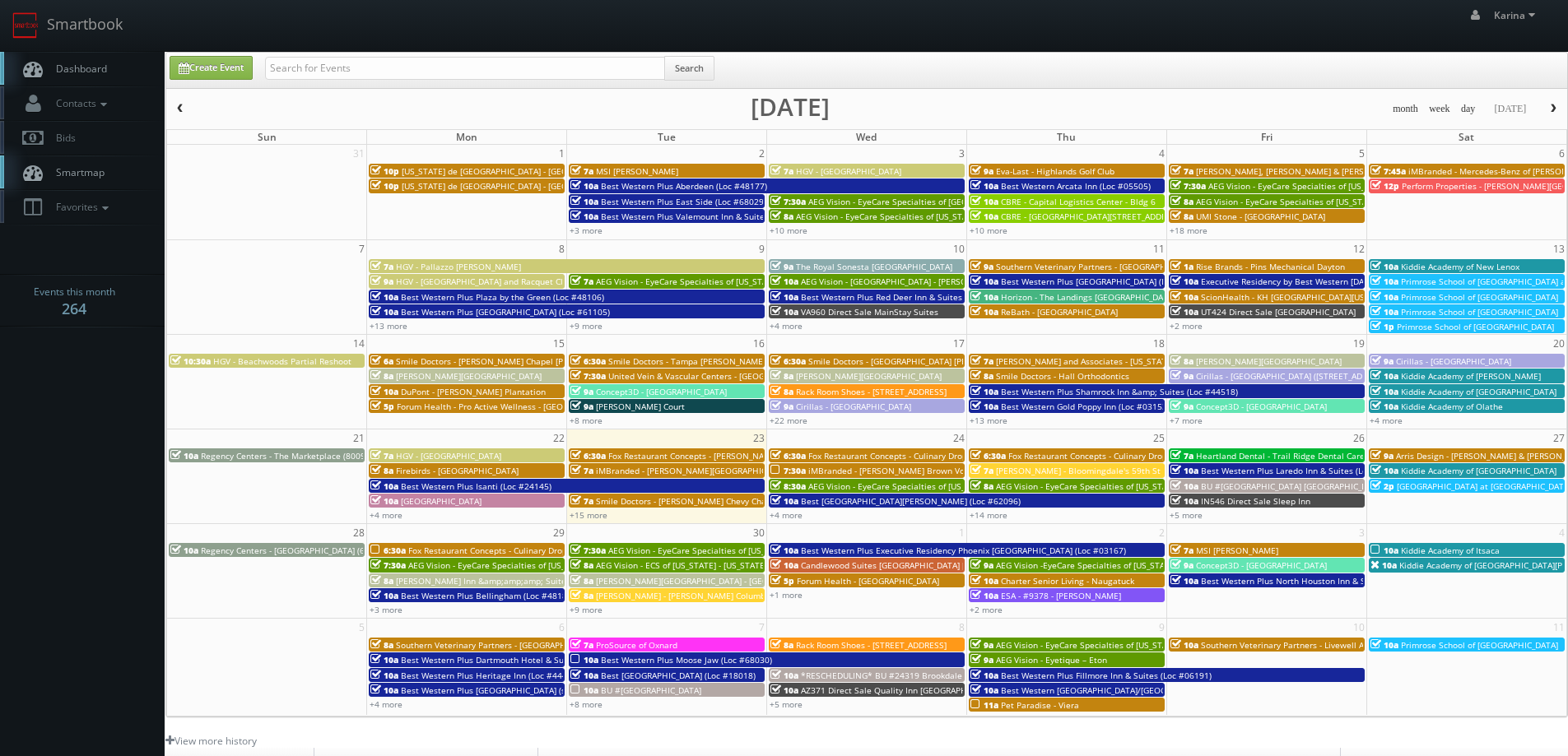
click at [61, 66] on span "Dashboard" at bounding box center [77, 68] width 59 height 14
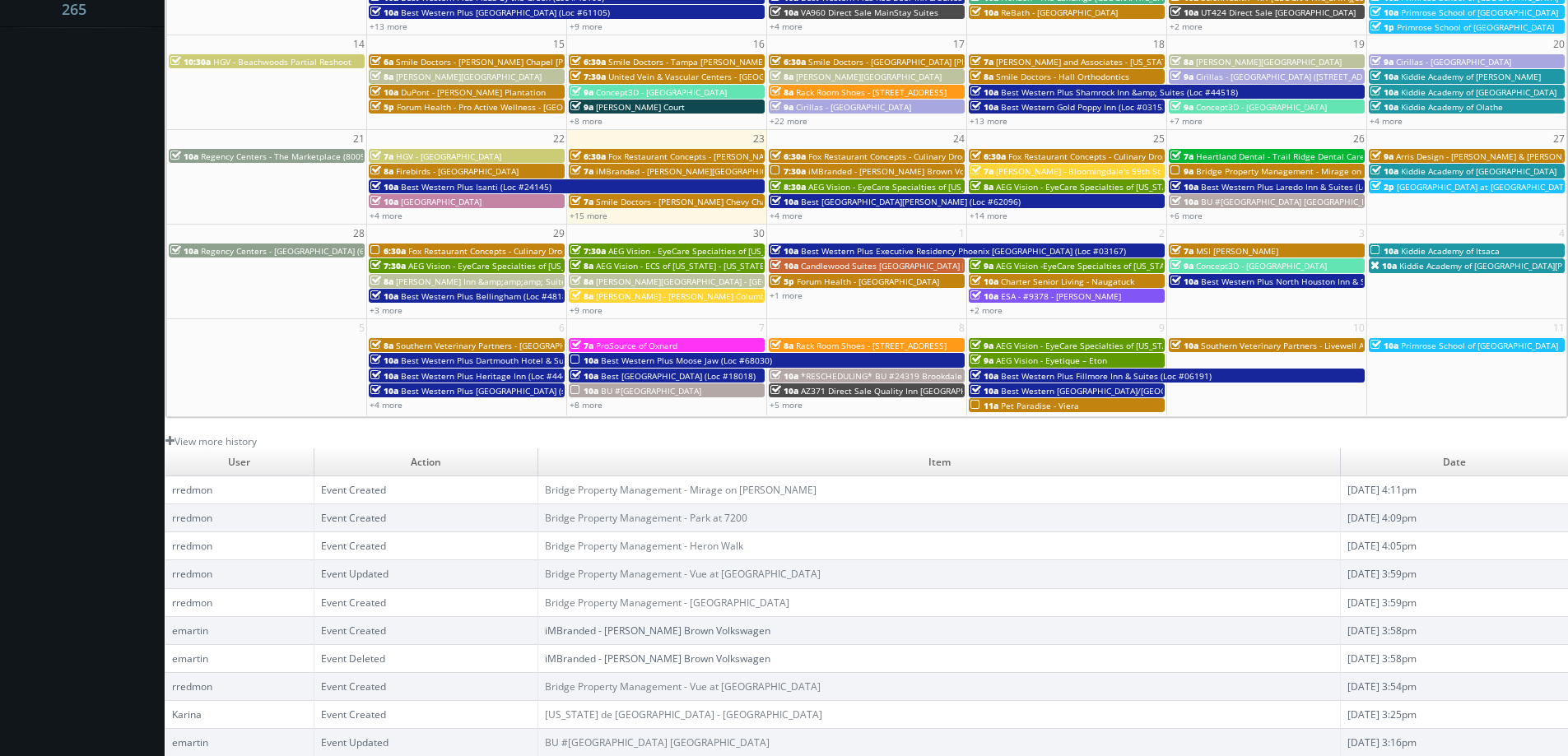
click at [611, 633] on link "iMBranded - [PERSON_NAME] Brown Volkswagen" at bounding box center [657, 630] width 226 height 14
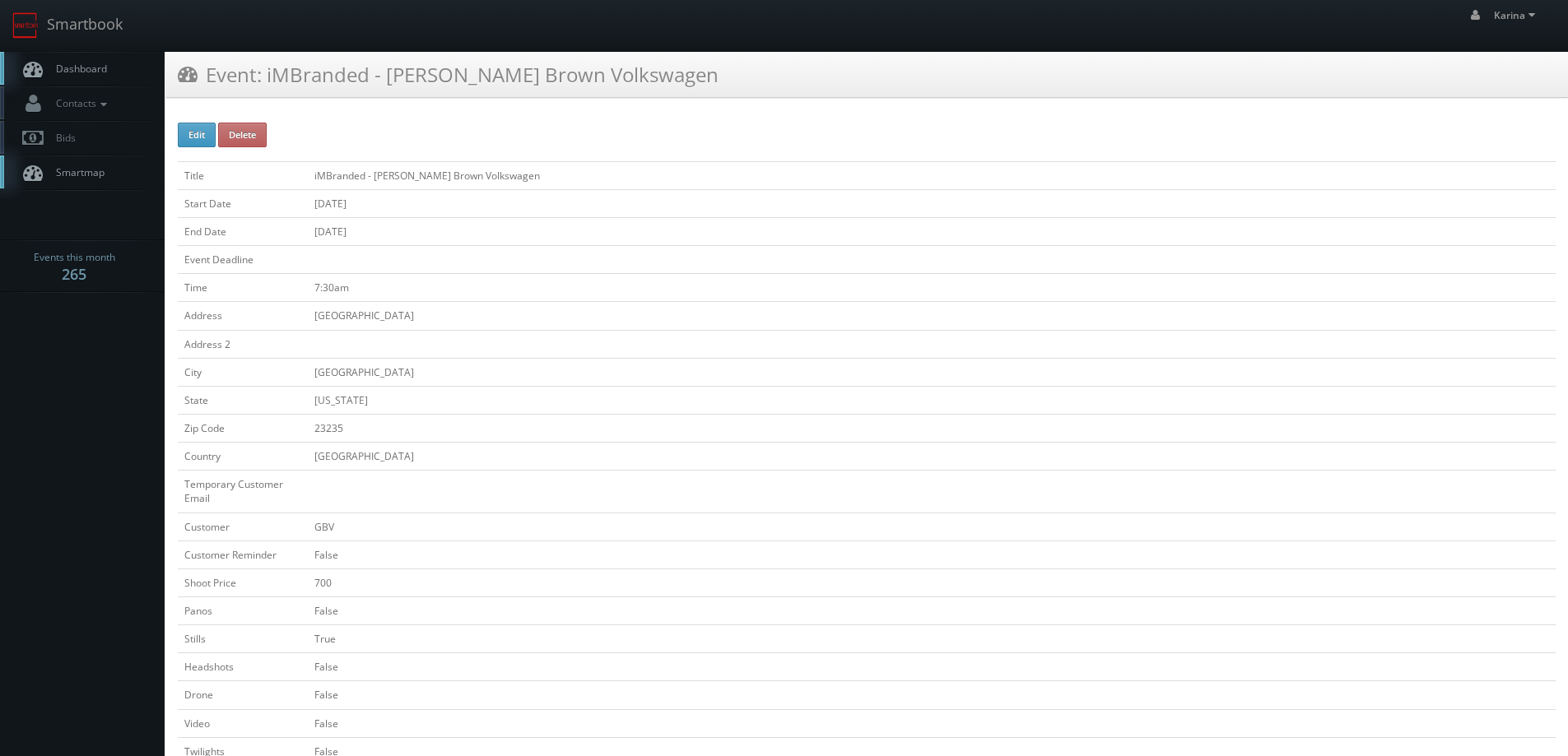
click at [90, 68] on span "Dashboard" at bounding box center [77, 68] width 59 height 14
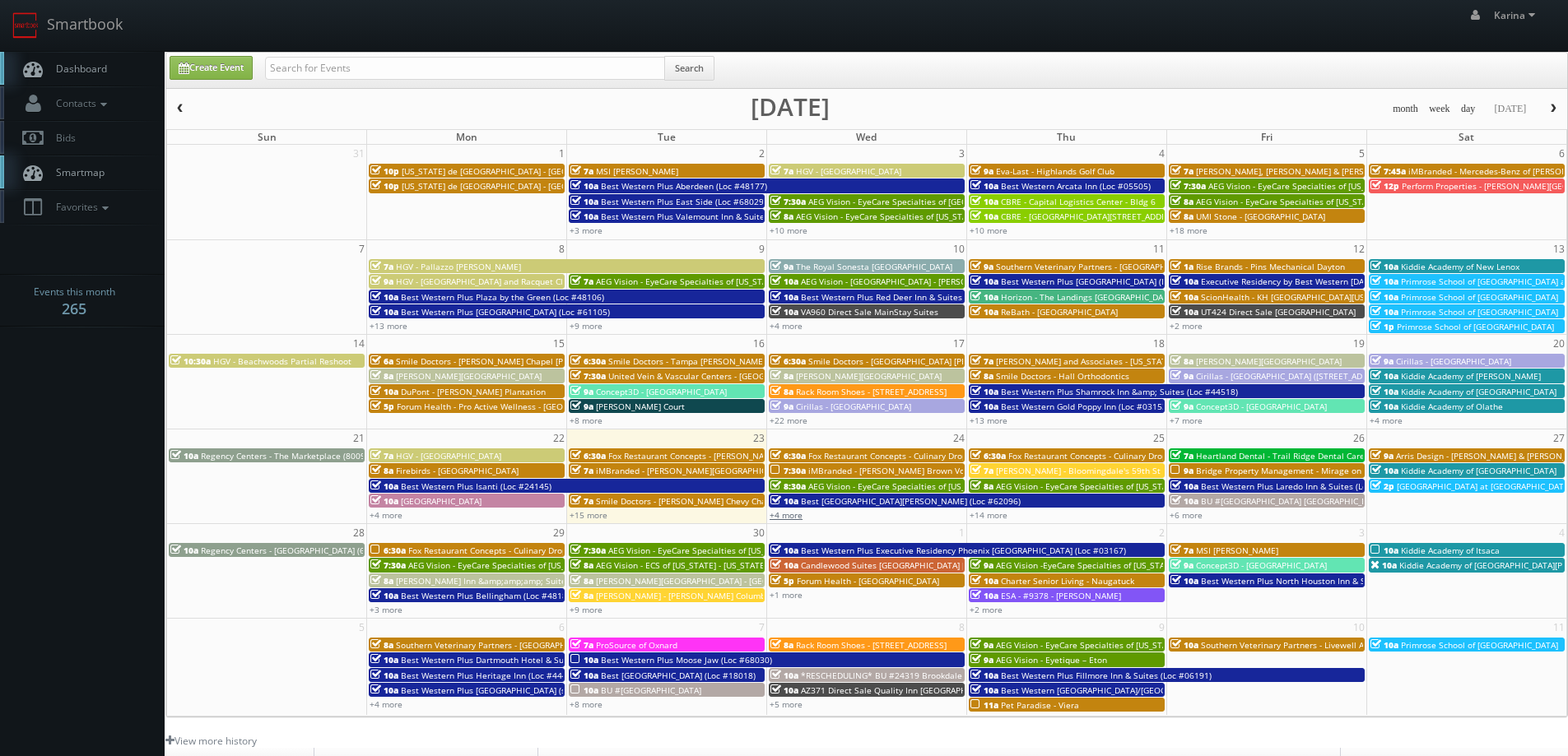
click at [784, 516] on link "+4 more" at bounding box center [785, 515] width 33 height 11
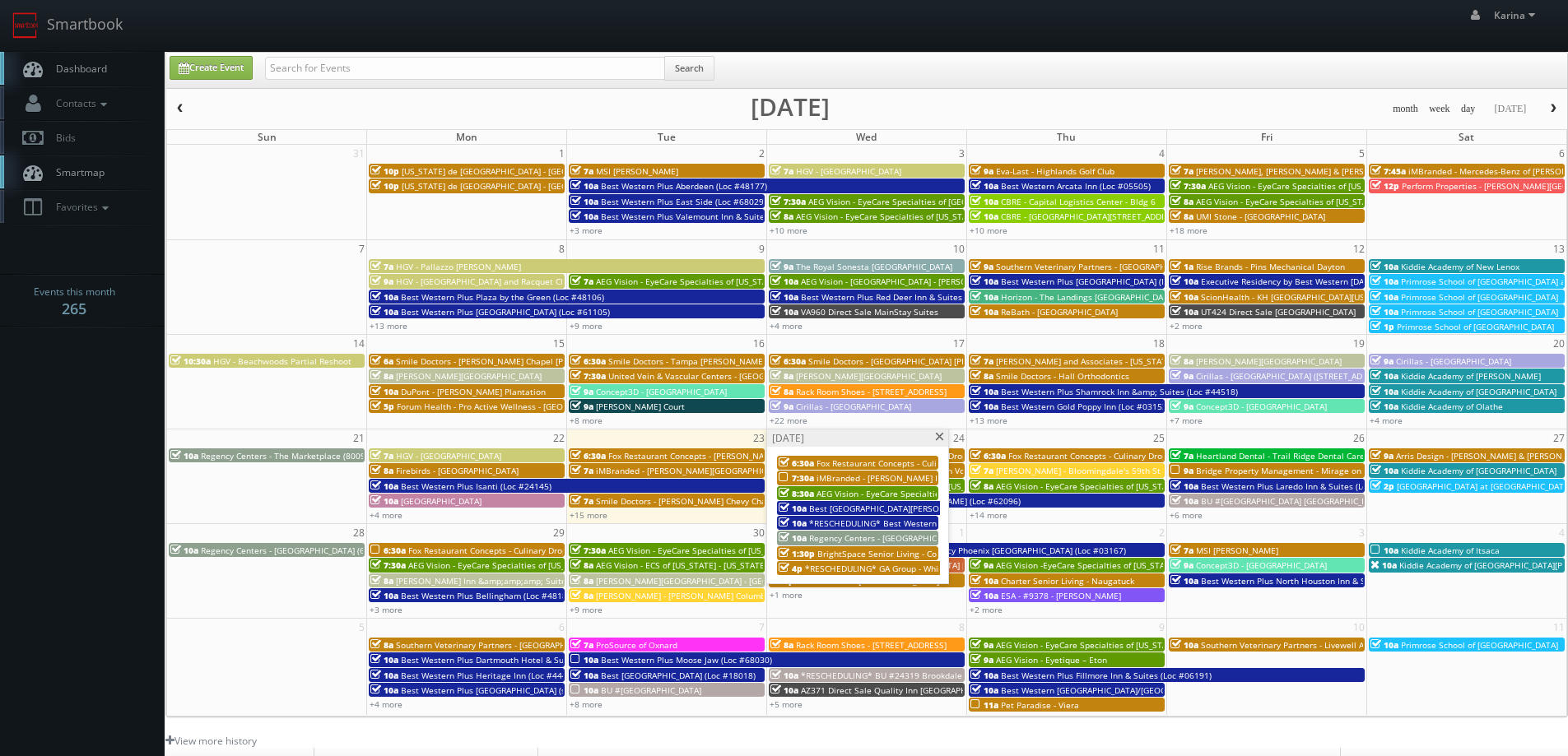
click at [851, 569] on span "*RESCHEDULING* GA Group - Whirlyball Chicago" at bounding box center [901, 568] width 192 height 11
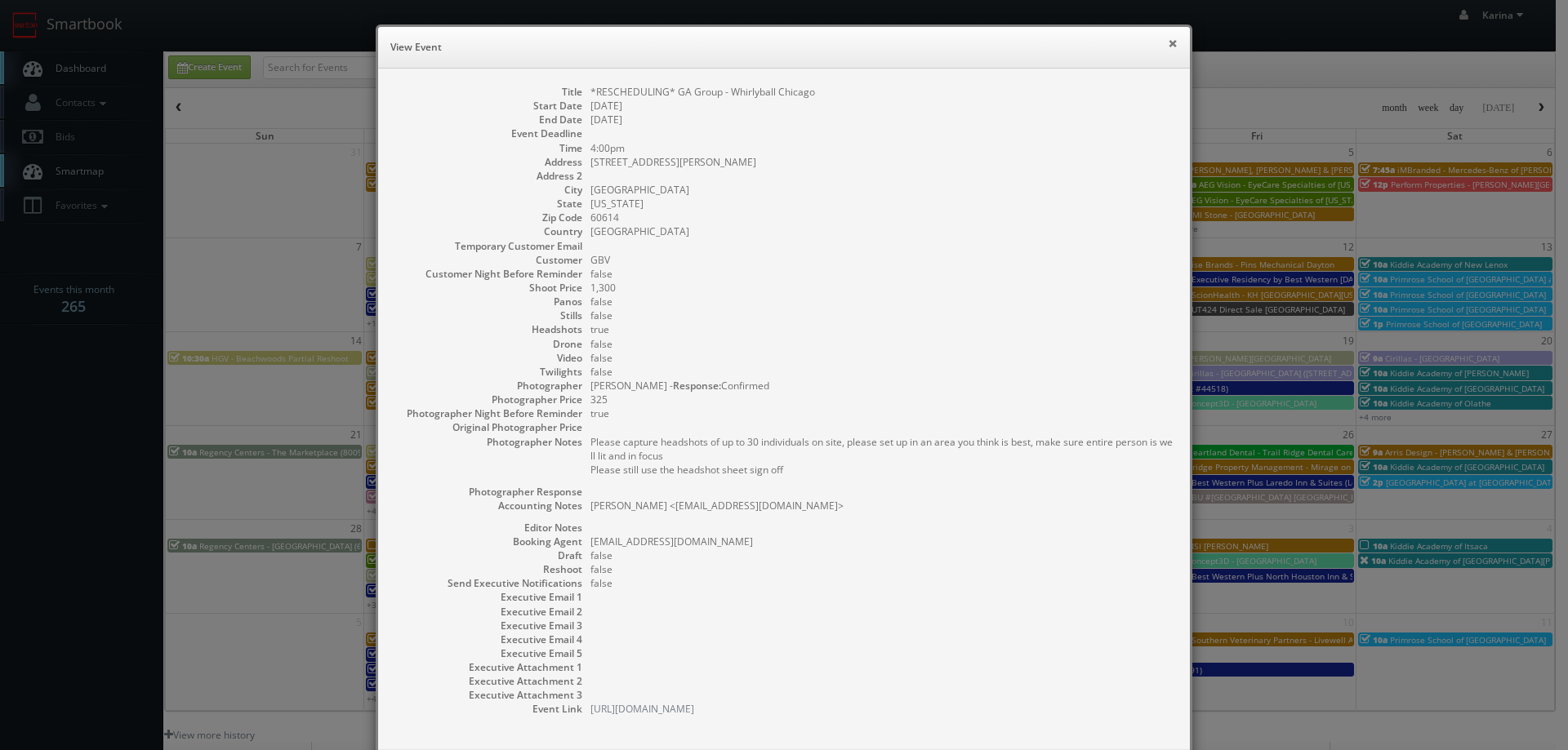
click at [1168, 41] on button "×" at bounding box center [1173, 43] width 9 height 11
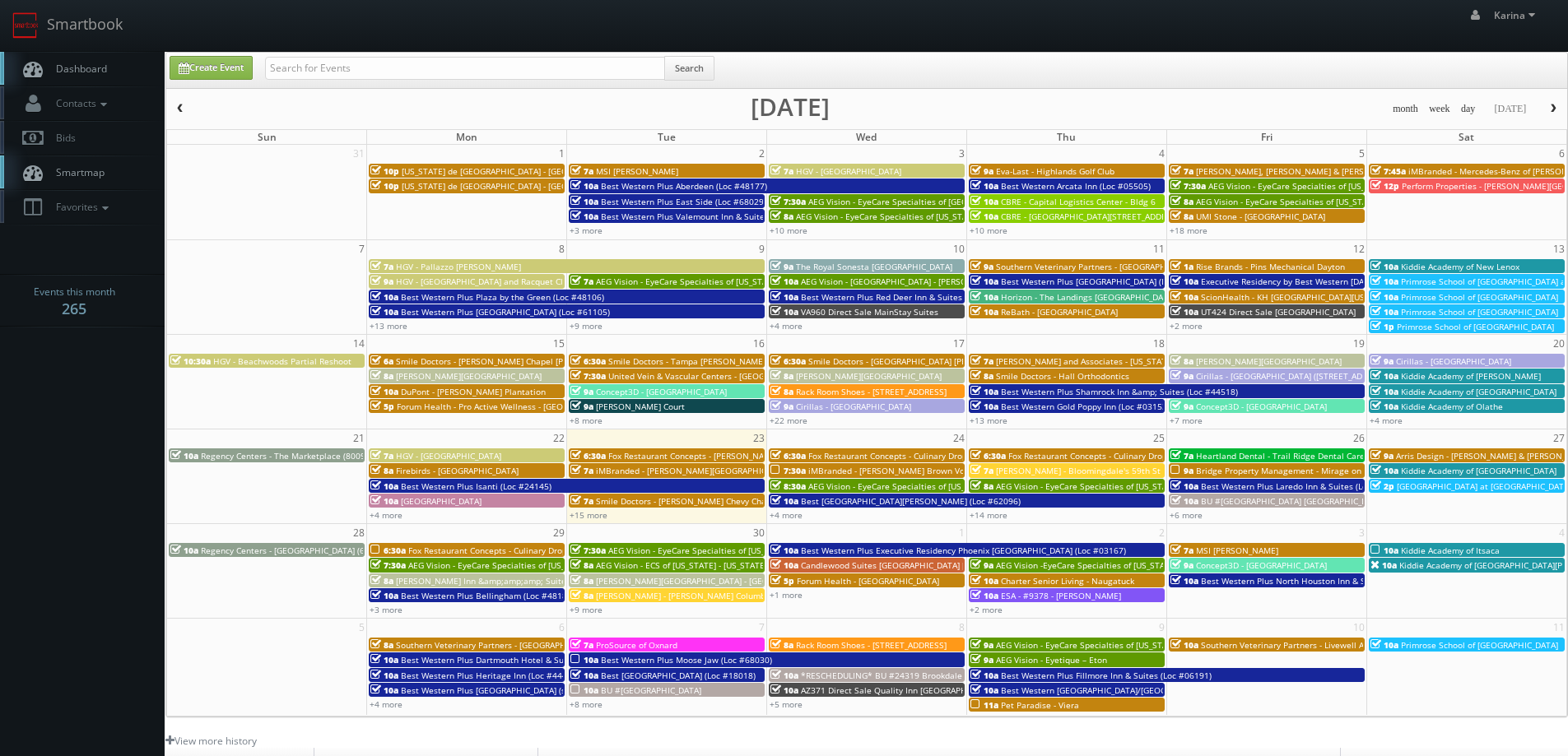
click at [91, 78] on link "Dashboard" at bounding box center [82, 69] width 164 height 34
click at [588, 710] on link "+8 more" at bounding box center [585, 704] width 33 height 11
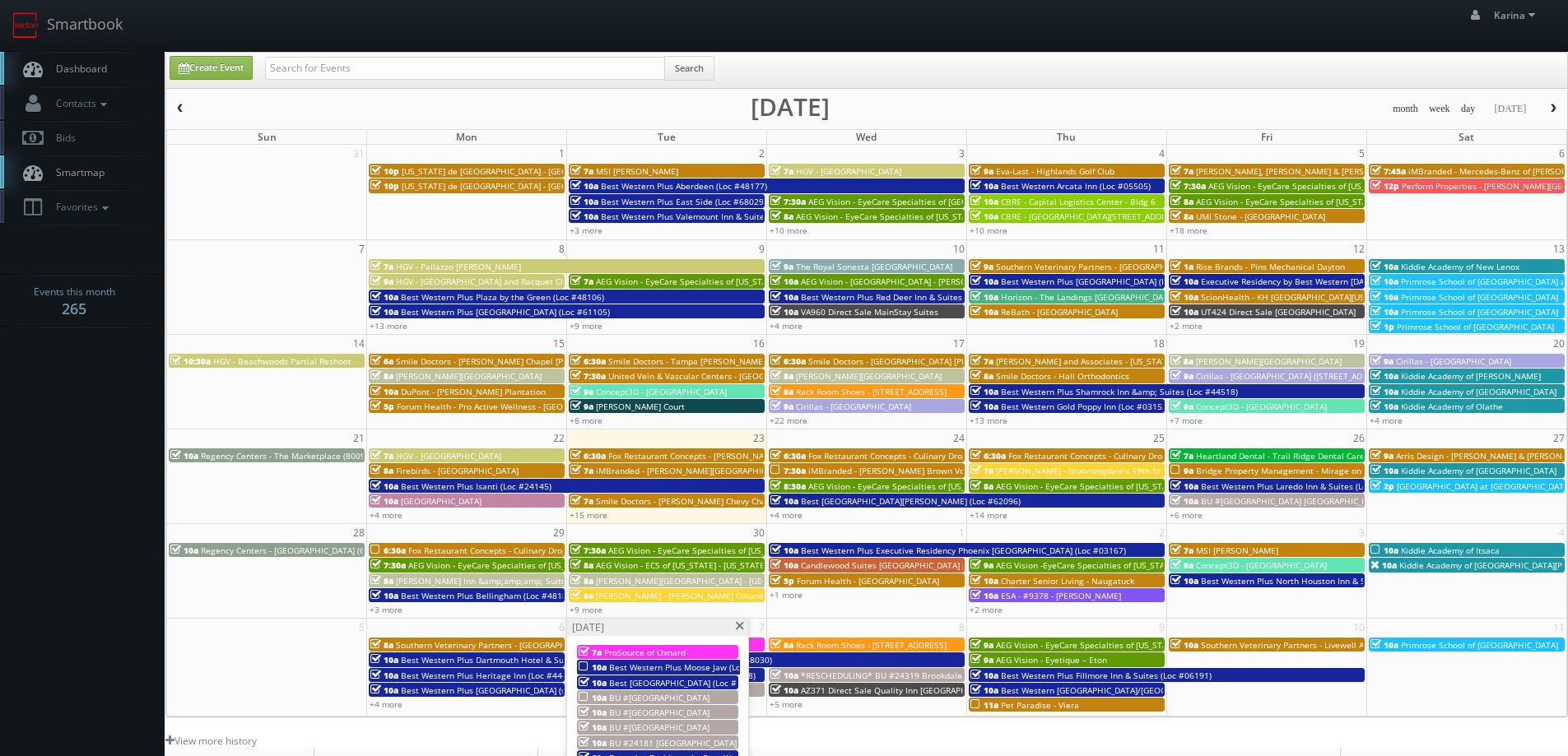
scroll to position [164, 0]
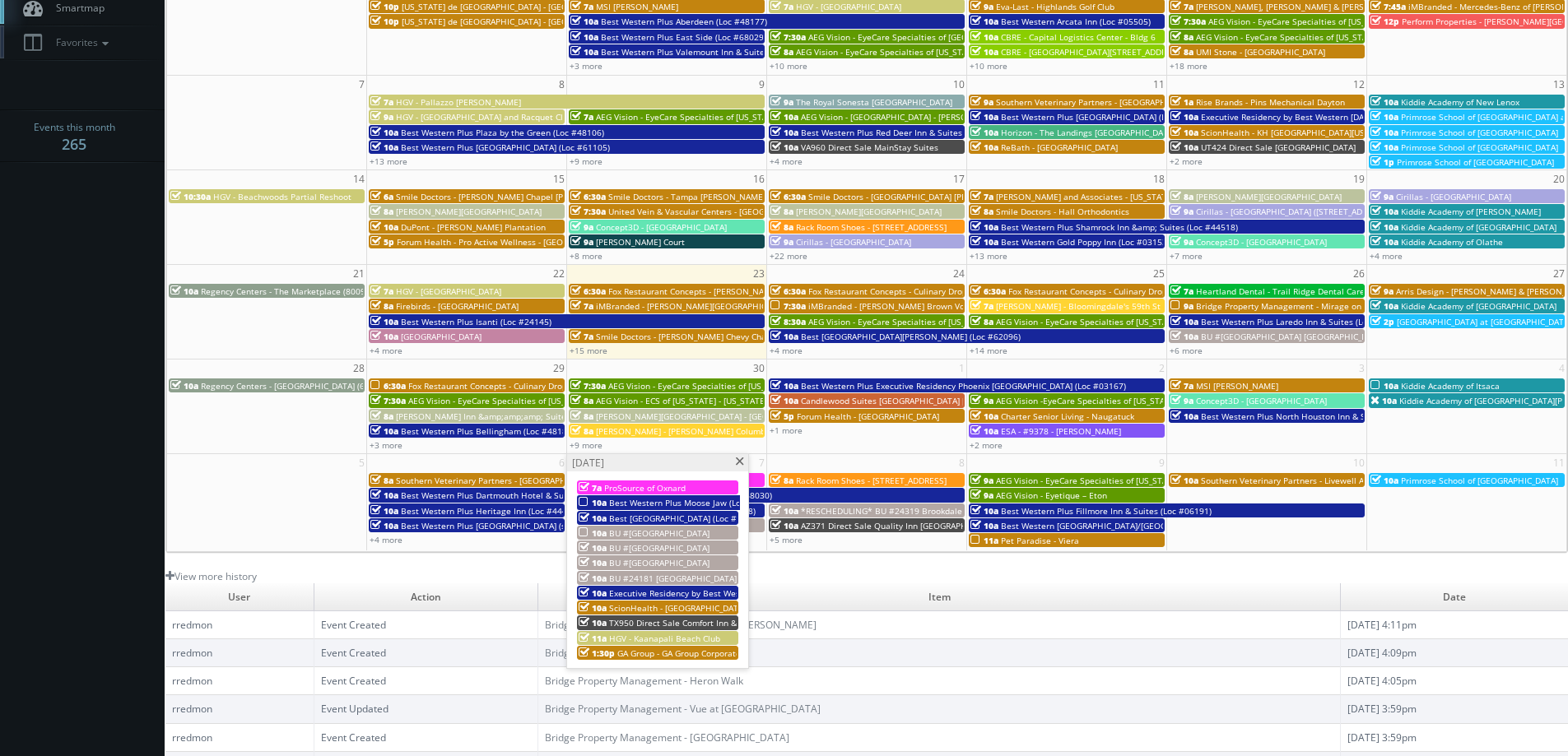
click at [631, 653] on span "GA Group - GA Group Corporate Center" at bounding box center [693, 653] width 152 height 11
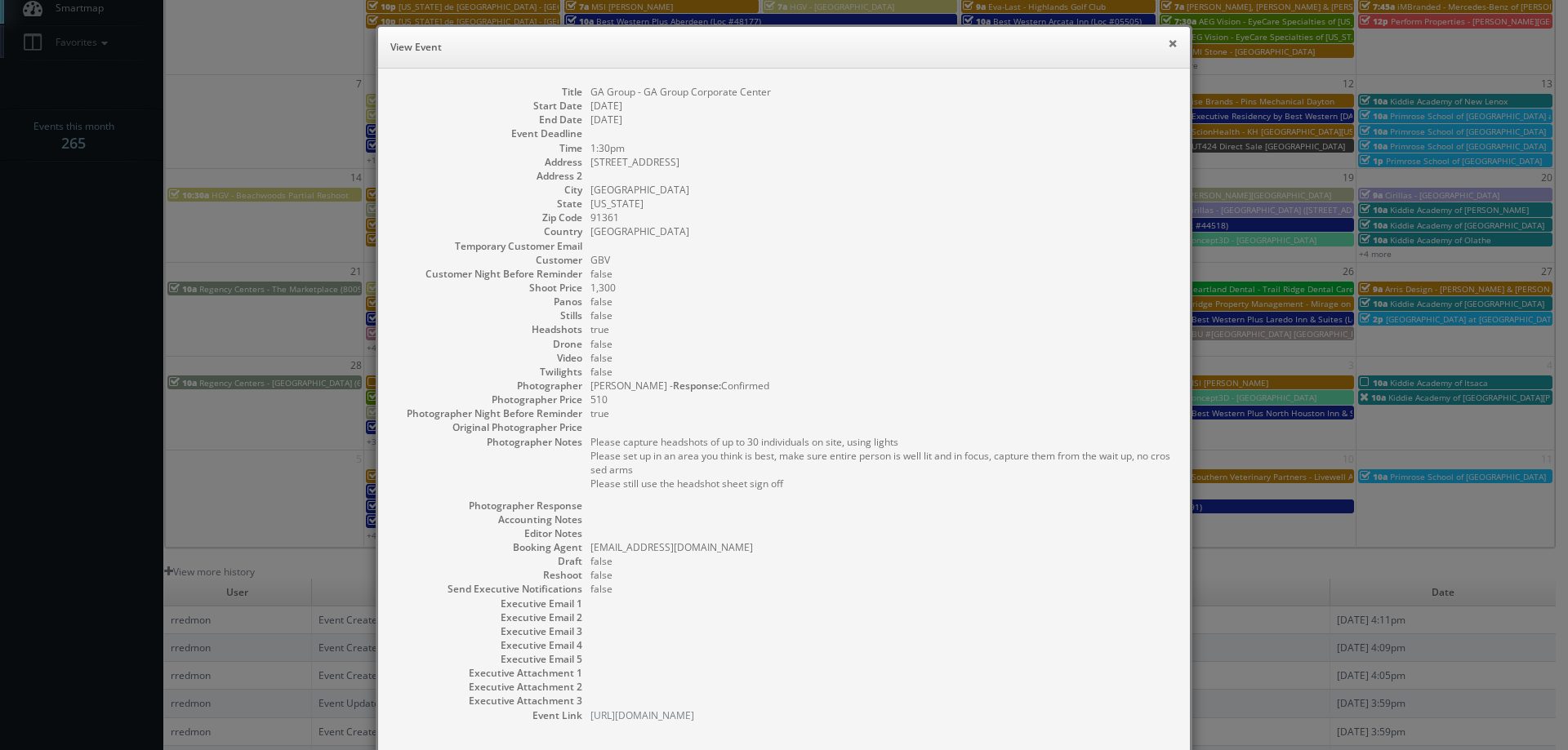
click at [1170, 41] on button "×" at bounding box center [1173, 43] width 9 height 11
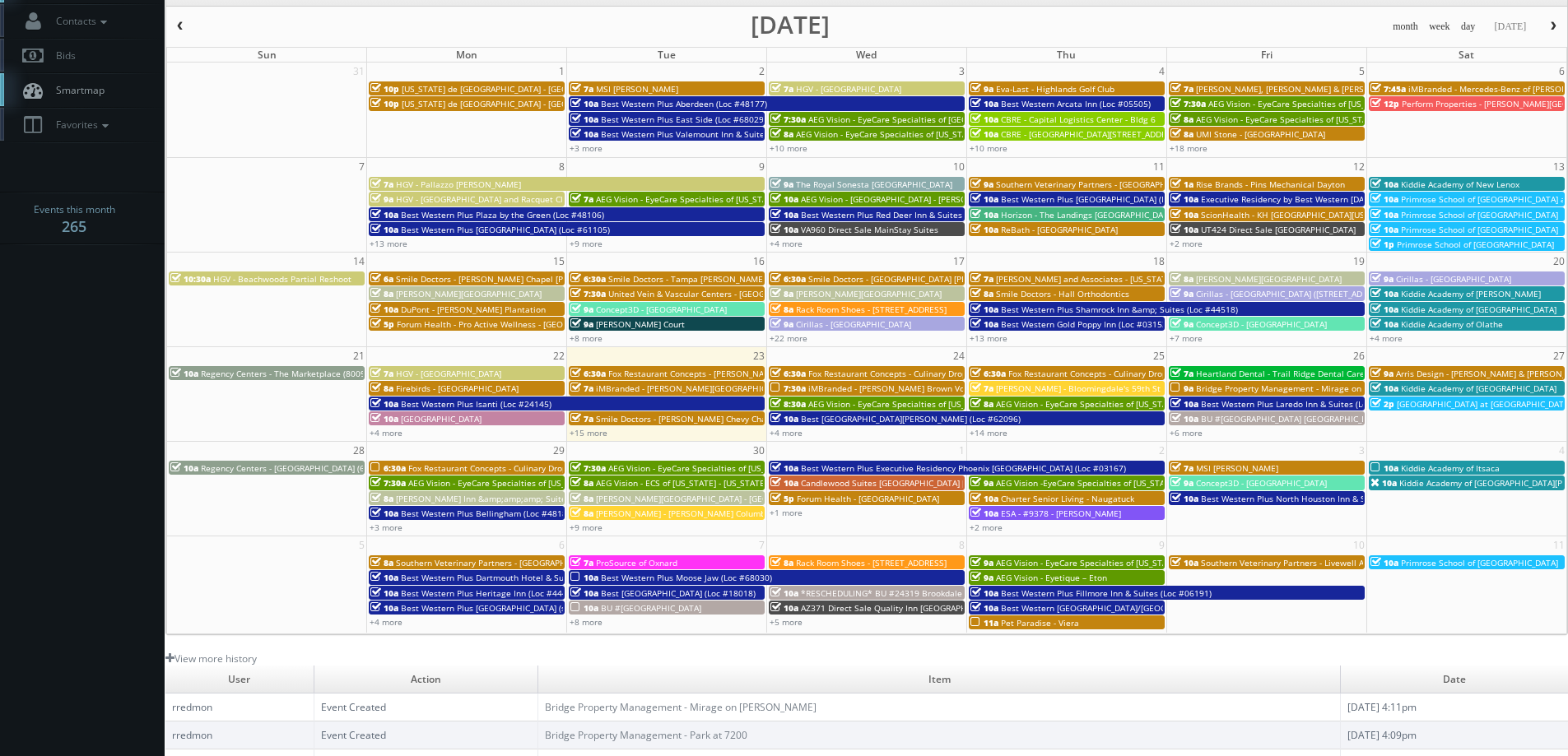
scroll to position [0, 0]
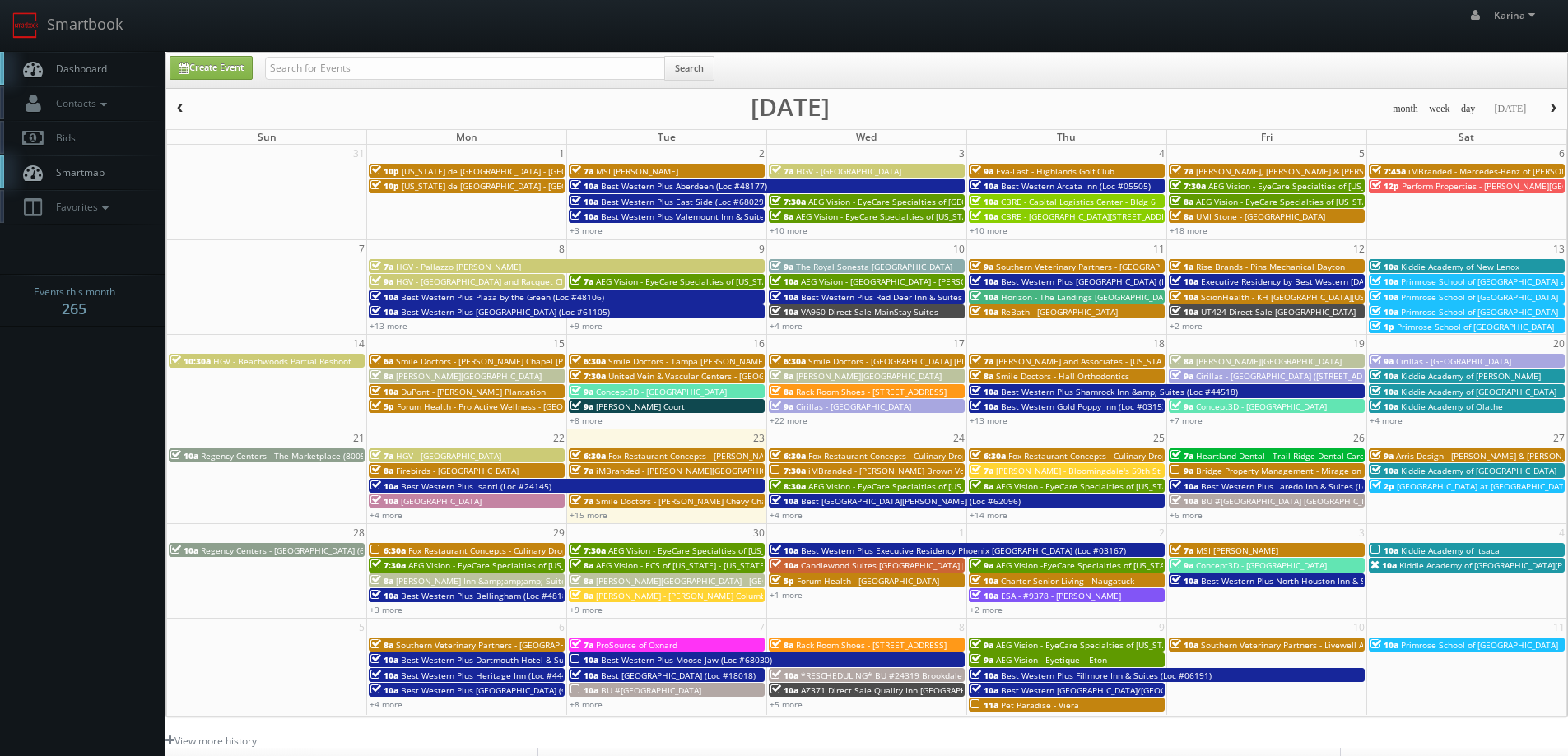
click at [88, 70] on span "Dashboard" at bounding box center [77, 68] width 59 height 14
click at [86, 74] on span "Dashboard" at bounding box center [77, 68] width 59 height 14
click at [318, 62] on input "text" at bounding box center [465, 68] width 400 height 23
type input "texas de brazil"
click at [697, 68] on button "Search" at bounding box center [689, 68] width 50 height 25
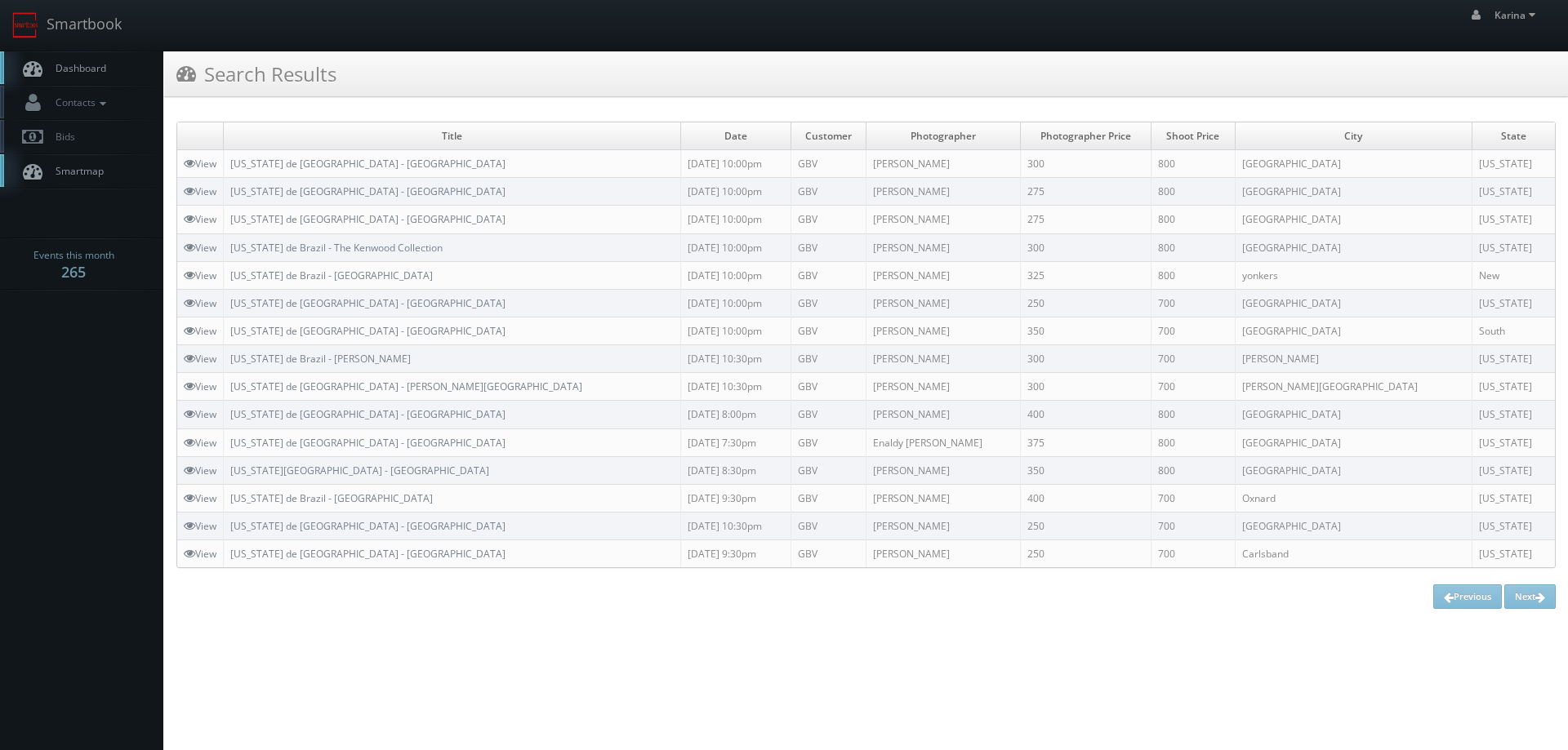
click at [79, 71] on span "Dashboard" at bounding box center [77, 67] width 59 height 14
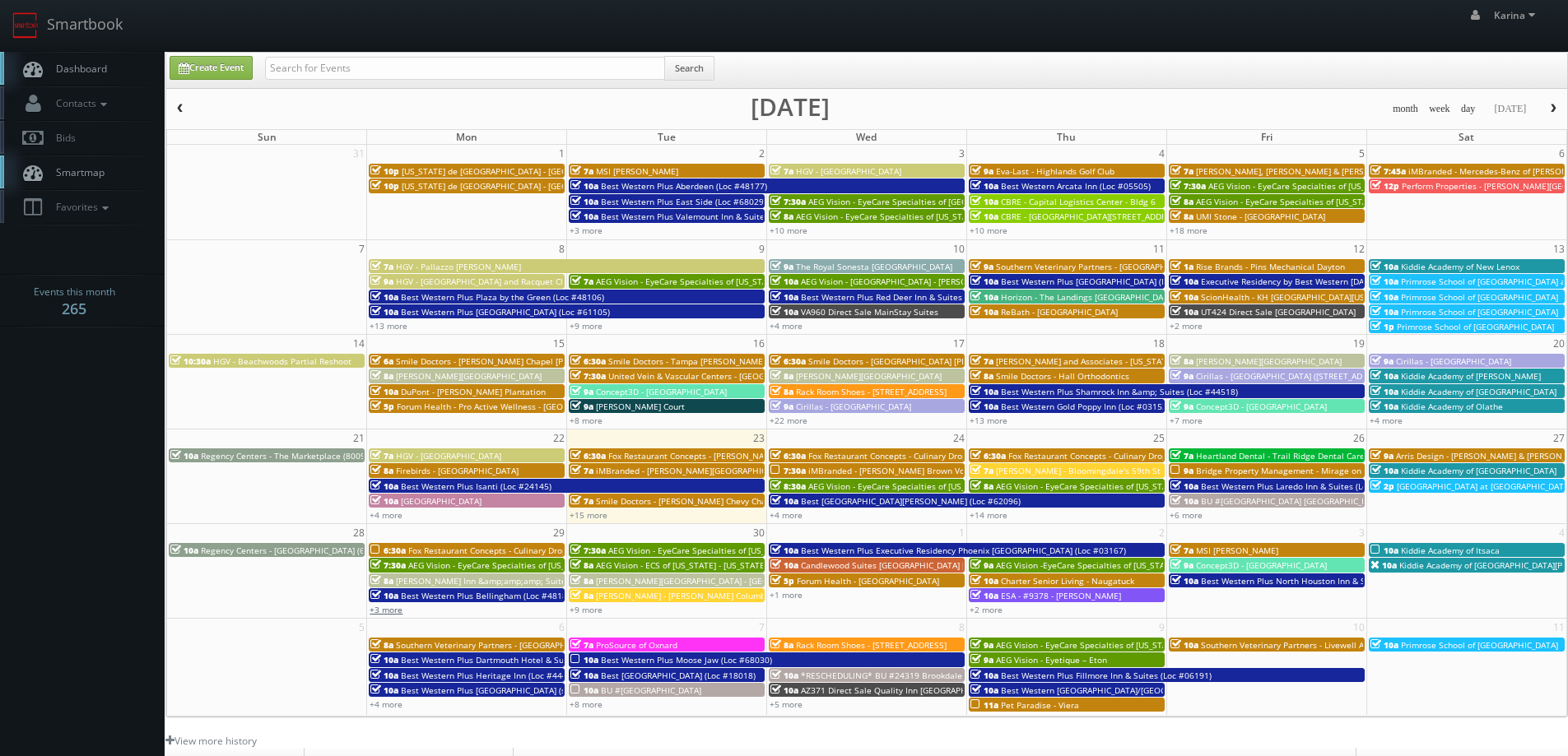
click at [399, 609] on link "+3 more" at bounding box center [386, 610] width 33 height 11
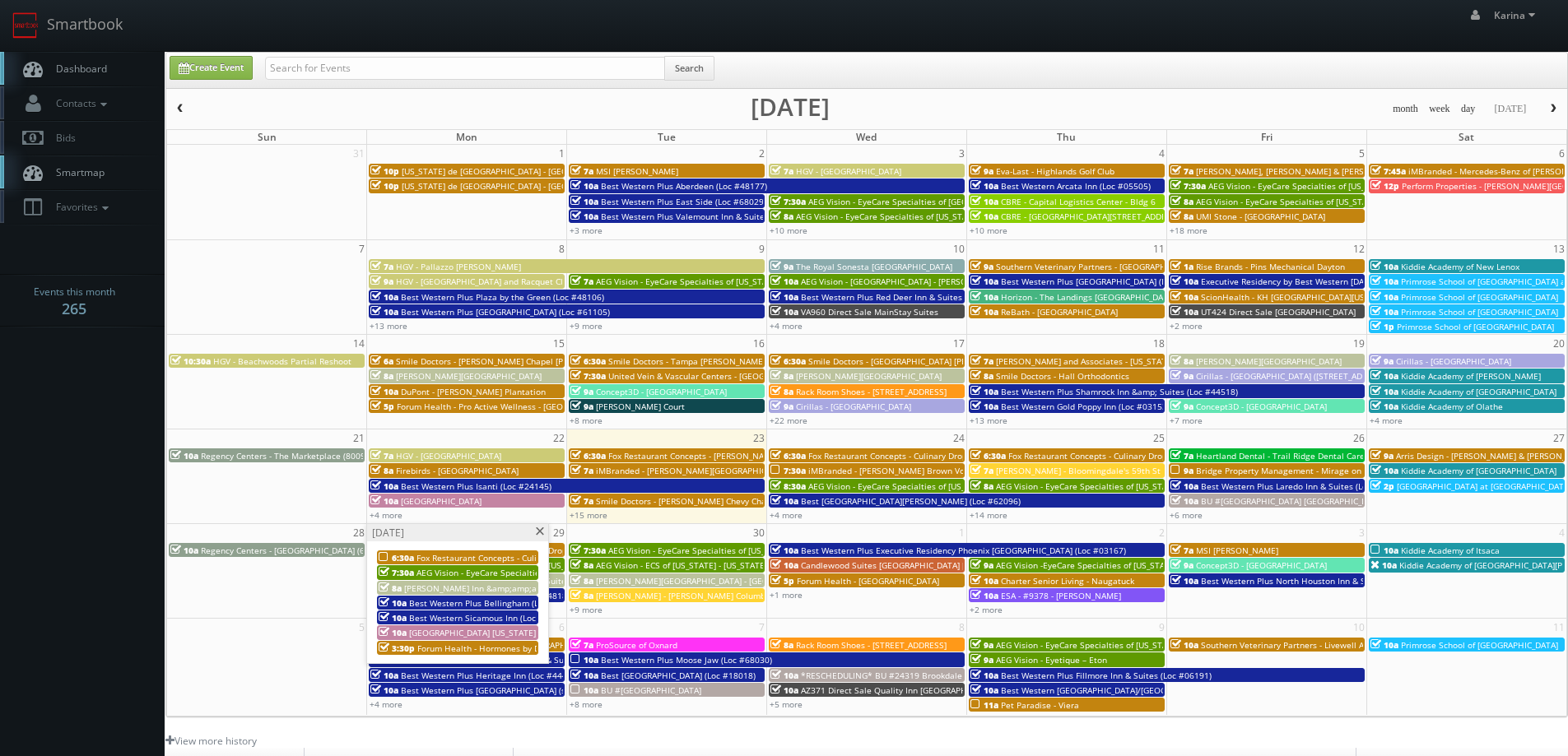
click at [582, 603] on div "+9 more" at bounding box center [666, 609] width 199 height 14
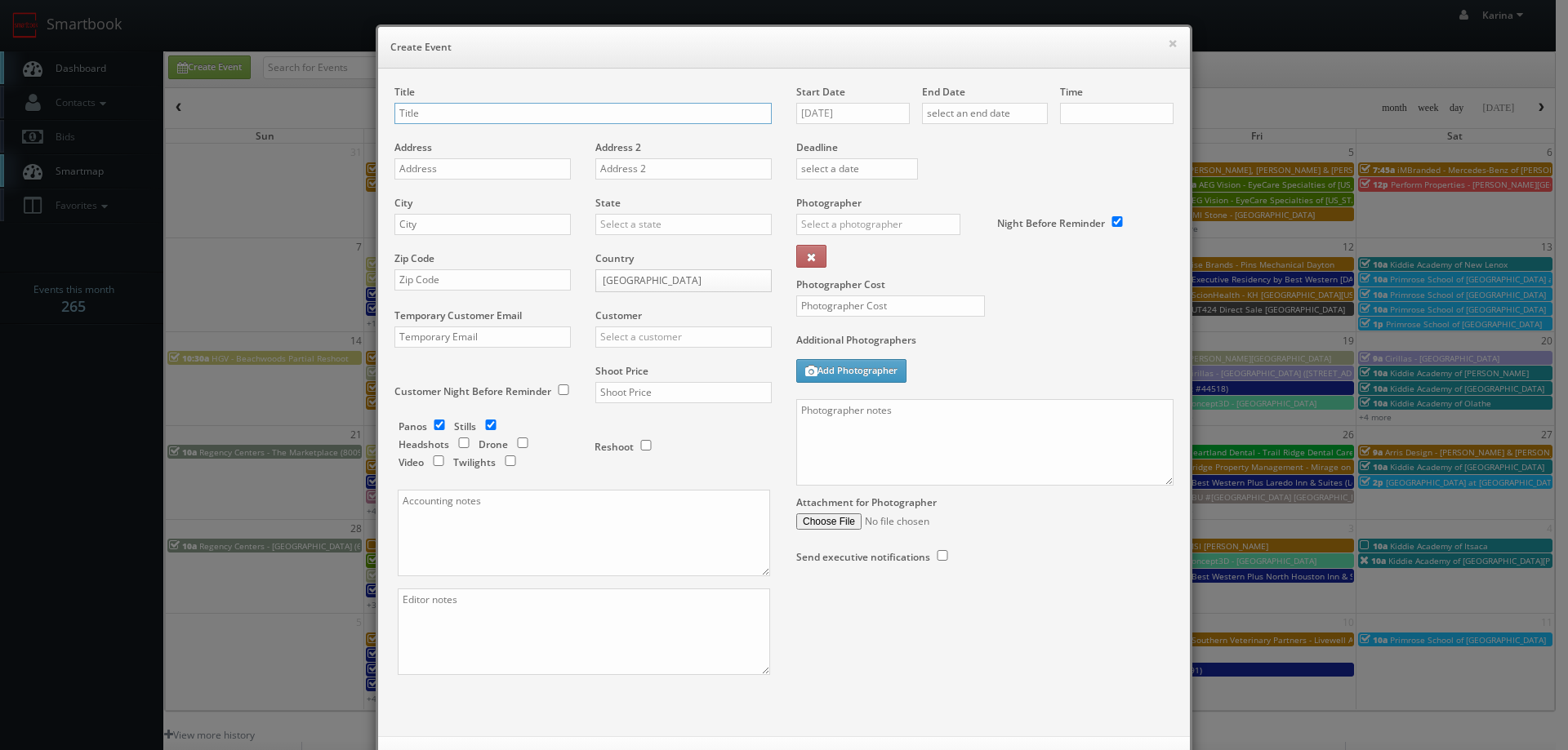
checkbox input "true"
type input "10:00am"
checkbox input "true"
click at [1168, 49] on button "×" at bounding box center [1173, 43] width 9 height 11
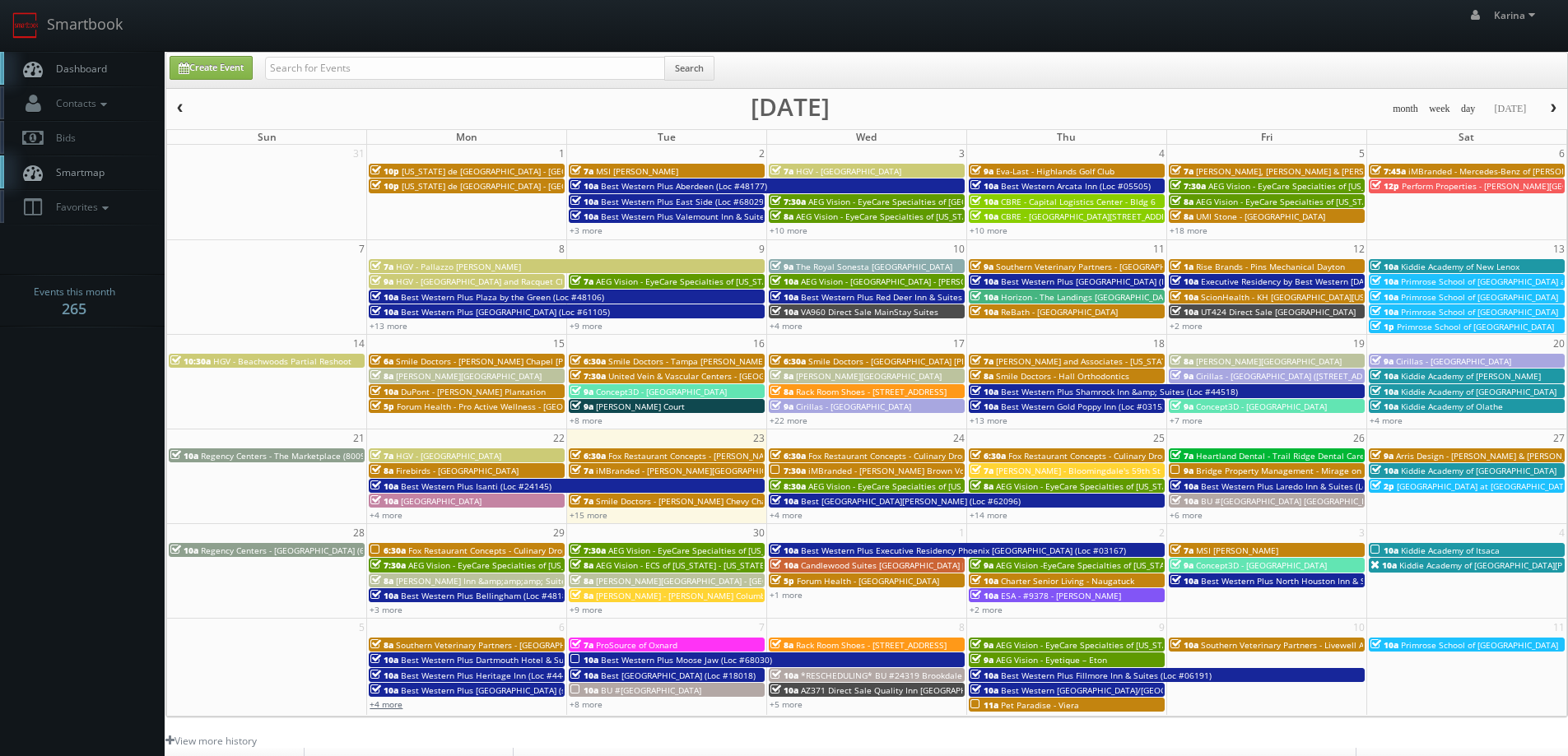
click at [389, 702] on link "+4 more" at bounding box center [386, 704] width 33 height 11
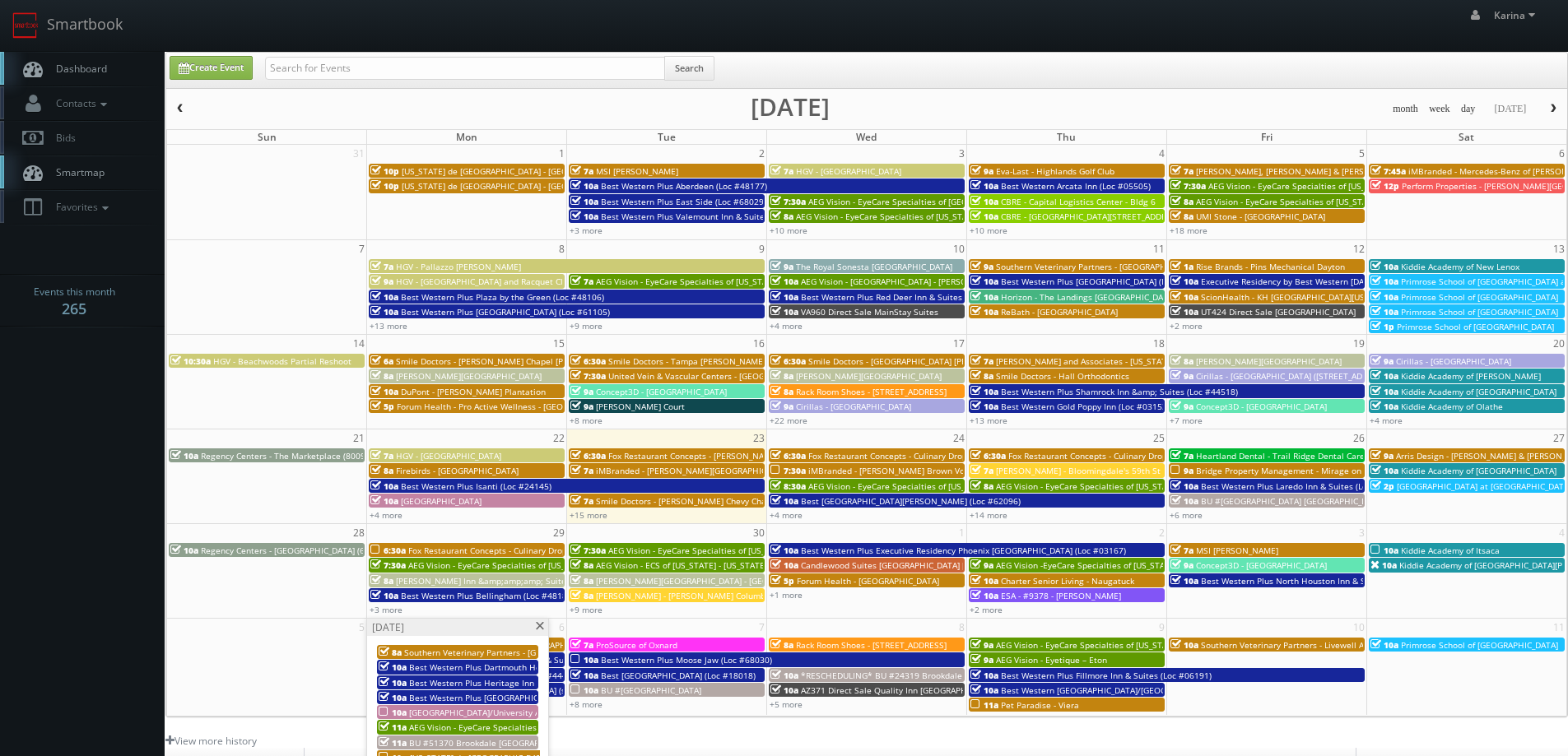
scroll to position [164, 0]
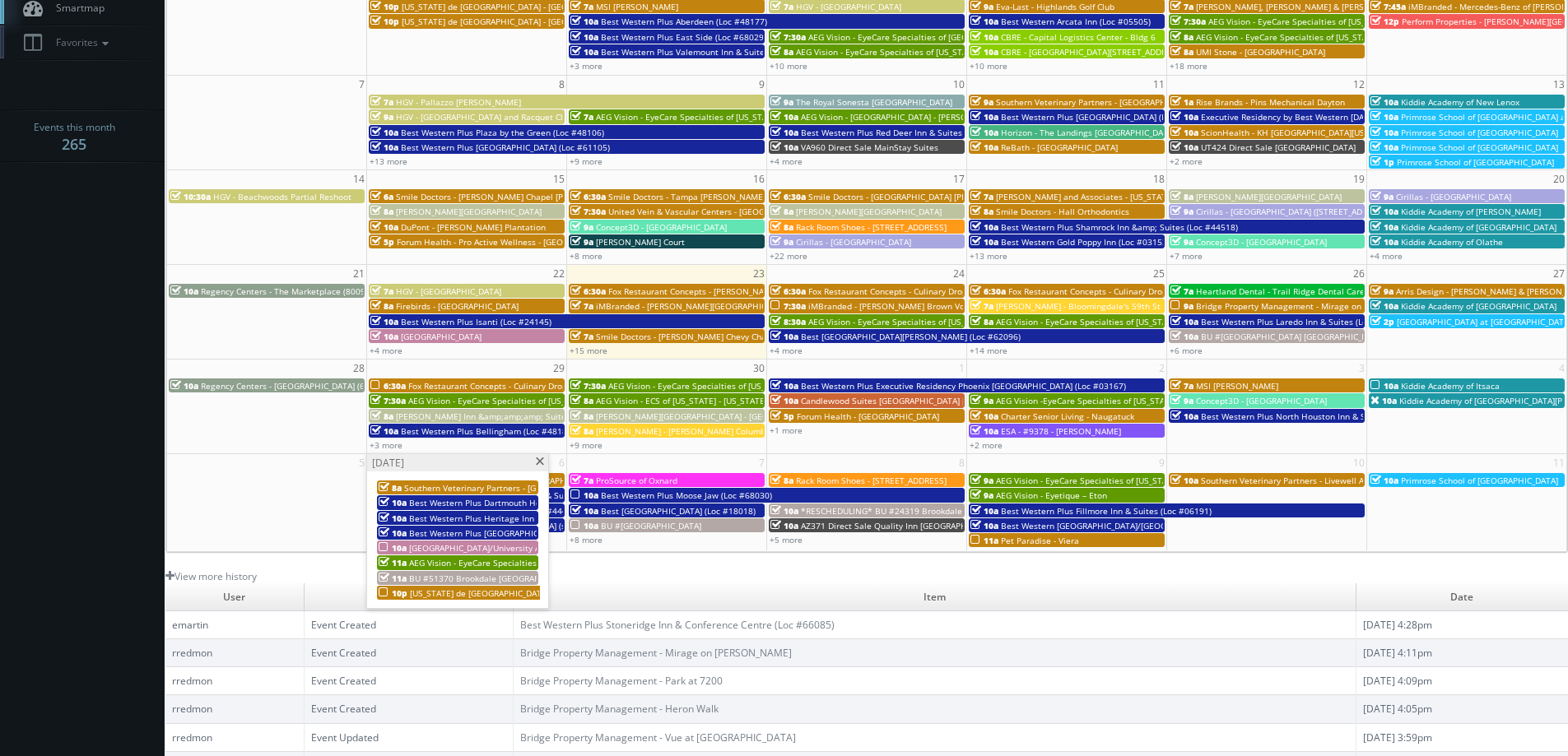
click at [542, 457] on div "Monday, October 6" at bounding box center [458, 462] width 181 height 17
click at [540, 463] on span at bounding box center [539, 462] width 10 height 9
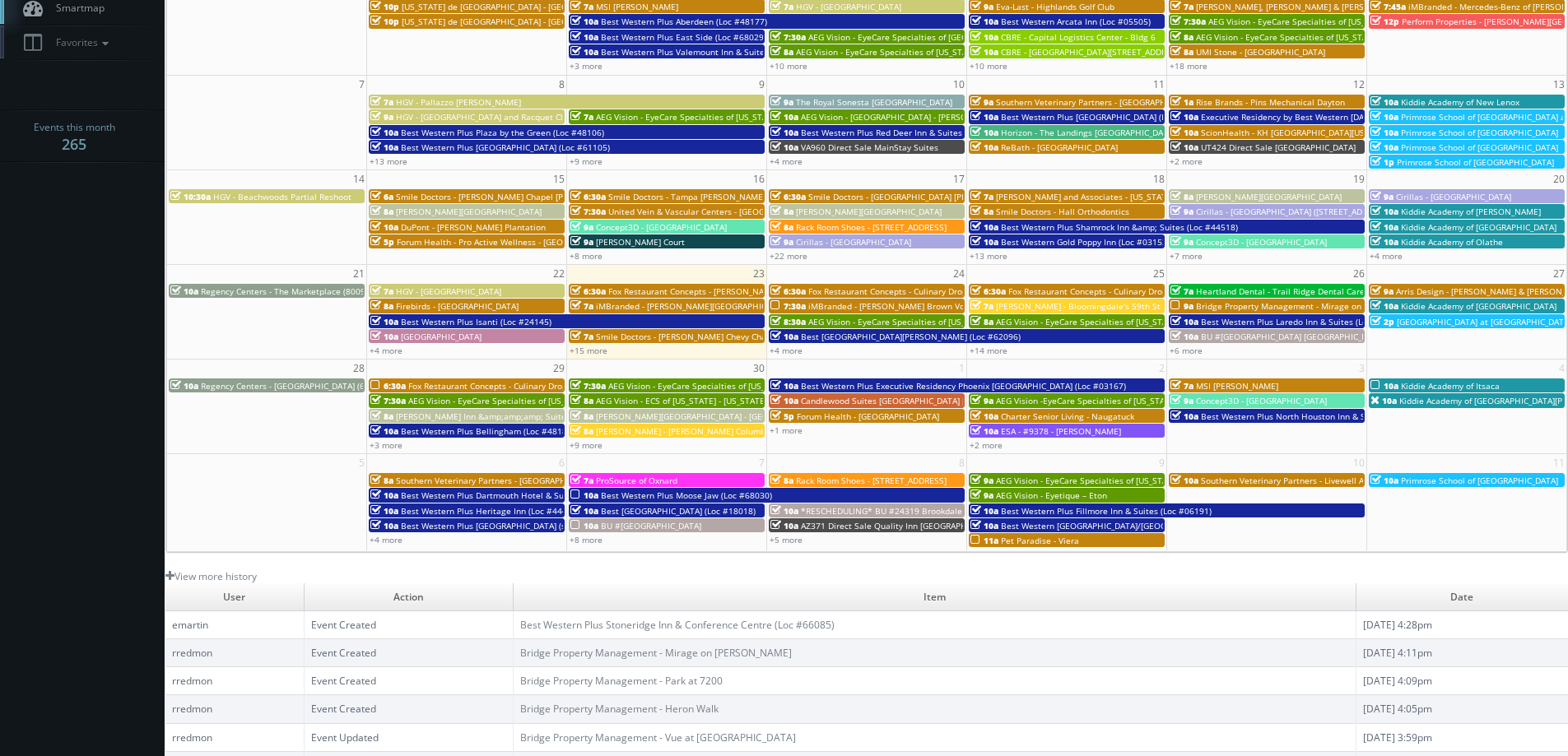
scroll to position [0, 0]
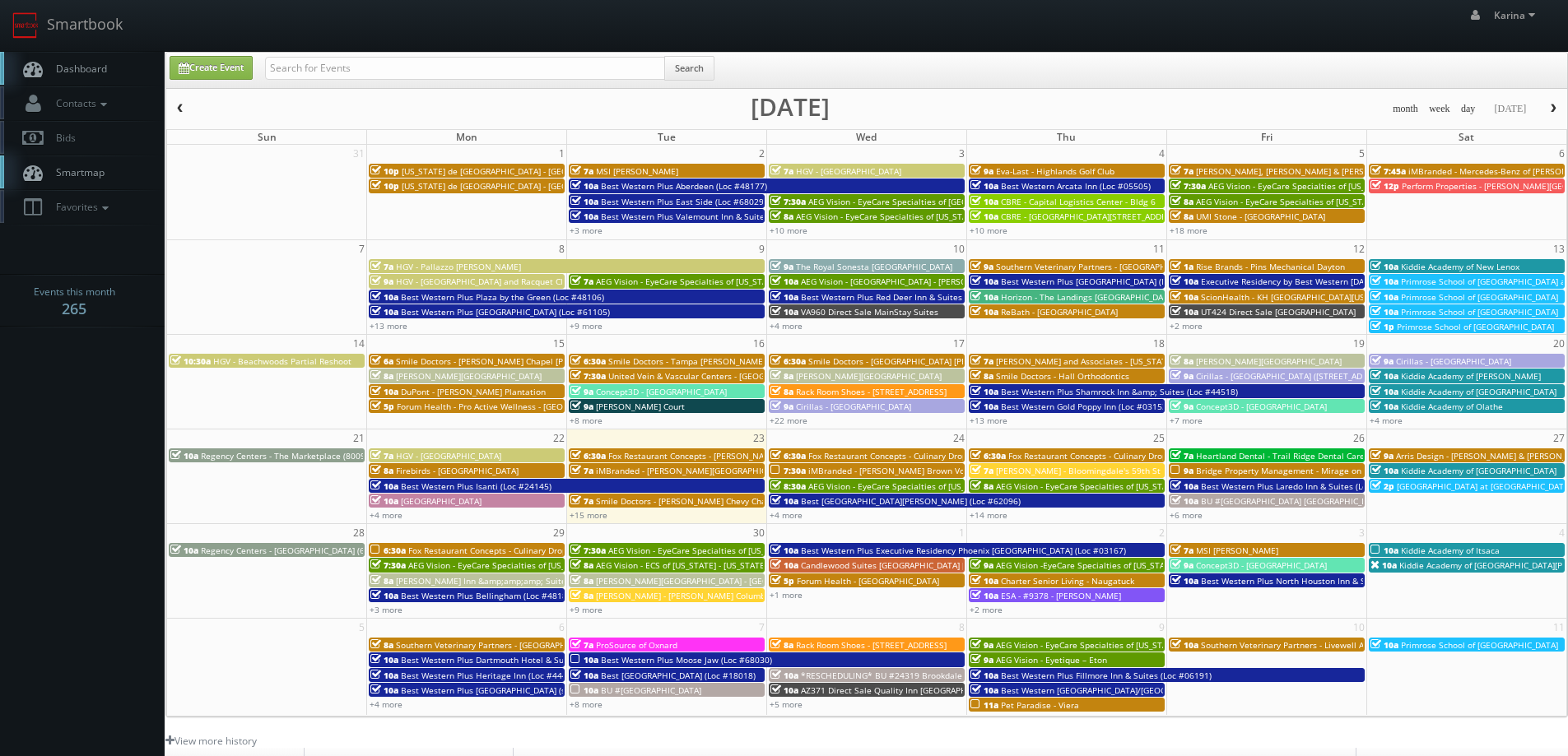
click at [89, 63] on span "Dashboard" at bounding box center [77, 68] width 59 height 14
click at [93, 73] on span "Dashboard" at bounding box center [77, 68] width 59 height 14
click at [109, 77] on link "Dashboard" at bounding box center [82, 69] width 164 height 34
click at [1547, 108] on button "button" at bounding box center [1554, 109] width 28 height 21
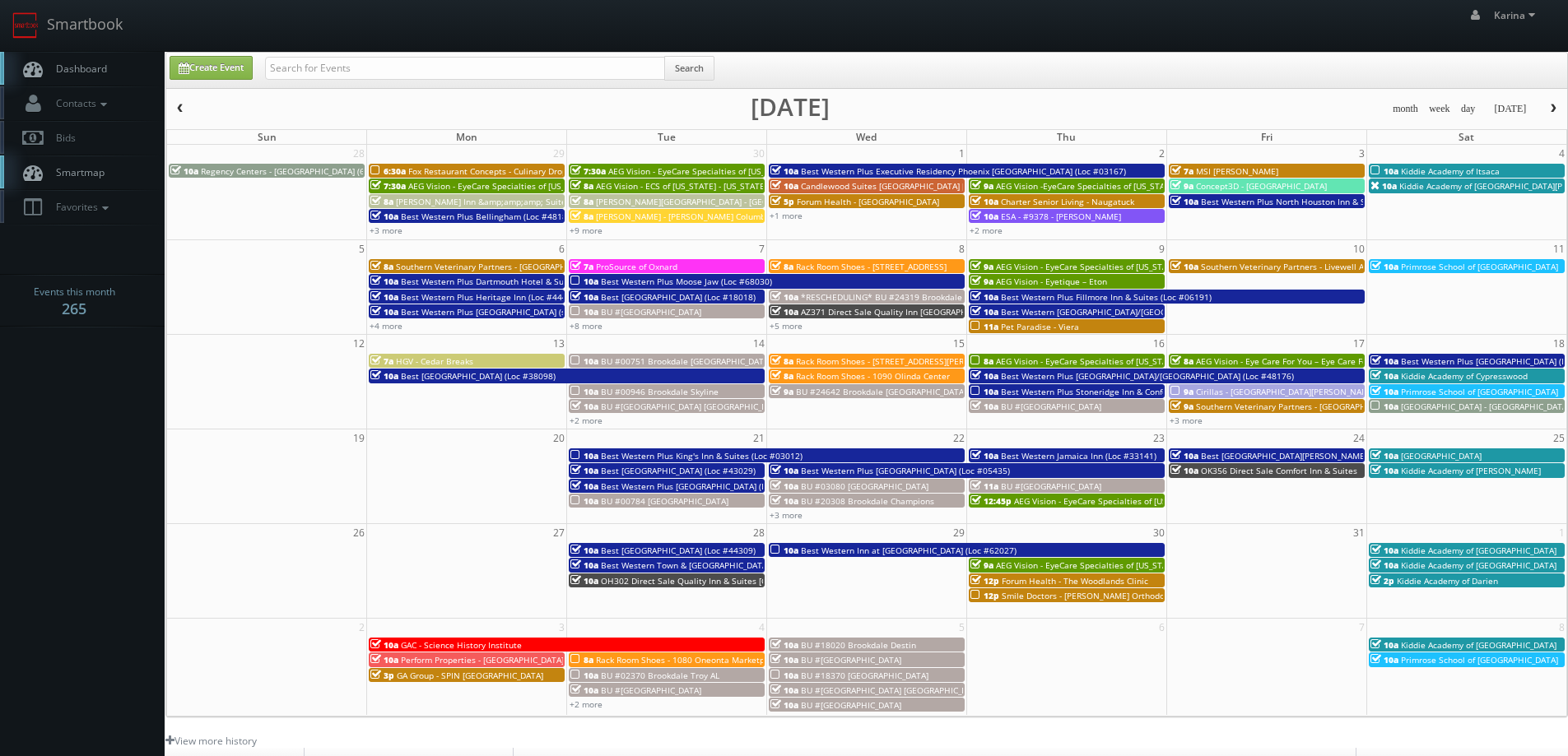
click at [1547, 108] on button "button" at bounding box center [1554, 109] width 28 height 21
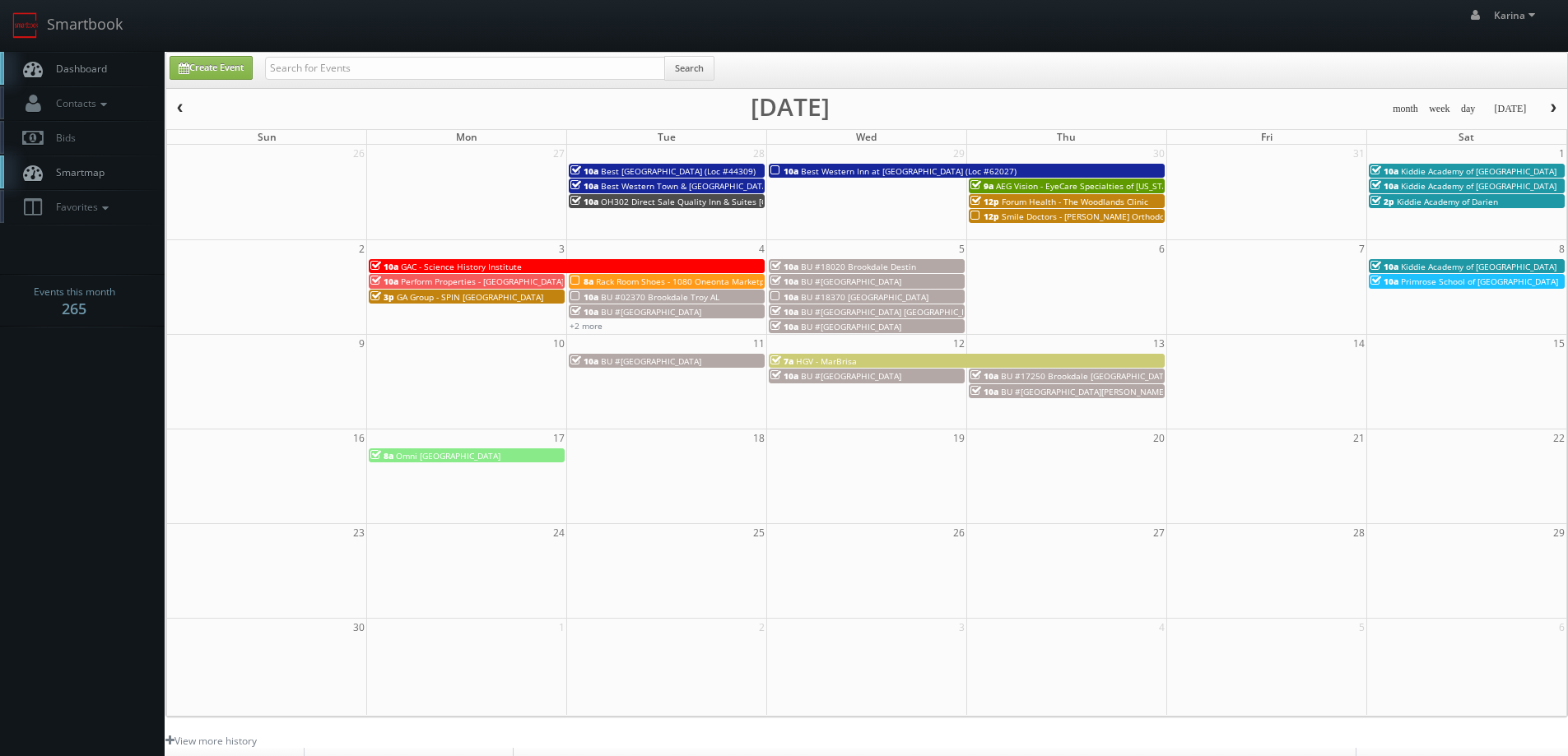
click at [472, 298] on span "GA Group - SPIN [GEOGRAPHIC_DATA]" at bounding box center [469, 297] width 146 height 11
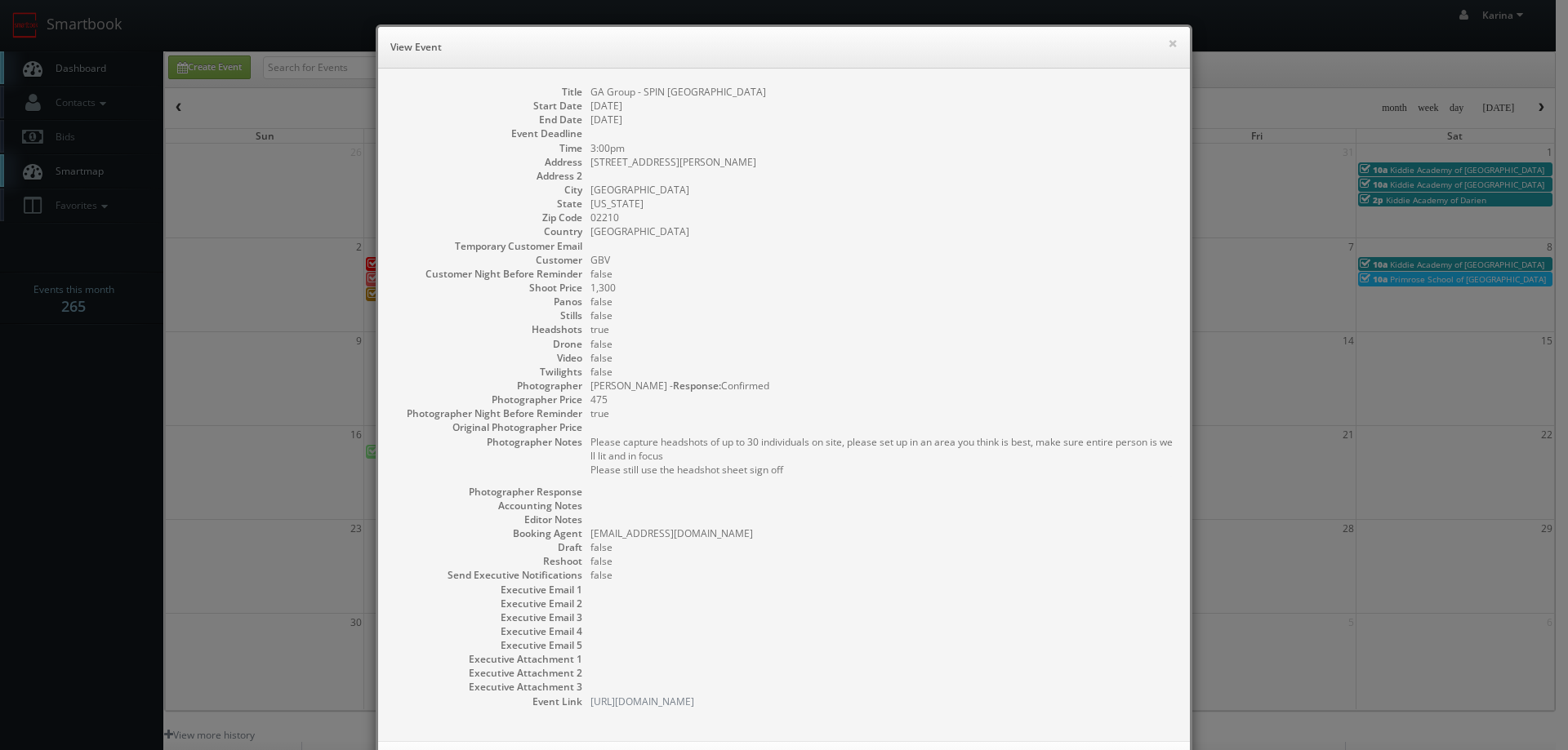
scroll to position [74, 0]
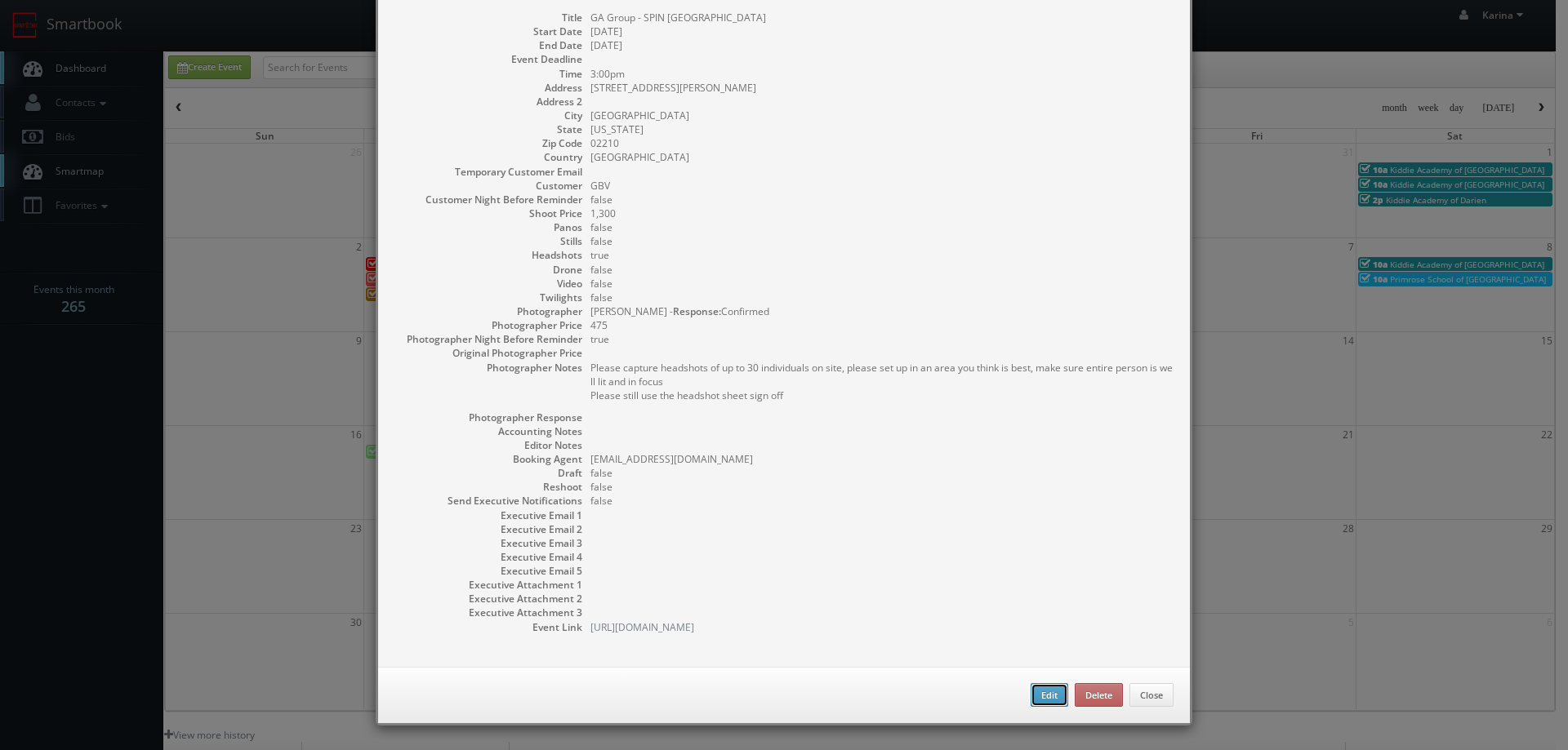
click at [1044, 701] on button "Edit" at bounding box center [1050, 696] width 37 height 24
type input "GA Group - SPIN [GEOGRAPHIC_DATA]"
type input "[STREET_ADDRESS][PERSON_NAME]"
type input "[GEOGRAPHIC_DATA]"
type input "02210"
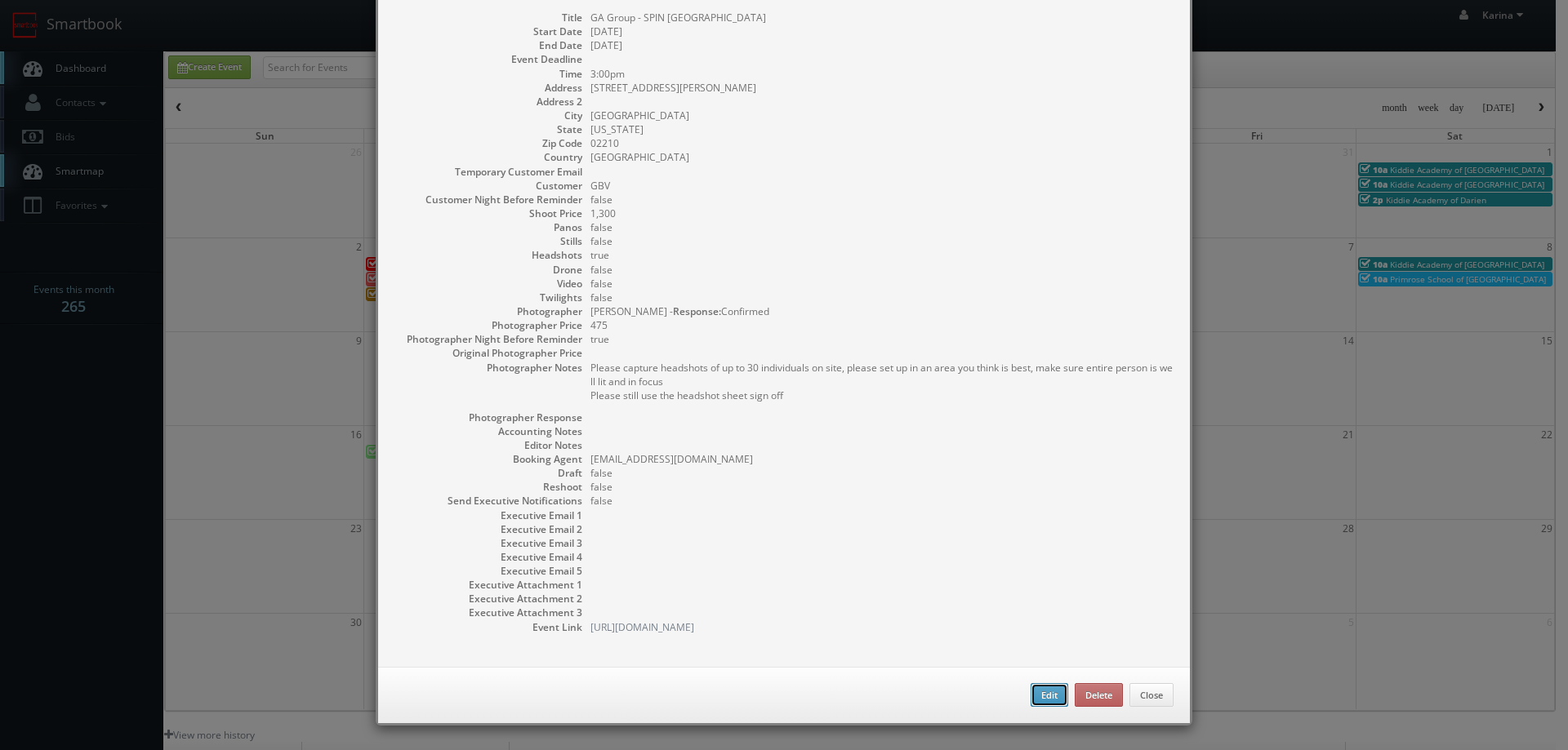
type input "1,300"
checkbox input "true"
type input "[DATE]"
type input "3:00pm"
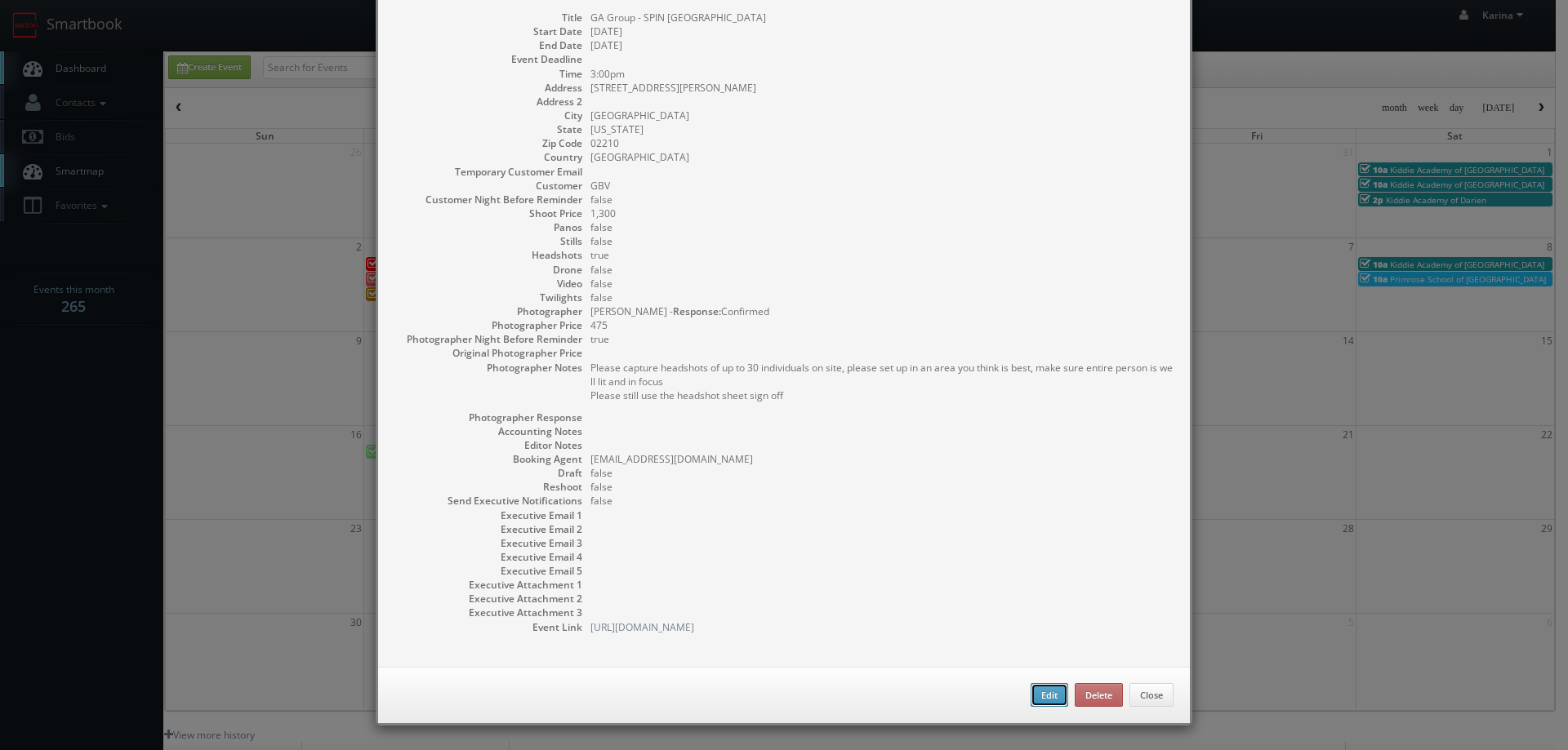
checkbox input "true"
type textarea "Please capture headshots of up to 30 individuals on site, please set up in an a…"
type input "475"
select select "[US_STATE]"
select select "[PERSON_NAME][EMAIL_ADDRESS][DOMAIN_NAME]"
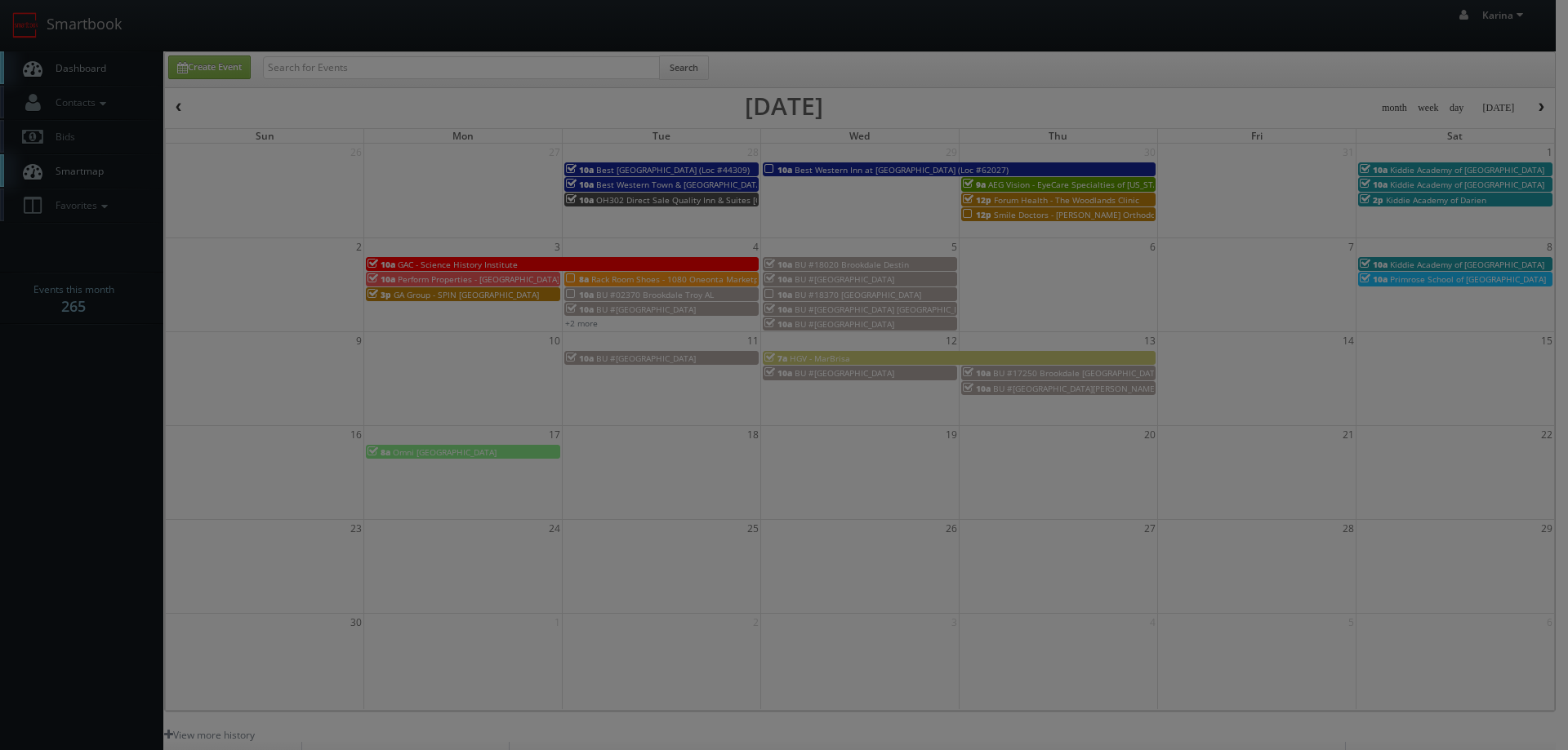
type input "1,300"
select select "[EMAIL_ADDRESS][DOMAIN_NAME]"
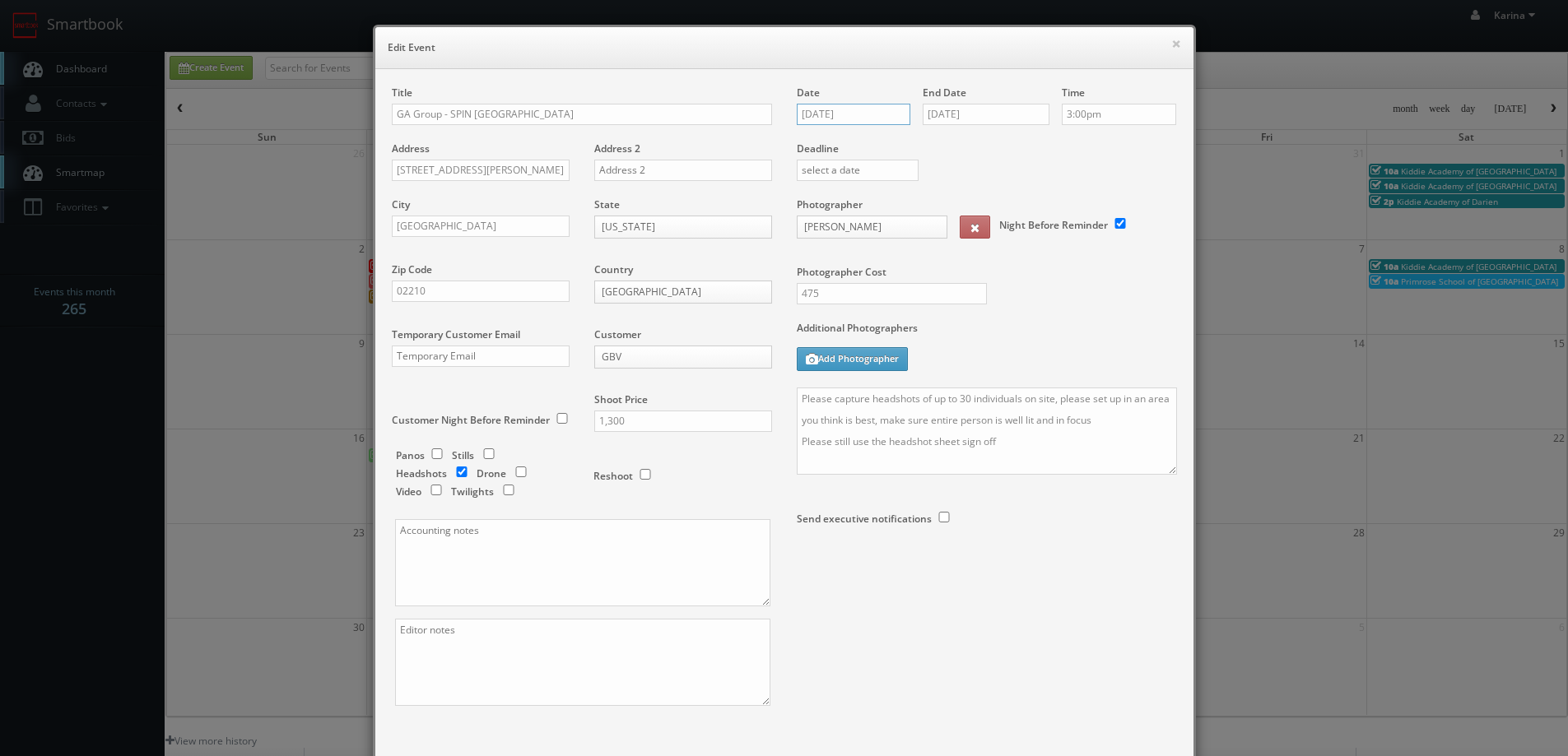
click at [871, 107] on input "[DATE]" at bounding box center [853, 114] width 114 height 22
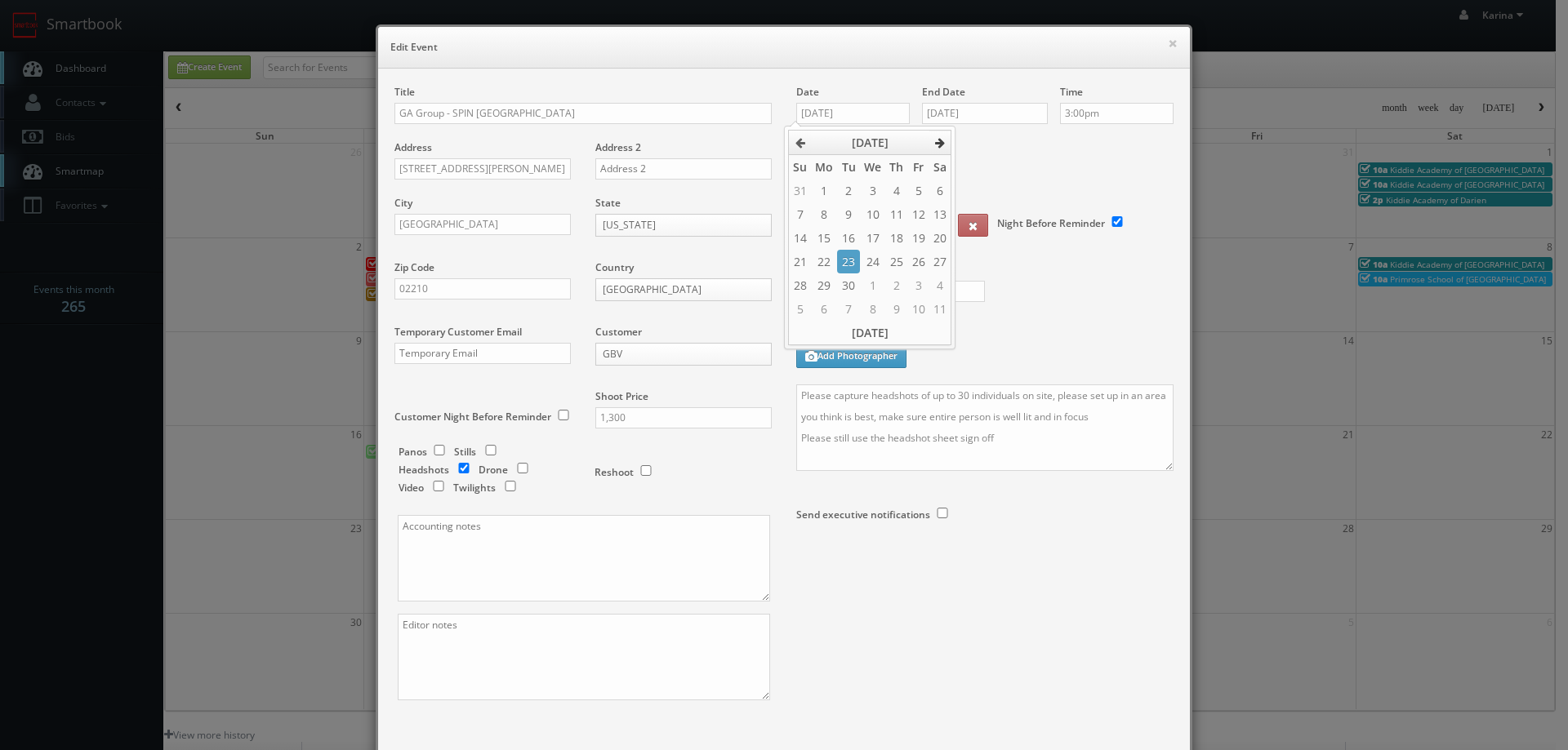
click at [930, 138] on th at bounding box center [940, 143] width 22 height 24
click at [823, 240] on td "10" at bounding box center [824, 238] width 26 height 23
type input "[DATE]"
click at [954, 108] on input "[DATE]" at bounding box center [985, 113] width 126 height 22
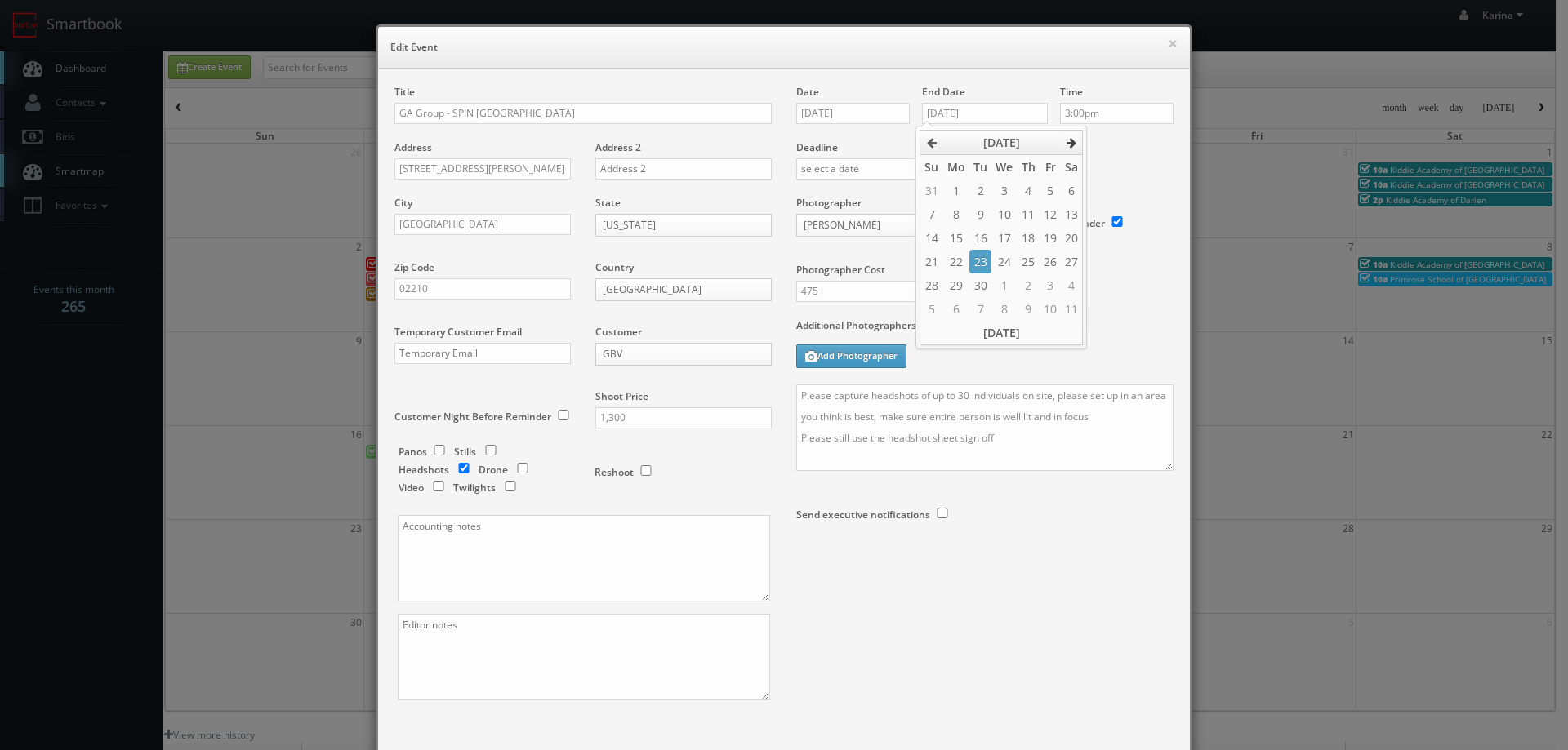
click at [1071, 139] on icon at bounding box center [1072, 143] width 9 height 11
click at [954, 233] on td "10" at bounding box center [955, 238] width 26 height 23
type input "11/10/2025"
click at [1095, 138] on div "Time 3:00pm" at bounding box center [1111, 112] width 126 height 55
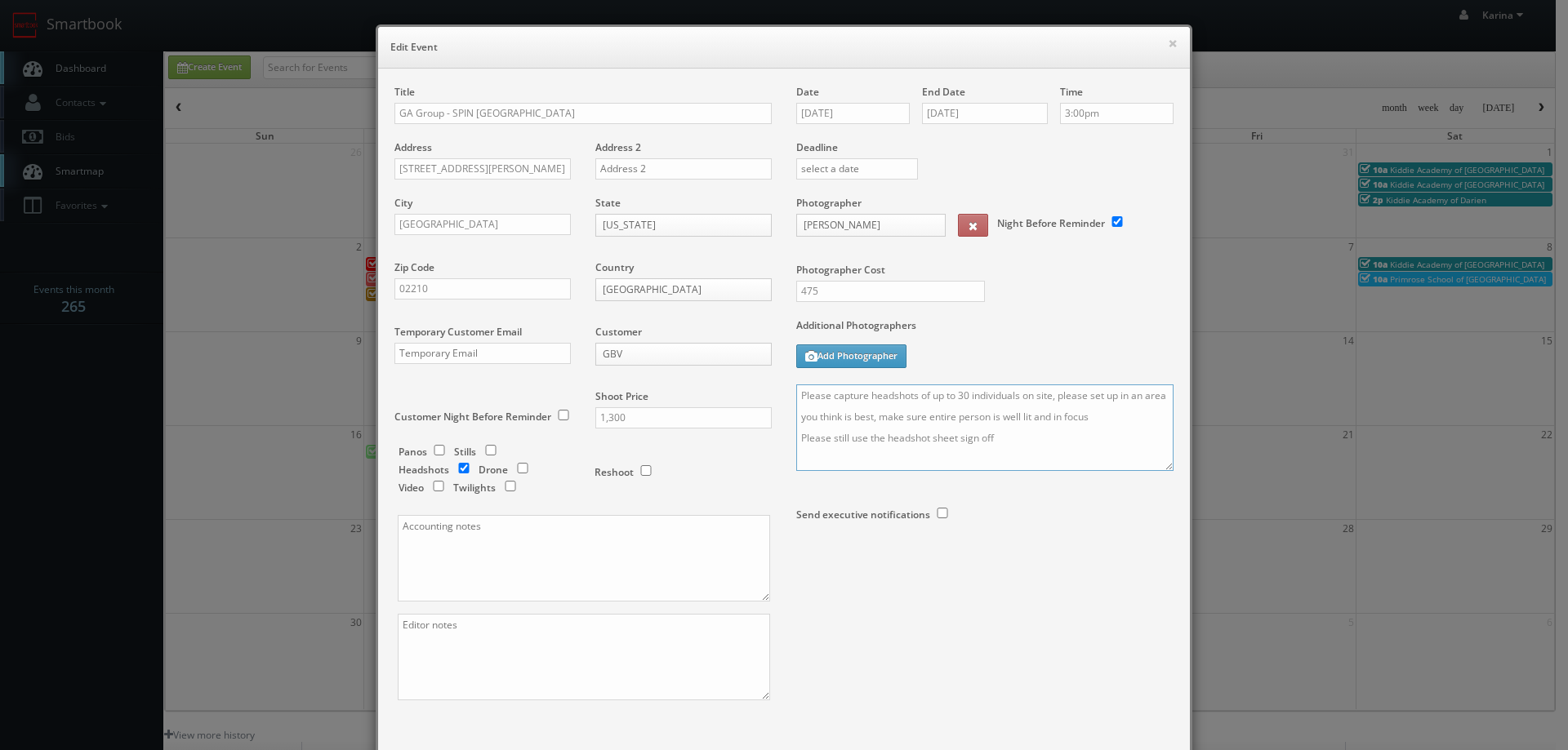
click at [796, 396] on textarea "Please capture headshots of up to 30 individuals on site, please set up in an a…" at bounding box center [984, 428] width 377 height 86
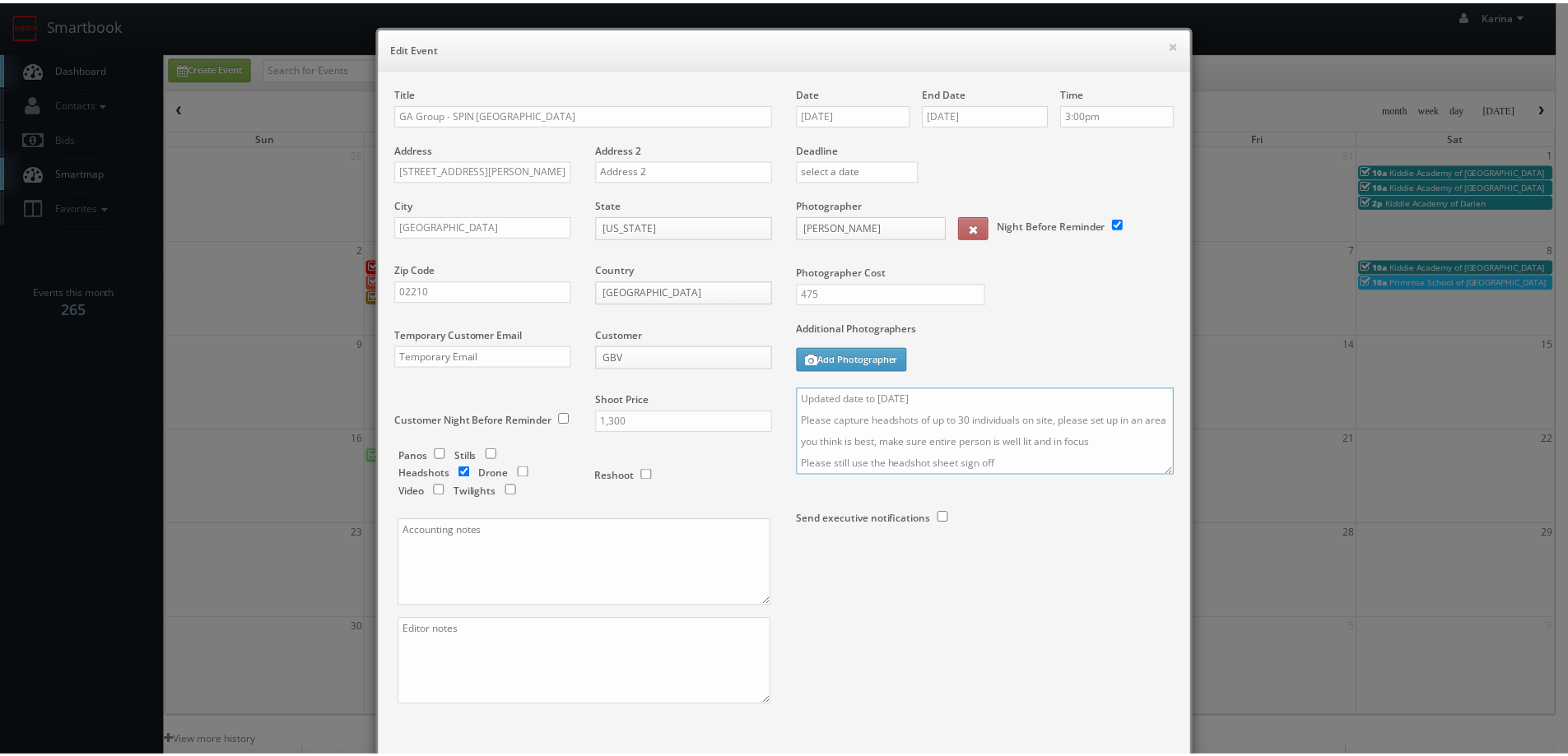
scroll to position [96, 0]
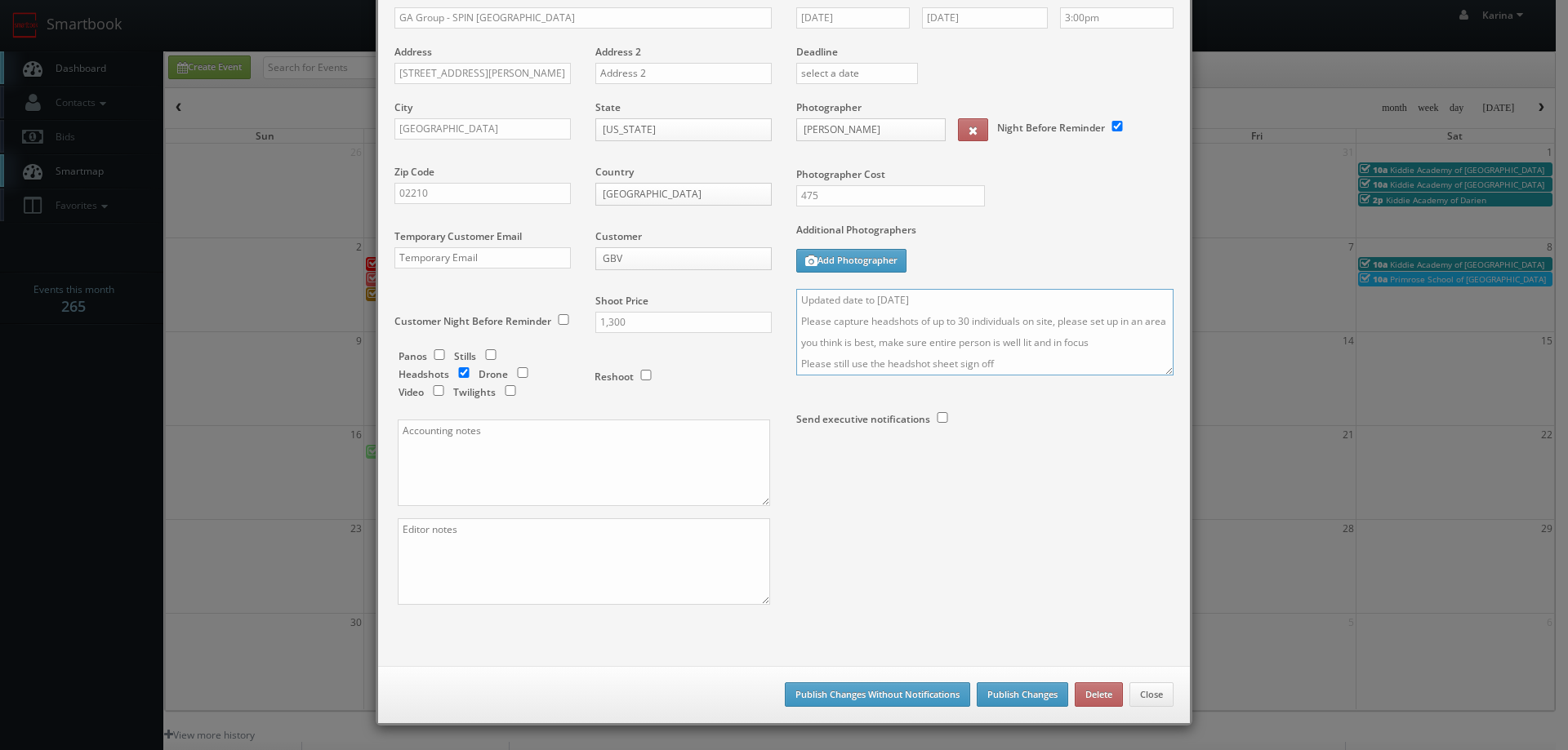
type textarea "Updated date to Nov 10th Please capture headshots of up to 30 individuals on si…"
click at [1029, 698] on button "Publish Changes" at bounding box center [1023, 695] width 92 height 24
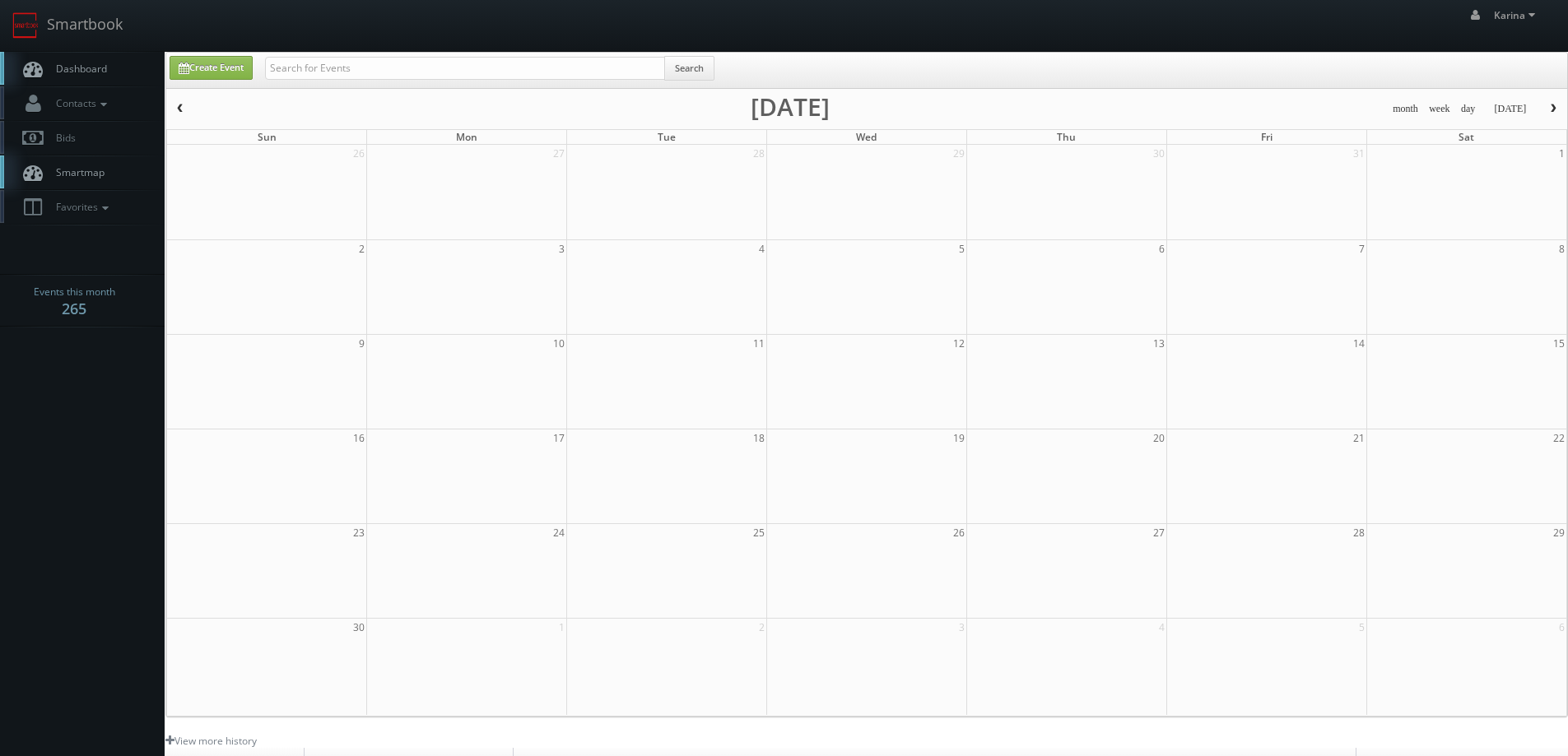
click at [51, 57] on link "Dashboard" at bounding box center [82, 69] width 164 height 34
